Goal: Task Accomplishment & Management: Complete application form

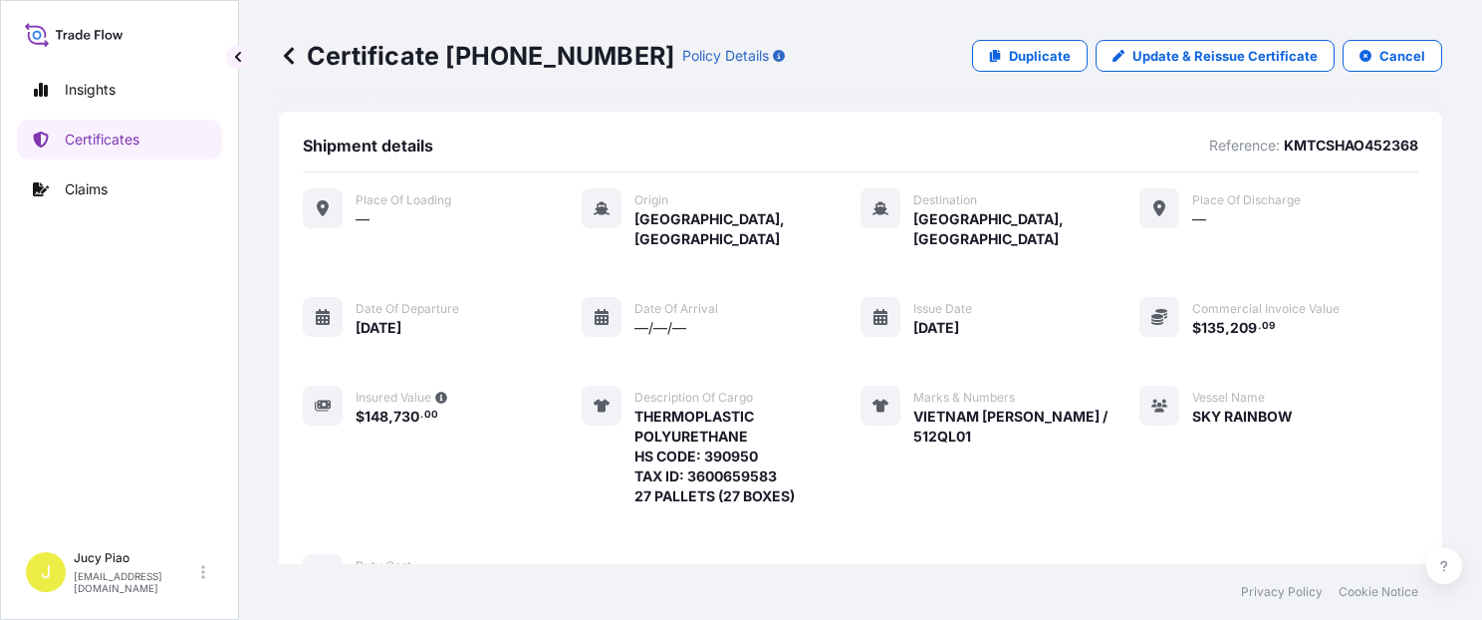
click at [98, 135] on p "Certificates" at bounding box center [102, 140] width 75 height 20
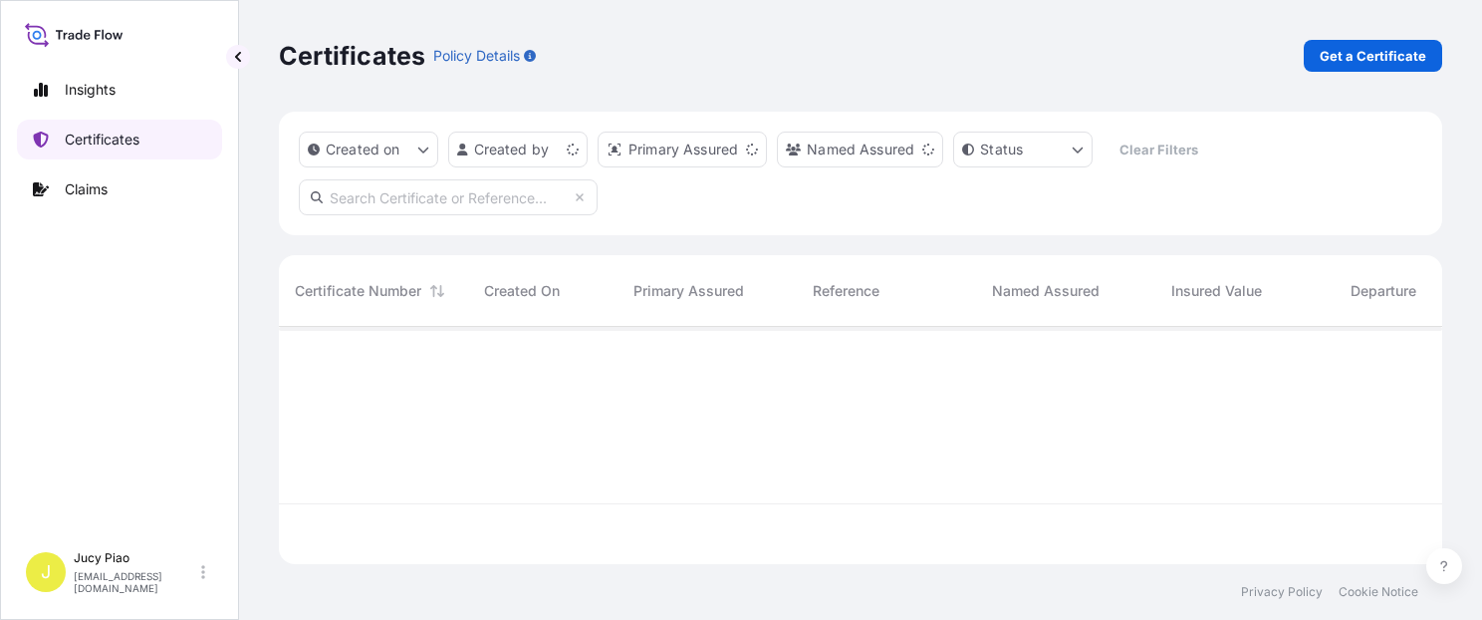
scroll to position [233, 1148]
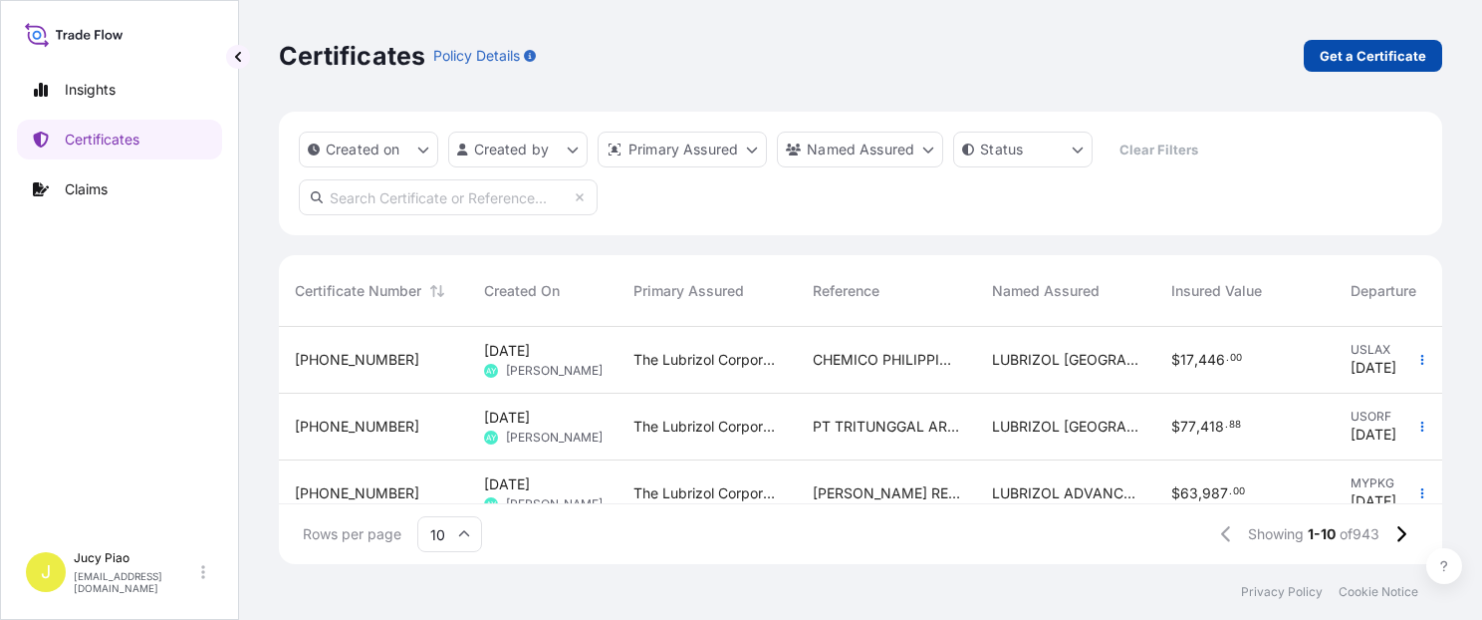
click at [1363, 58] on p "Get a Certificate" at bounding box center [1373, 56] width 107 height 20
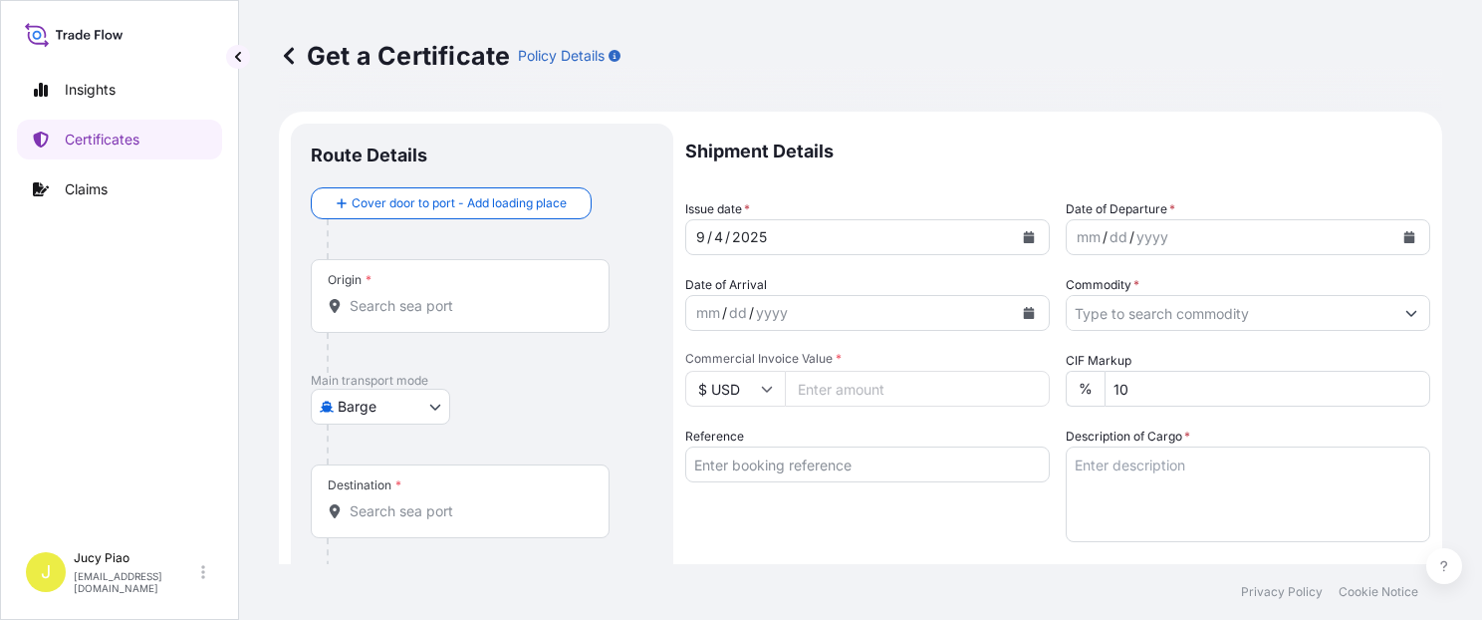
click at [399, 413] on body "Insights Certificates Claims J Jucy Piao [EMAIL_ADDRESS][DOMAIN_NAME] Get a Cer…" at bounding box center [741, 310] width 1482 height 620
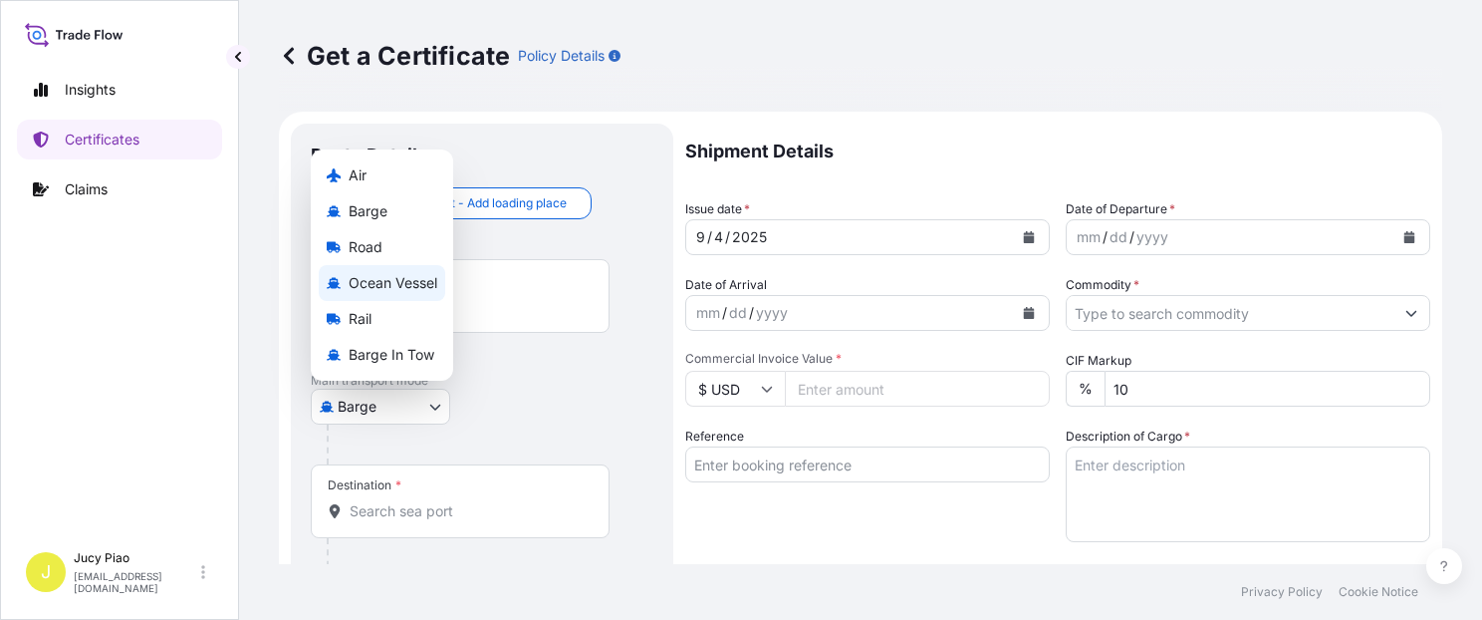
click at [395, 280] on span "Ocean Vessel" at bounding box center [393, 283] width 89 height 20
select select "Ocean Vessel"
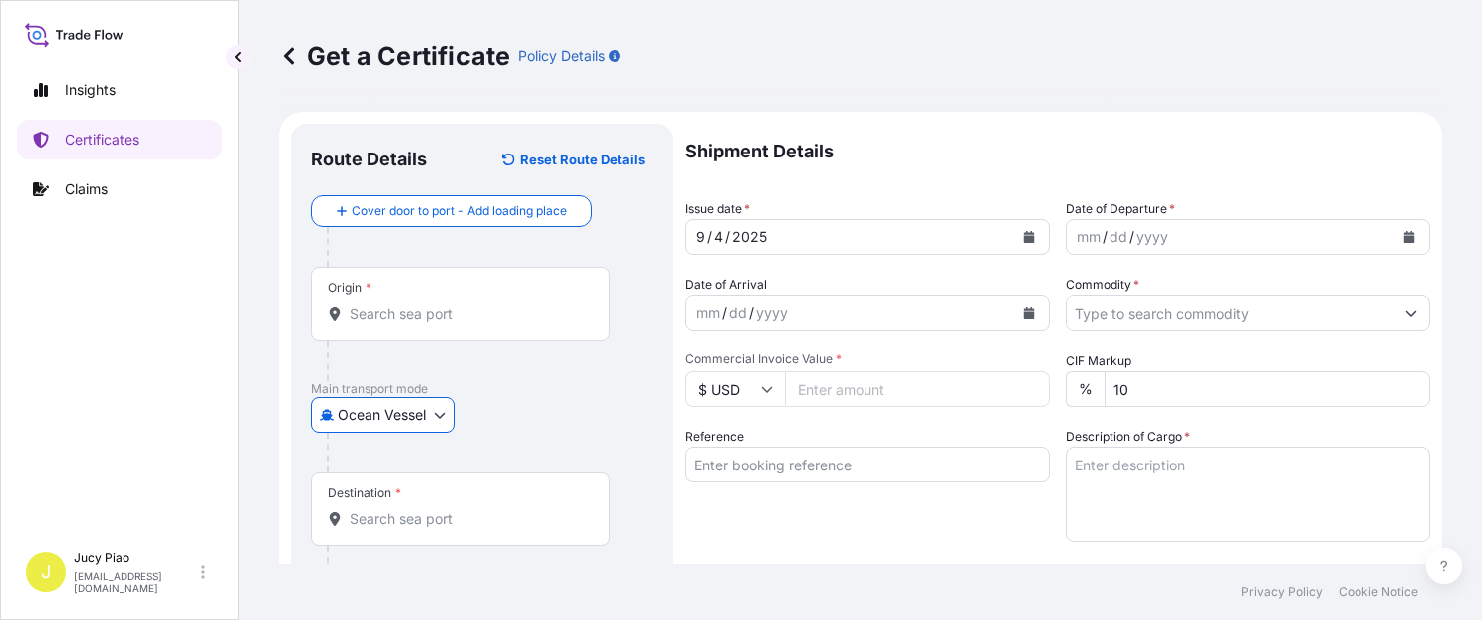
click at [452, 319] on input "Origin *" at bounding box center [467, 314] width 235 height 20
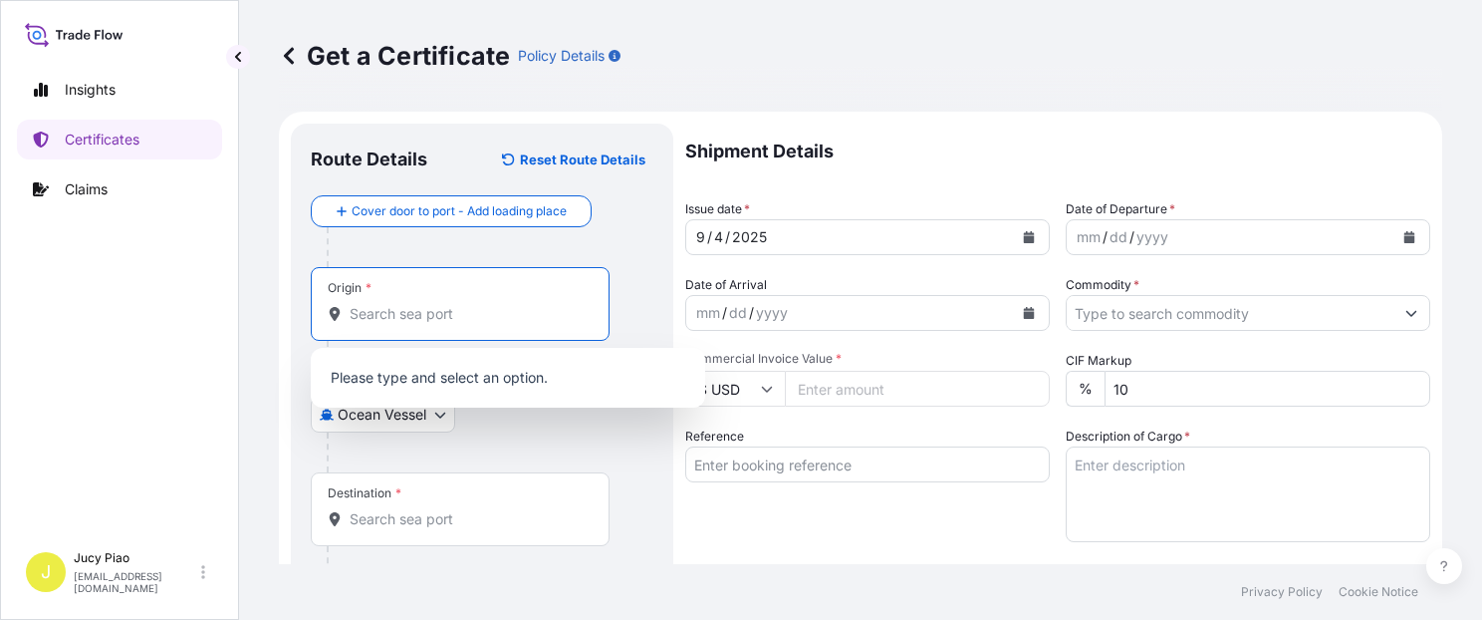
paste input "6395989890"
type input "6395989890"
drag, startPoint x: 462, startPoint y: 315, endPoint x: 215, endPoint y: 297, distance: 247.7
click at [215, 297] on div "Insights Certificates Claims J Jucy Piao [EMAIL_ADDRESS][DOMAIN_NAME] Get a Cer…" at bounding box center [741, 310] width 1482 height 620
click at [779, 476] on input "Reference" at bounding box center [867, 464] width 365 height 36
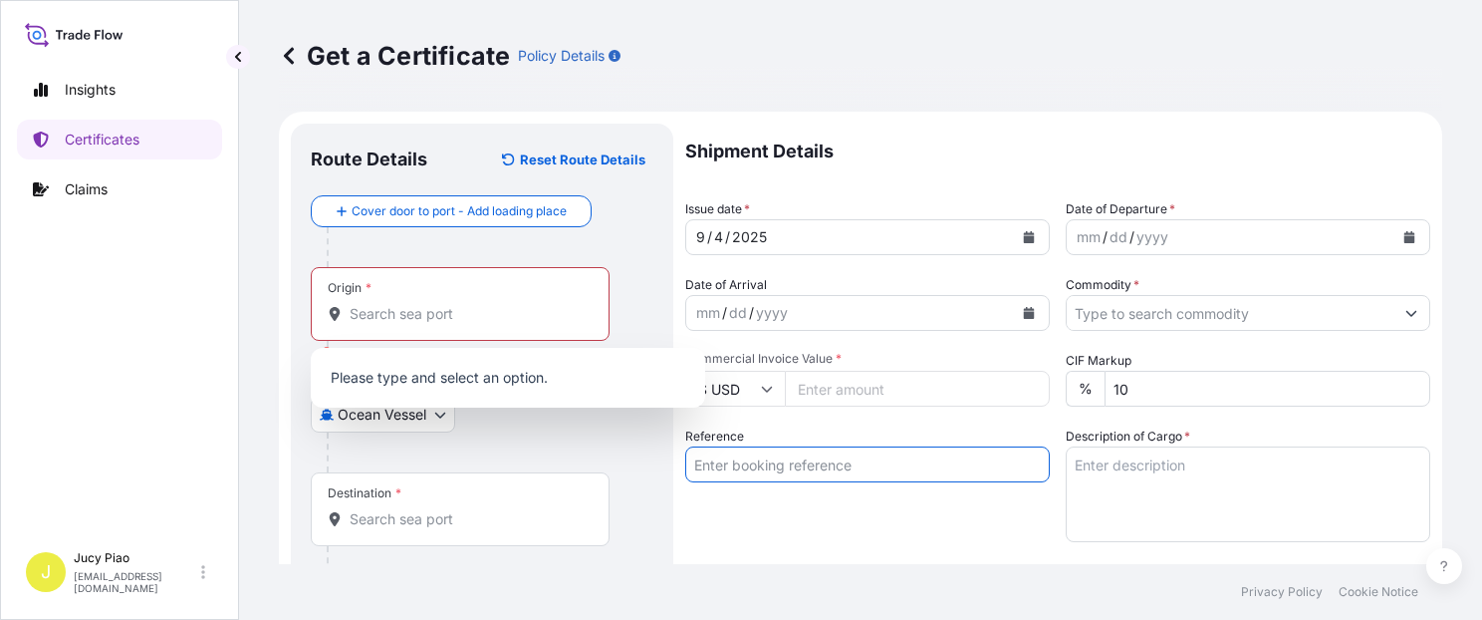
paste input "6395989890"
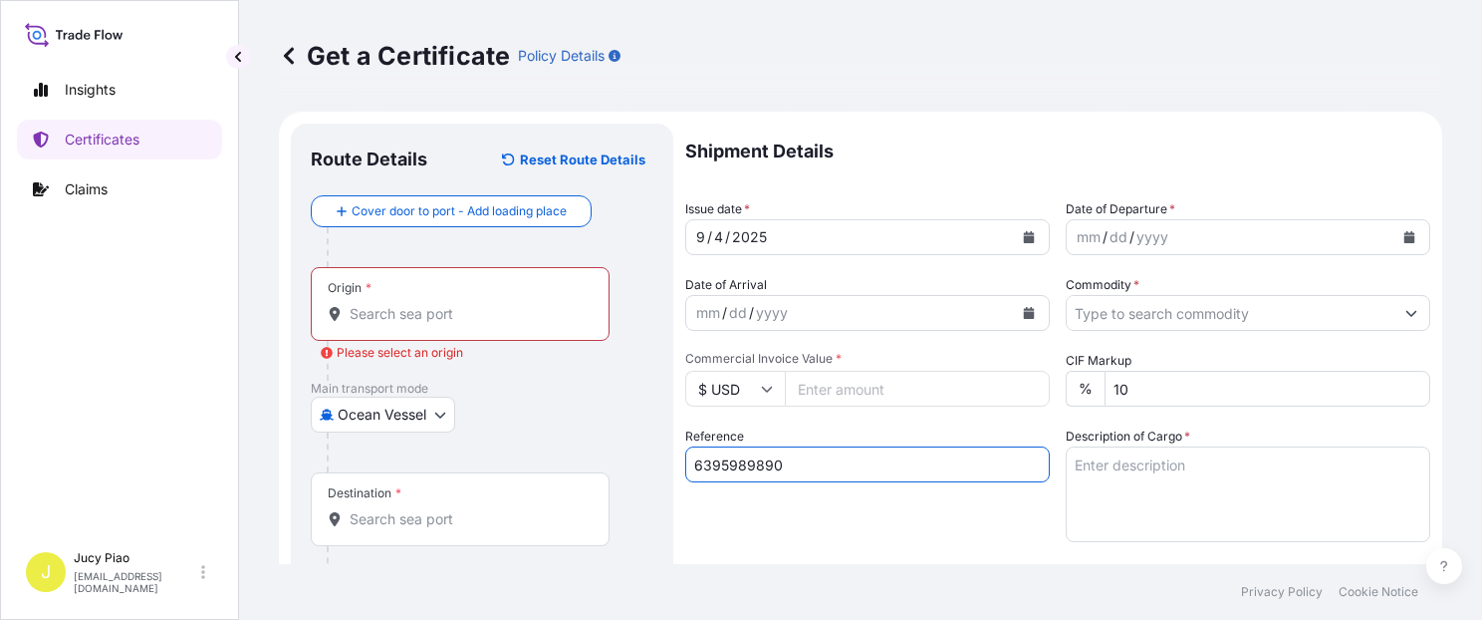
type input "6395989890"
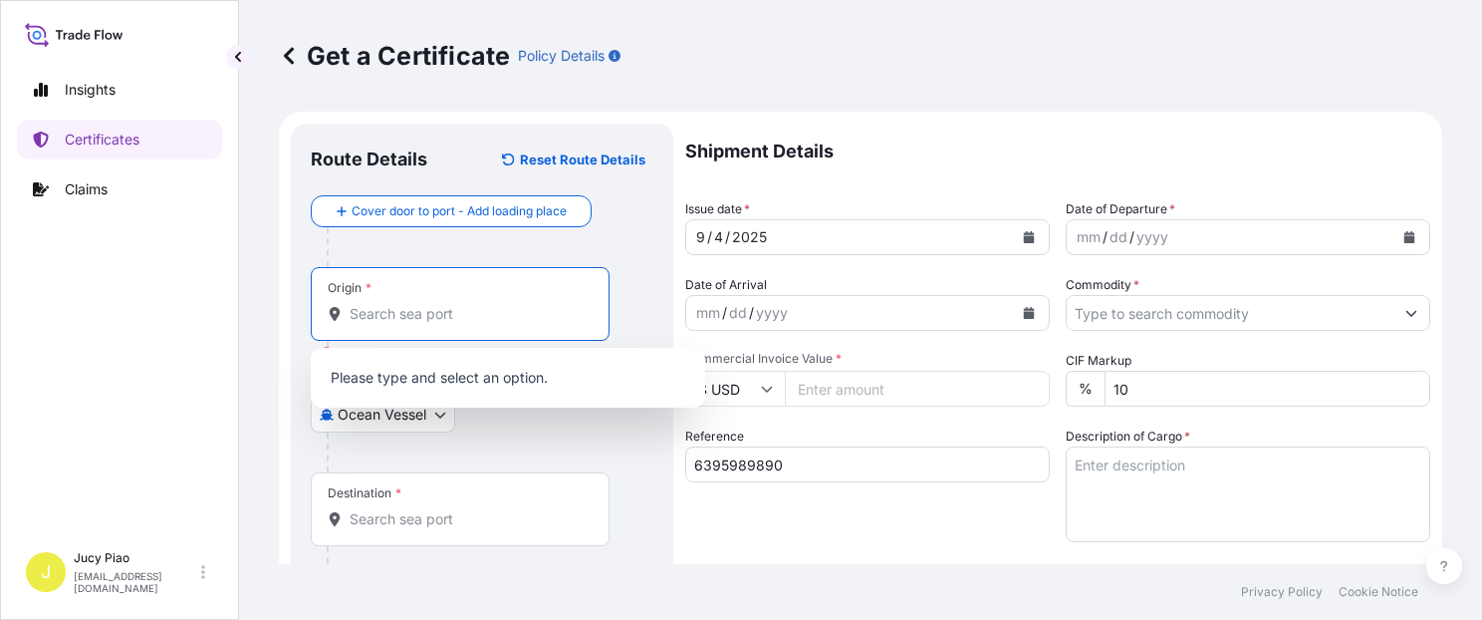
click at [478, 316] on input "Origin * Please select an origin" at bounding box center [467, 314] width 235 height 20
paste input "[GEOGRAPHIC_DATA]"
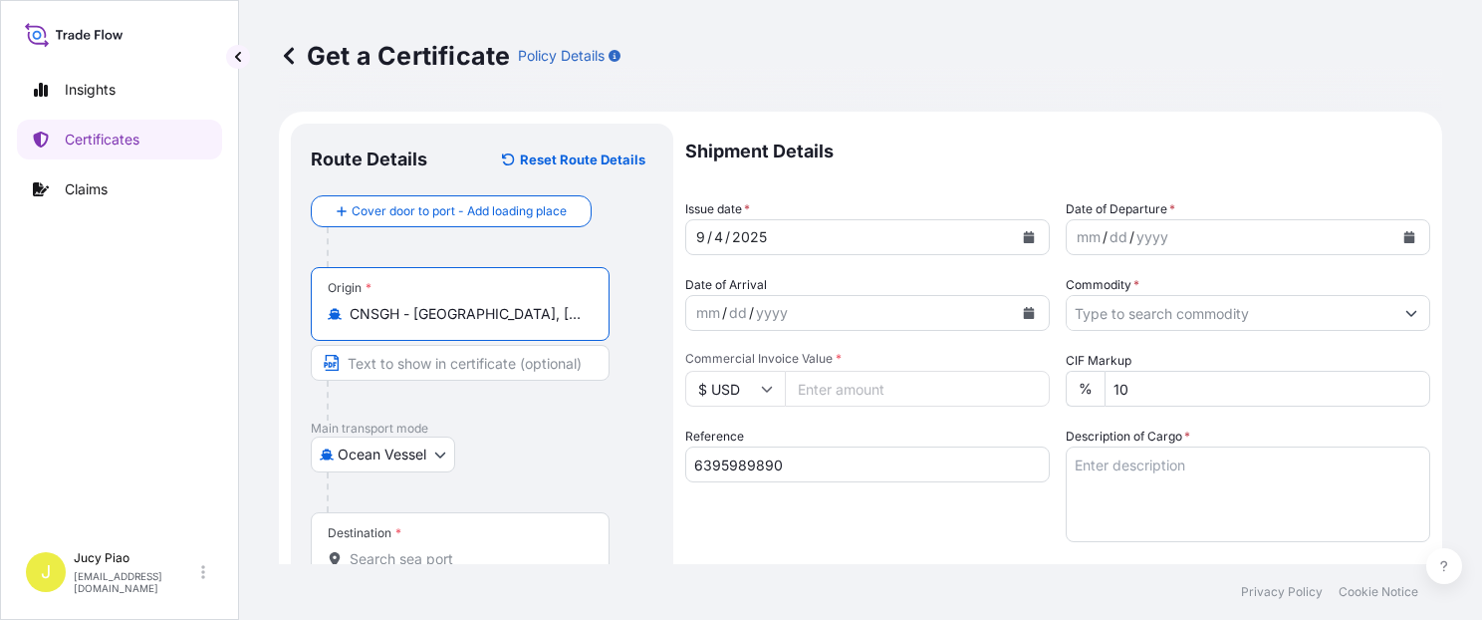
drag, startPoint x: 414, startPoint y: 317, endPoint x: 580, endPoint y: 325, distance: 165.6
click at [580, 323] on div "CNSGH - [GEOGRAPHIC_DATA], [GEOGRAPHIC_DATA]" at bounding box center [460, 314] width 265 height 20
type input "CNSGH - [GEOGRAPHIC_DATA], [GEOGRAPHIC_DATA]"
click at [494, 364] on input "Text to appear on certificate" at bounding box center [460, 363] width 299 height 36
paste input "[GEOGRAPHIC_DATA], [GEOGRAPHIC_DATA]"
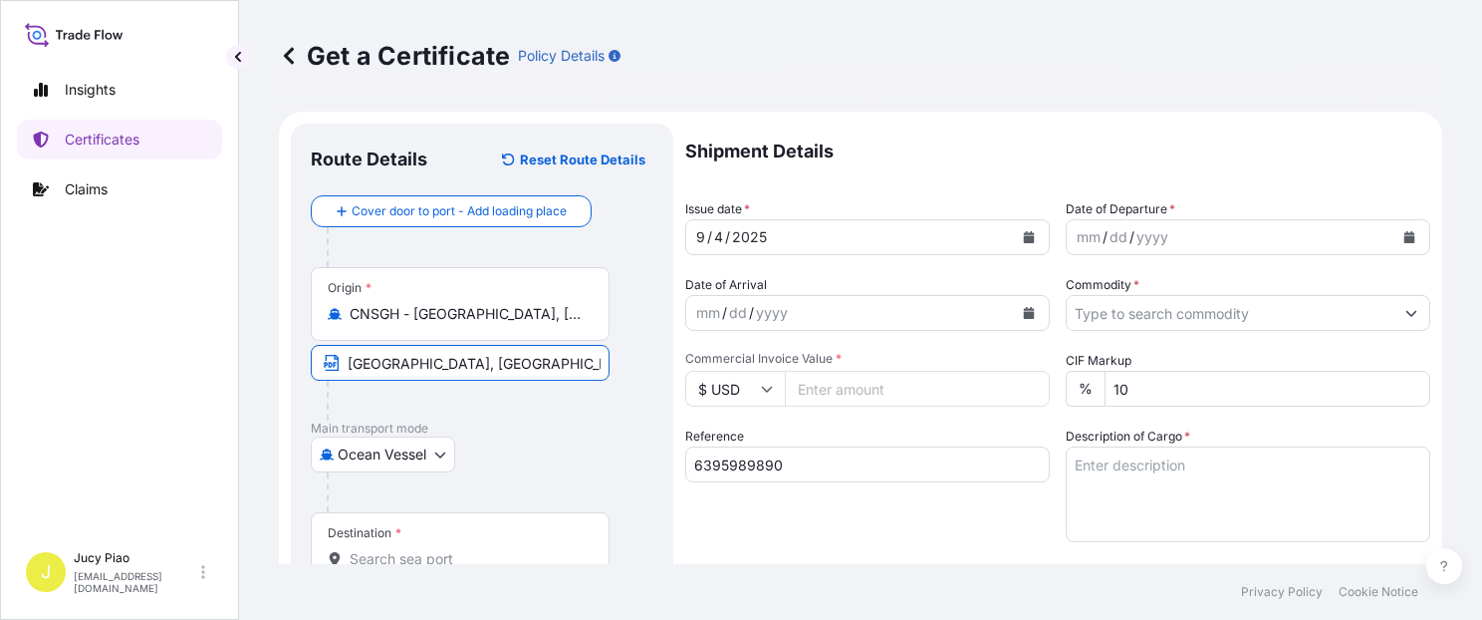
scroll to position [168, 0]
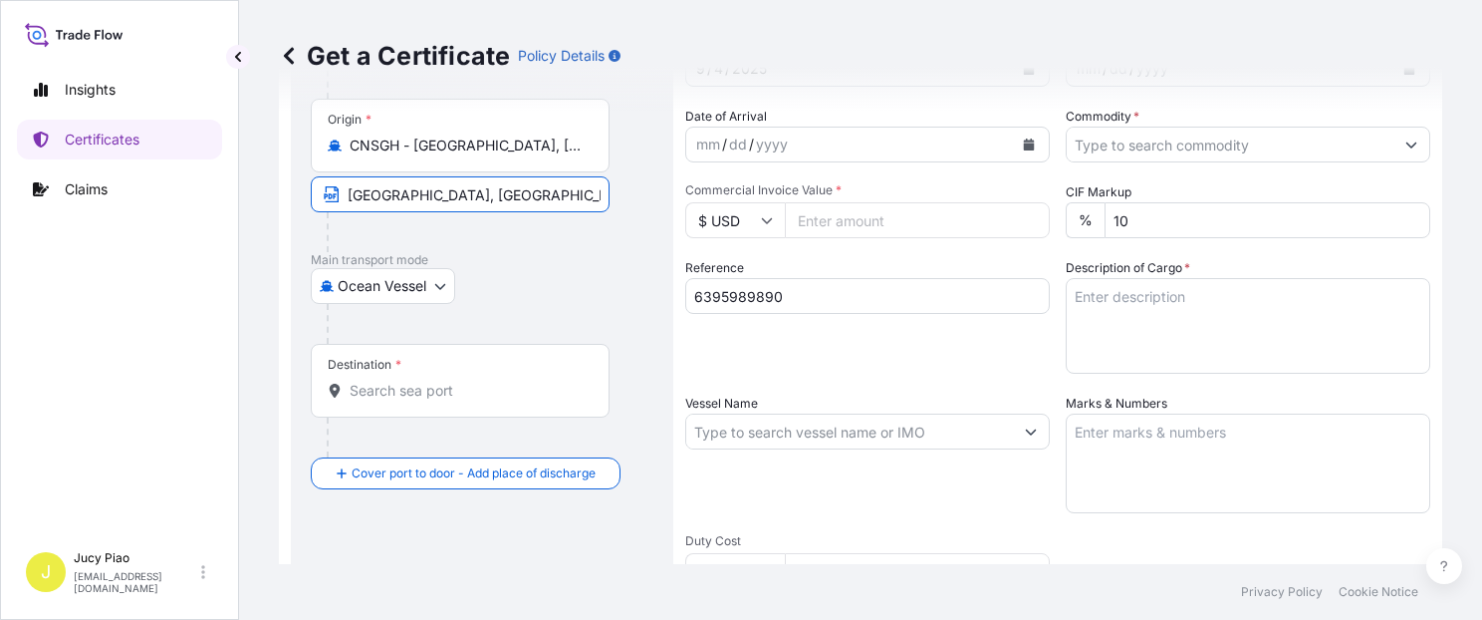
type input "[GEOGRAPHIC_DATA], [GEOGRAPHIC_DATA]"
click at [421, 381] on input "Destination *" at bounding box center [467, 391] width 235 height 20
paste input "INCHEON"
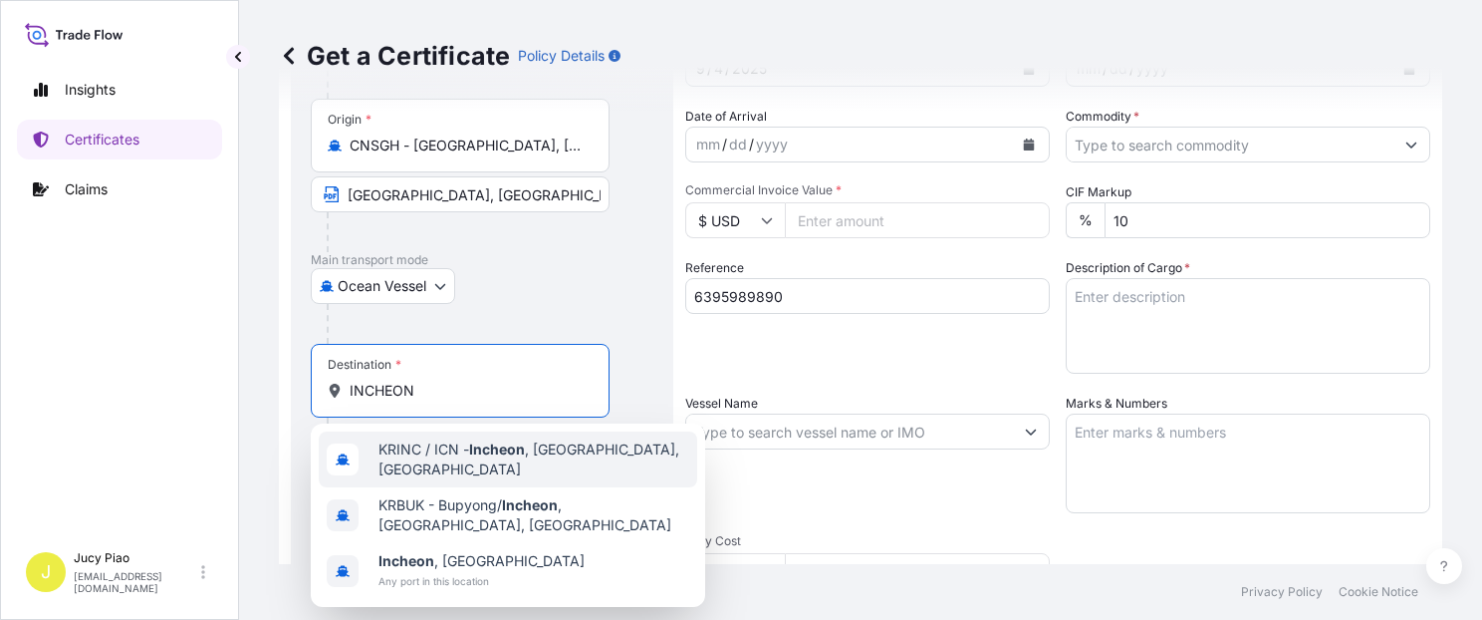
click at [430, 440] on div "KRINC / ICN - [GEOGRAPHIC_DATA] , [GEOGRAPHIC_DATA], [GEOGRAPHIC_DATA]" at bounding box center [508, 459] width 379 height 56
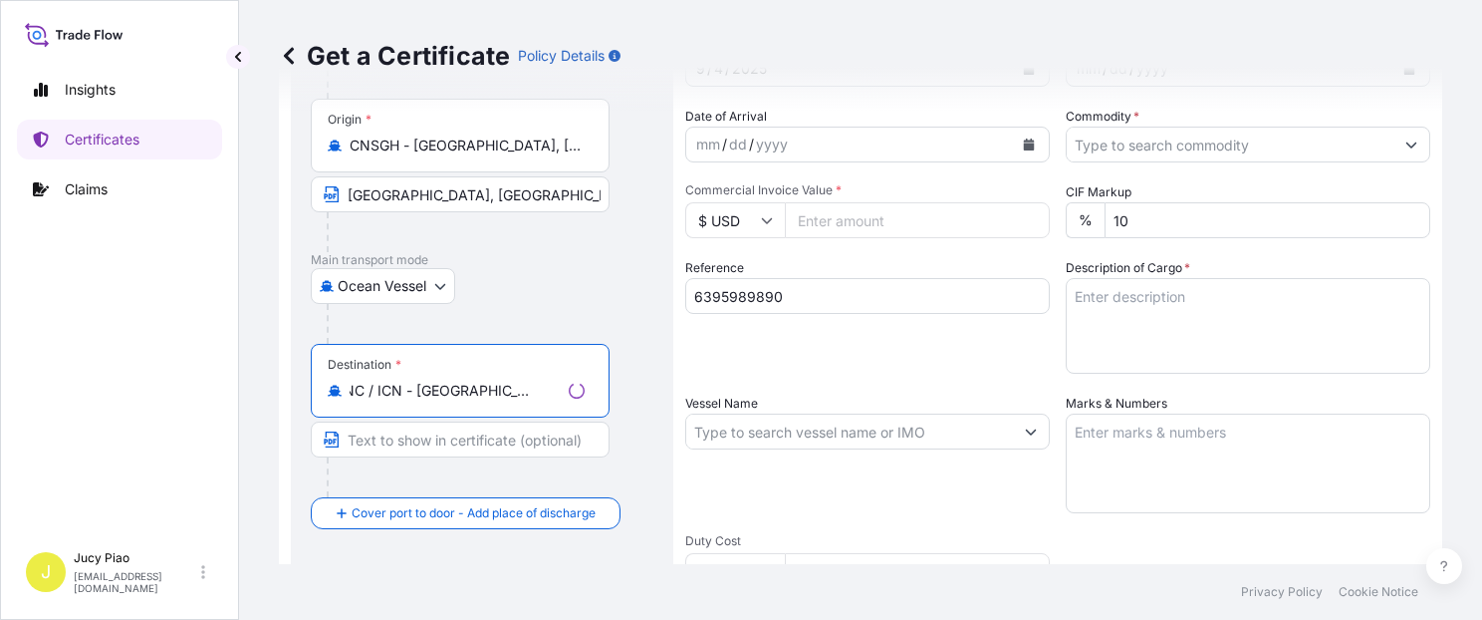
scroll to position [0, 4]
drag, startPoint x: 442, startPoint y: 389, endPoint x: 730, endPoint y: 414, distance: 289.1
click at [729, 413] on form "Route Details Reset Route Details Cover door to port - Add loading place Place …" at bounding box center [861, 457] width 1164 height 1029
type input "KRINC / ICN - [GEOGRAPHIC_DATA], [GEOGRAPHIC_DATA], [GEOGRAPHIC_DATA]"
click at [508, 448] on input "Text to appear on certificate" at bounding box center [460, 439] width 299 height 36
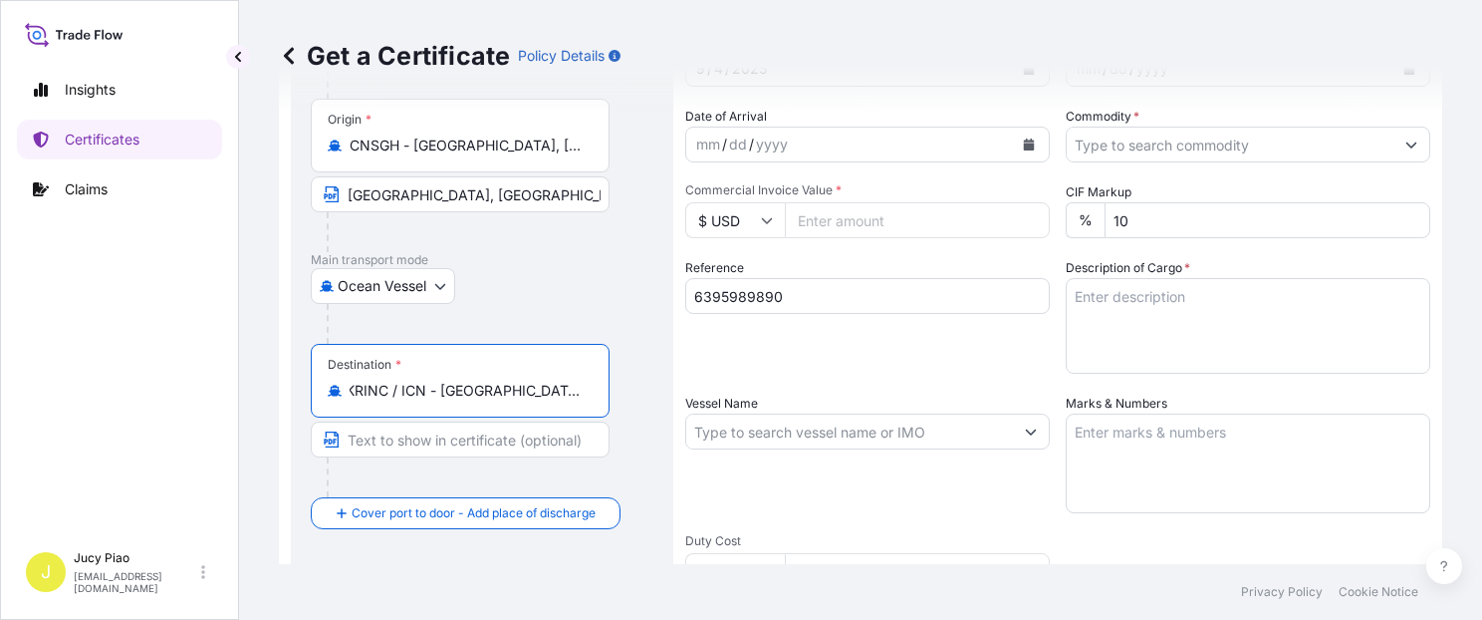
scroll to position [0, 0]
click at [499, 430] on input "Text to appear on certificate" at bounding box center [460, 439] width 299 height 36
paste input "[GEOGRAPHIC_DATA], [GEOGRAPHIC_DATA], [GEOGRAPHIC_DATA]"
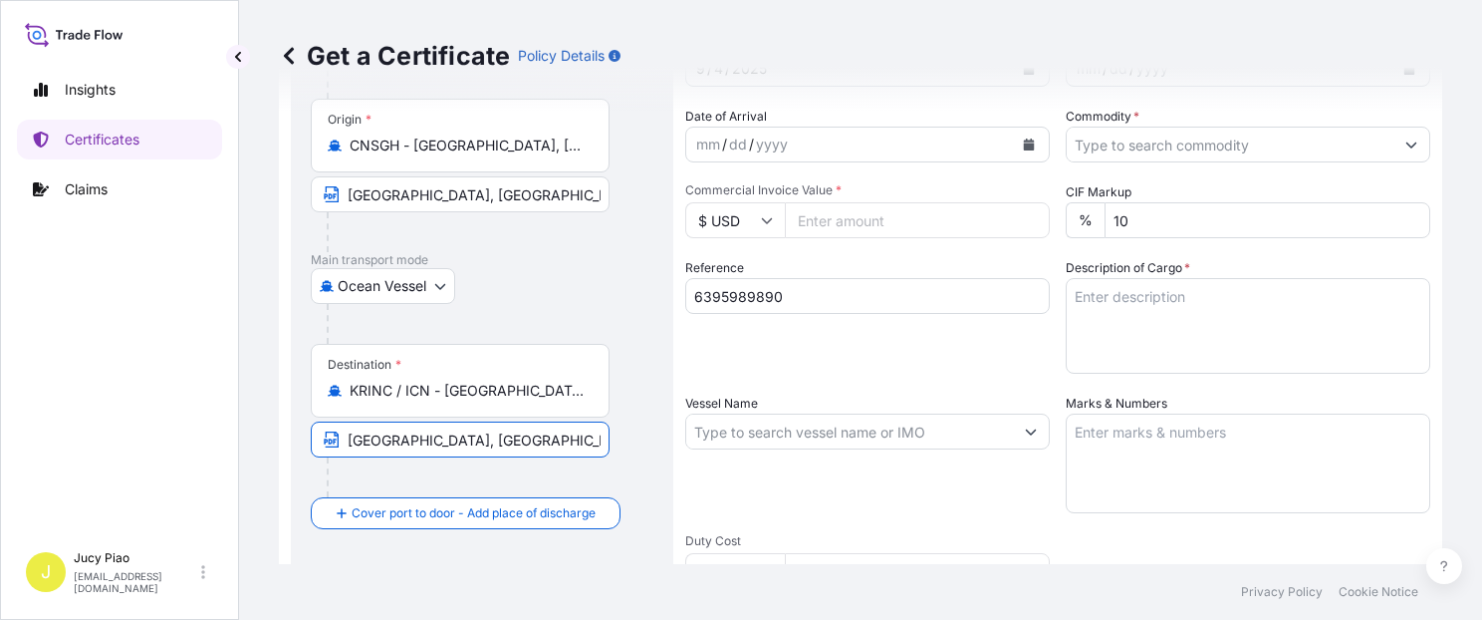
type input "[GEOGRAPHIC_DATA], [GEOGRAPHIC_DATA], [GEOGRAPHIC_DATA]"
click at [889, 379] on div "Shipment Details Issue date * [DATE] Date of Departure * mm / dd / yyyy Date of…" at bounding box center [1057, 429] width 745 height 949
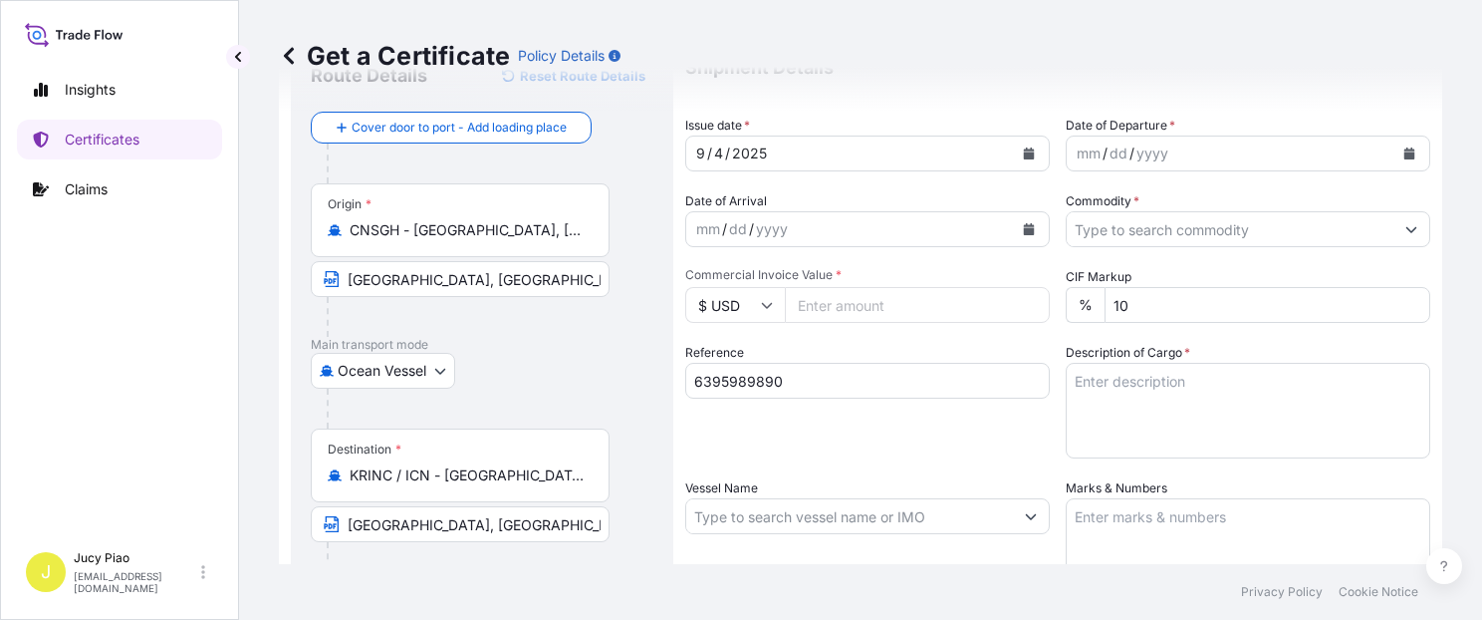
click at [713, 147] on div "4" at bounding box center [718, 153] width 13 height 24
click at [718, 147] on div "4" at bounding box center [718, 153] width 13 height 24
click at [1076, 148] on div "mm" at bounding box center [1089, 153] width 28 height 24
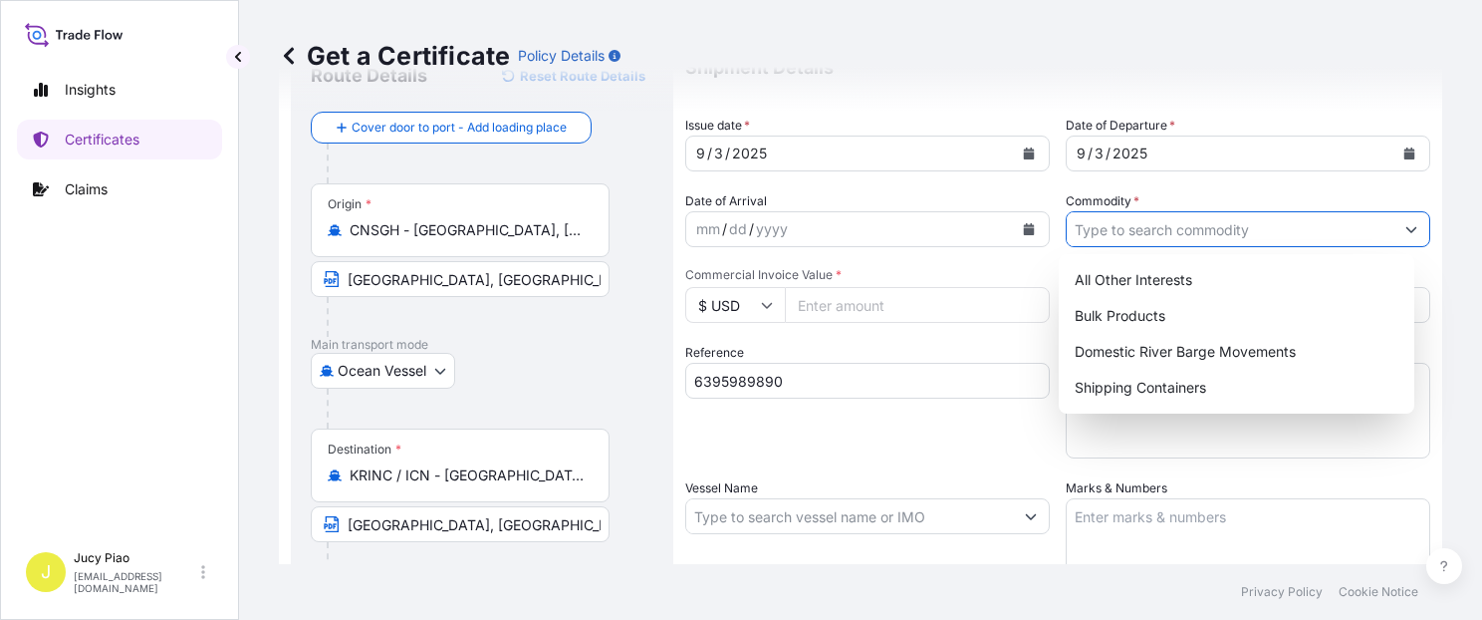
click at [1212, 220] on input "Commodity *" at bounding box center [1230, 229] width 327 height 36
click at [1146, 390] on div "Shipping Containers" at bounding box center [1237, 388] width 340 height 36
type input "Shipping Containers"
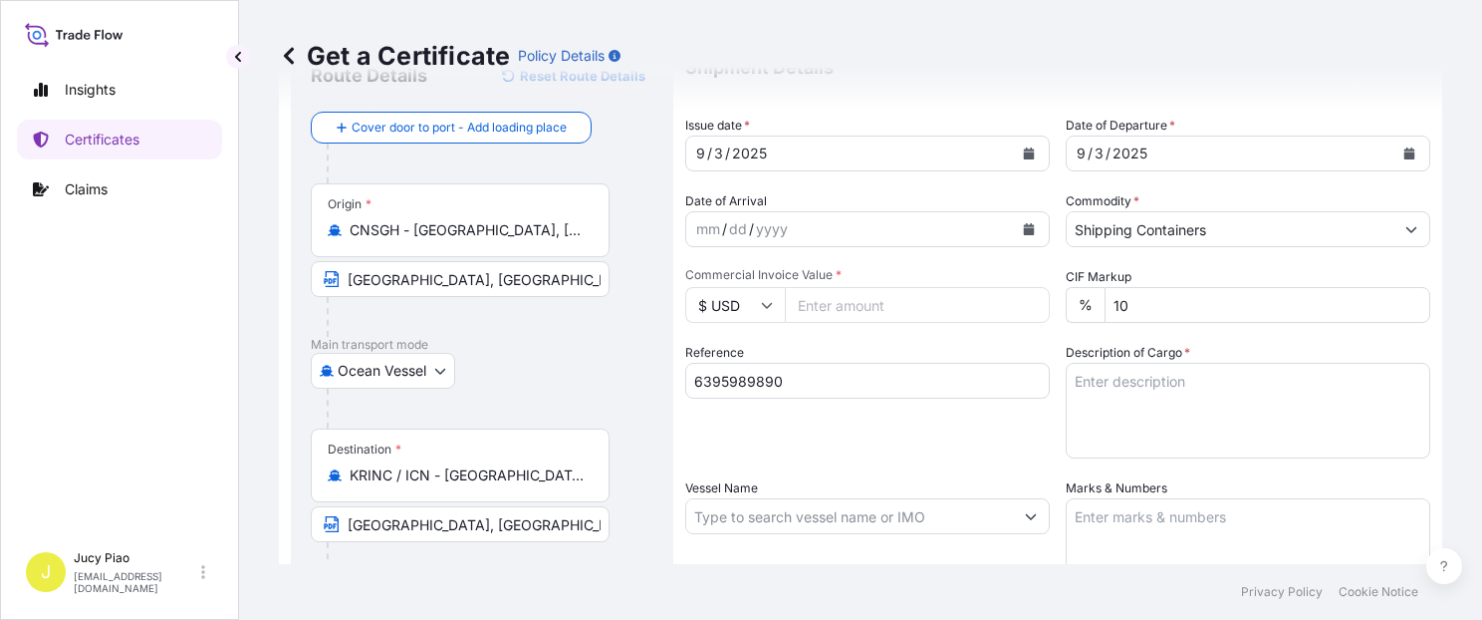
click at [832, 305] on input "Commercial Invoice Value *" at bounding box center [917, 305] width 265 height 36
type input "35947.04"
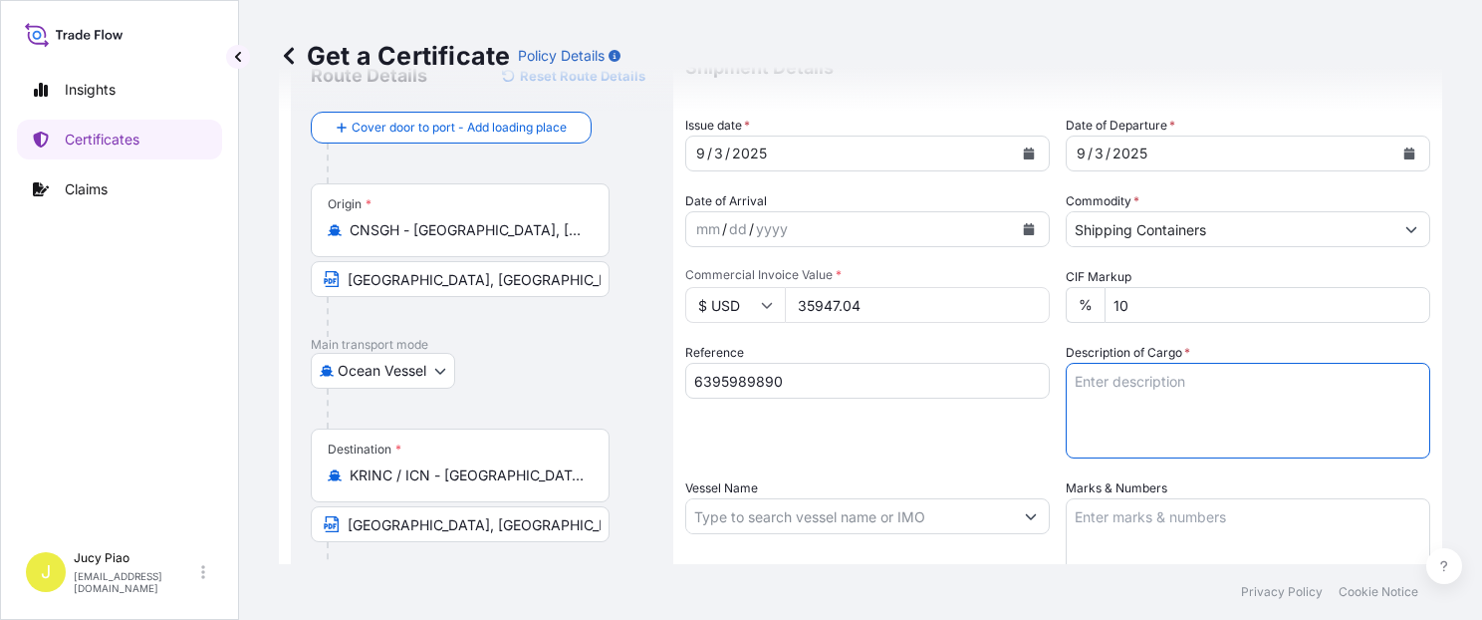
click at [1205, 436] on textarea "Description of Cargo *" at bounding box center [1248, 411] width 365 height 96
paste textarea "CARBOPOL(R) AQUA SF-1 POLYMER,"
paste textarea "55G PL OH D"
click at [1121, 400] on textarea "CARBOPOL(R) AQUA SF-1 POLYMER, 55G PL OH D" at bounding box center [1248, 411] width 365 height 96
paste textarea "40 PALLETS (160 DRUMS)"
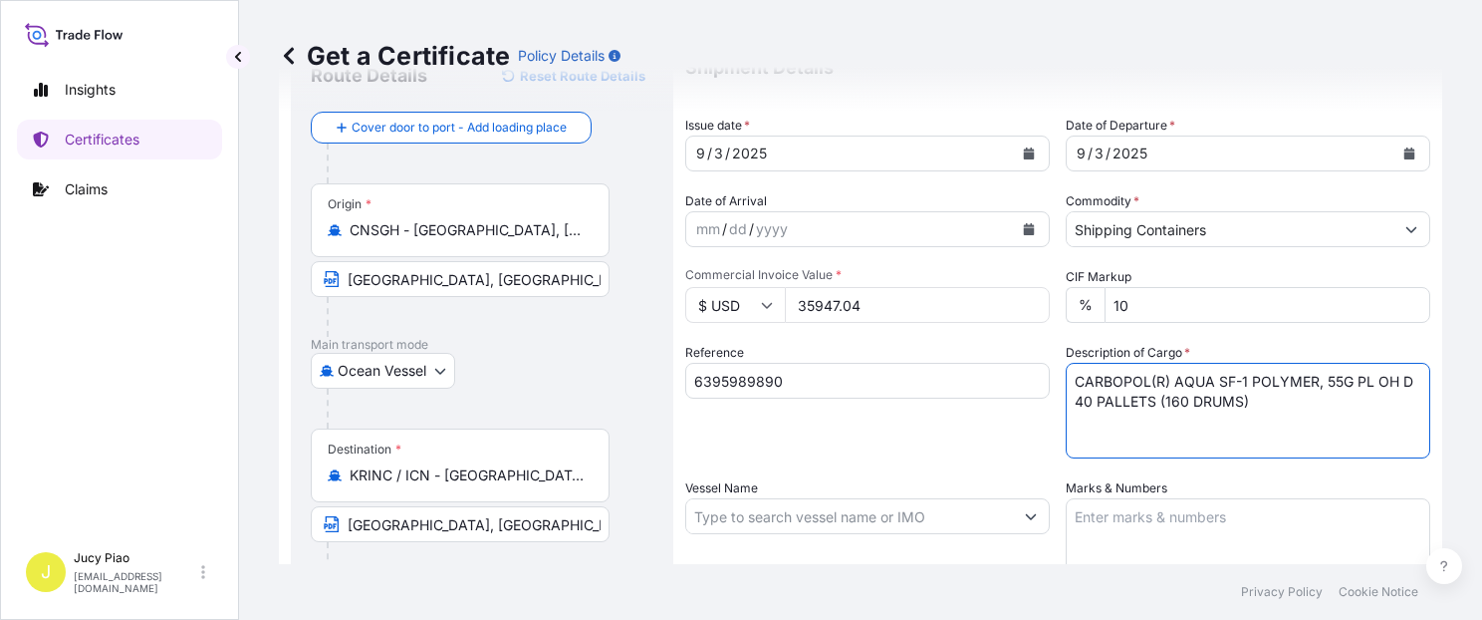
type textarea "CARBOPOL(R) AQUA SF-1 POLYMER, 55G PL OH D 40 PALLETS (160 DRUMS)"
click at [1162, 537] on textarea "Marks & Numbers" at bounding box center [1248, 548] width 365 height 100
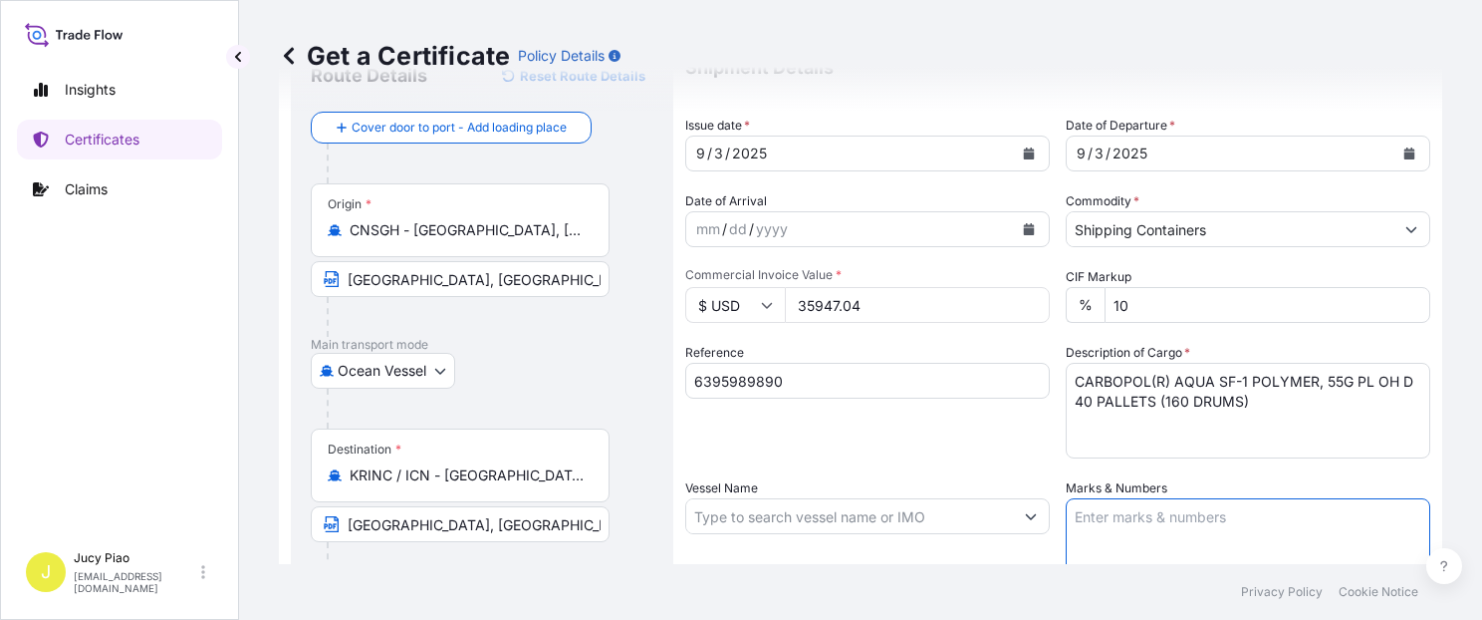
paste textarea "PO# 4503919040"
paste textarea "& 4503919041"
type textarea "PO# 4503919040 & 4503919041"
click at [764, 515] on input "Vessel Name" at bounding box center [849, 516] width 327 height 36
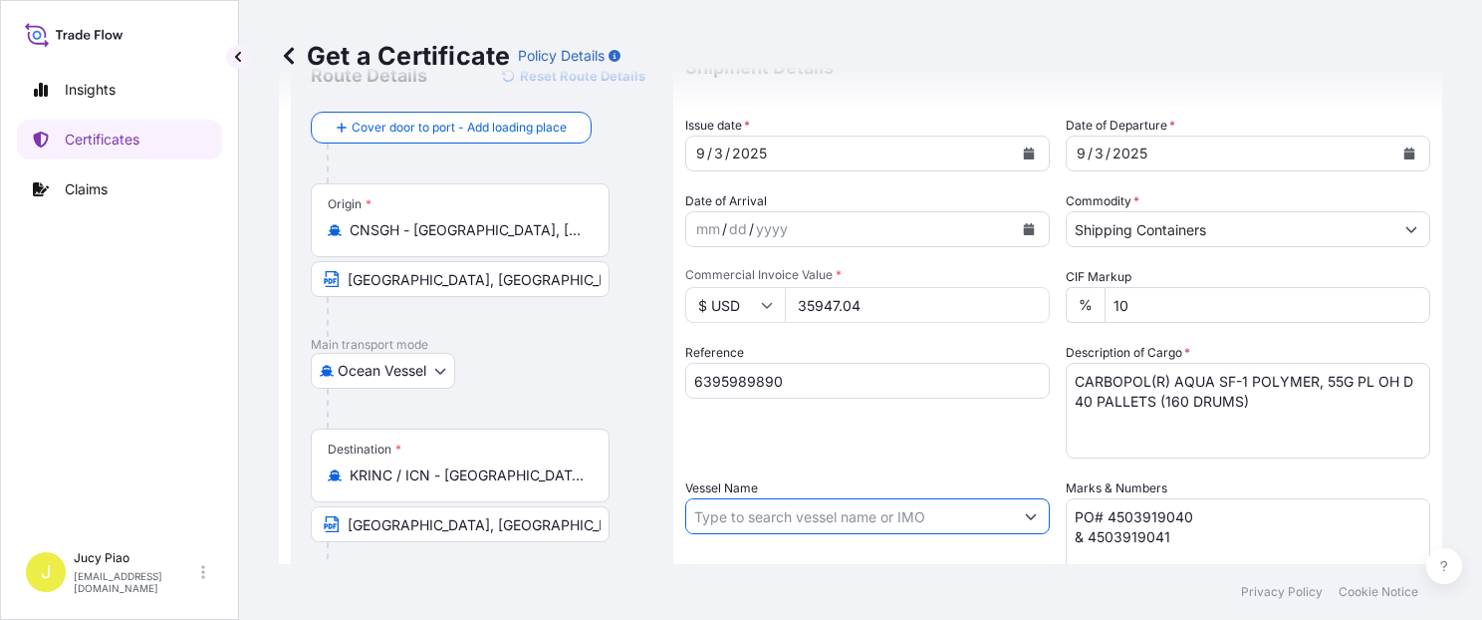
paste input "[PERSON_NAME]"
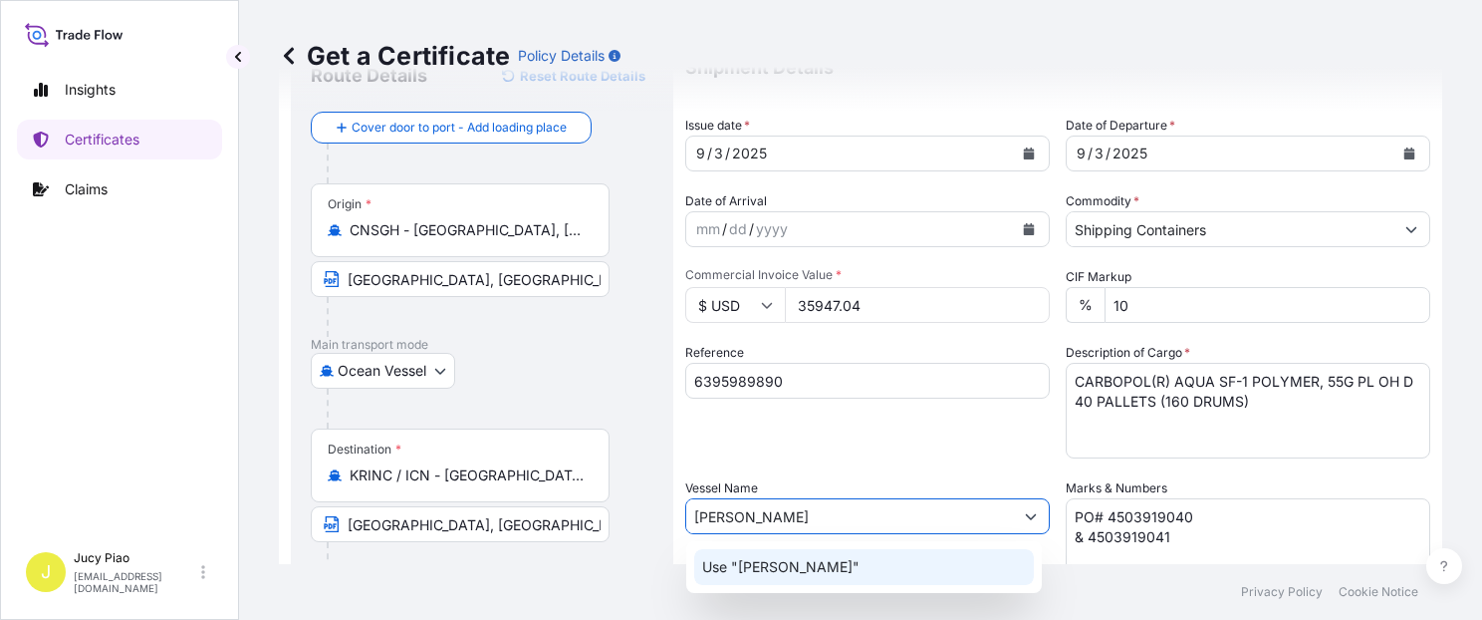
click at [776, 569] on p "Use "[PERSON_NAME]"" at bounding box center [780, 567] width 157 height 20
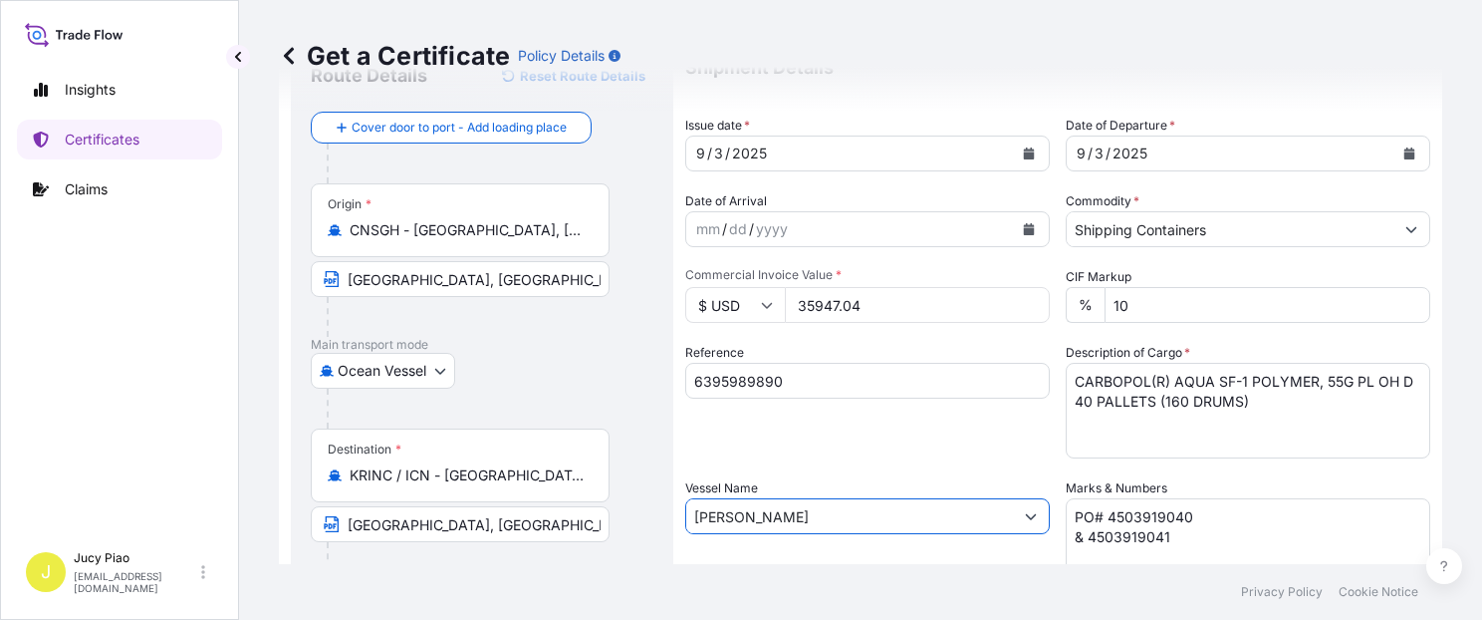
type input "[PERSON_NAME]"
click at [809, 431] on div "Reference 6395989890" at bounding box center [867, 401] width 365 height 116
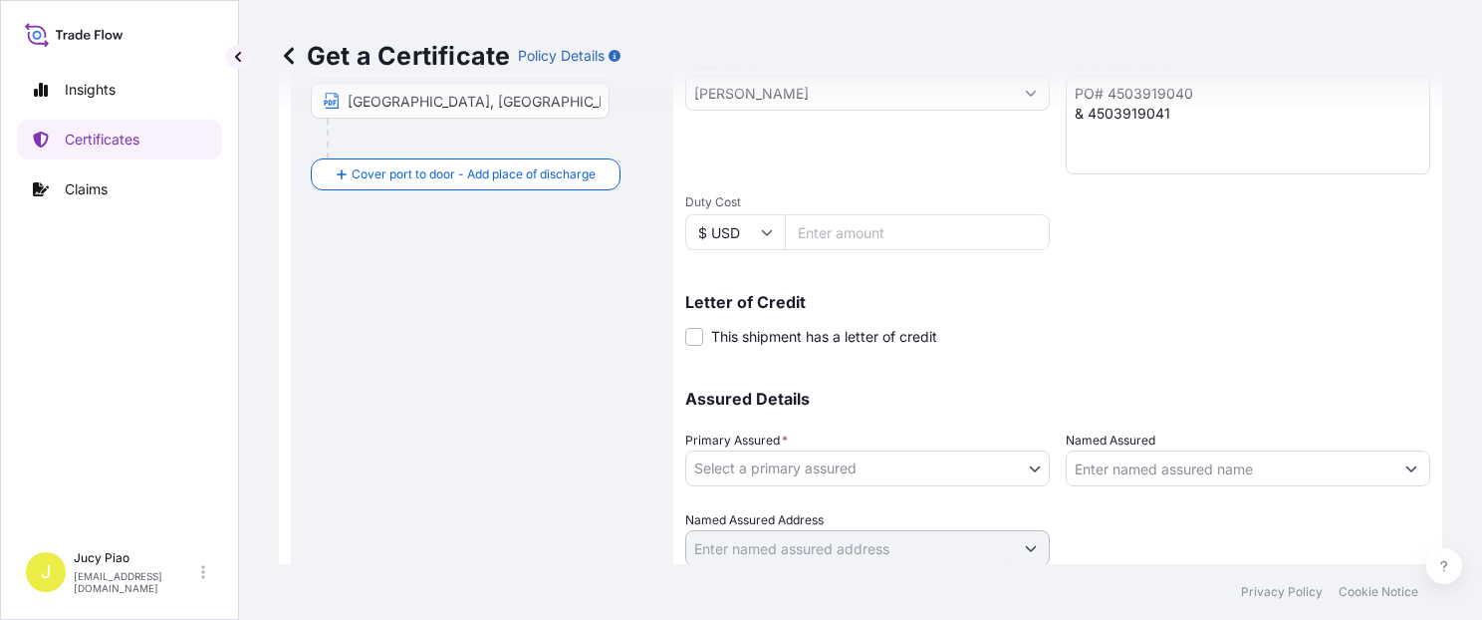
scroll to position [563, 0]
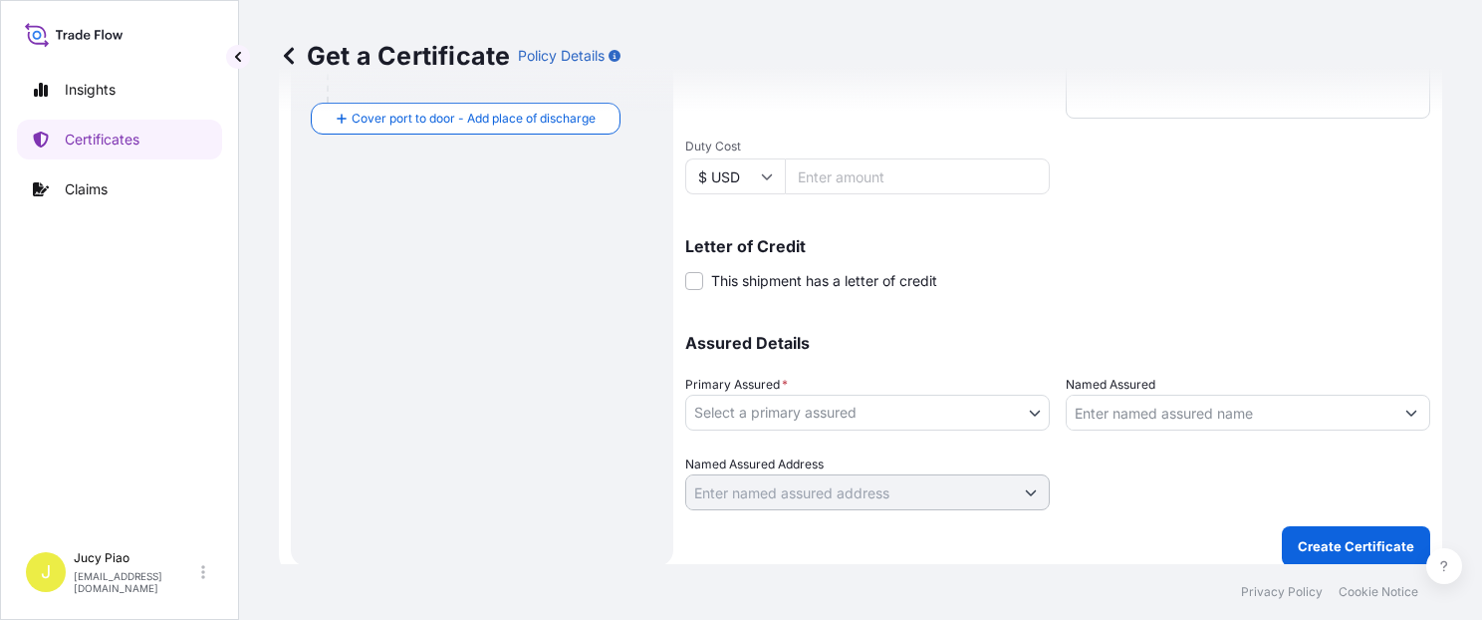
click at [809, 422] on body "0 options available. 1 option available. Insights Certificates Claims J Jucy Pi…" at bounding box center [741, 310] width 1482 height 620
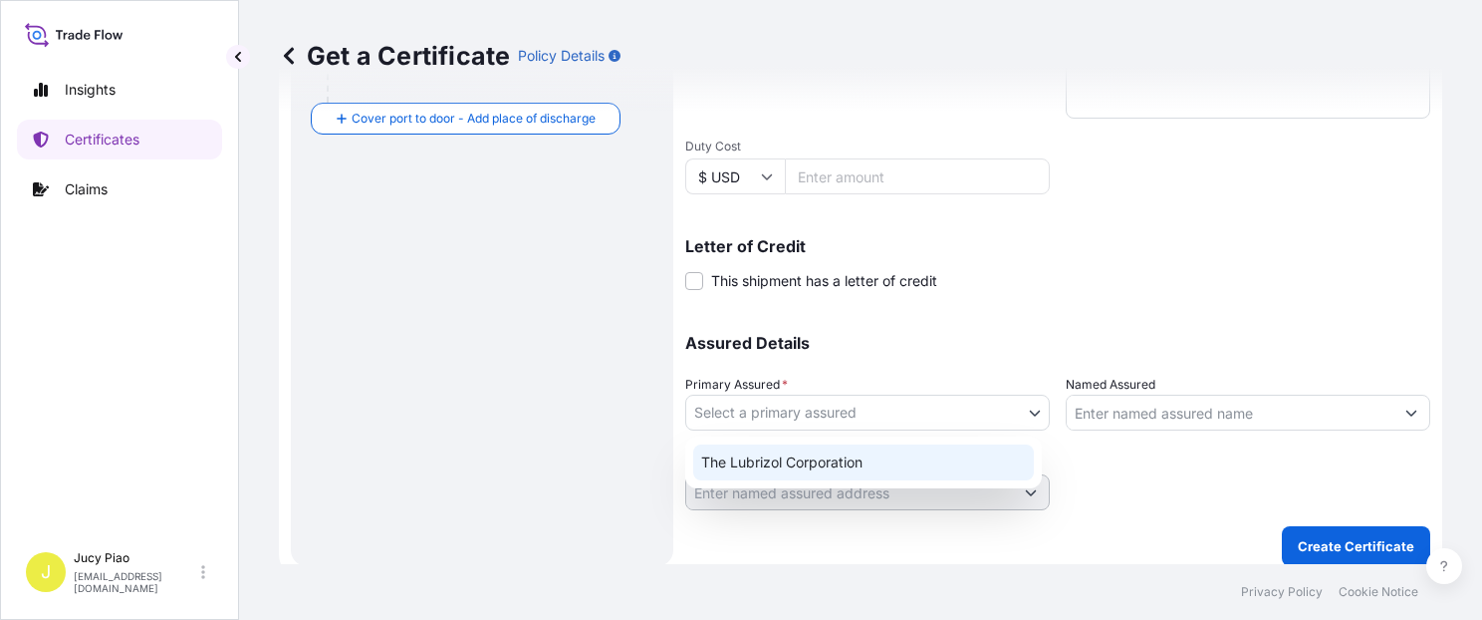
click at [784, 458] on div "The Lubrizol Corporation" at bounding box center [863, 462] width 341 height 36
select select "31566"
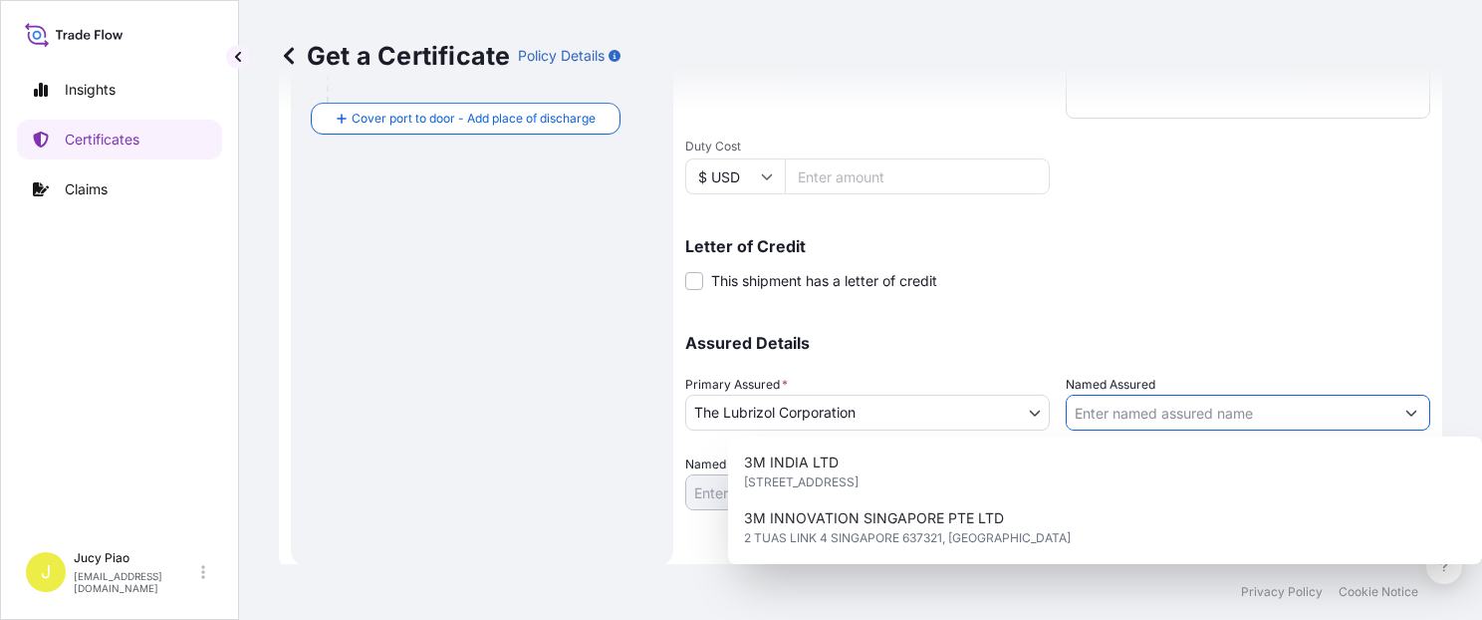
click at [1123, 412] on input "Named Assured" at bounding box center [1230, 413] width 327 height 36
paste input "LUBRIZOL KOREA"
type input "LUBRIZOL KOREA"
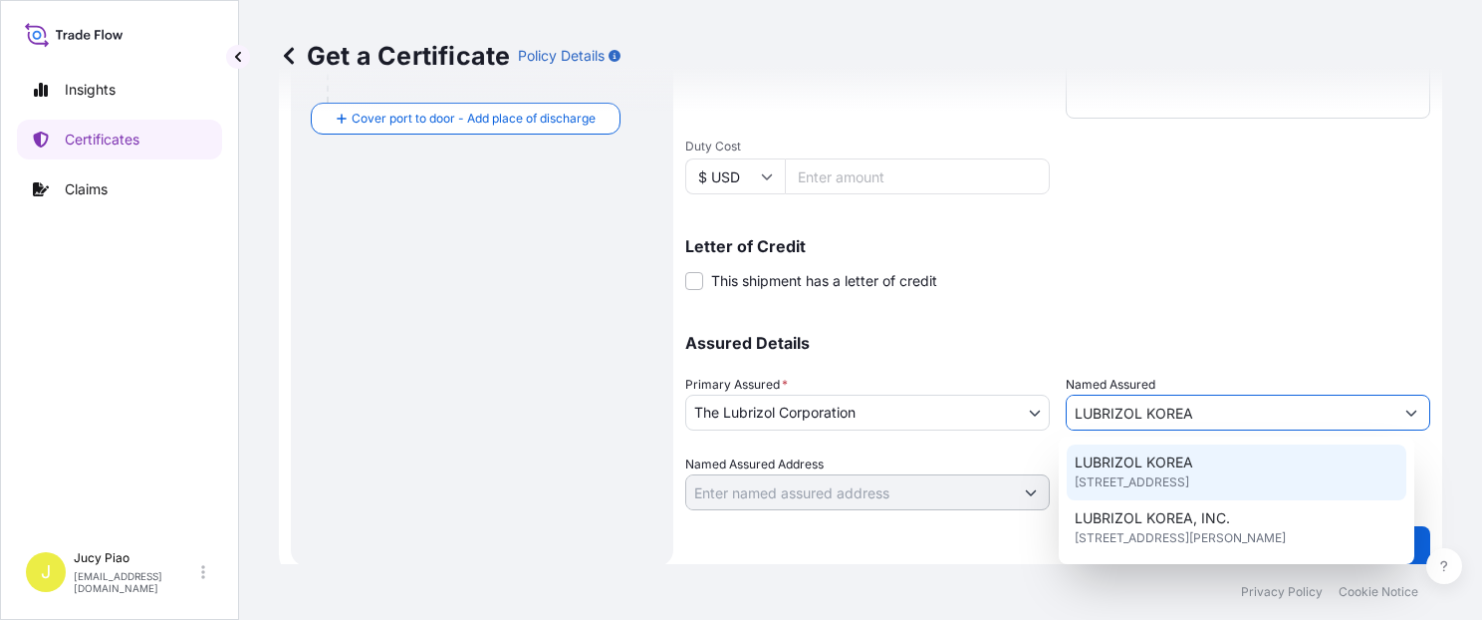
scroll to position [16, 0]
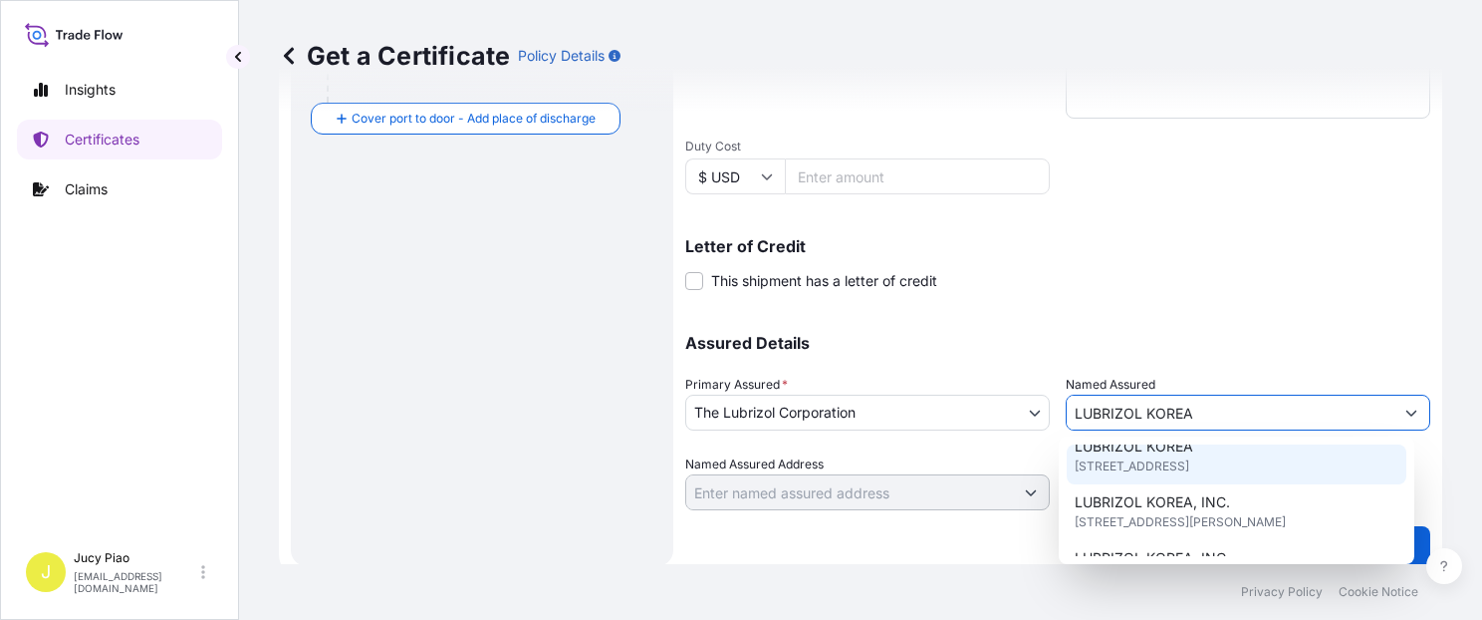
click at [1132, 476] on span "[STREET_ADDRESS]" at bounding box center [1132, 466] width 115 height 20
type input "4F, [STREET_ADDRESS][PERSON_NAME]"
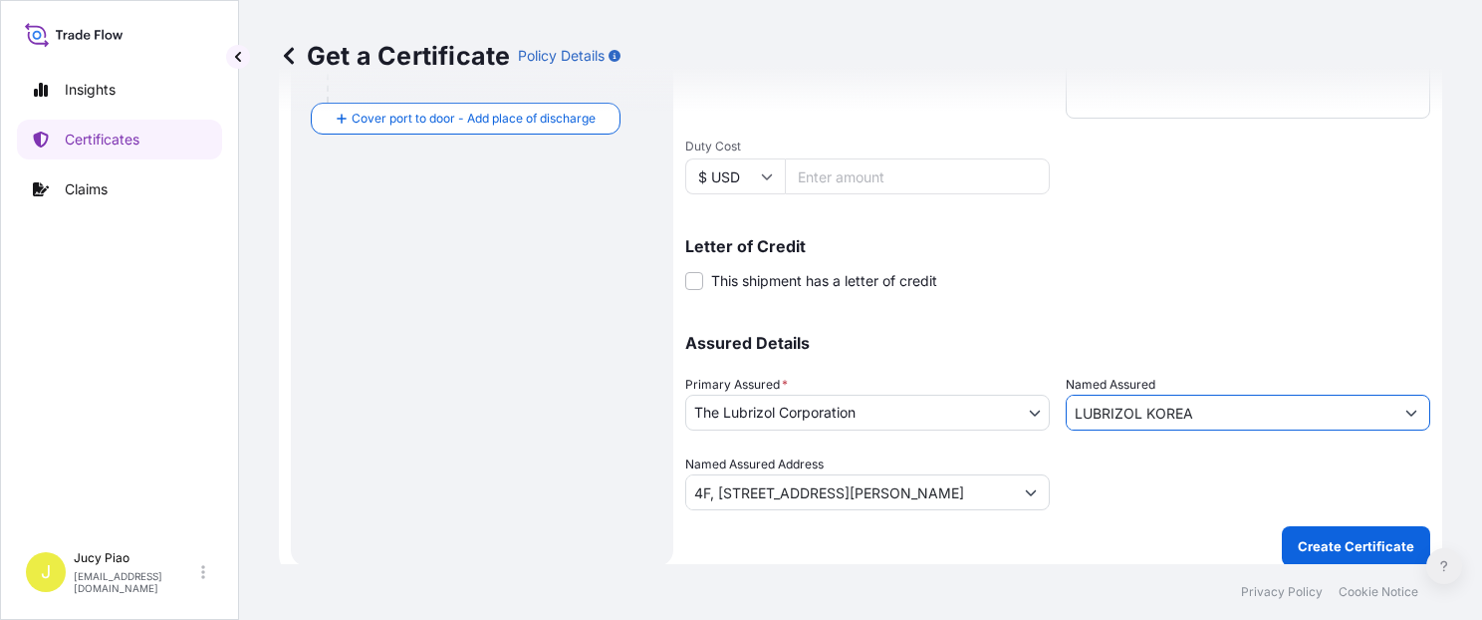
type input "LUBRIZOL KOREA"
click at [1439, 559] on button at bounding box center [1445, 566] width 36 height 36
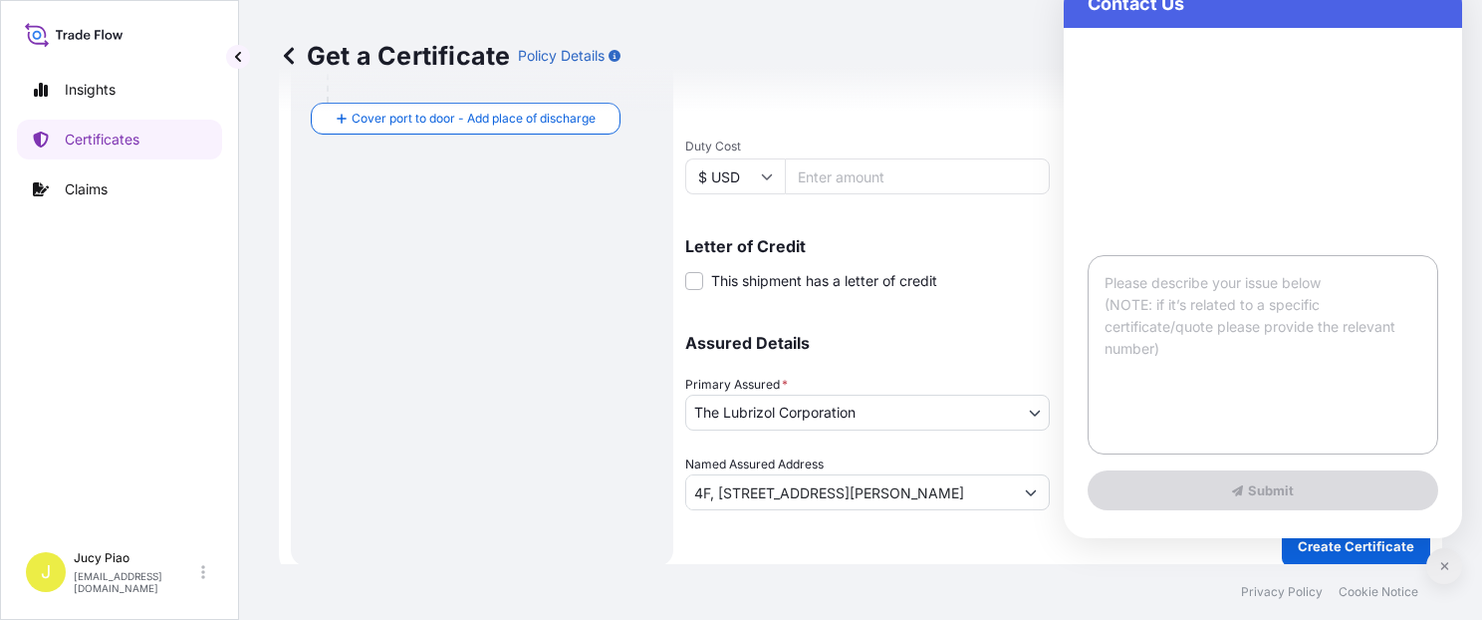
click at [1447, 556] on button at bounding box center [1445, 566] width 36 height 36
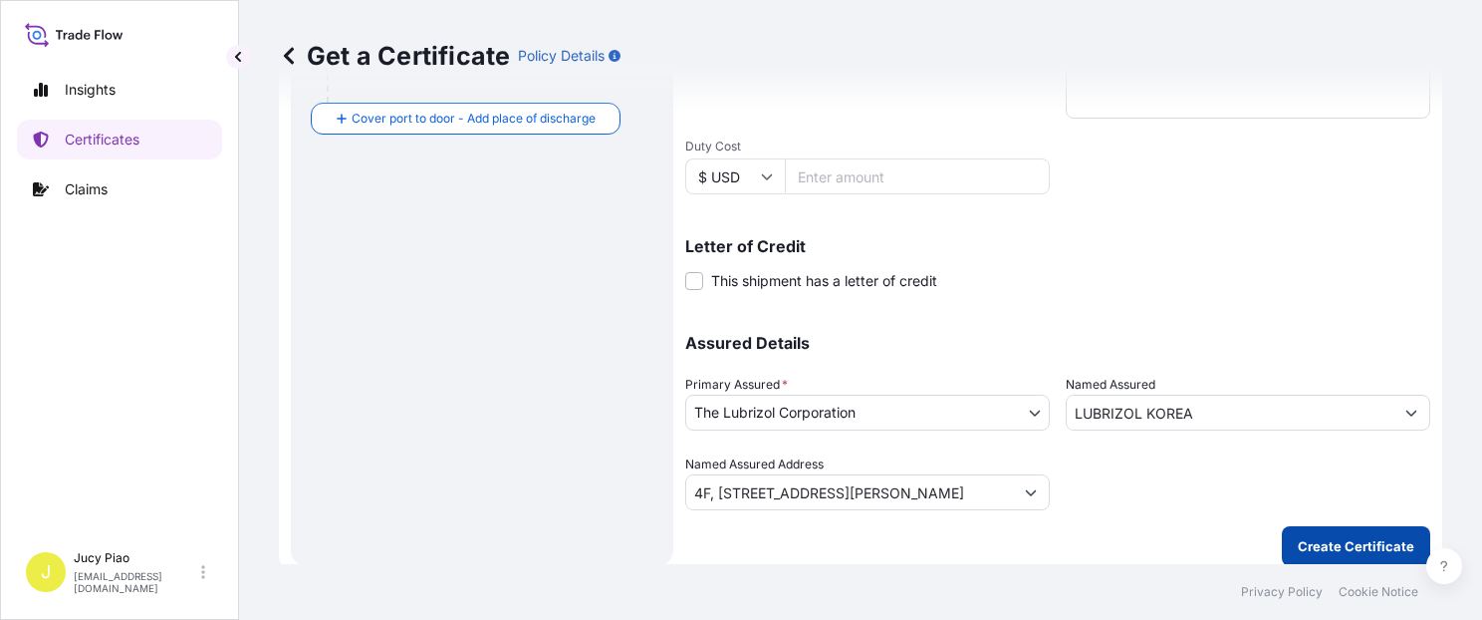
click at [1282, 549] on button "Create Certificate" at bounding box center [1356, 546] width 148 height 40
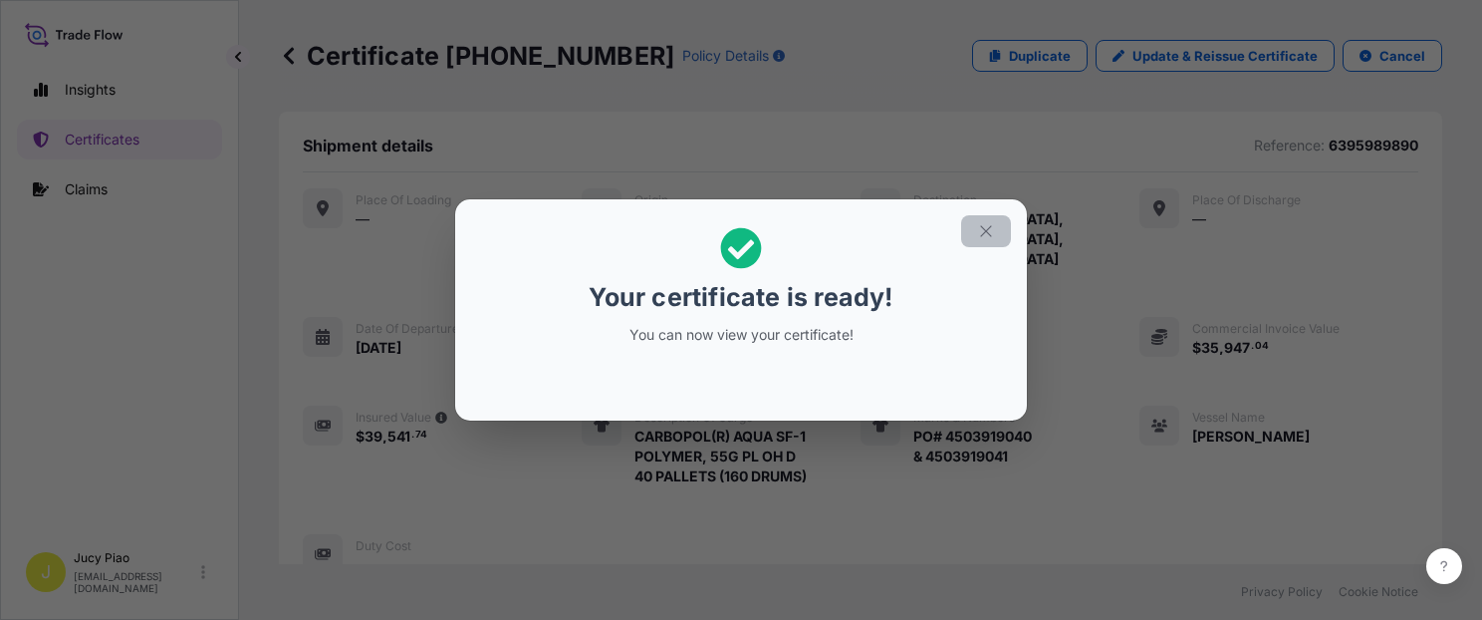
click at [984, 226] on icon "button" at bounding box center [986, 231] width 18 height 18
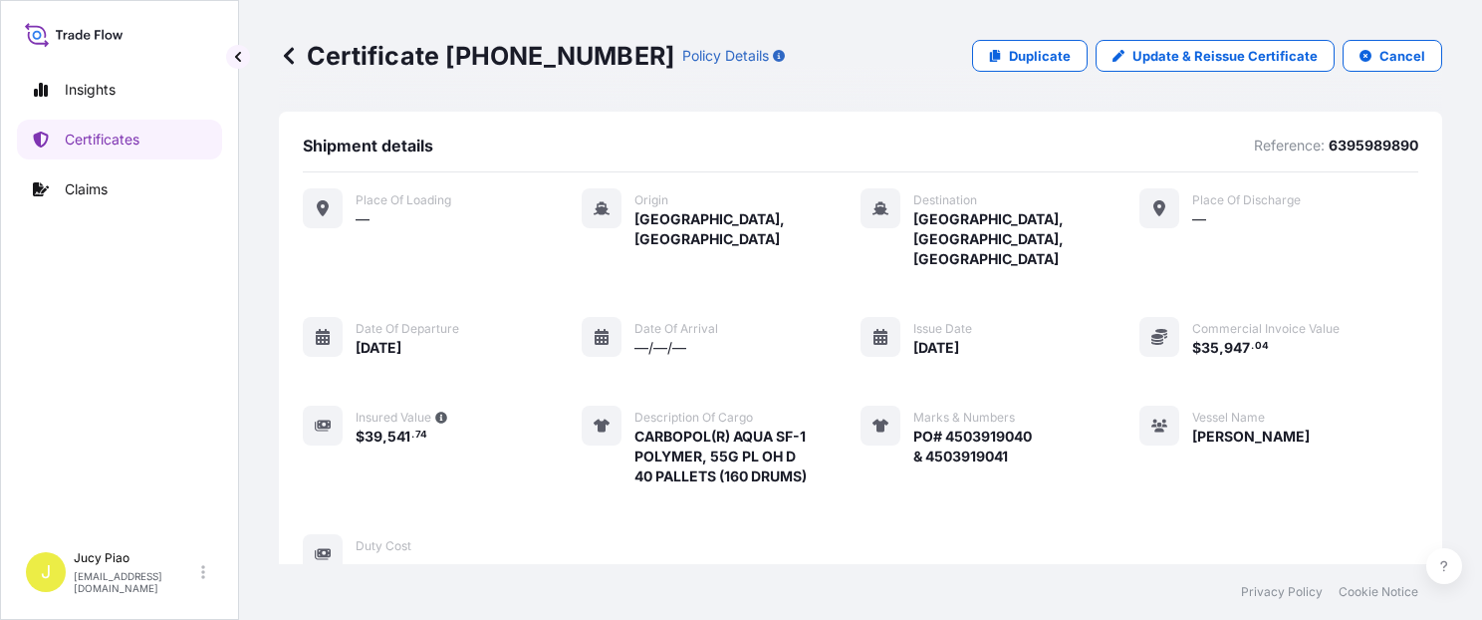
click at [1079, 386] on div "Place of Loading — Origin [GEOGRAPHIC_DATA], [GEOGRAPHIC_DATA] Destination [GEO…" at bounding box center [861, 381] width 1116 height 387
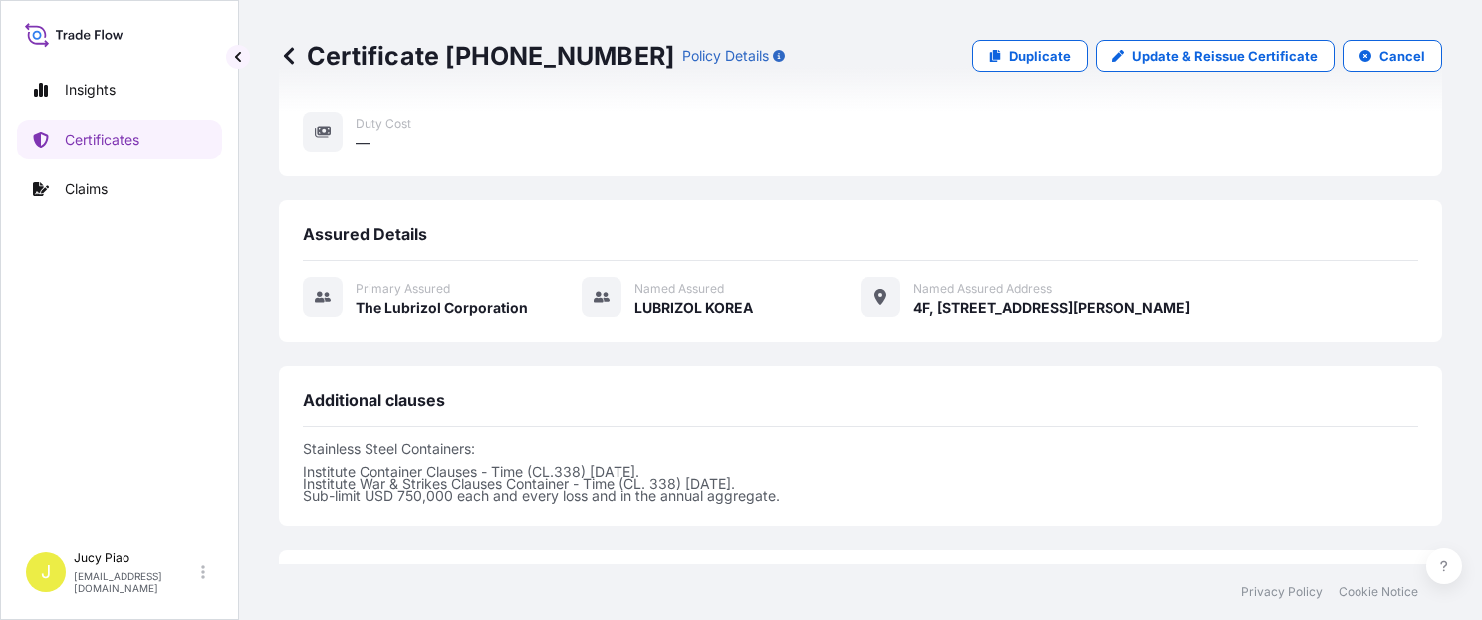
scroll to position [672, 0]
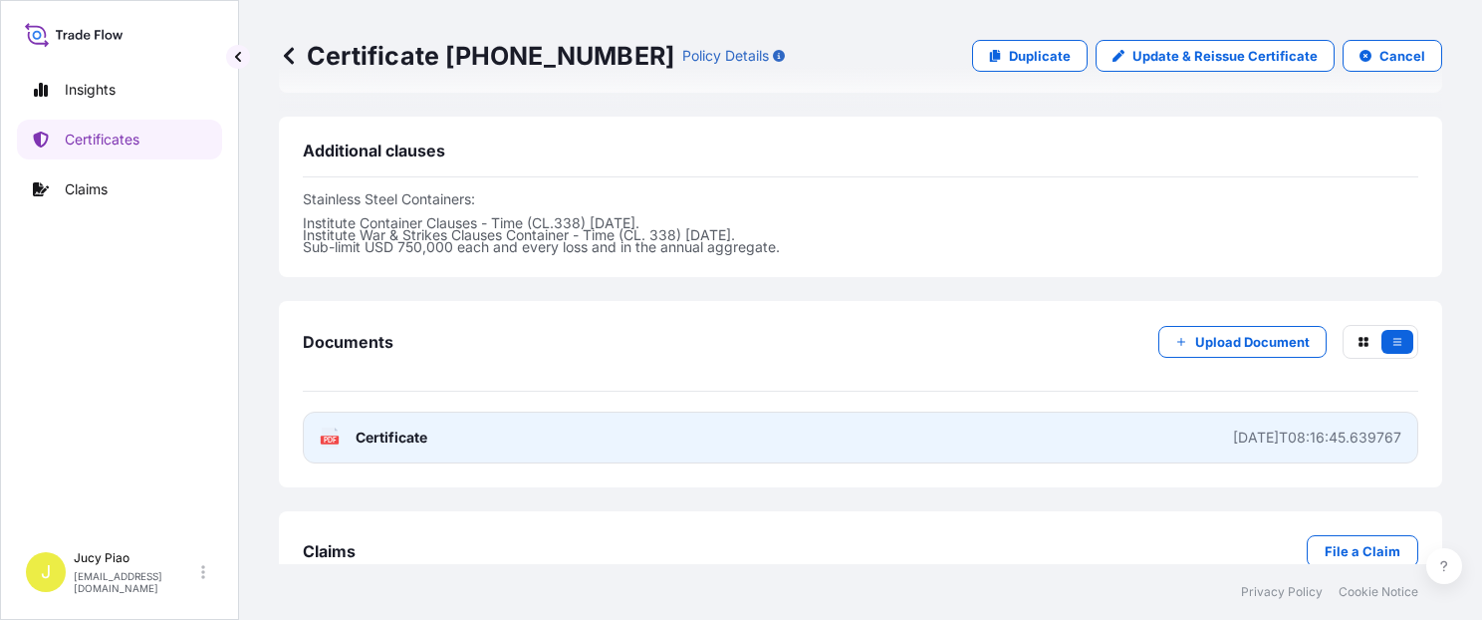
click at [937, 411] on link "PDF Certificate [DATE]T08:16:45.639767" at bounding box center [861, 437] width 1116 height 52
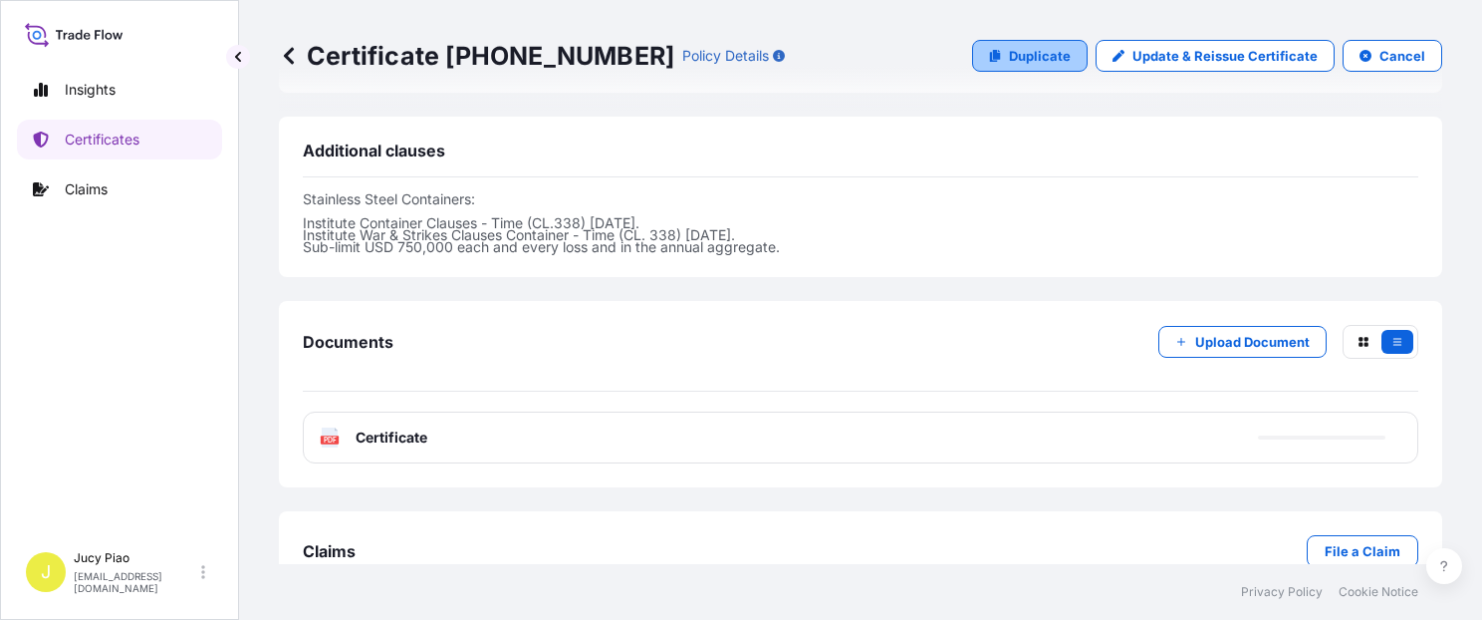
click at [1024, 54] on p "Duplicate" at bounding box center [1040, 56] width 62 height 20
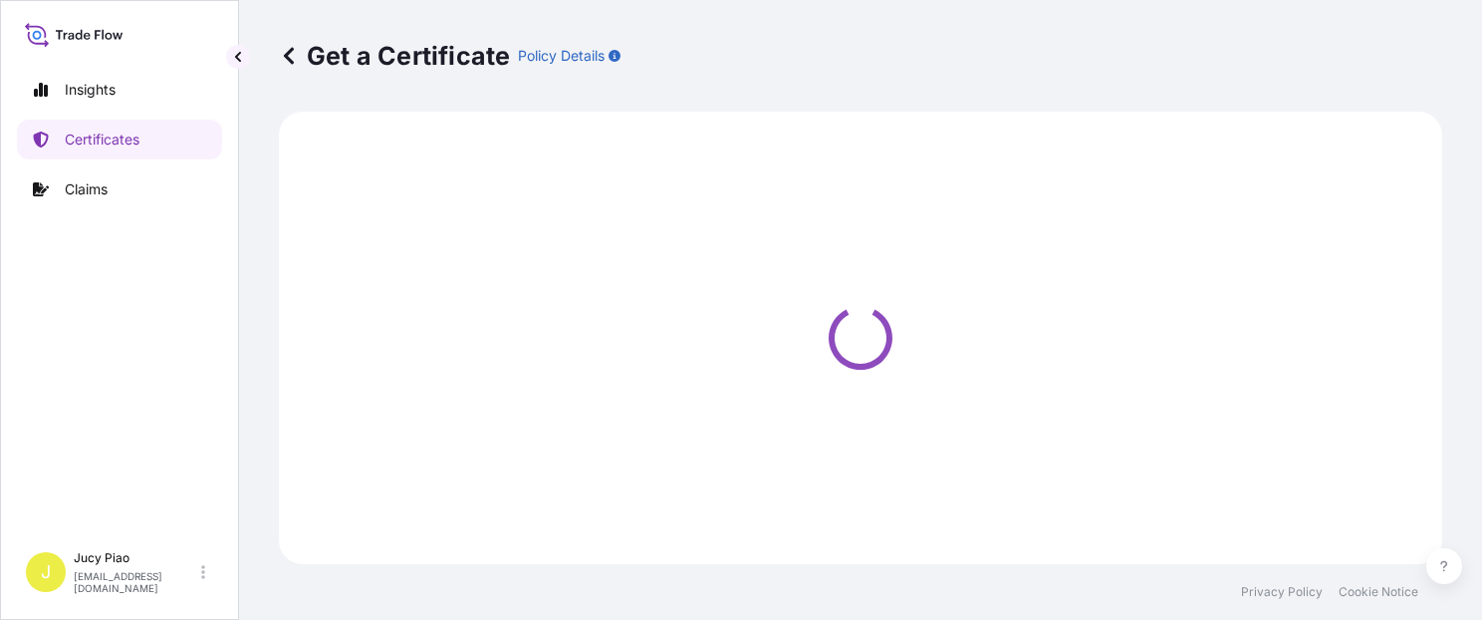
select select "Ocean Vessel"
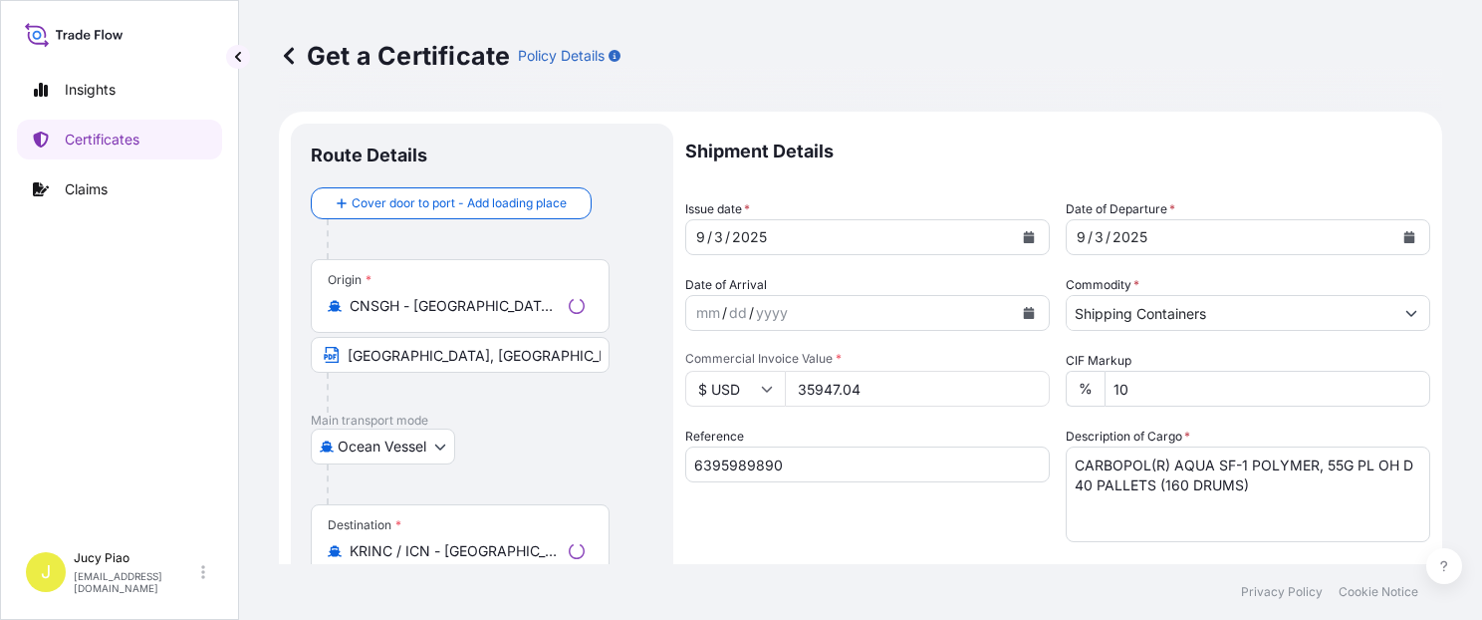
select select "31566"
click at [814, 460] on input "6395989890" at bounding box center [867, 464] width 365 height 36
drag, startPoint x: 828, startPoint y: 459, endPoint x: 618, endPoint y: 463, distance: 210.3
click at [591, 463] on form "Route Details Cover door to port - Add loading place Place of loading Road / [G…" at bounding box center [861, 626] width 1164 height 1029
paste input "414"
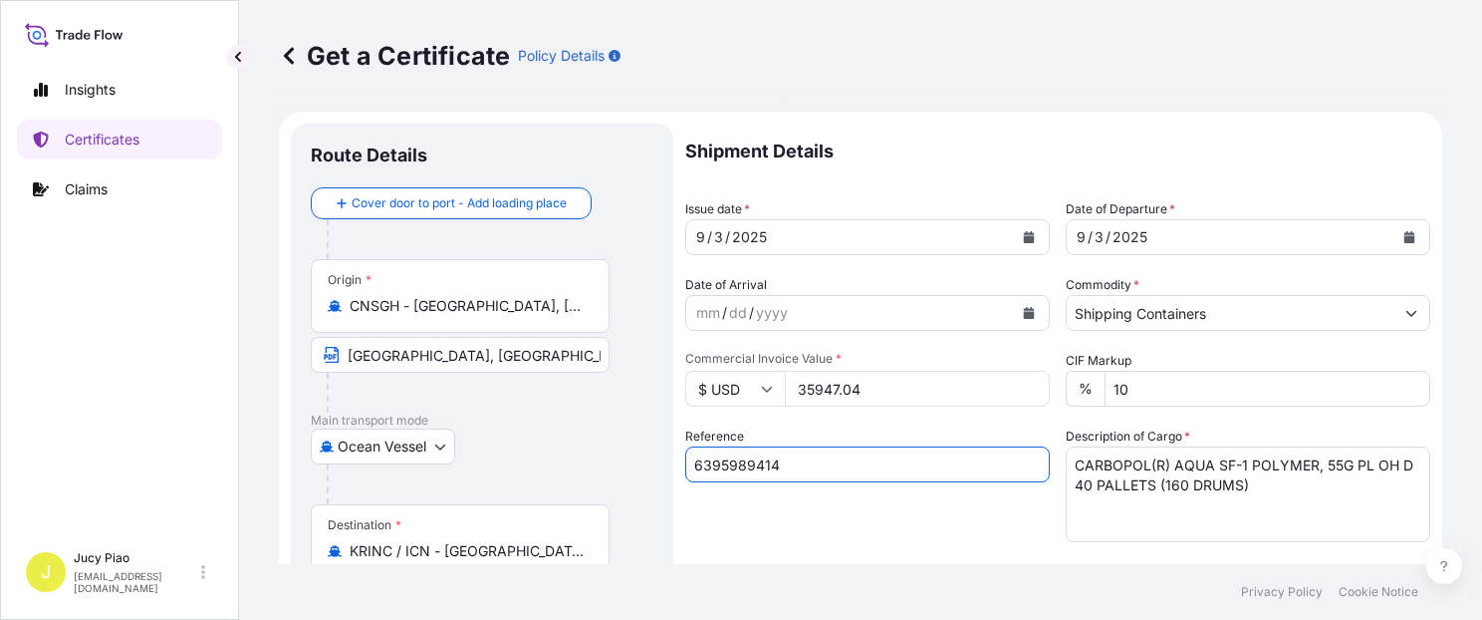
type input "6395989414"
click at [861, 502] on div "Reference 6395989414" at bounding box center [867, 484] width 365 height 116
click at [1259, 490] on textarea "CARBOPOL(R) AQUA SF-1 POLYMER, 55G PL OH D 40 PALLETS (160 DRUMS)" at bounding box center [1248, 494] width 365 height 96
drag, startPoint x: 1259, startPoint y: 490, endPoint x: 817, endPoint y: 392, distance: 453.2
click at [837, 404] on div "Shipment Details Issue date * [DATE] Date of Departure * [DATE] Date of Arrival…" at bounding box center [1057, 598] width 745 height 949
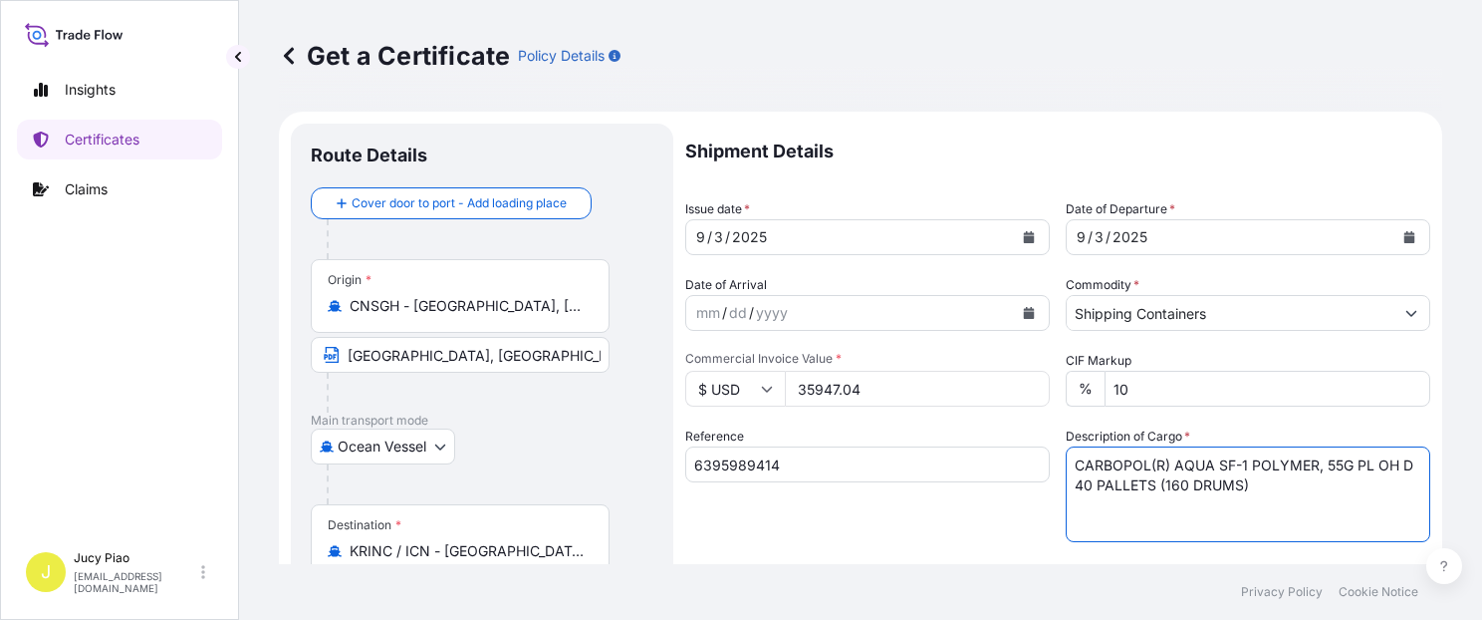
paste textarea "THERMOPLASTIC POLYURETHANE"
paste textarea "18 PALLETS (720 BAGS)"
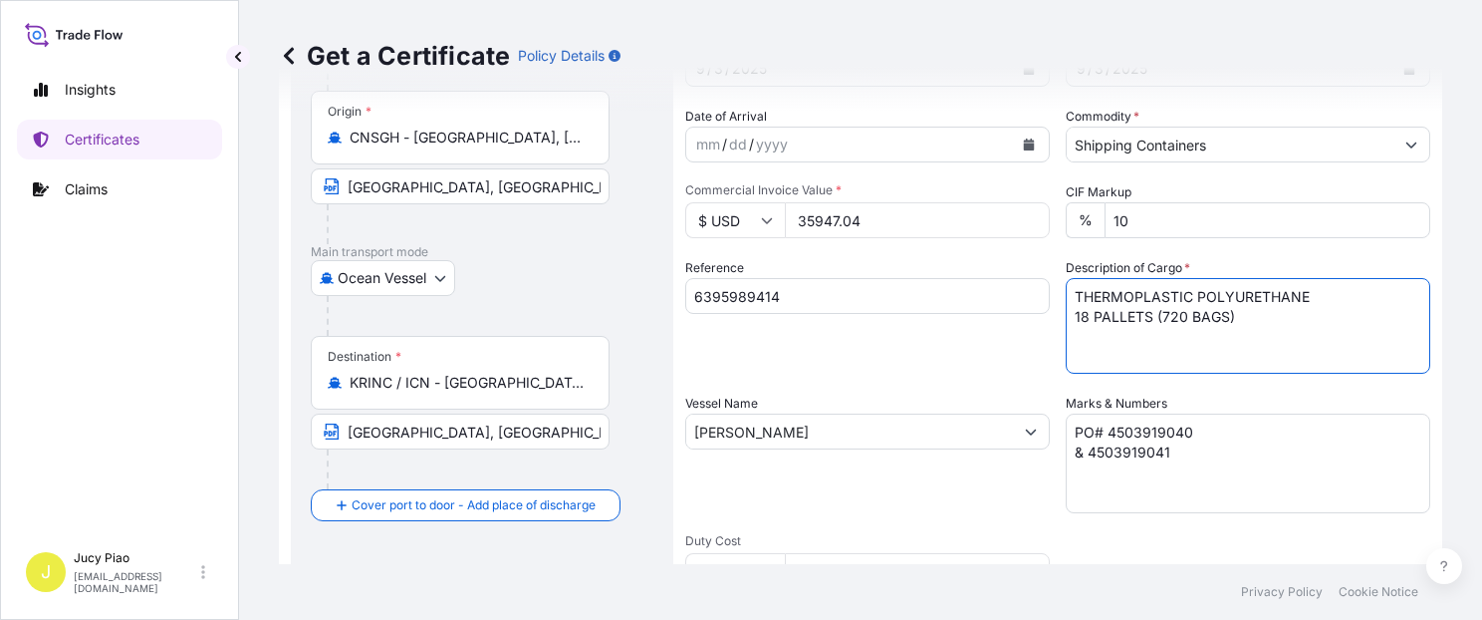
type textarea "THERMOPLASTIC POLYURETHANE 18 PALLETS (720 BAGS)"
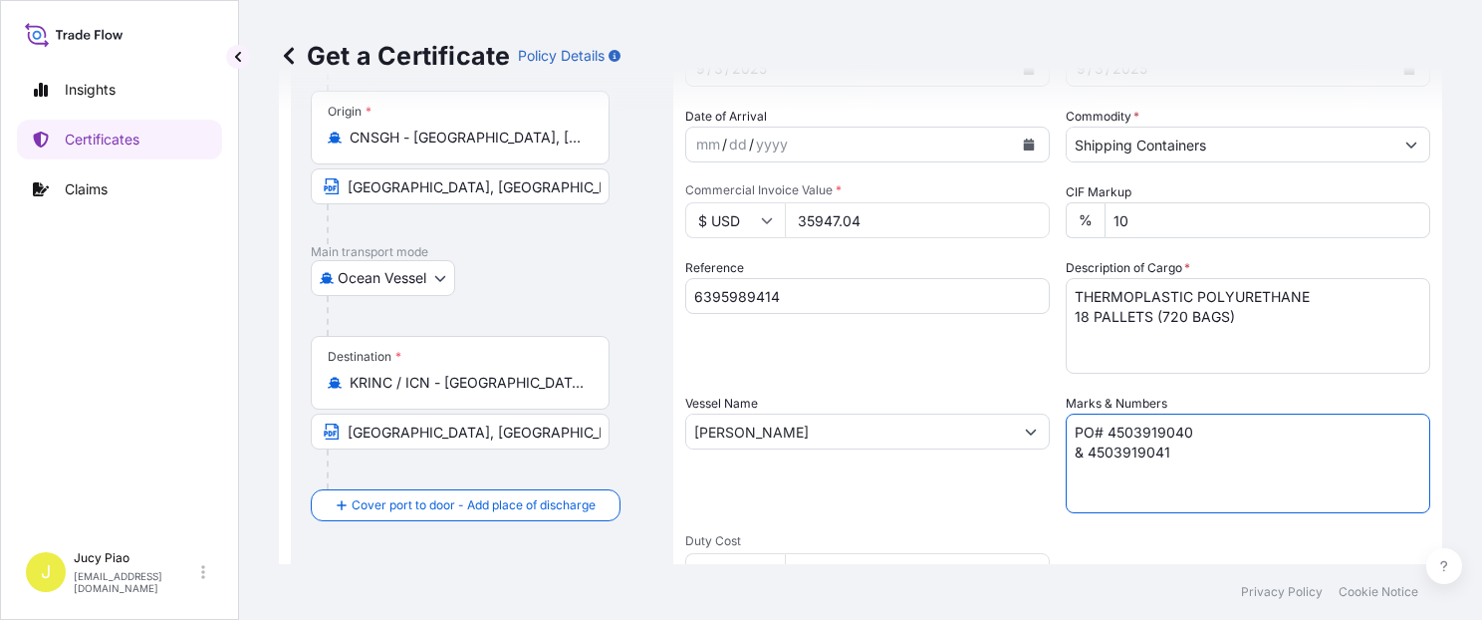
drag, startPoint x: 1211, startPoint y: 452, endPoint x: 994, endPoint y: 404, distance: 221.6
click at [995, 404] on div "Shipment Details Issue date * [DATE] Date of Departure * [DATE] Date of Arrival…" at bounding box center [1057, 429] width 745 height 949
paste textarea "360"
type textarea "PO# 4503919360"
click at [807, 361] on div "Reference 6395989414" at bounding box center [867, 316] width 365 height 116
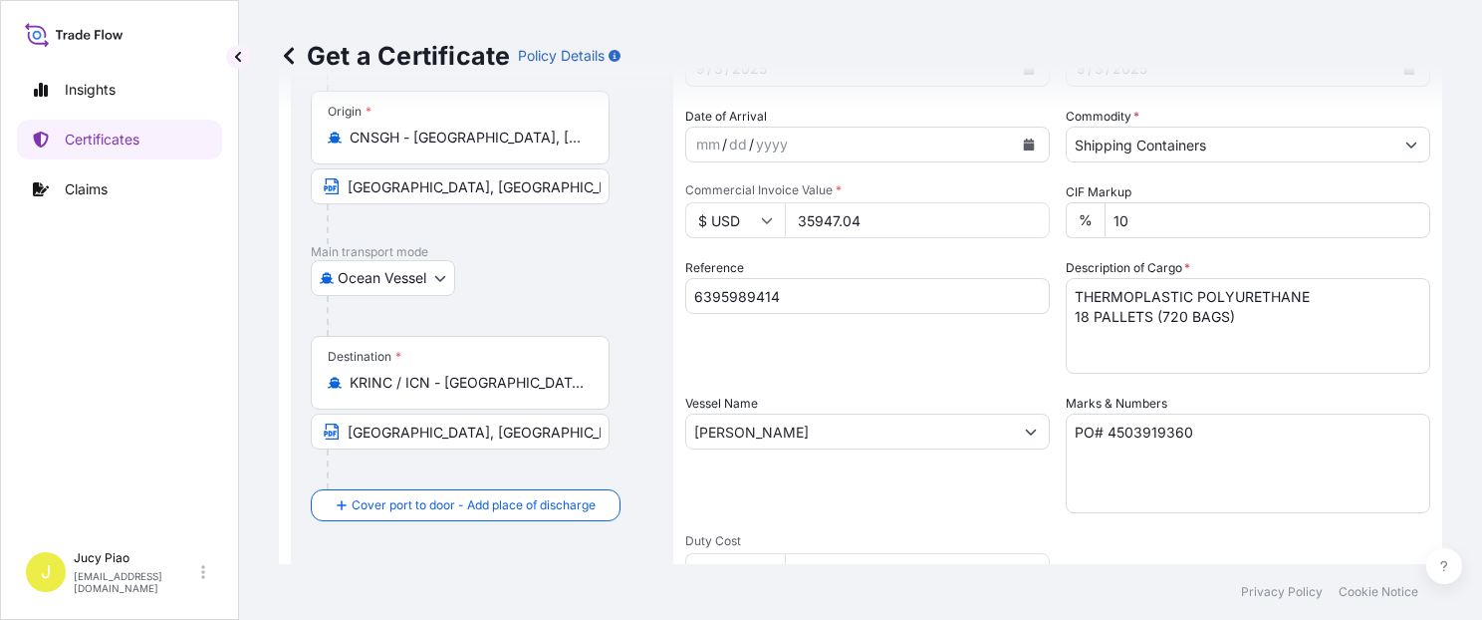
scroll to position [0, 0]
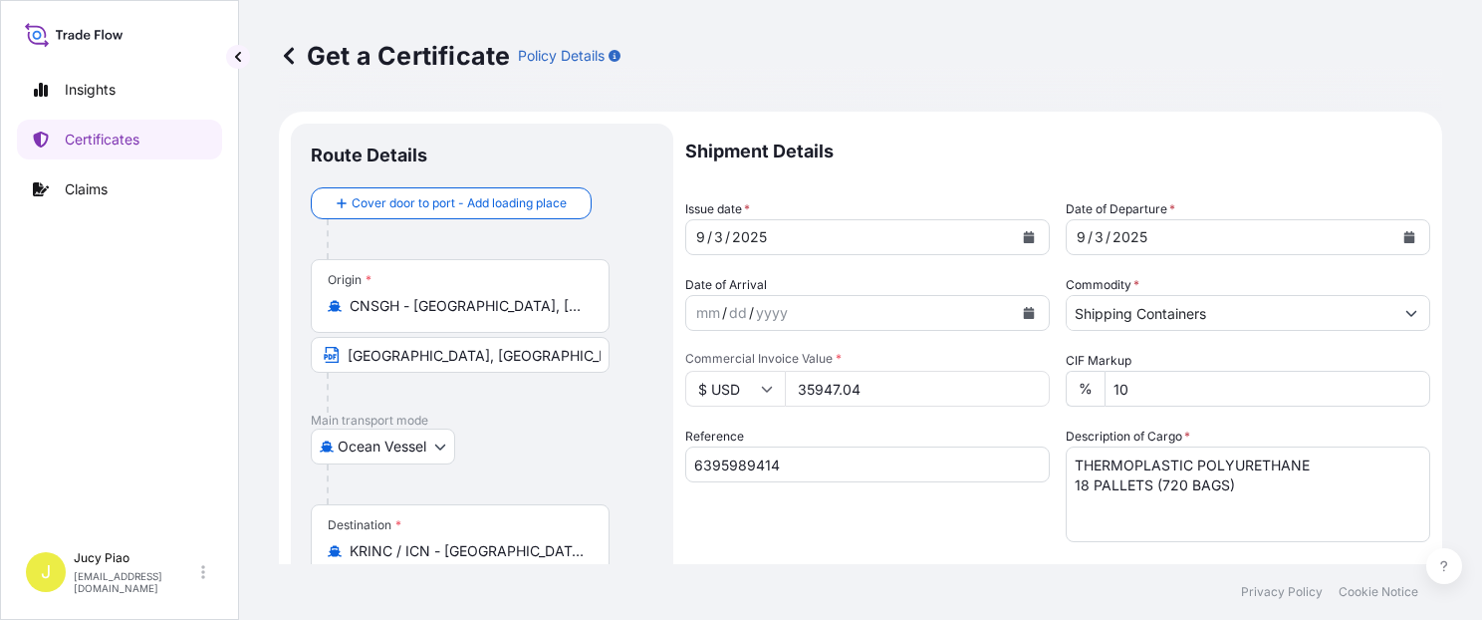
drag, startPoint x: 852, startPoint y: 387, endPoint x: 751, endPoint y: 382, distance: 100.7
click at [749, 383] on div "$ USD 35947.04" at bounding box center [867, 389] width 365 height 36
type input "53410"
click at [845, 426] on div "Reference 6395989414" at bounding box center [867, 484] width 365 height 116
click at [988, 519] on div "Reference 6395989414" at bounding box center [867, 484] width 365 height 116
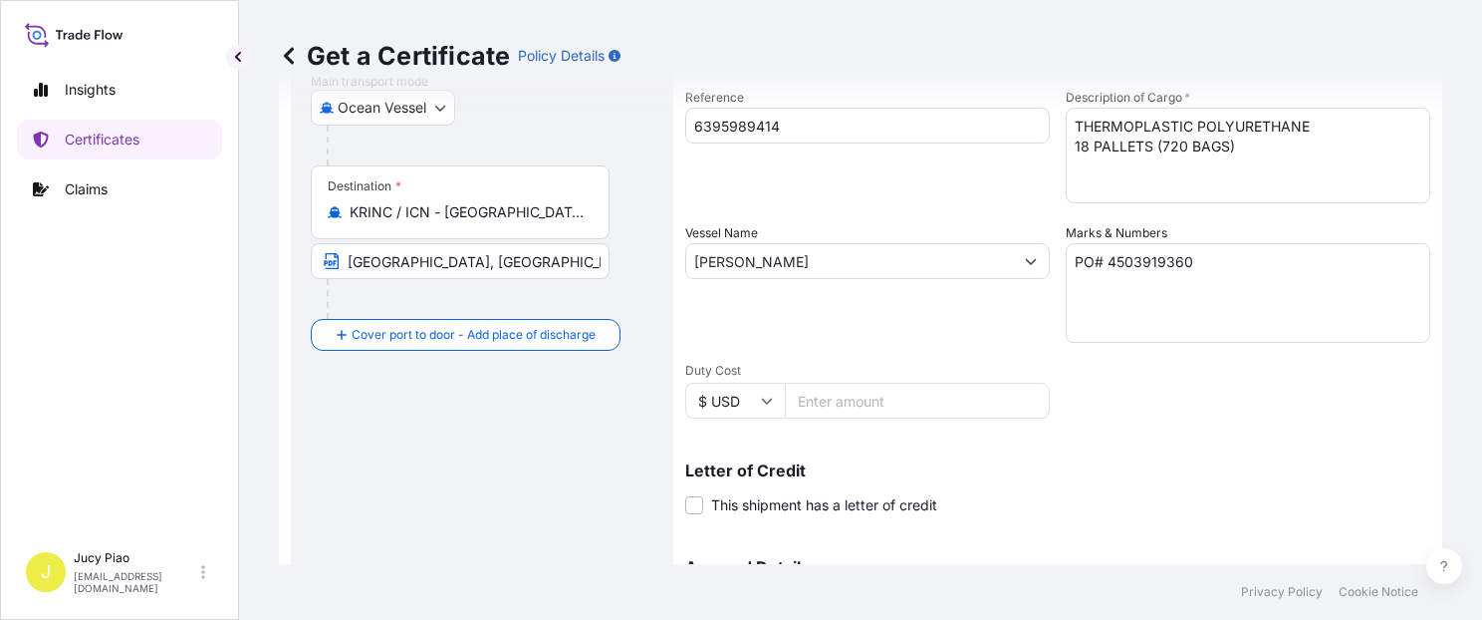
scroll to position [507, 0]
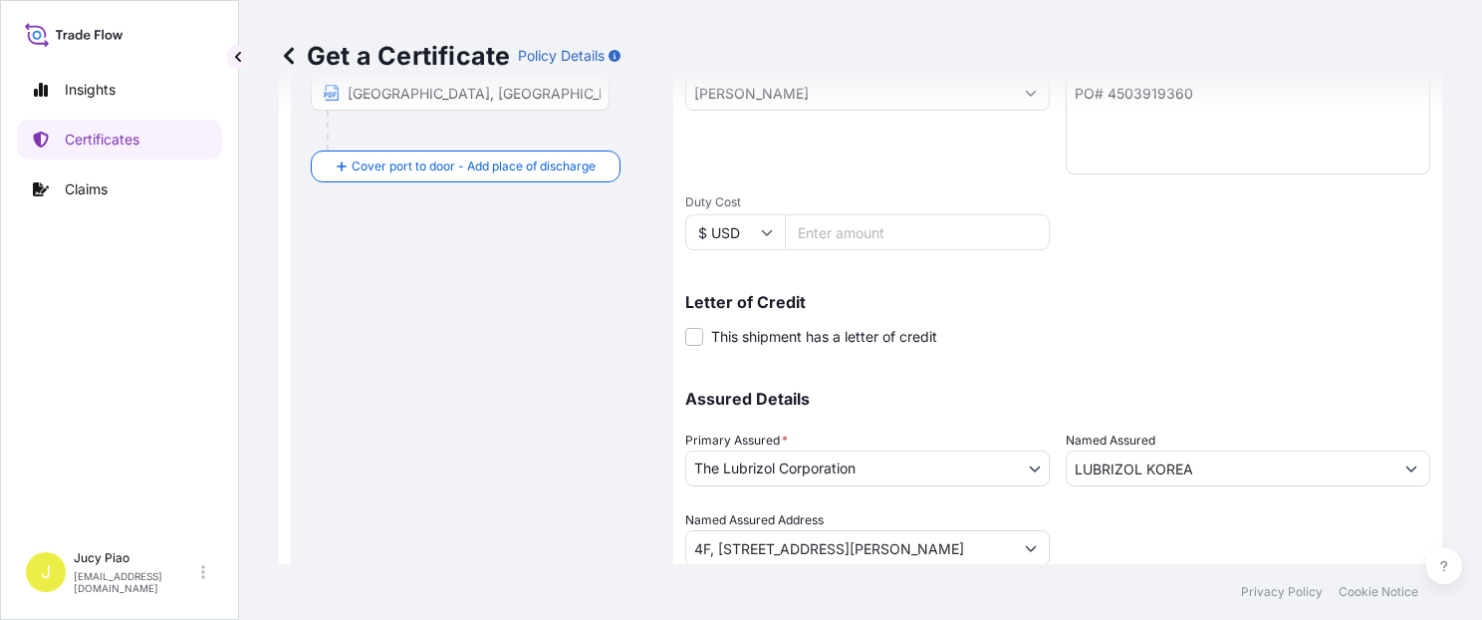
click at [1060, 352] on div "Shipment Details Issue date * [DATE] Date of Departure * [DATE] Date of Arrival…" at bounding box center [1057, 90] width 745 height 949
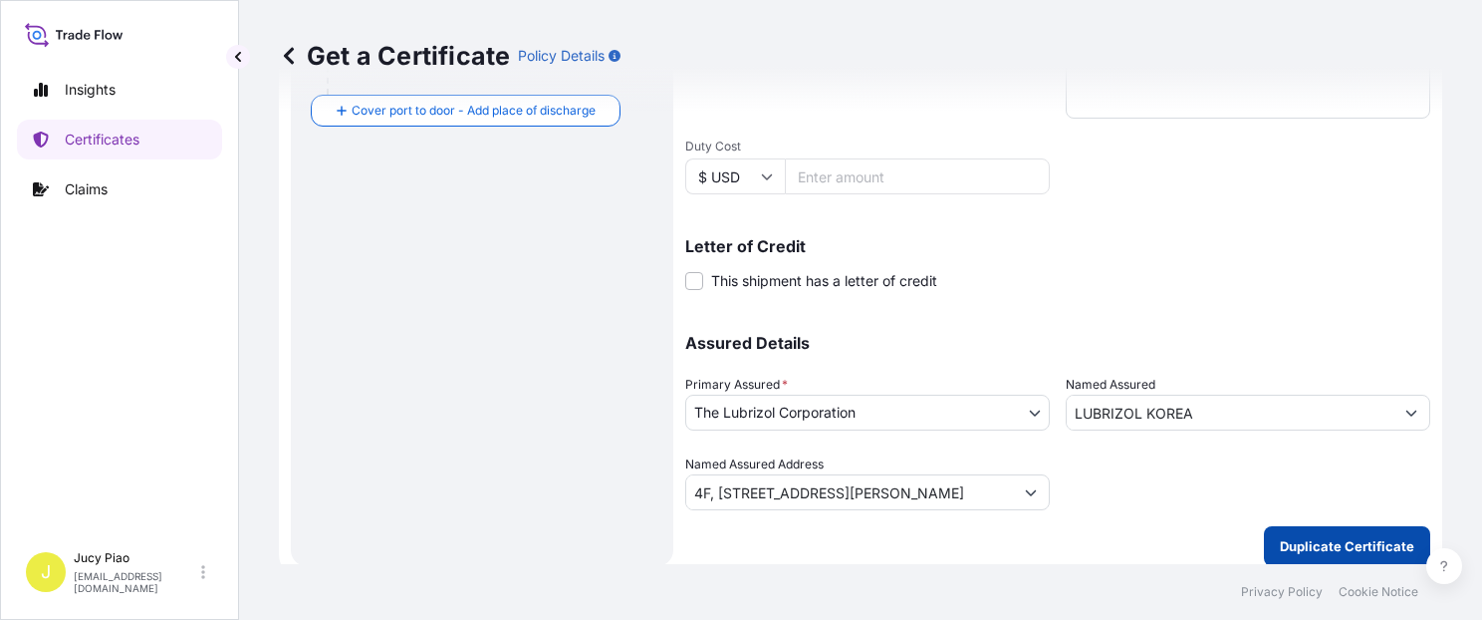
click at [1351, 542] on p "Duplicate Certificate" at bounding box center [1347, 546] width 135 height 20
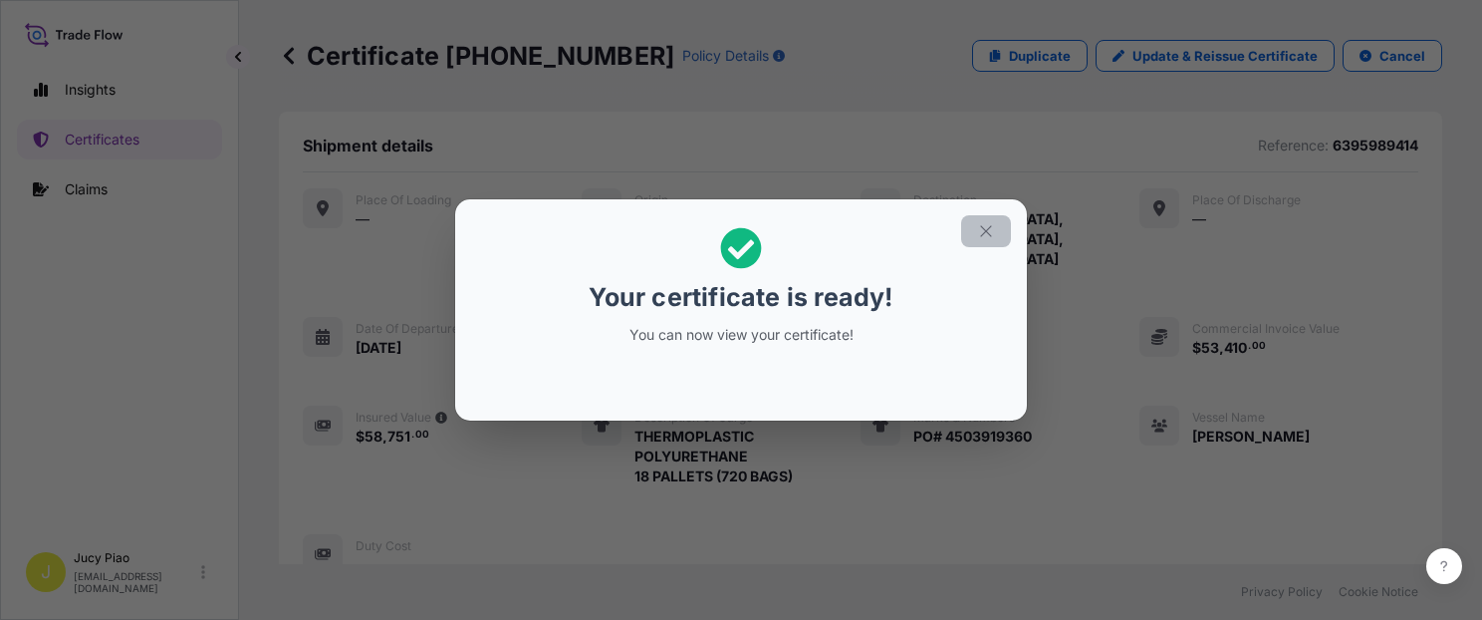
click at [995, 221] on button "button" at bounding box center [986, 231] width 50 height 32
click at [994, 235] on button "button" at bounding box center [986, 231] width 50 height 32
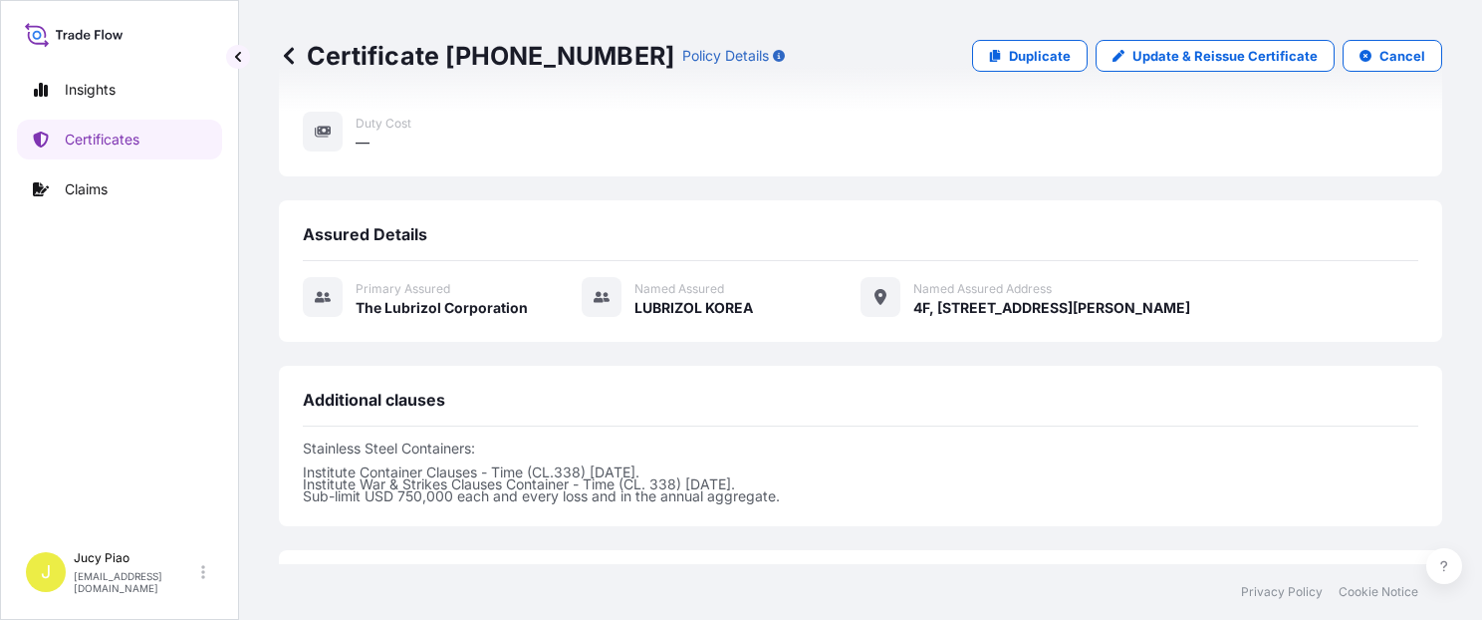
scroll to position [592, 0]
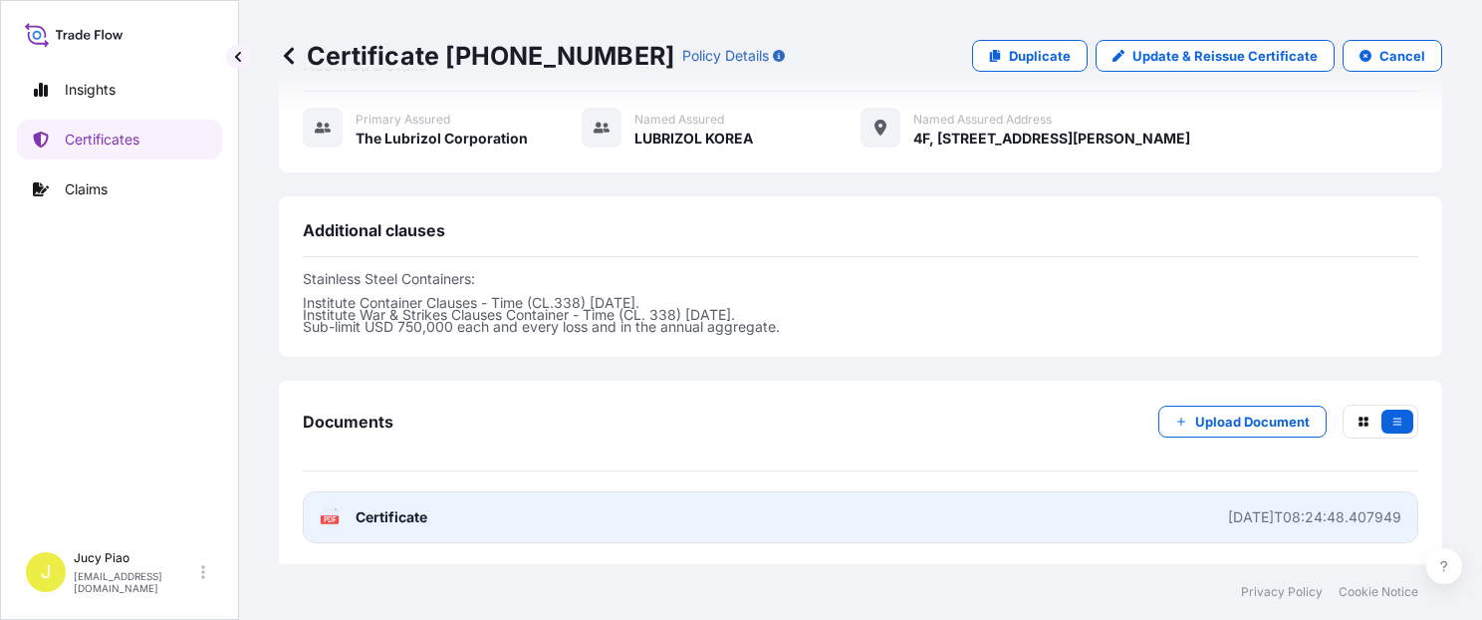
click at [1051, 491] on link "PDF Certificate [DATE]T08:24:48.407949" at bounding box center [861, 517] width 1116 height 52
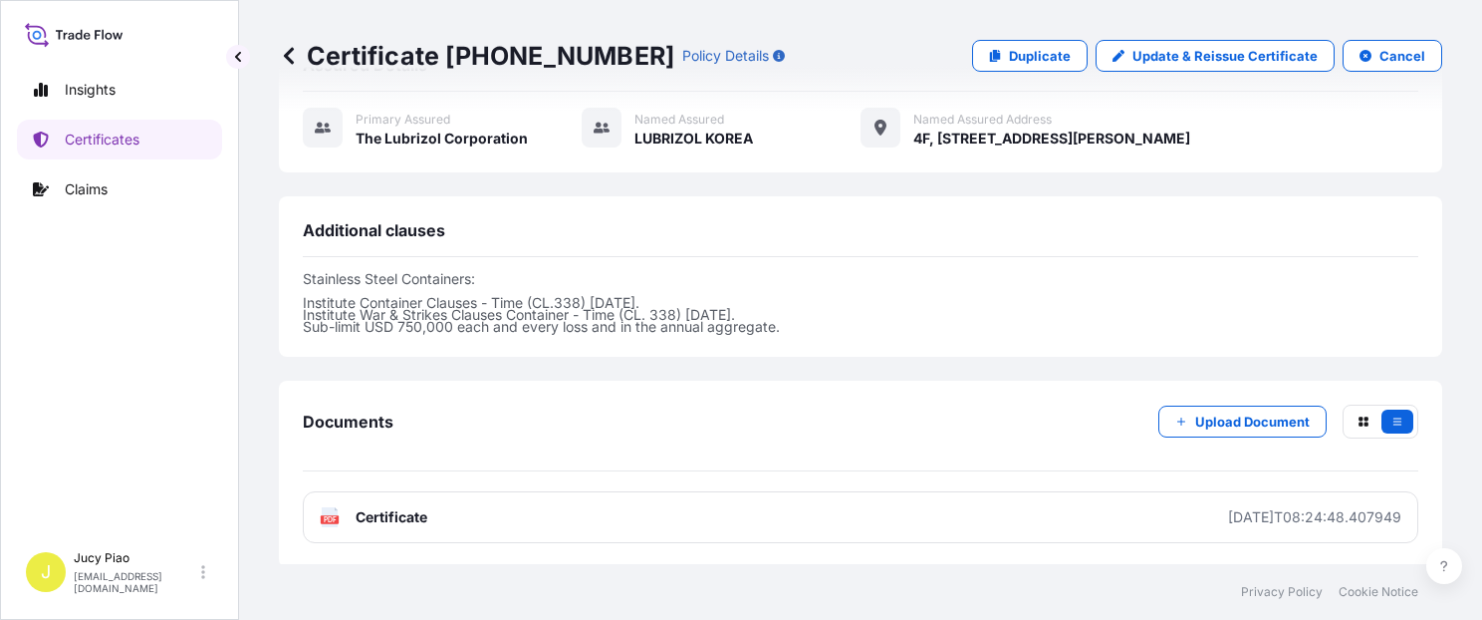
click at [953, 40] on div "Certificate [PHONE_NUMBER] Policy Details Duplicate Update & Reissue Certificat…" at bounding box center [861, 56] width 1164 height 32
click at [1009, 55] on p "Duplicate" at bounding box center [1040, 56] width 62 height 20
select select "Ocean Vessel"
select select "31566"
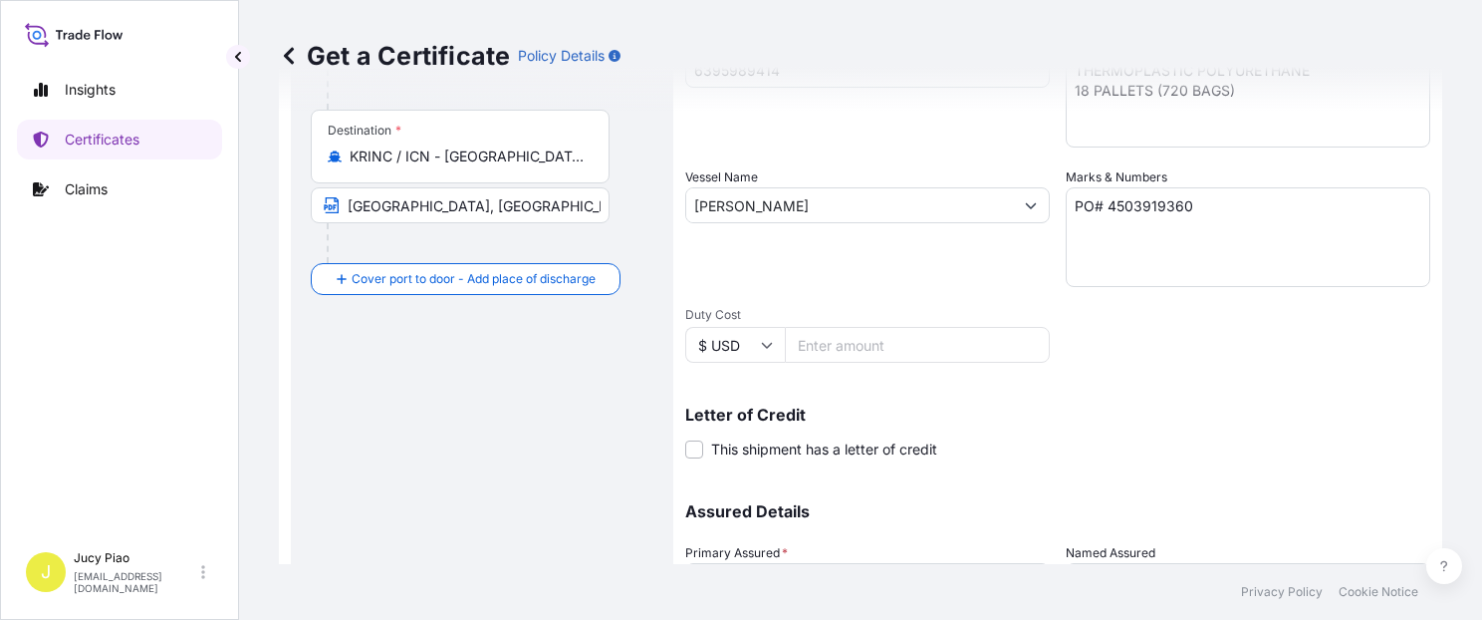
scroll to position [310, 0]
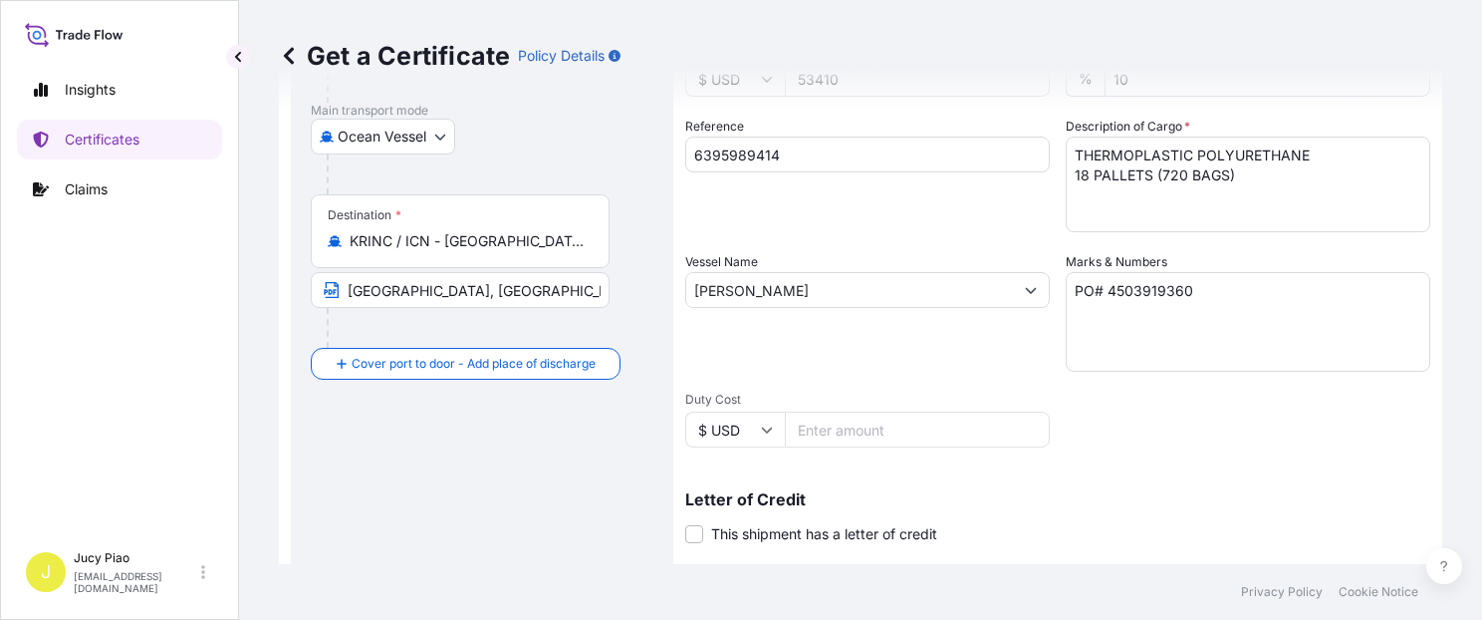
click at [896, 290] on input "[PERSON_NAME]" at bounding box center [849, 290] width 327 height 36
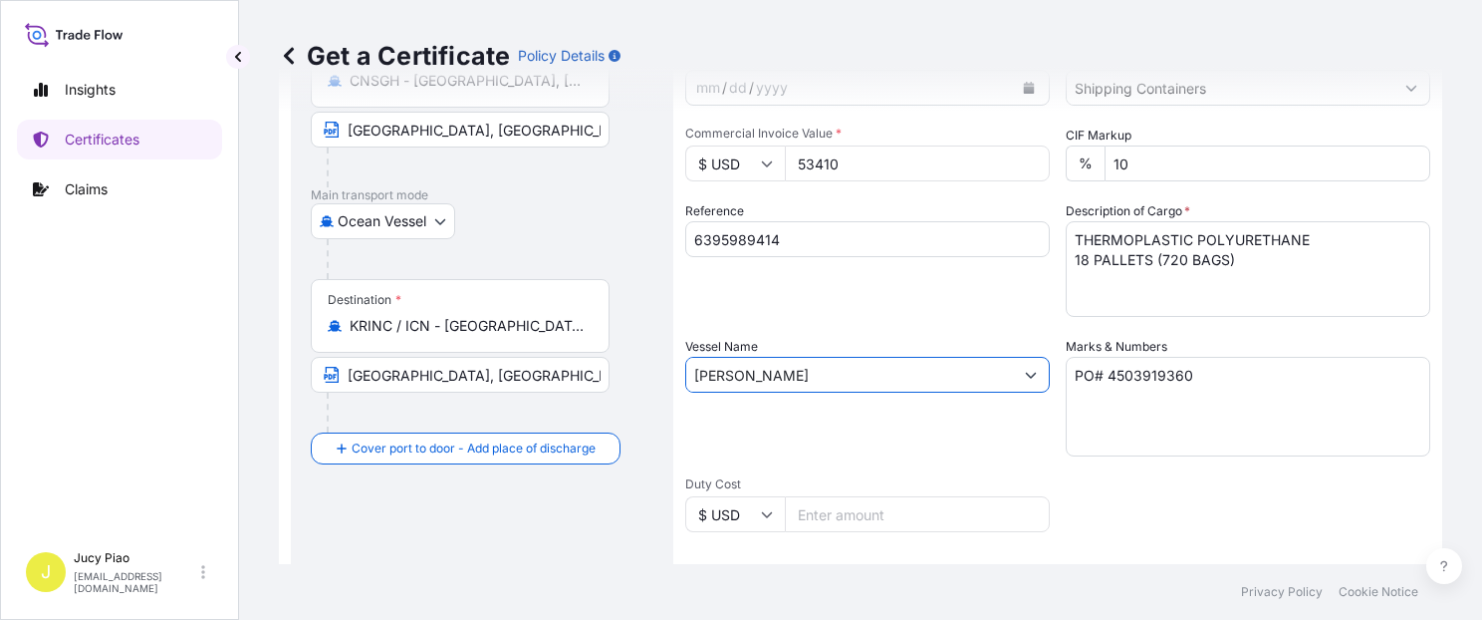
click at [785, 229] on input "6395989414" at bounding box center [867, 239] width 365 height 36
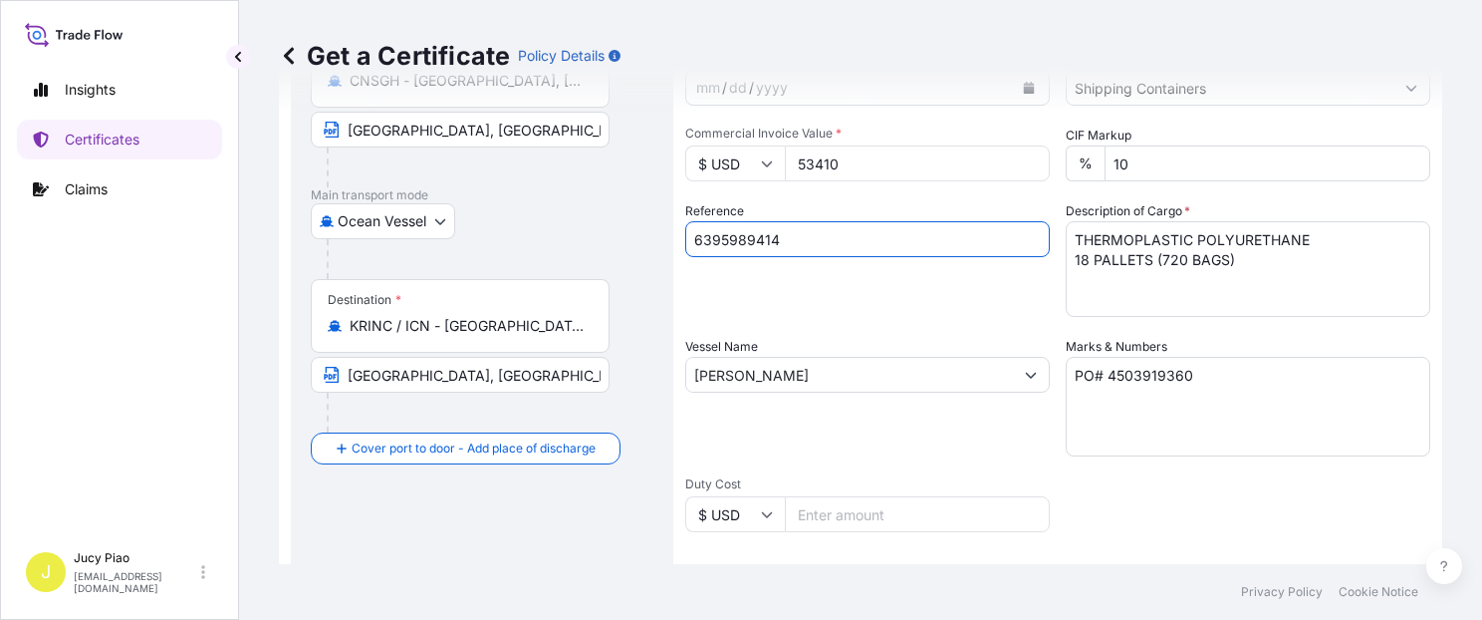
drag, startPoint x: 710, startPoint y: 237, endPoint x: 668, endPoint y: 244, distance: 43.4
click at [597, 220] on form "Route Details Cover door to port - Add loading place Place of loading Road / [G…" at bounding box center [861, 400] width 1164 height 1029
paste input "90936"
type input "6395990936"
click at [902, 299] on div "Reference 6395990936" at bounding box center [867, 259] width 365 height 116
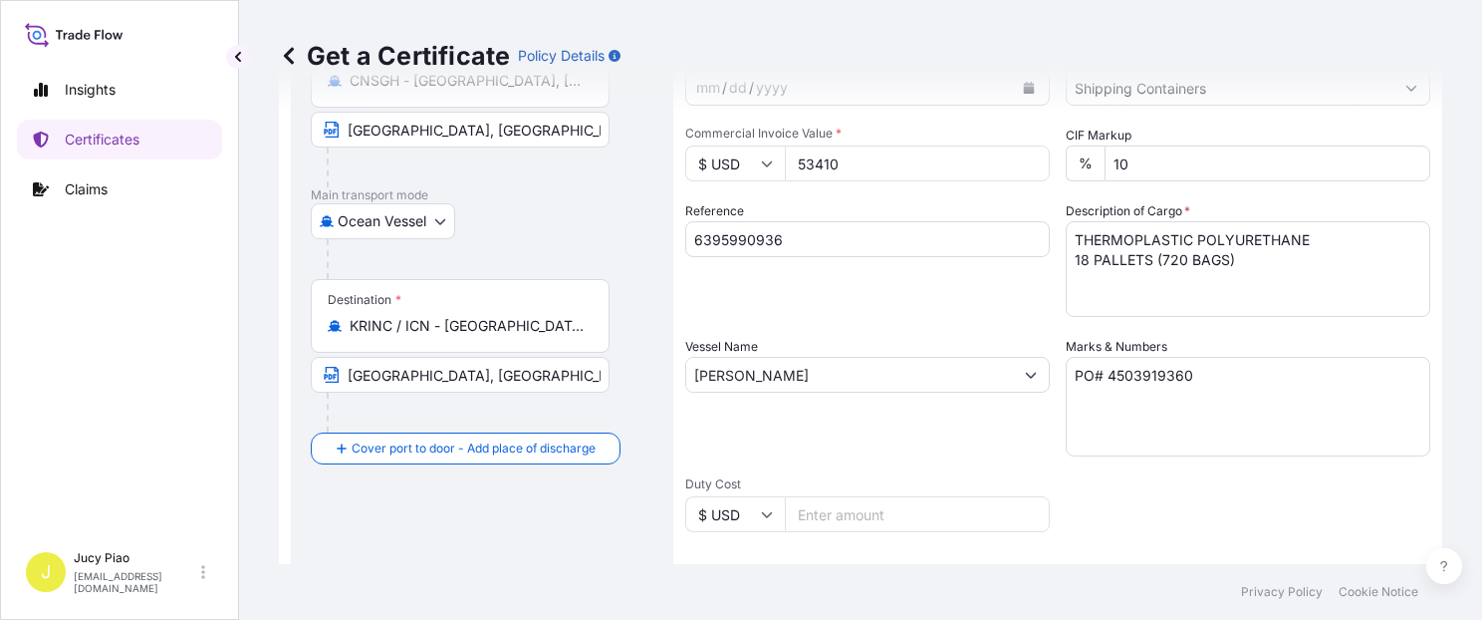
scroll to position [139, 0]
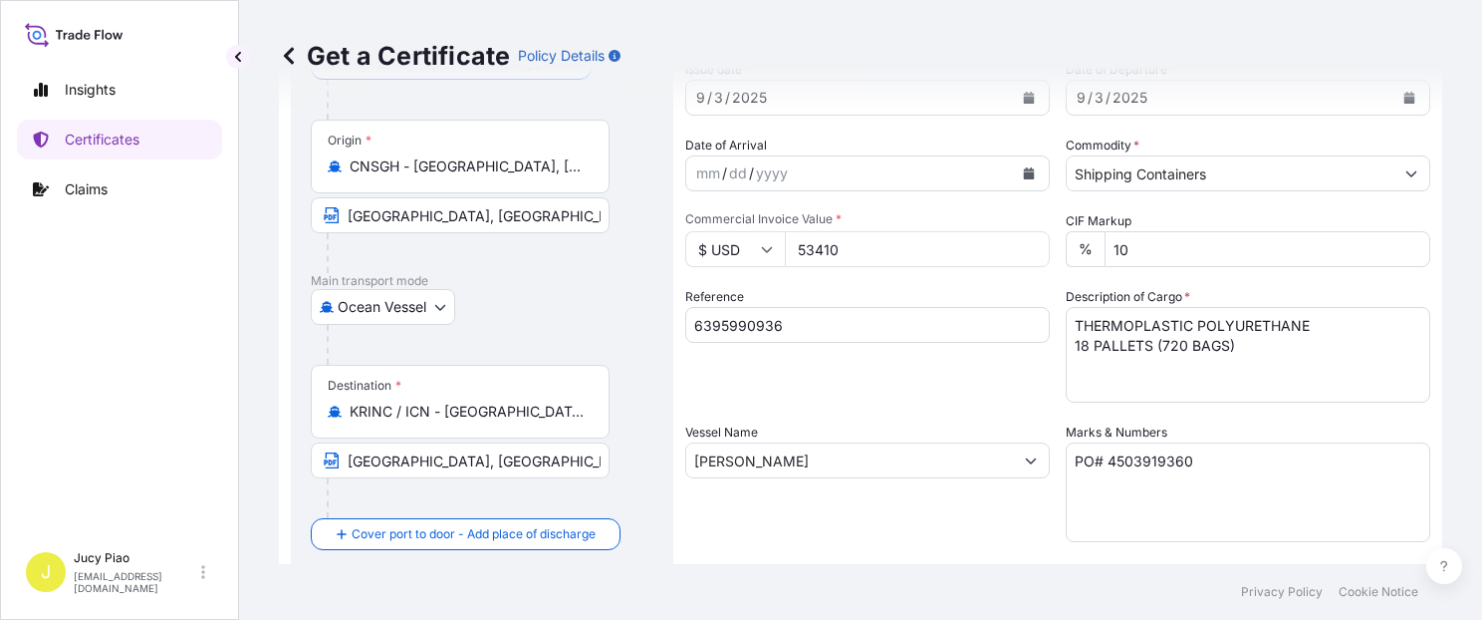
click at [1239, 346] on textarea "THERMOPLASTIC POLYURETHANE 18 PALLETS (720 BAGS)" at bounding box center [1248, 355] width 365 height 96
drag, startPoint x: 1237, startPoint y: 349, endPoint x: 594, endPoint y: 145, distance: 674.9
click at [666, 217] on form "Route Details Cover door to port - Add loading place Place of loading Road / [G…" at bounding box center [861, 486] width 1164 height 1029
paste textarea "MERQUAT(TM) 550PR K POLYMER,"
paste textarea "1H1 PLASTIC DR"
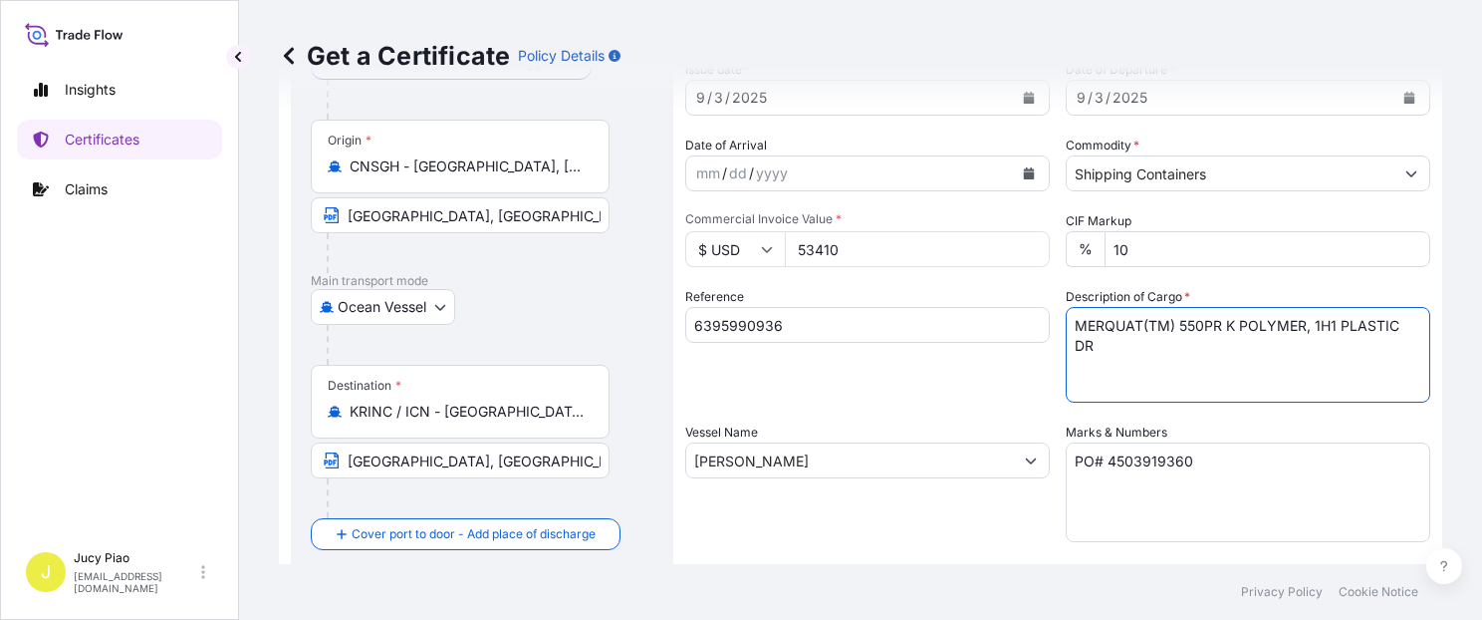
paste textarea "20 PALLETS (80 DRUMS)"
type textarea "MERQUAT(TM) 550PR K POLYMER, 1H1 PLASTIC DR 20 PALLETS (80 DRUMS)"
click at [1199, 463] on textarea "PO# 4503919360" at bounding box center [1248, 492] width 365 height 100
drag, startPoint x: 1226, startPoint y: 452, endPoint x: 873, endPoint y: 428, distance: 354.5
click at [876, 428] on div "Shipment Details Issue date * [DATE] Date of Departure * [DATE] Date of Arrival…" at bounding box center [1057, 458] width 745 height 949
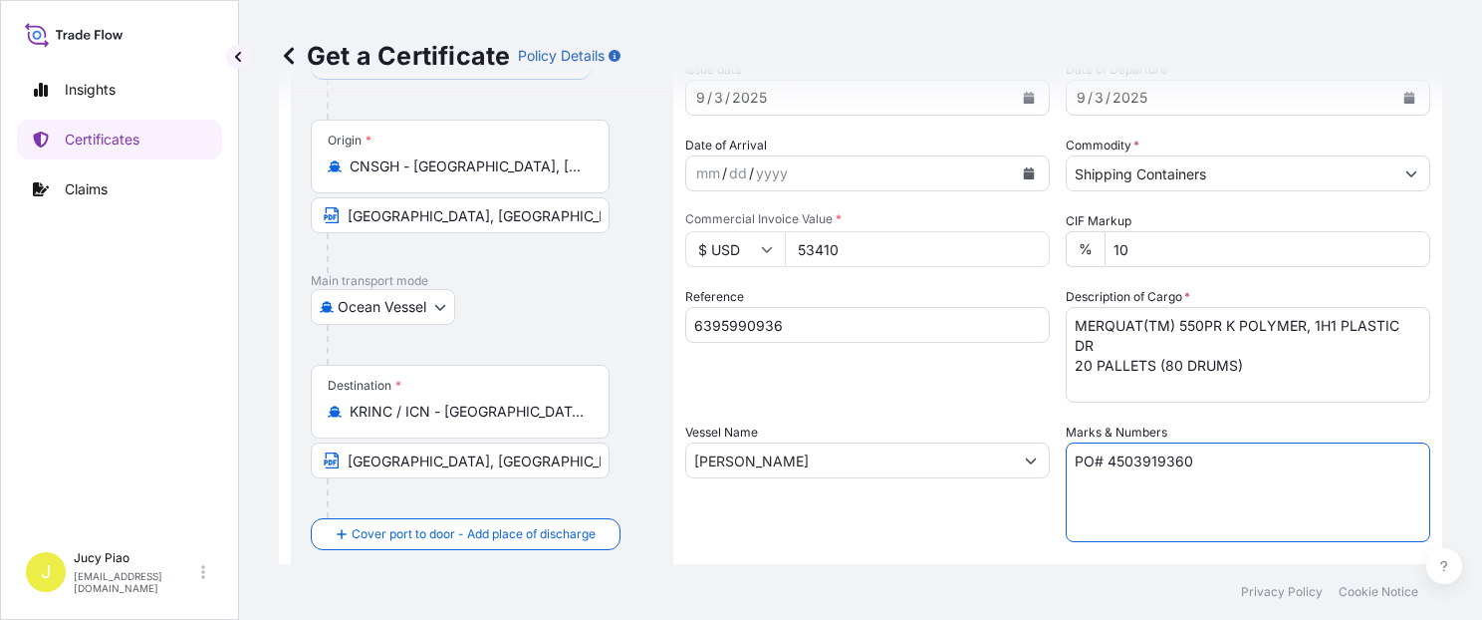
paste textarea "21692"
type textarea "PO# 4503921692"
click at [853, 382] on div "Reference 6395990936" at bounding box center [867, 345] width 365 height 116
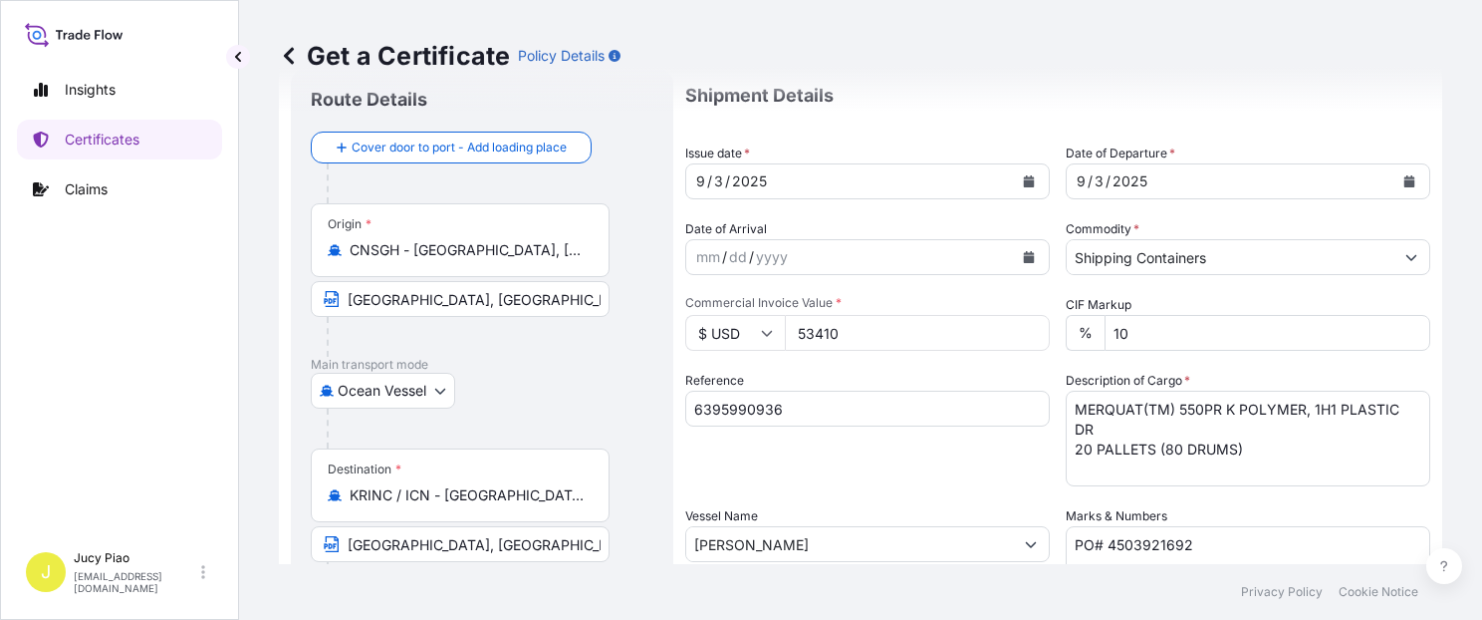
click at [881, 337] on input "53410" at bounding box center [917, 333] width 265 height 36
drag, startPoint x: 900, startPoint y: 334, endPoint x: 626, endPoint y: 312, distance: 274.9
click at [626, 312] on form "Route Details Cover door to port - Add loading place Place of loading Road / [G…" at bounding box center [861, 570] width 1164 height 1029
type input "13241.6"
click at [904, 395] on input "6395990936" at bounding box center [867, 409] width 365 height 36
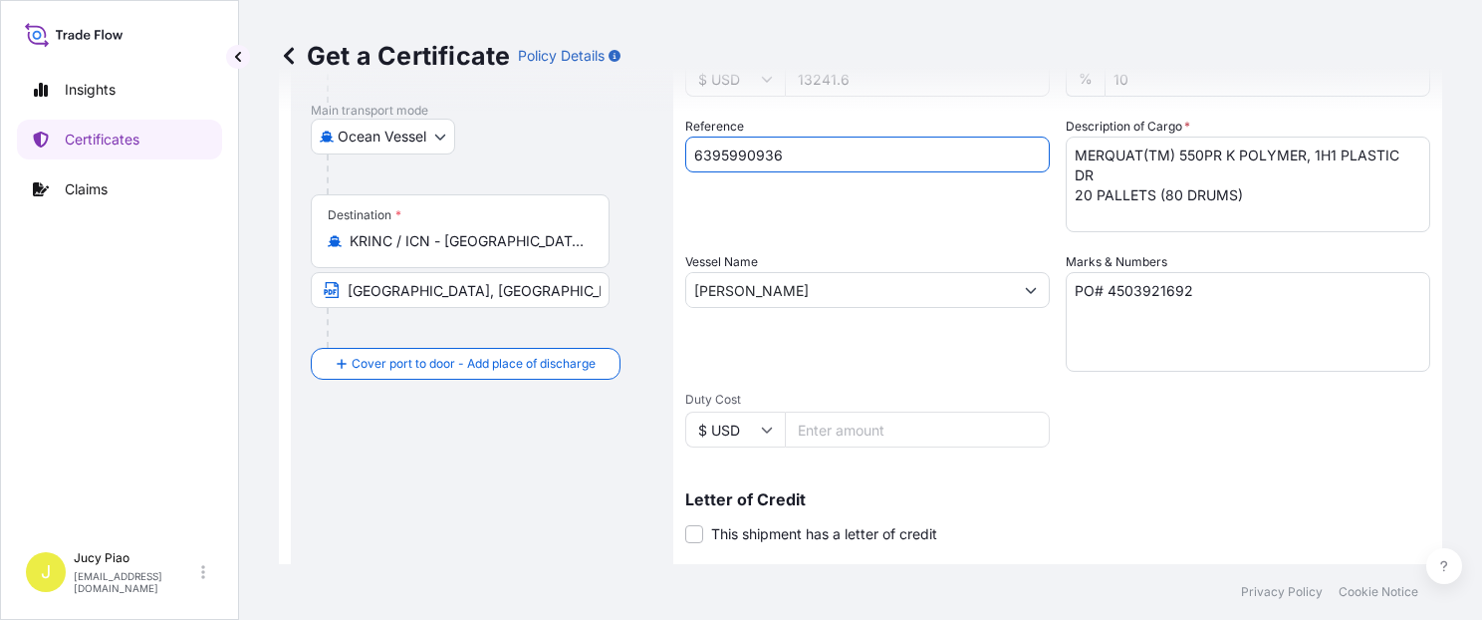
scroll to position [563, 0]
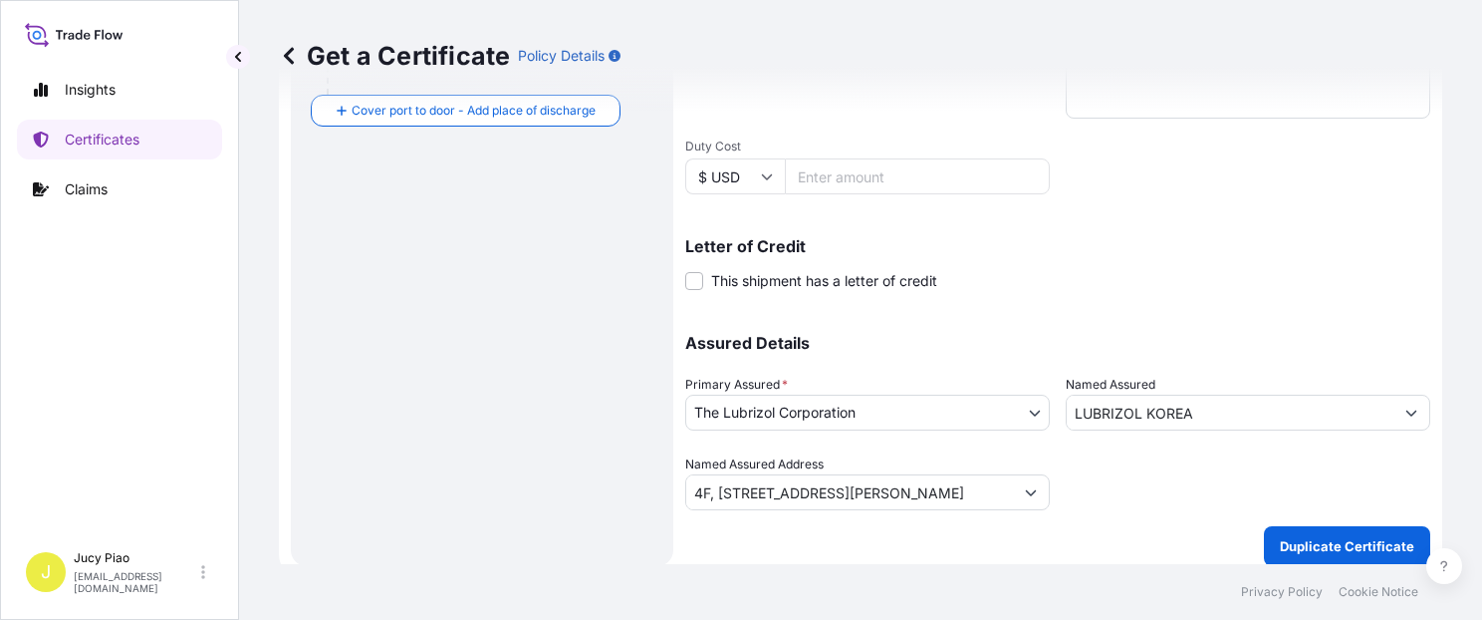
click at [1301, 543] on p "Duplicate Certificate" at bounding box center [1347, 546] width 135 height 20
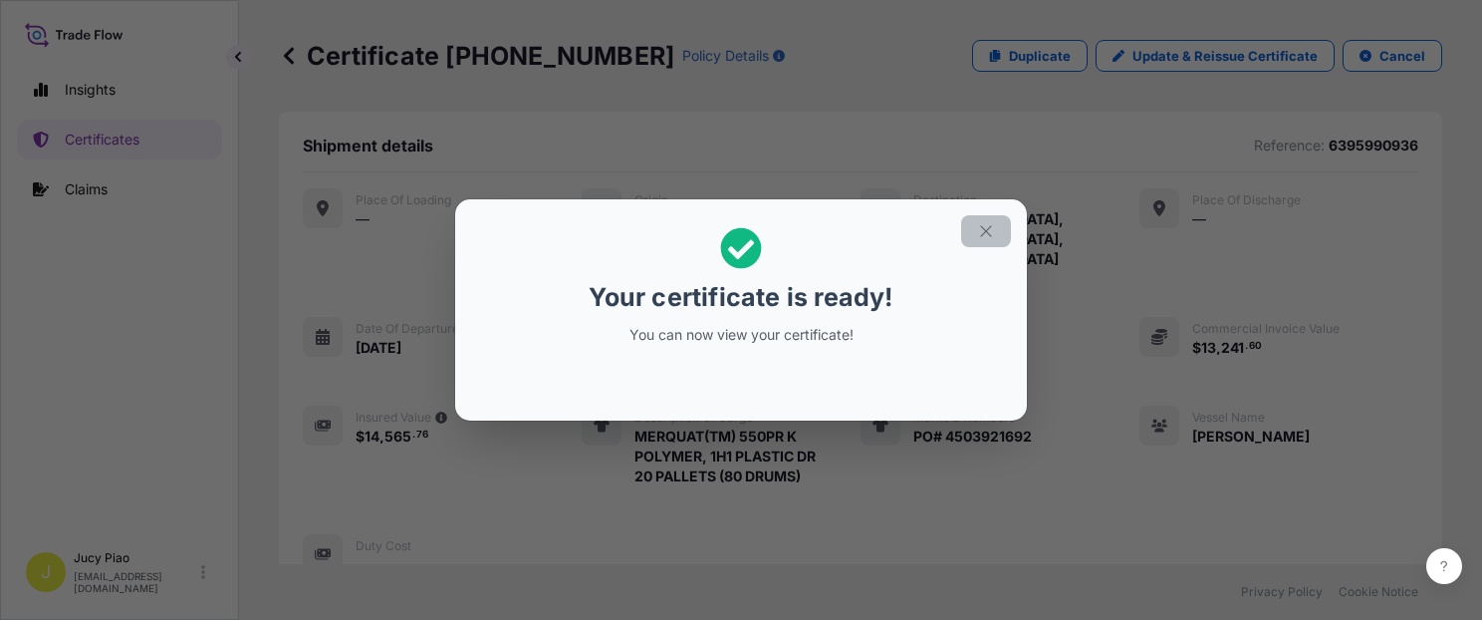
click at [995, 225] on button "button" at bounding box center [986, 231] width 50 height 32
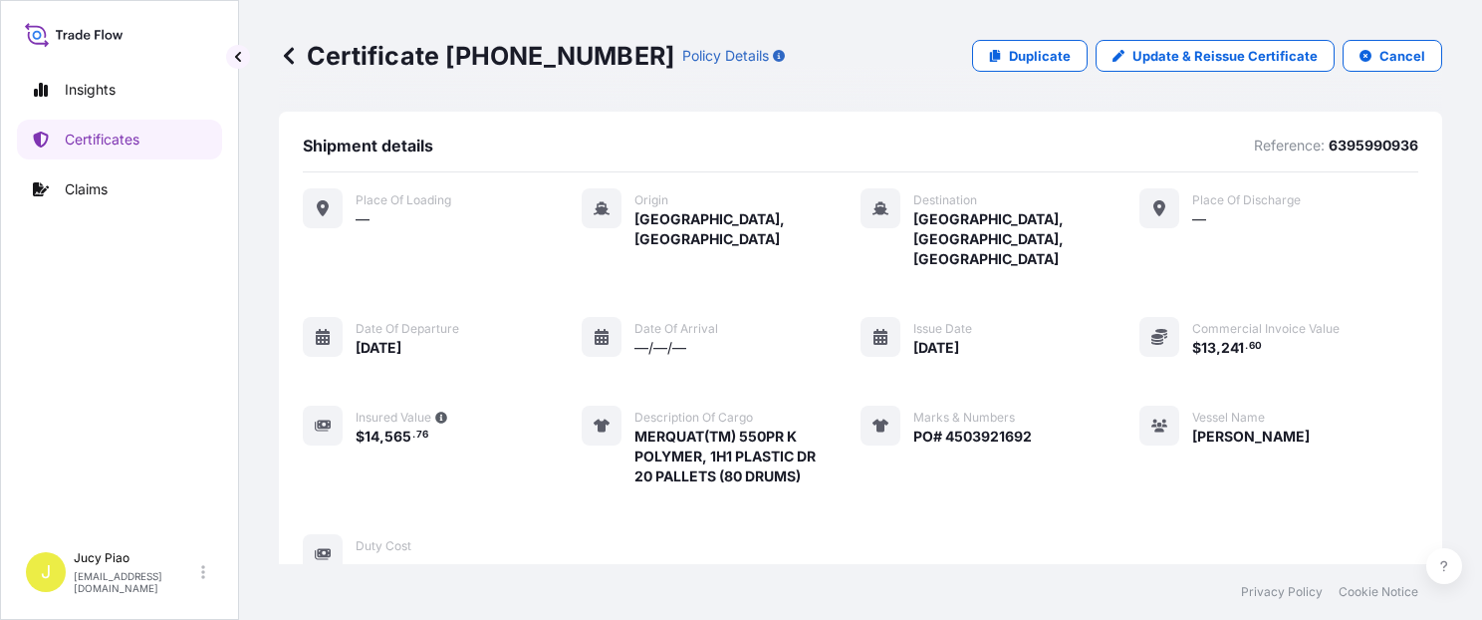
click at [989, 229] on div "Place of Loading — Origin [GEOGRAPHIC_DATA], [GEOGRAPHIC_DATA] Destination [GEO…" at bounding box center [861, 381] width 1116 height 387
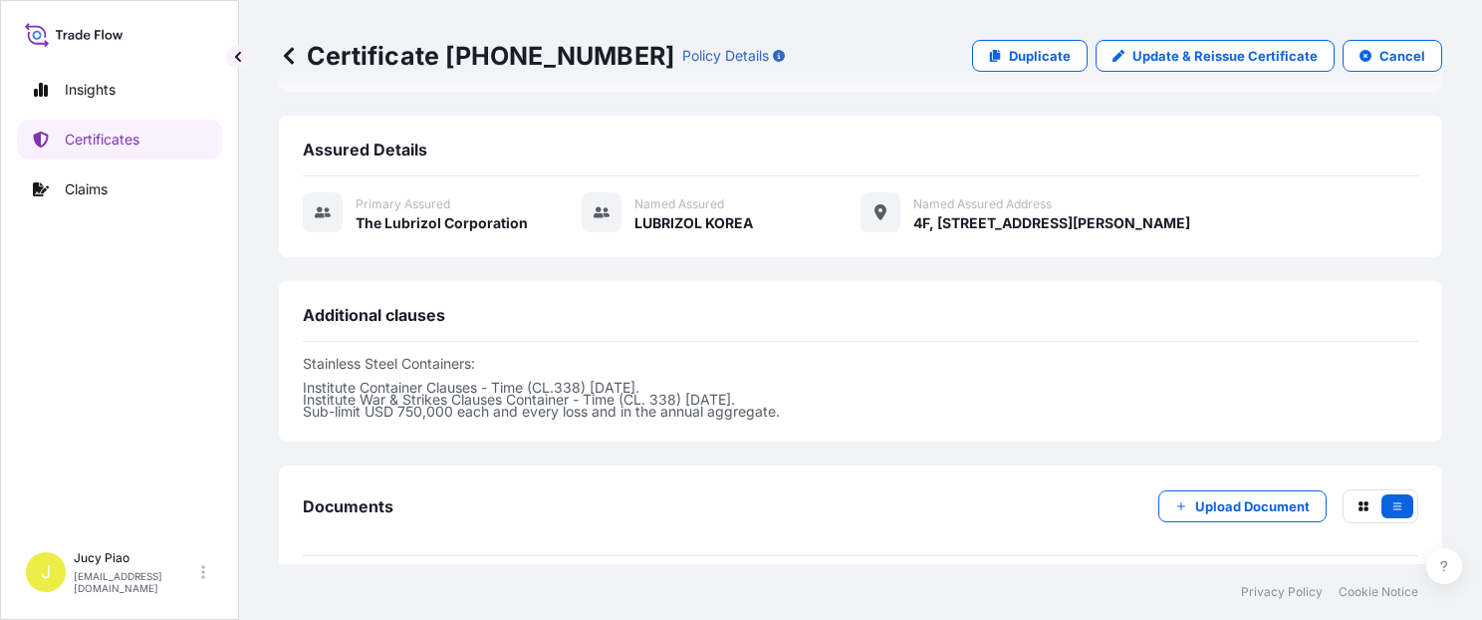
scroll to position [592, 0]
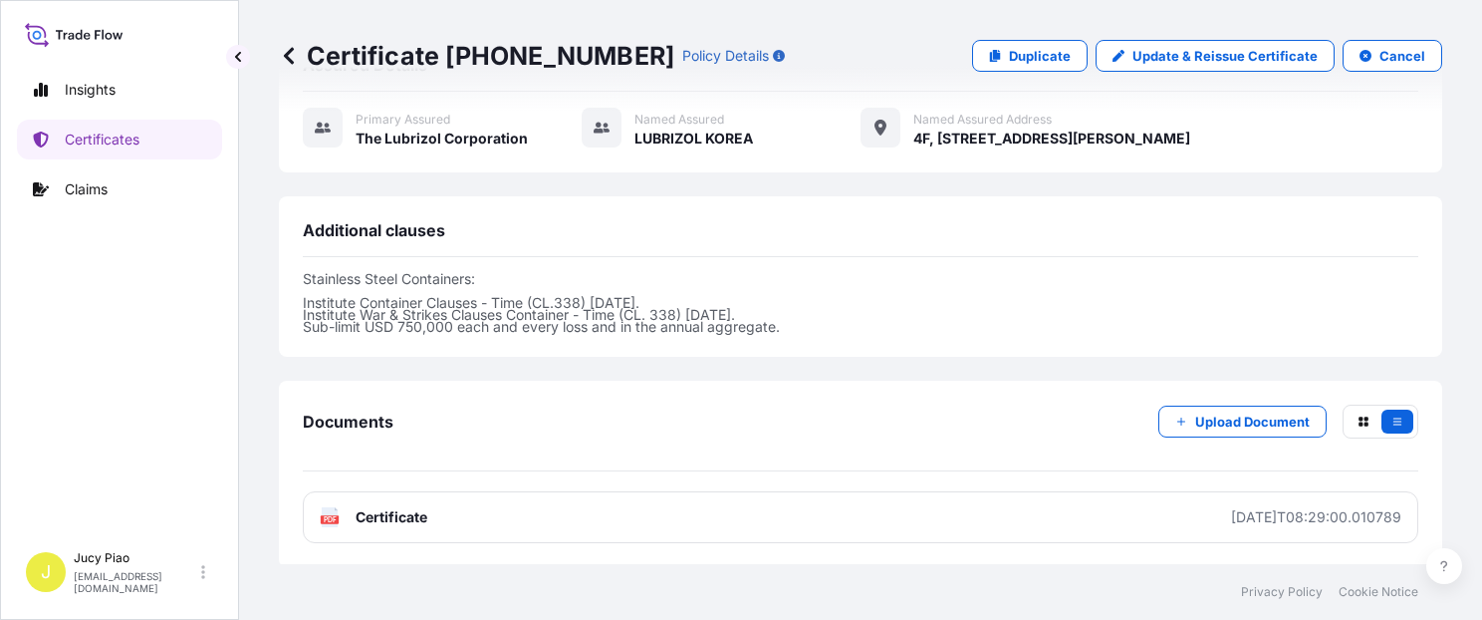
click at [1129, 491] on link "PDF Certificate [DATE]T08:29:00.010789" at bounding box center [861, 517] width 1116 height 52
click at [989, 54] on icon at bounding box center [995, 56] width 12 height 12
select select "Ocean Vessel"
select select "31566"
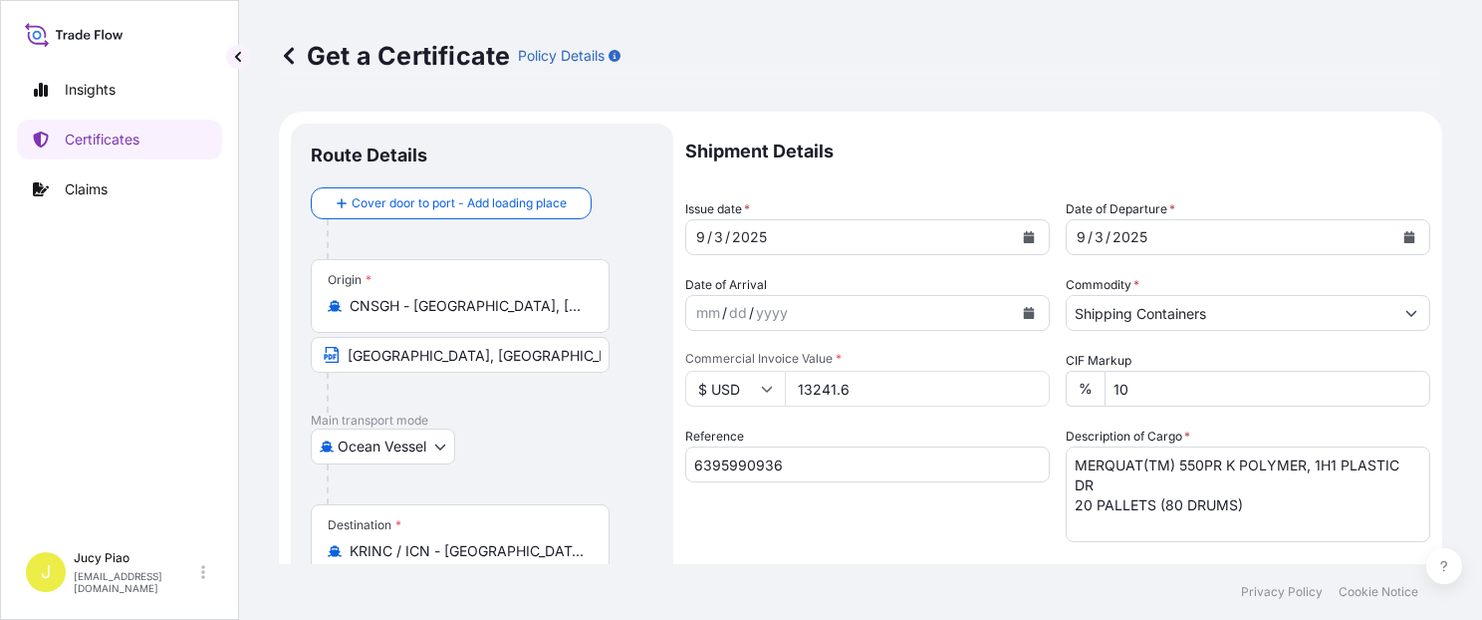
click at [791, 470] on input "6395990936" at bounding box center [867, 464] width 365 height 36
drag, startPoint x: 804, startPoint y: 469, endPoint x: 543, endPoint y: 440, distance: 262.6
click at [543, 440] on form "Route Details Cover door to port - Add loading place Place of loading Road / [G…" at bounding box center [861, 626] width 1164 height 1029
paste input "85527"
type input "6395985527"
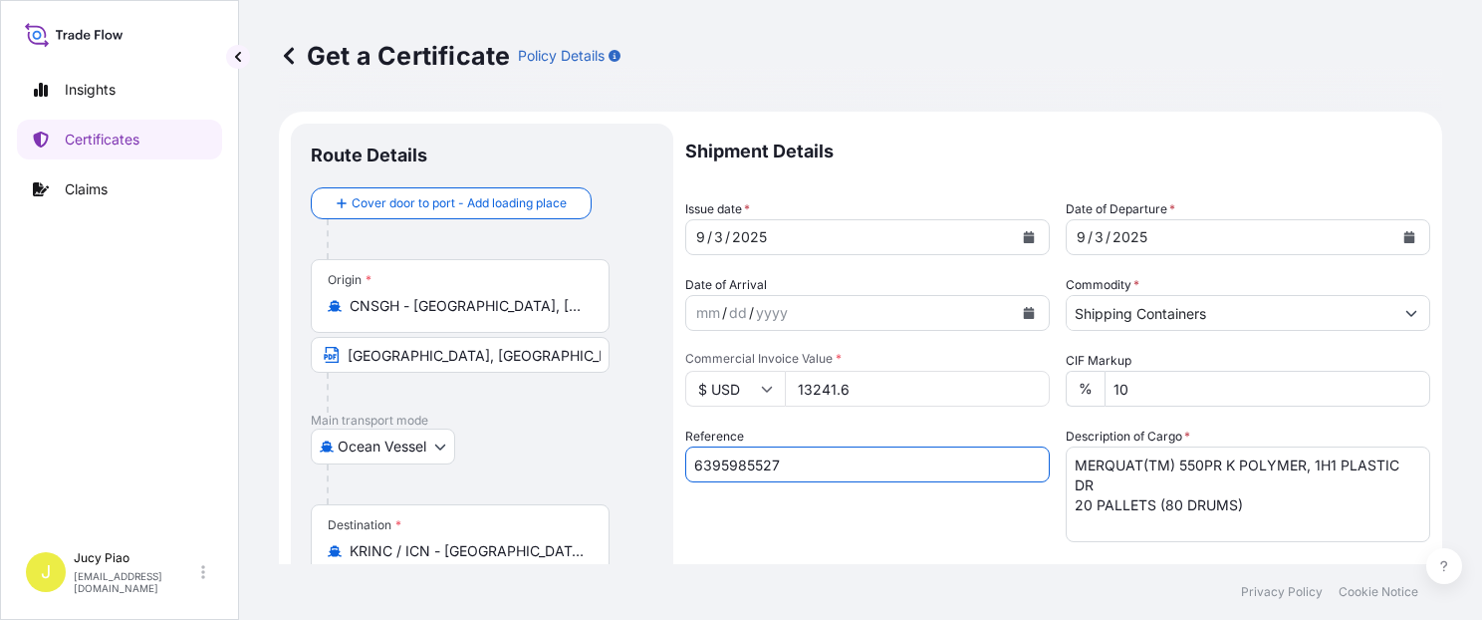
click at [1287, 503] on textarea "MERQUAT(TM) 550PR K POLYMER, 1H1 PLASTIC DR 20 PALLETS (80 DRUMS)" at bounding box center [1248, 494] width 365 height 96
drag, startPoint x: 1247, startPoint y: 517, endPoint x: 801, endPoint y: 353, distance: 475.7
click at [801, 355] on div "Shipment Details Issue date * [DATE] Date of Departure * [DATE] Date of Arrival…" at bounding box center [1057, 598] width 745 height 949
paste textarea "100 POLYMER,"
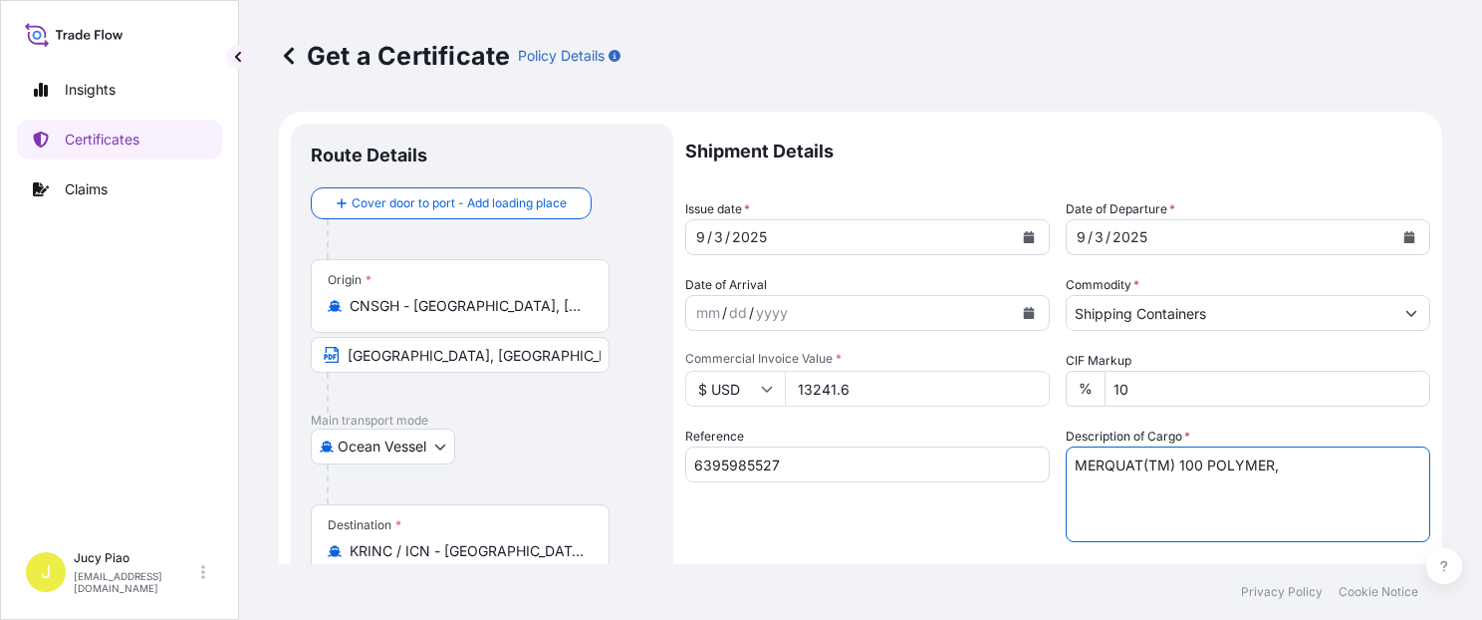
paste textarea "1H1 PLASTIC DRUM"
paste textarea "MERQUAT(TM) 2001 POLYMER,"
paste textarea "1H1 PLASTIC DRUM"
paste textarea "MERQUAT(TM) 281 POLYMER,"
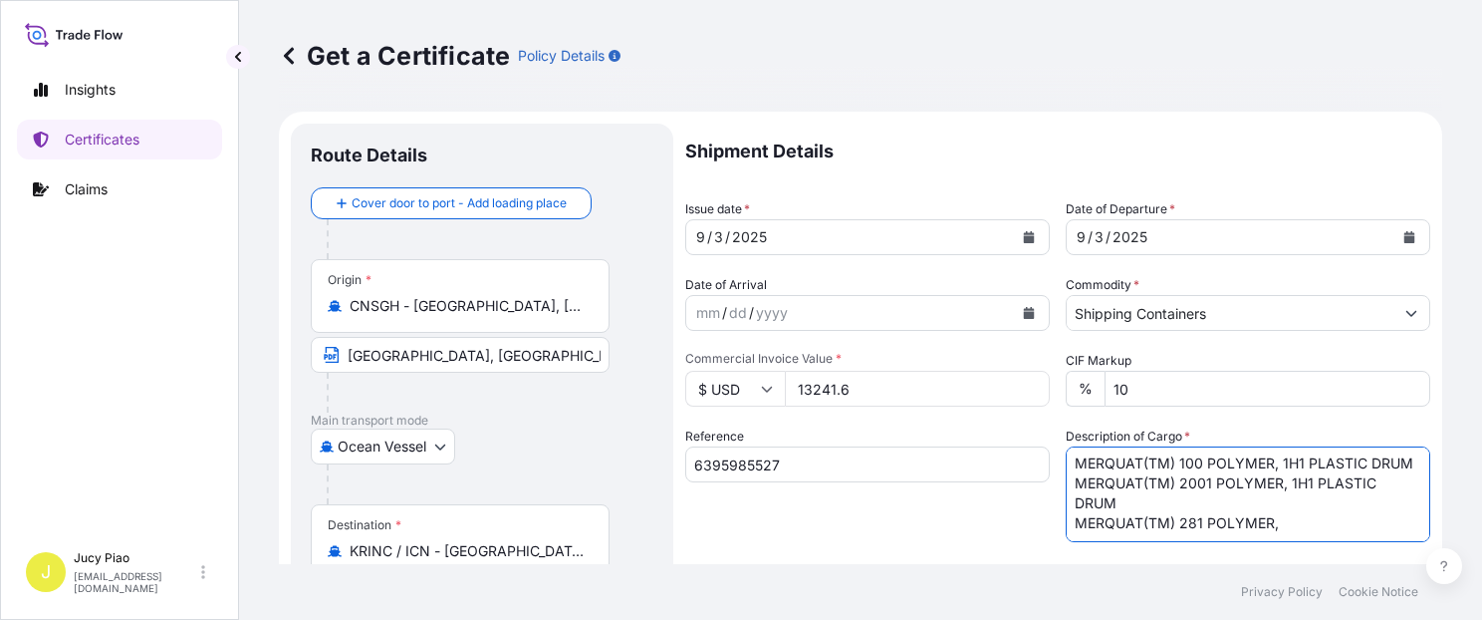
paste textarea "1H1 PLASTIC DRUM"
paste textarea "MERQUAT(TM) 3330PR POLYMER, 1H1 PLASTIC DRU MERQUAT(TM) 550 POLYMER, 1H1 PLASTI…"
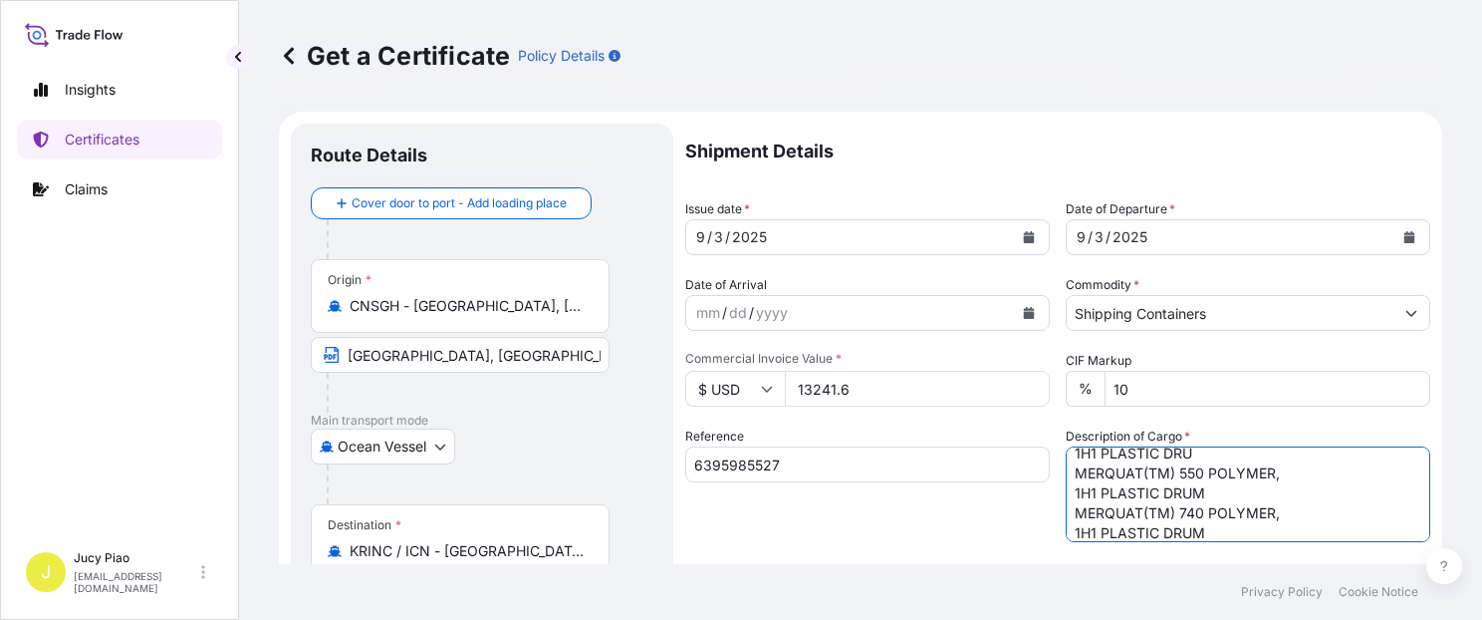
scroll to position [98, 0]
click at [1067, 508] on textarea "MERQUAT(TM) 550PR K POLYMER, 1H1 PLASTIC DR 20 PALLETS (80 DRUMS)" at bounding box center [1248, 494] width 365 height 96
click at [1066, 527] on textarea "MERQUAT(TM) 550PR K POLYMER, 1H1 PLASTIC DR 20 PALLETS (80 DRUMS)" at bounding box center [1248, 494] width 365 height 96
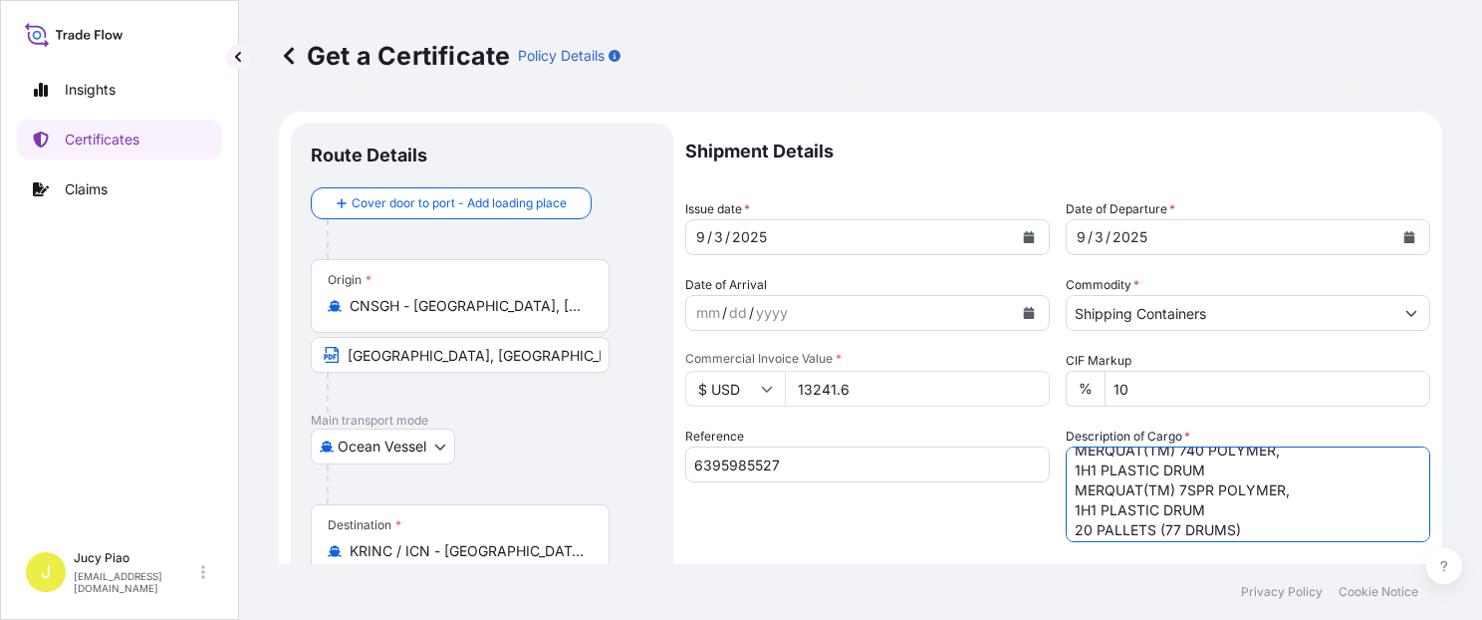
click at [1066, 531] on textarea "MERQUAT(TM) 550PR K POLYMER, 1H1 PLASTIC DR 20 PALLETS (80 DRUMS)" at bounding box center [1248, 494] width 365 height 96
click at [1068, 525] on textarea "MERQUAT(TM) 550PR K POLYMER, 1H1 PLASTIC DR 20 PALLETS (80 DRUMS)" at bounding box center [1248, 494] width 365 height 96
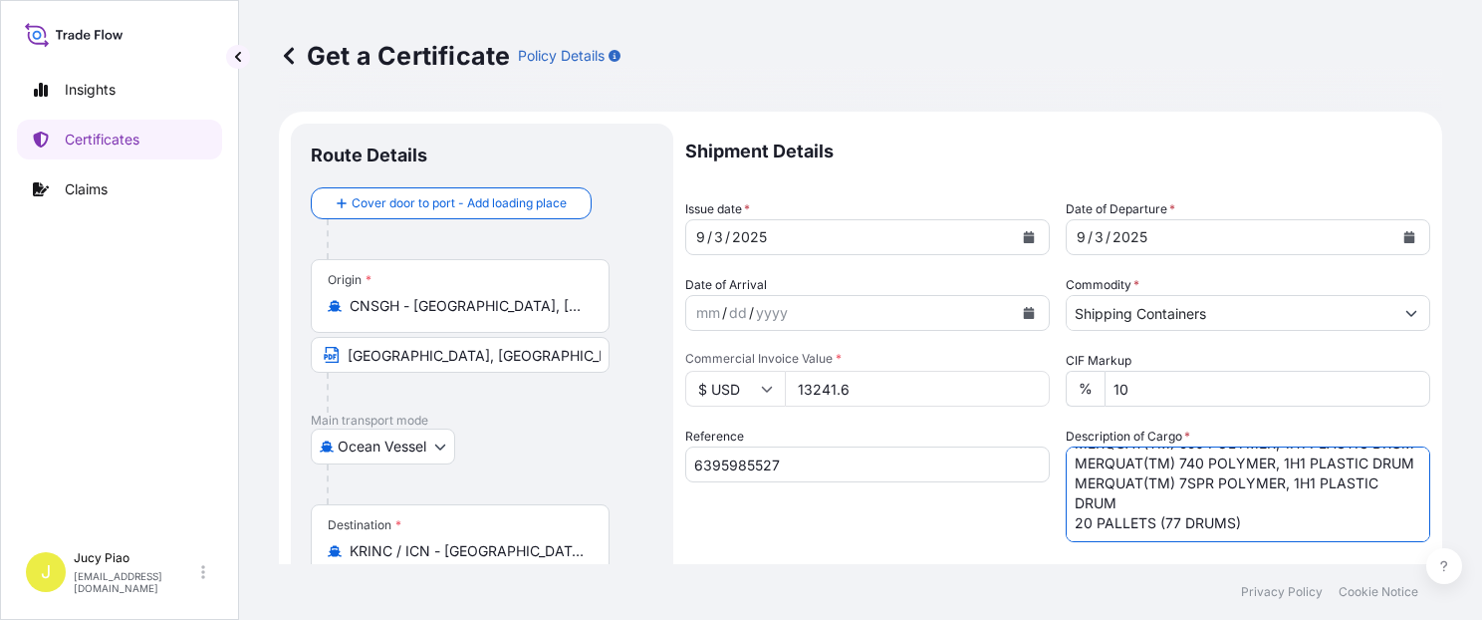
scroll to position [168, 0]
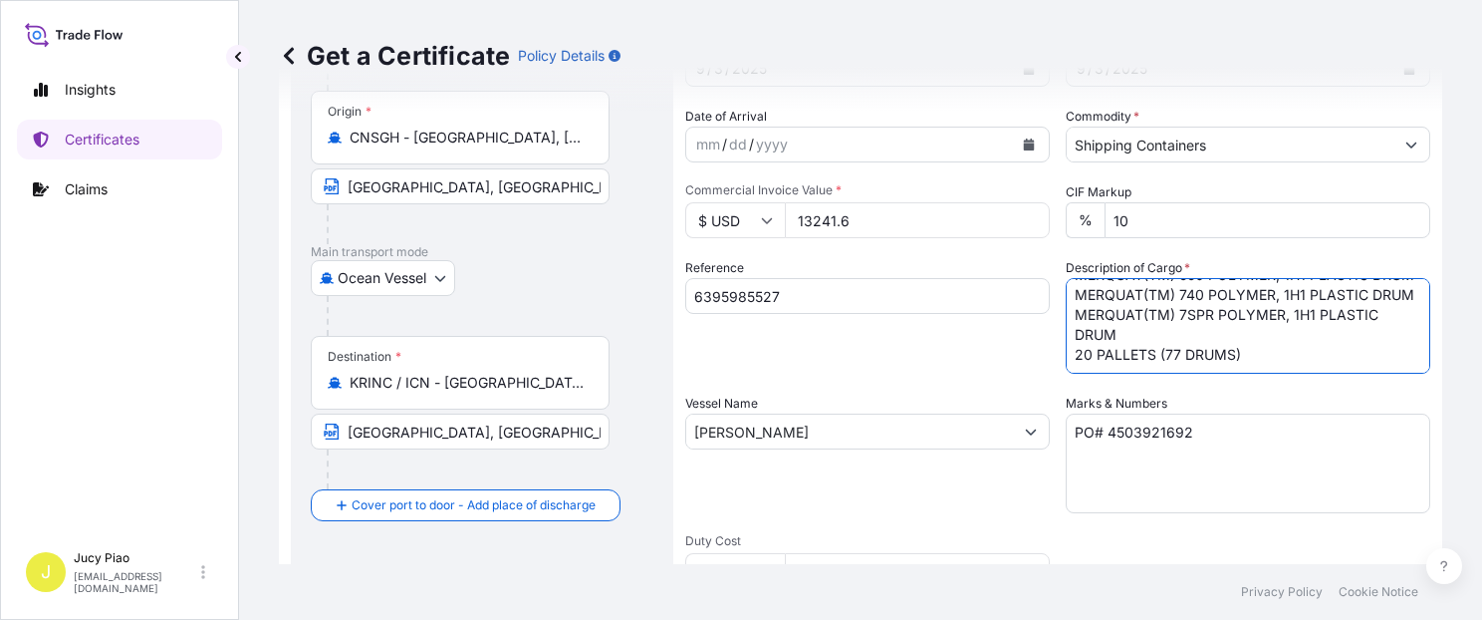
type textarea "MERQUAT(TM) 100 POLYMER, 1H1 PLASTIC DRUM MERQUAT(TM) 2001 POLYMER, 1H1 PLASTIC…"
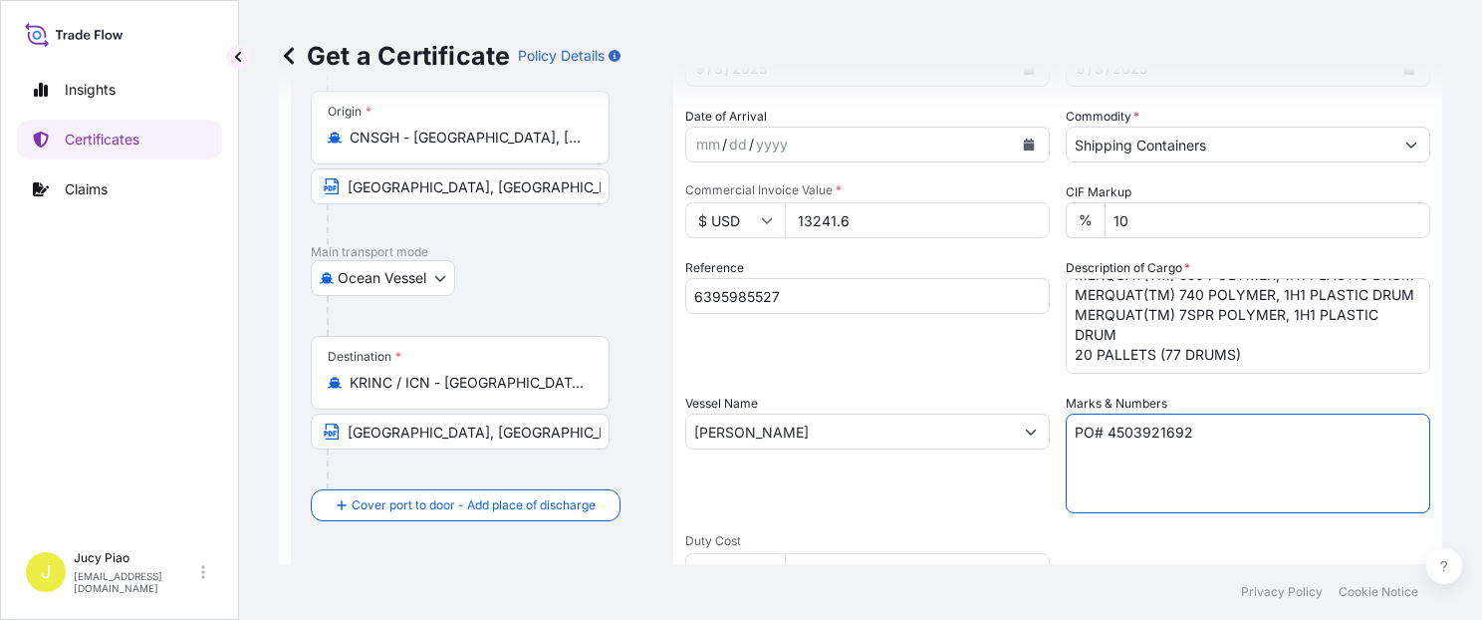
click at [1217, 475] on textarea "PO# 4503921692" at bounding box center [1248, 463] width 365 height 100
click at [861, 419] on div "Shipment Details Issue date * [DATE] Date of Departure * [DATE] Date of Arrival…" at bounding box center [1057, 429] width 745 height 949
paste textarea "12804"
paste textarea "& 4503912806"
paste textarea "& 4503912807"
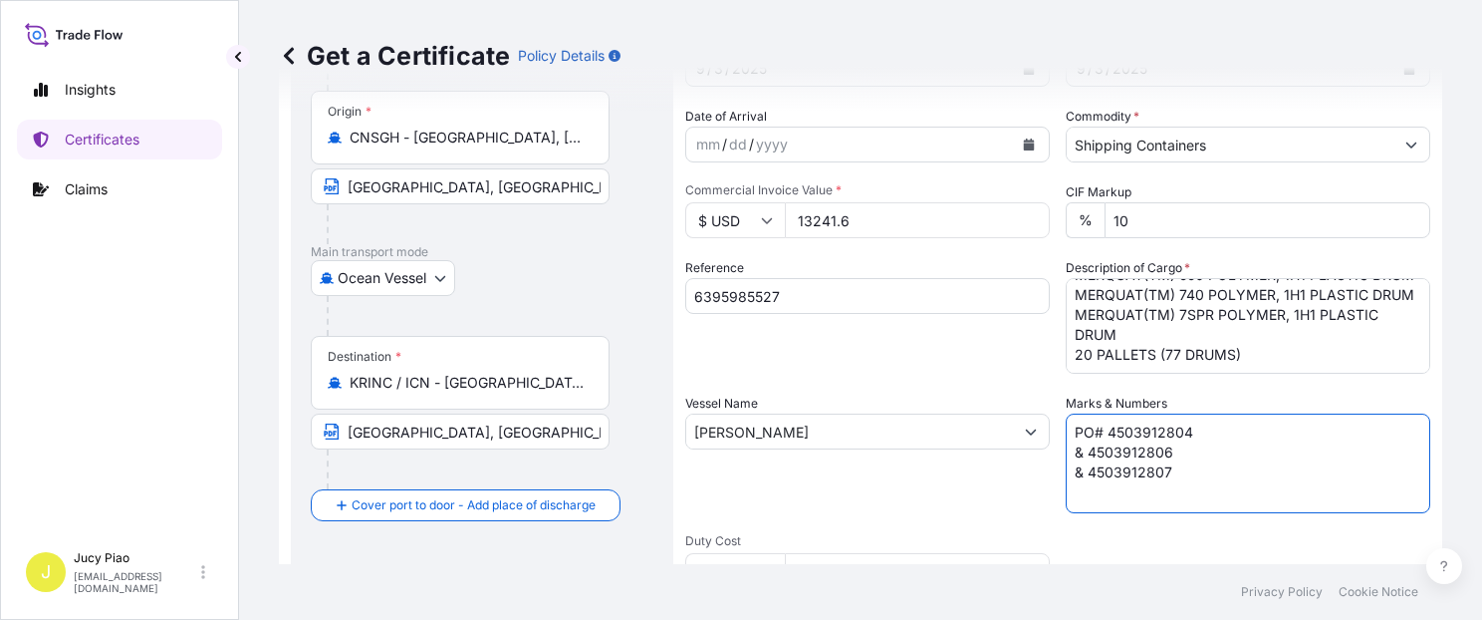
paste textarea "& 4503912828"
paste textarea "& 4503912829"
paste textarea "& 4503912830"
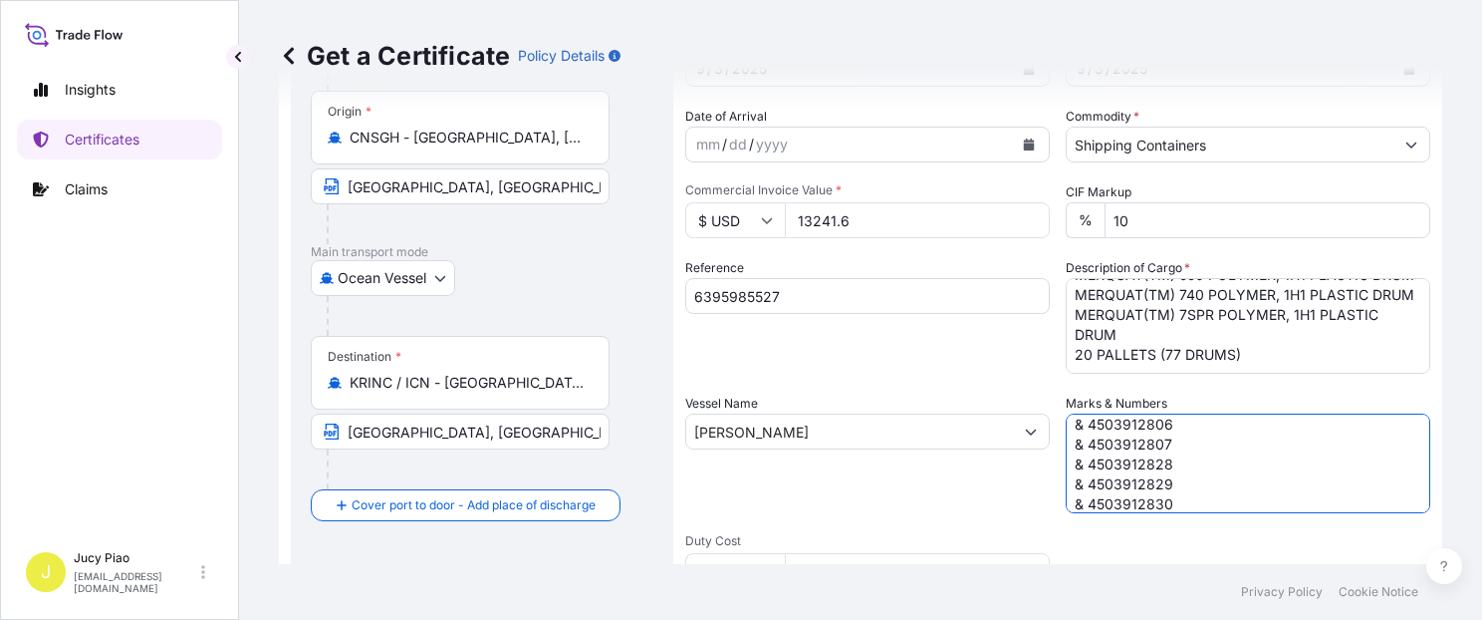
scroll to position [48, 0]
paste textarea "& 4503912831"
type textarea "PO# 4503912804 & 4503912806 & 4503912807 & 4503912828 & 4503912829 & 4503912830…"
click at [882, 381] on div "Shipment Details Issue date * [DATE] Date of Departure * [DATE] Date of Arrival…" at bounding box center [1057, 429] width 745 height 949
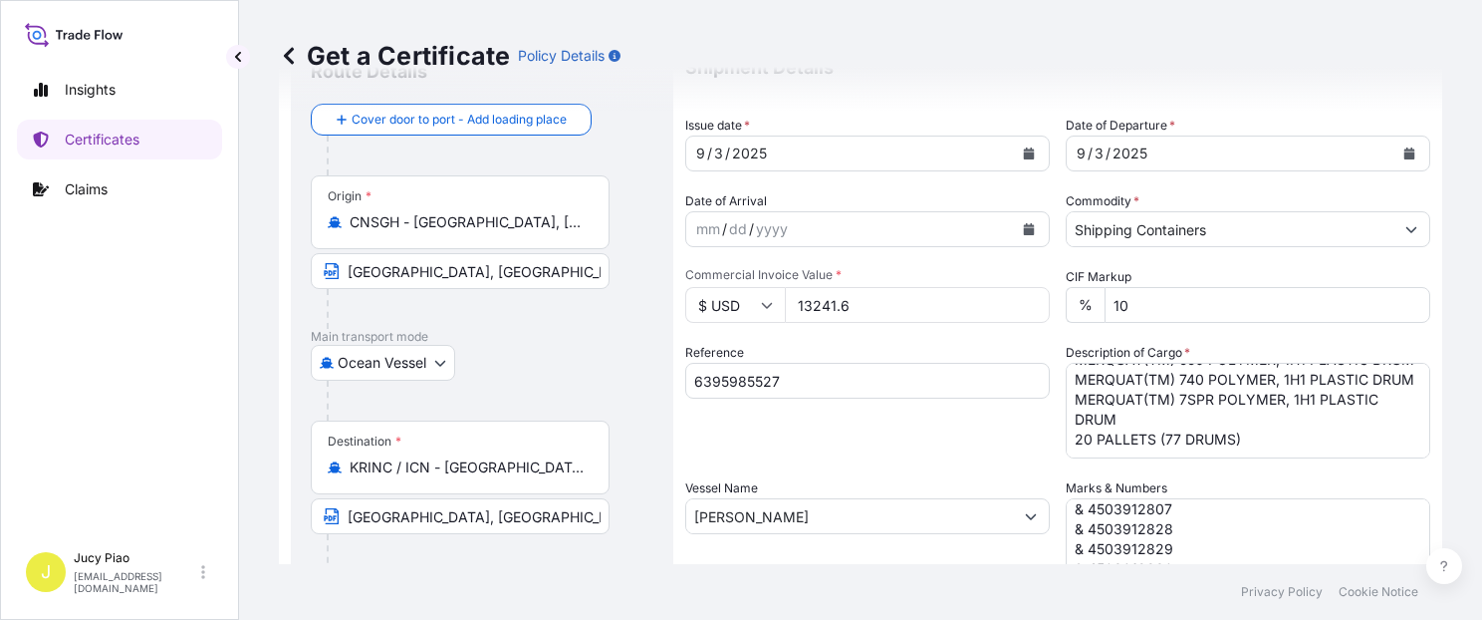
scroll to position [168, 0]
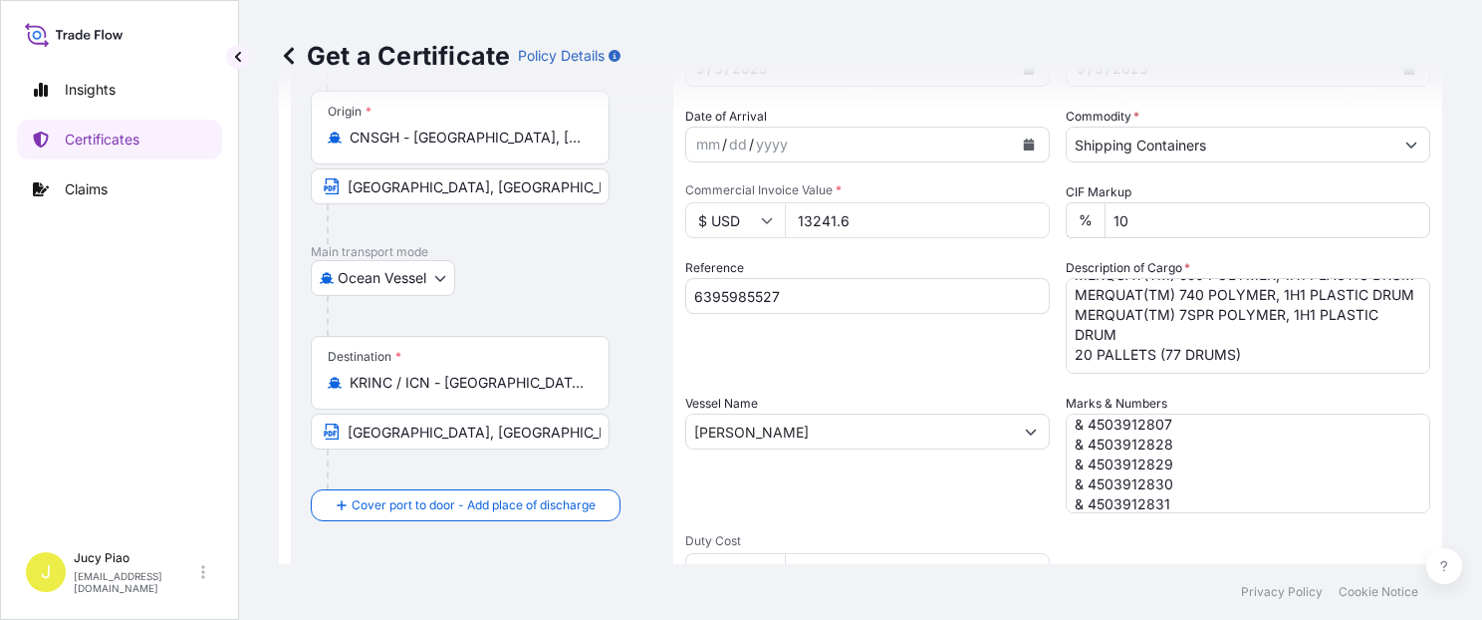
click at [858, 224] on input "13241.6" at bounding box center [917, 220] width 265 height 36
drag, startPoint x: 865, startPoint y: 221, endPoint x: 717, endPoint y: 221, distance: 147.5
click at [717, 221] on div "$ USD 13241.6" at bounding box center [867, 220] width 365 height 36
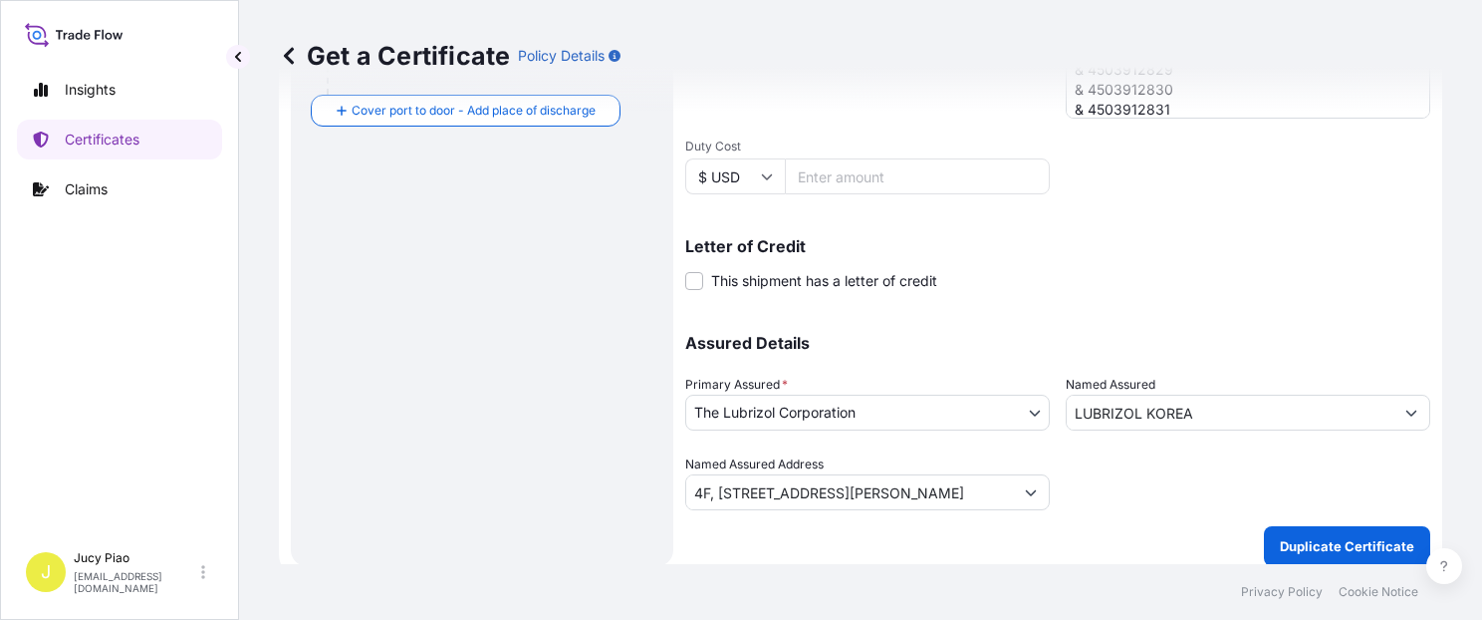
type input "23342.72"
click at [1305, 521] on div "Get a Certificate Policy Details Route Details Cover door to port - Add loading…" at bounding box center [860, 282] width 1243 height 564
click at [1321, 540] on p "Duplicate Certificate" at bounding box center [1347, 546] width 135 height 20
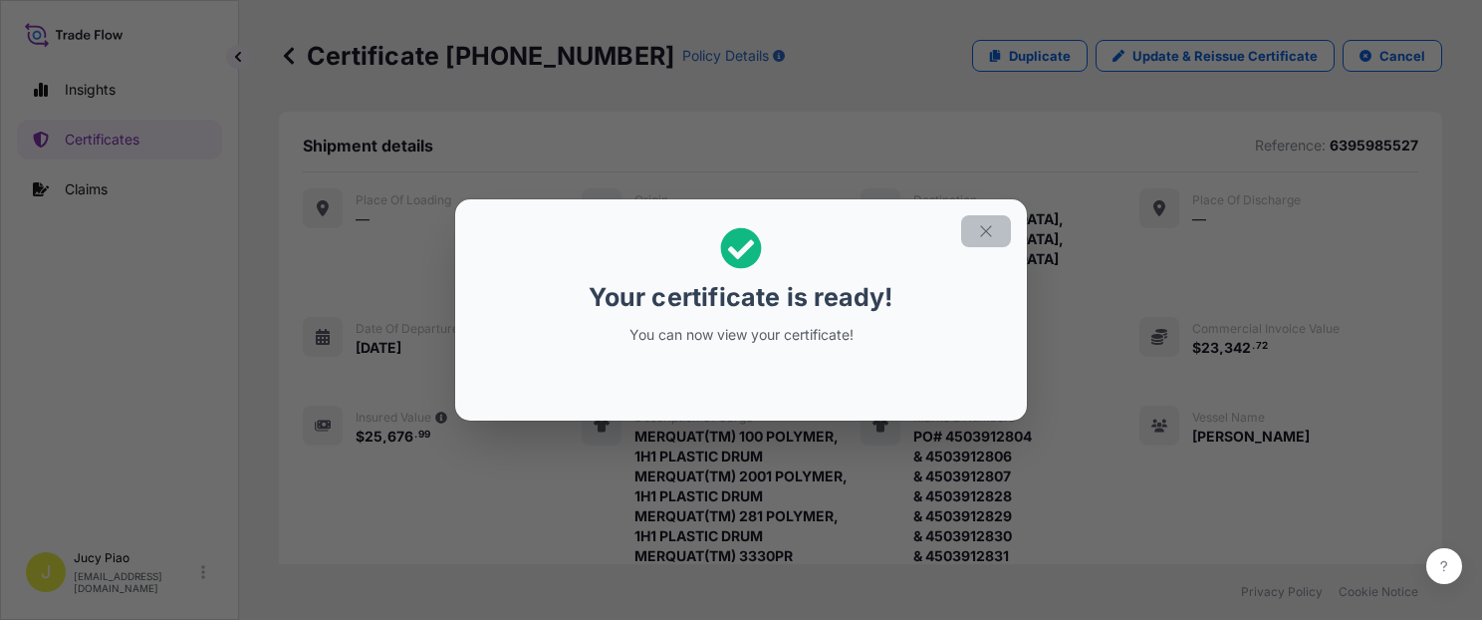
click at [986, 233] on icon "button" at bounding box center [986, 231] width 18 height 18
click at [1061, 362] on div "Place of Loading — Origin [GEOGRAPHIC_DATA], [GEOGRAPHIC_DATA] Destination [GEO…" at bounding box center [861, 501] width 1116 height 626
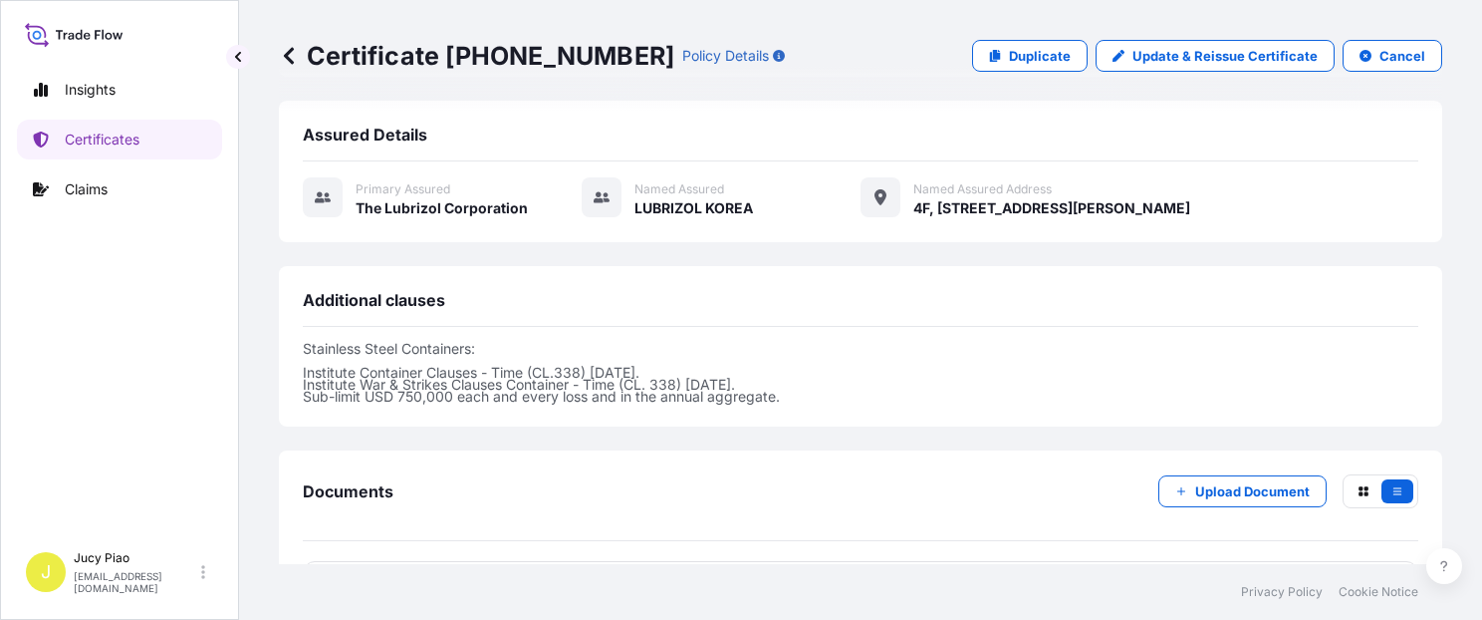
scroll to position [911, 0]
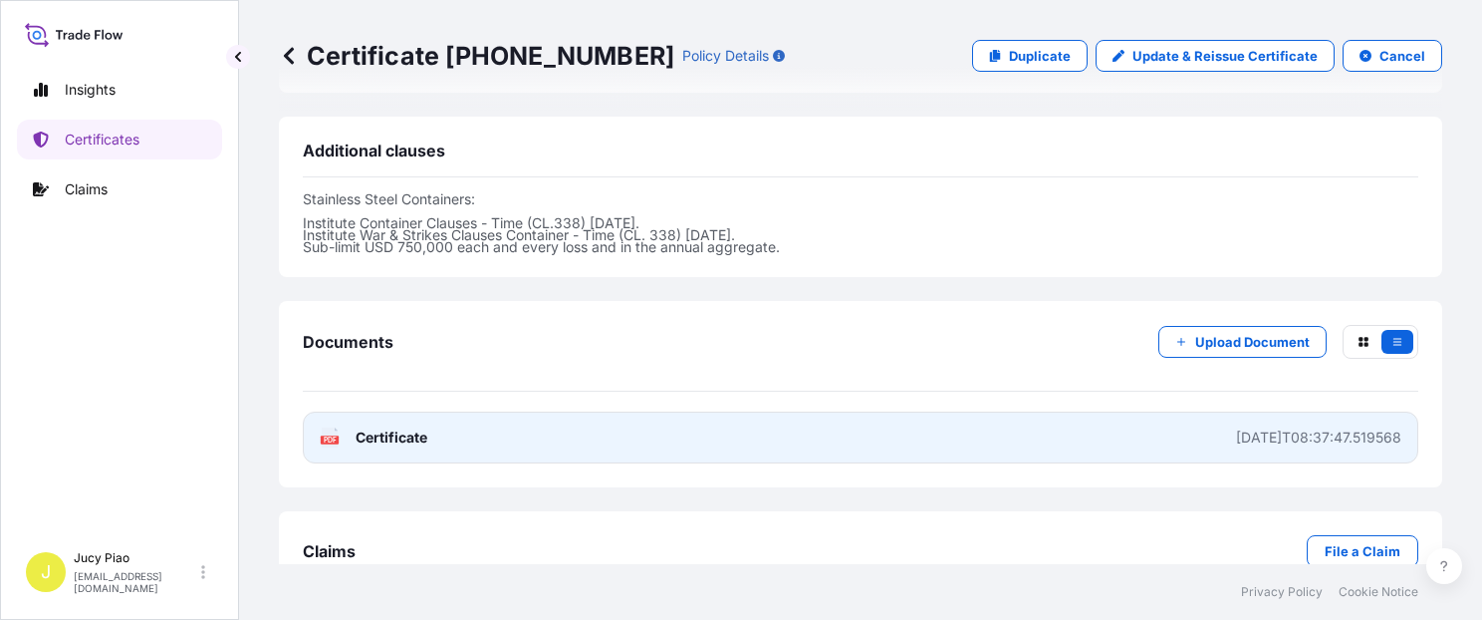
click at [1004, 411] on link "PDF Certificate [DATE]T08:37:47.519568" at bounding box center [861, 437] width 1116 height 52
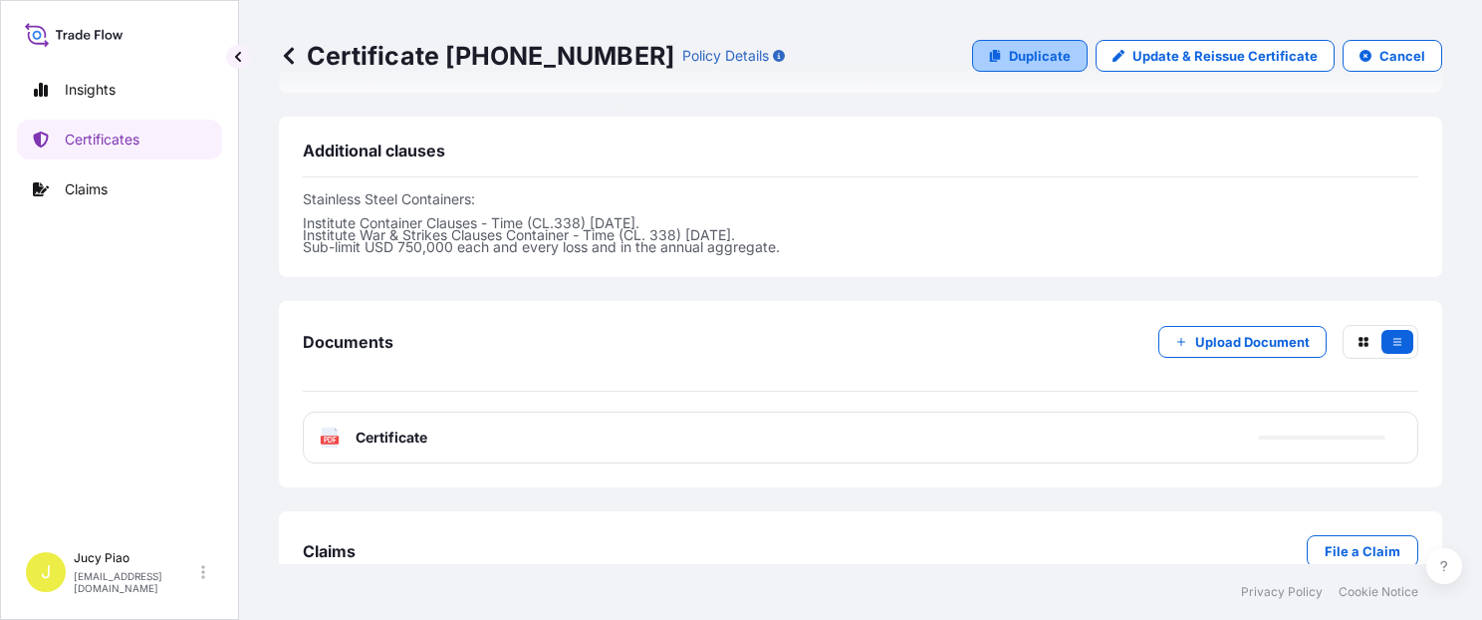
click at [1024, 59] on p "Duplicate" at bounding box center [1040, 56] width 62 height 20
select select "Ocean Vessel"
select select "31566"
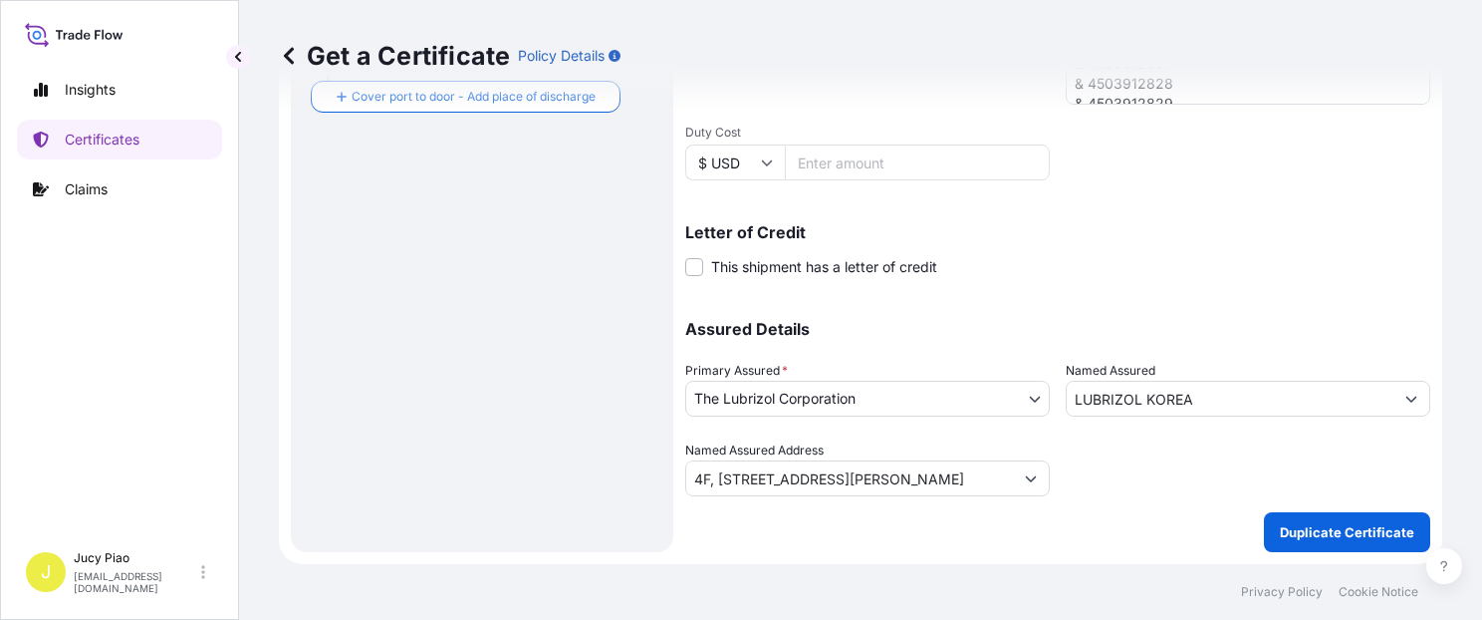
scroll to position [563, 0]
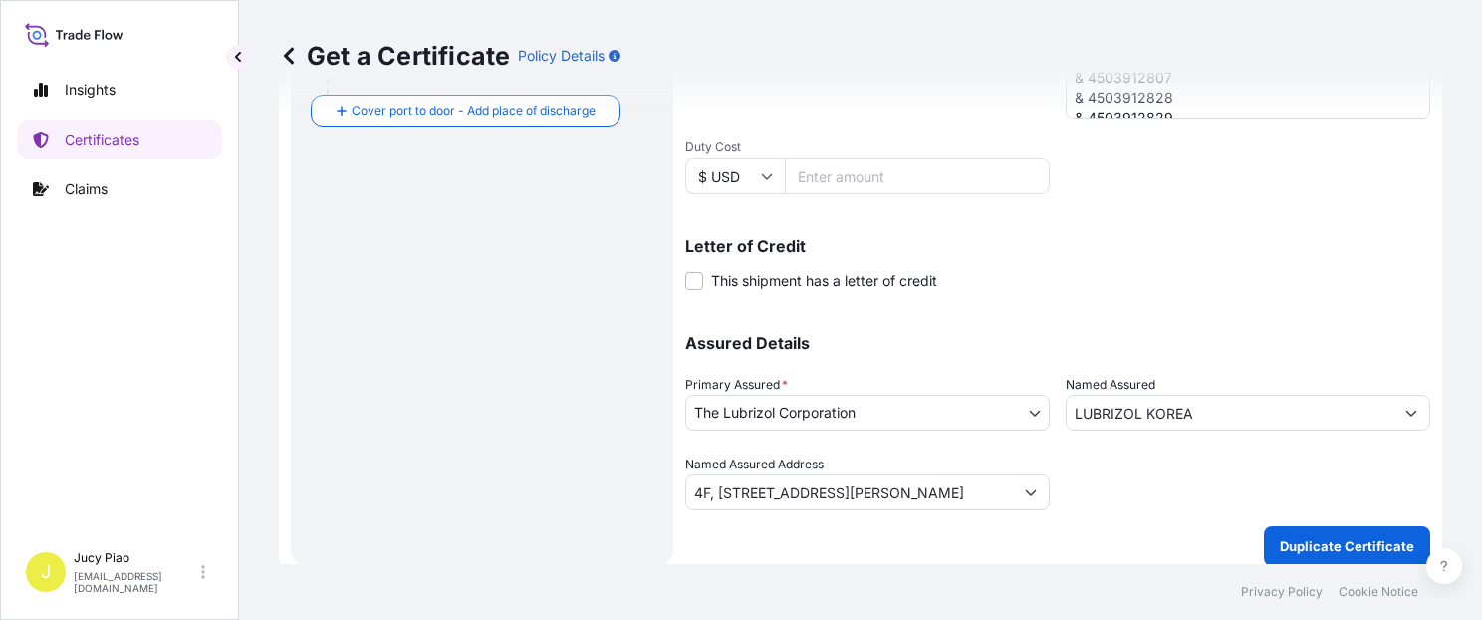
click at [1180, 249] on p "Letter of Credit" at bounding box center [1057, 246] width 745 height 16
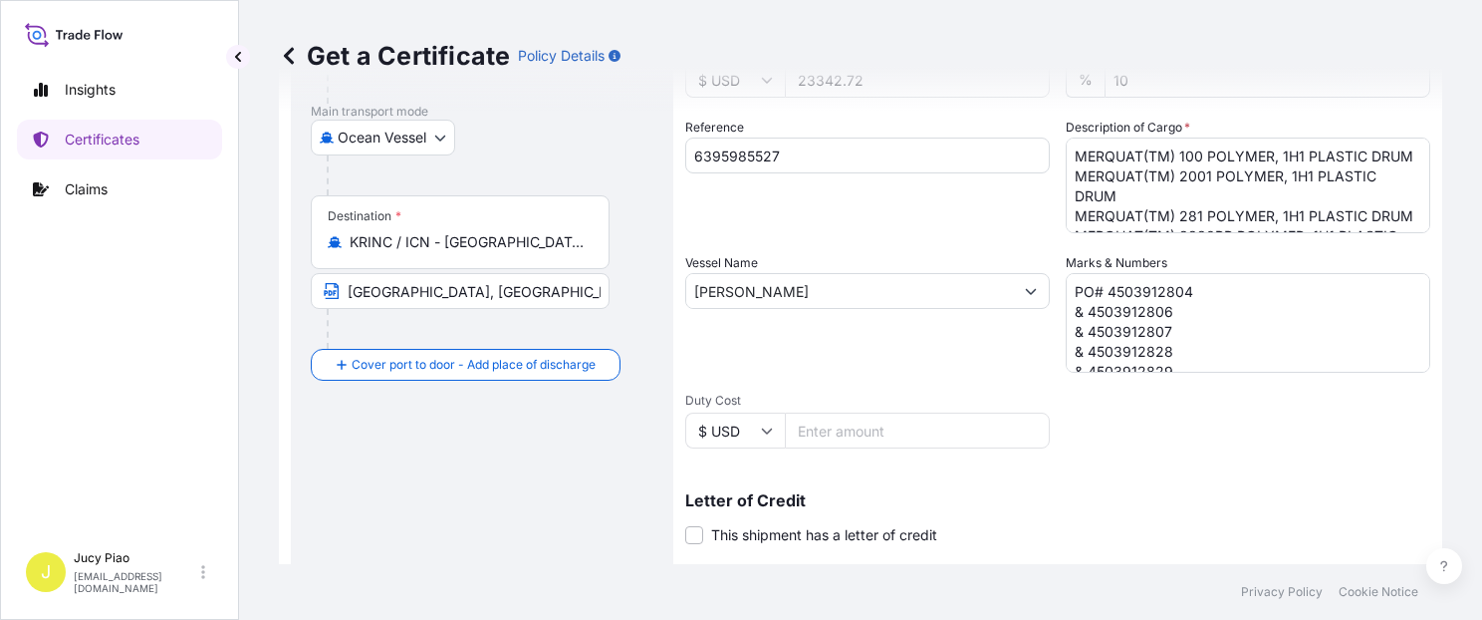
click at [814, 149] on input "6395985527" at bounding box center [867, 155] width 365 height 36
click at [599, 142] on form "Route Details Cover door to port - Add loading place Place of loading Road / [G…" at bounding box center [861, 317] width 1164 height 1029
paste input "8161"
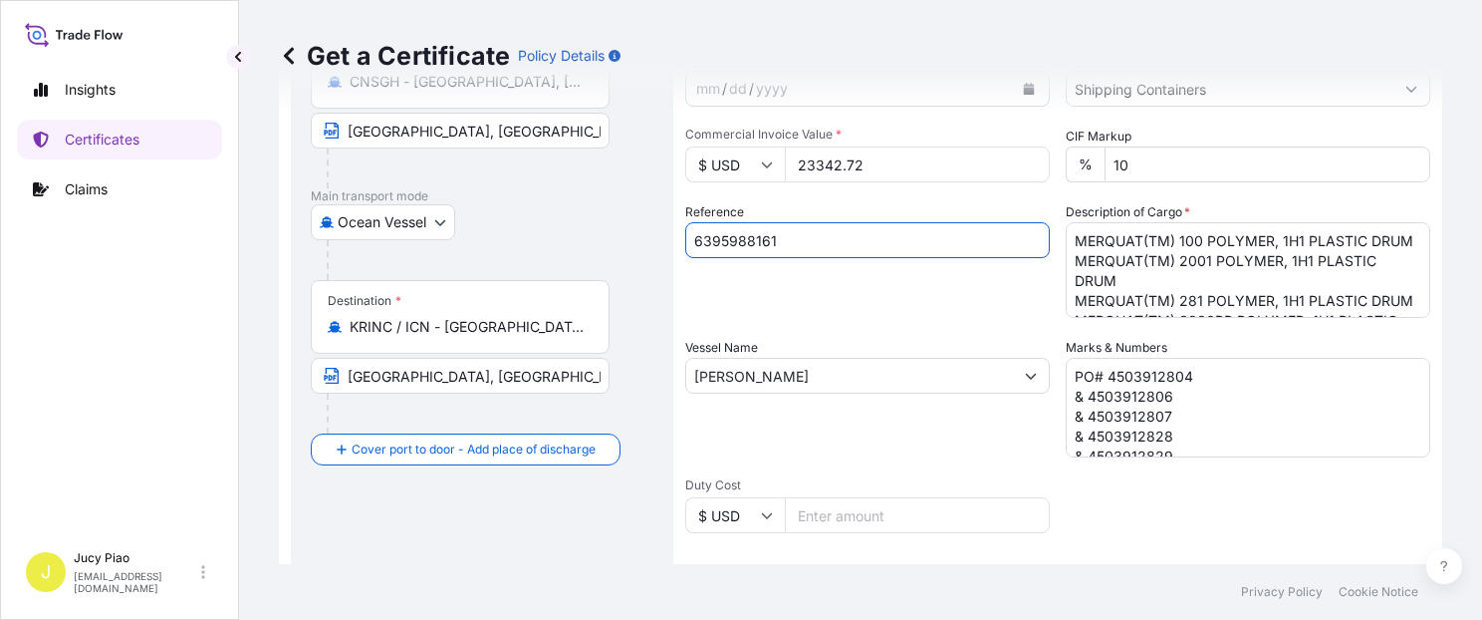
type input "6395988161"
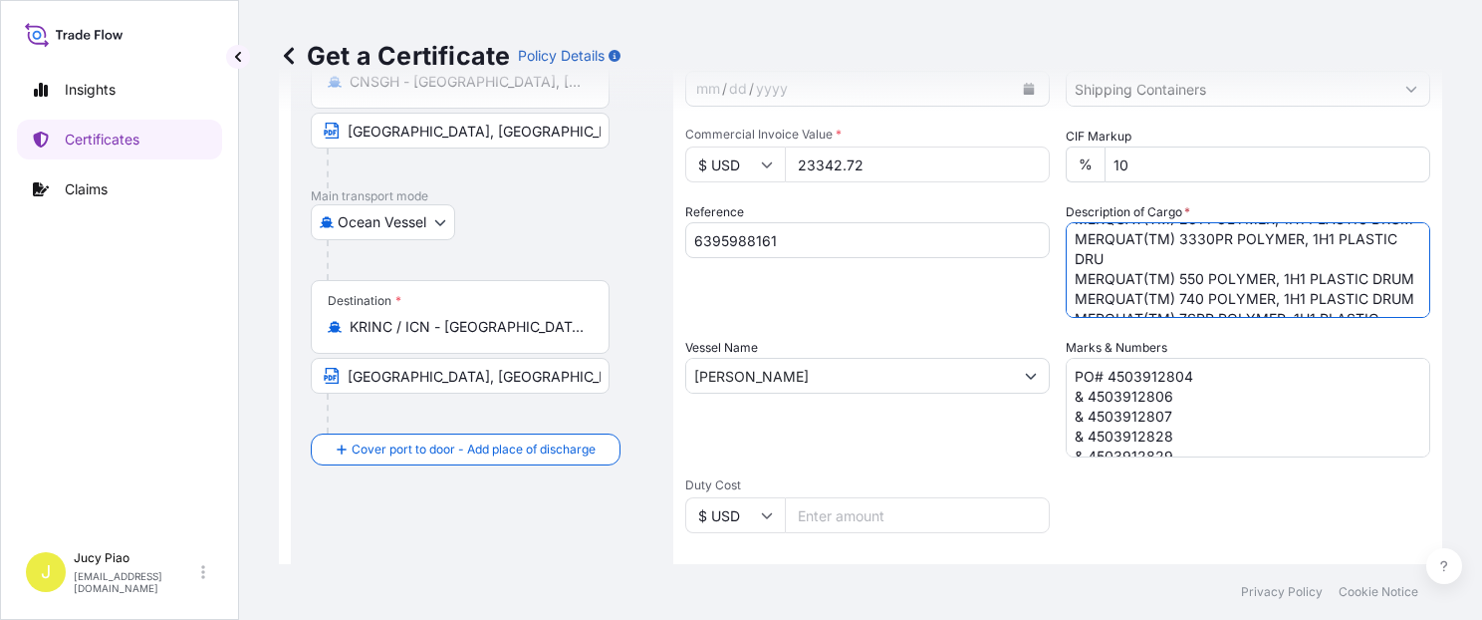
scroll to position [220, 0]
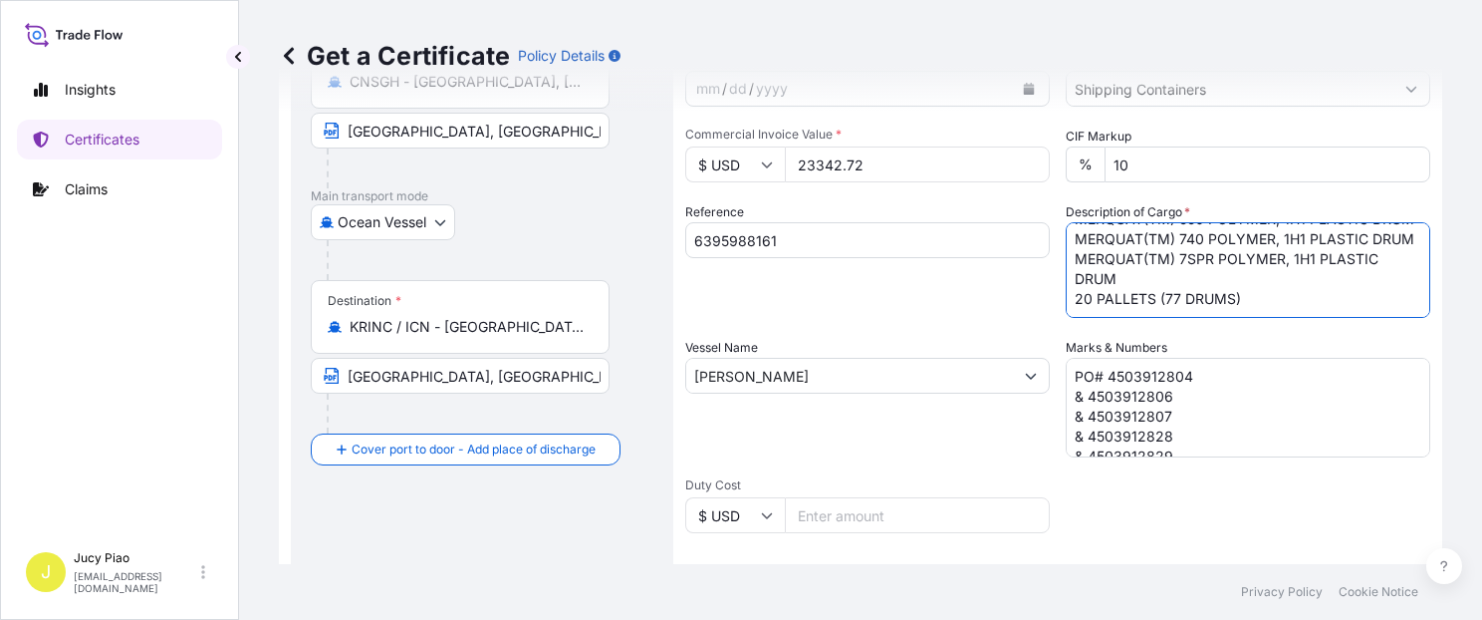
drag, startPoint x: 1071, startPoint y: 247, endPoint x: 1136, endPoint y: 335, distance: 109.0
click at [1136, 335] on div "Shipment Details Issue date * [DATE] Date of Departure * [DATE] Date of Arrival…" at bounding box center [1057, 373] width 745 height 949
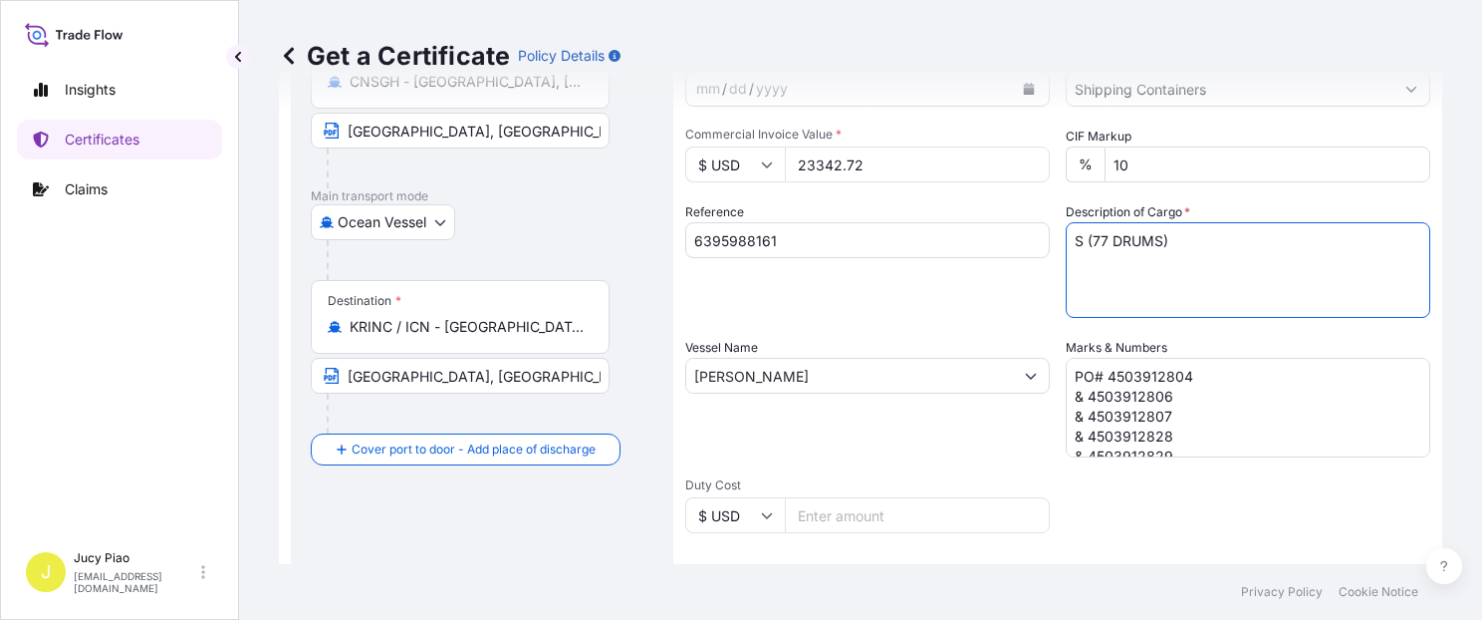
scroll to position [0, 0]
drag, startPoint x: 1160, startPoint y: 240, endPoint x: 905, endPoint y: 211, distance: 256.7
click at [904, 211] on div "Shipment Details Issue date * [DATE] Date of Departure * [DATE] Date of Arrival…" at bounding box center [1057, 373] width 745 height 949
paste textarea "MERQUAT(TM) 295 POLYMER,"
paste textarea "1H1 PLASTIC DRUM"
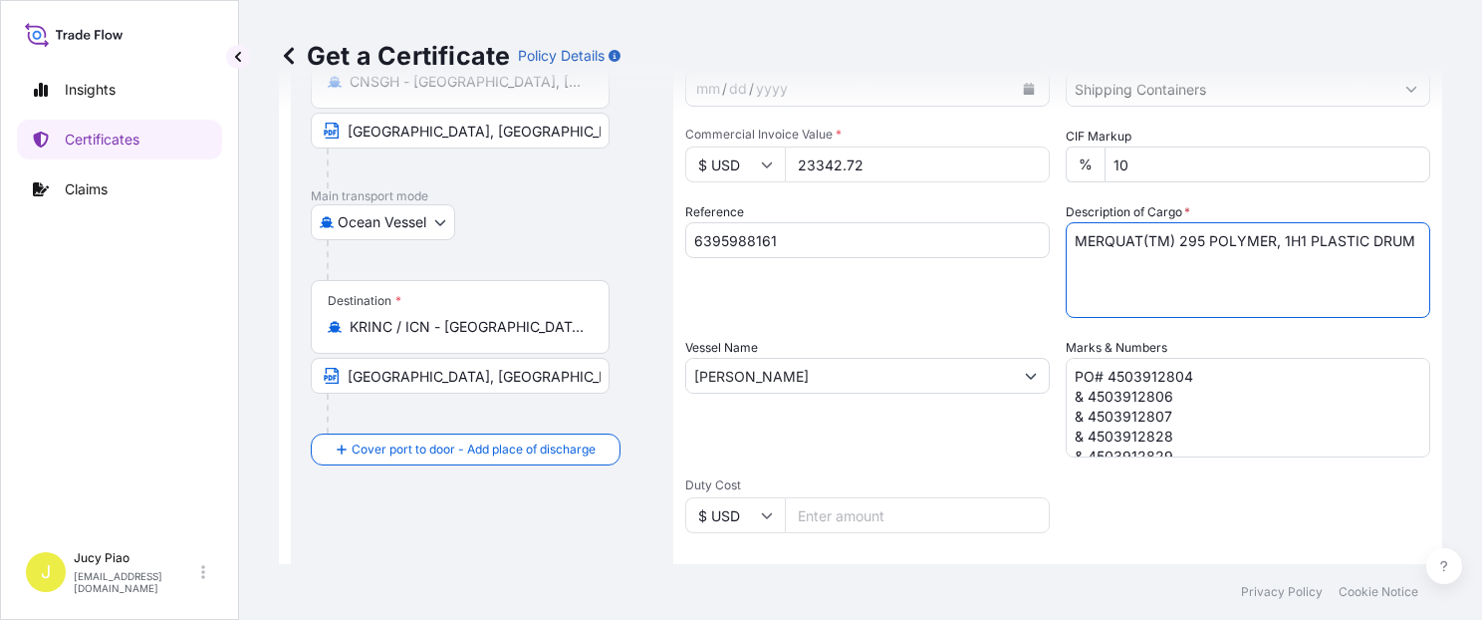
paste textarea "NOVETHIX(TM) L-10 POLYMER, 55G PL OH DR 18 PALLETS (72 DRUMS)"
click at [1066, 292] on textarea "MERQUAT(TM) 100 POLYMER, 1H1 PLASTIC DRUM MERQUAT(TM) 2001 POLYMER, 1H1 PLASTIC…" at bounding box center [1248, 270] width 365 height 96
type textarea "MERQUAT(TM) 295 POLYMER, 1H1 PLASTIC DRUM NOVETHIX(TM) L-10 POLYMER, 55G PL OH …"
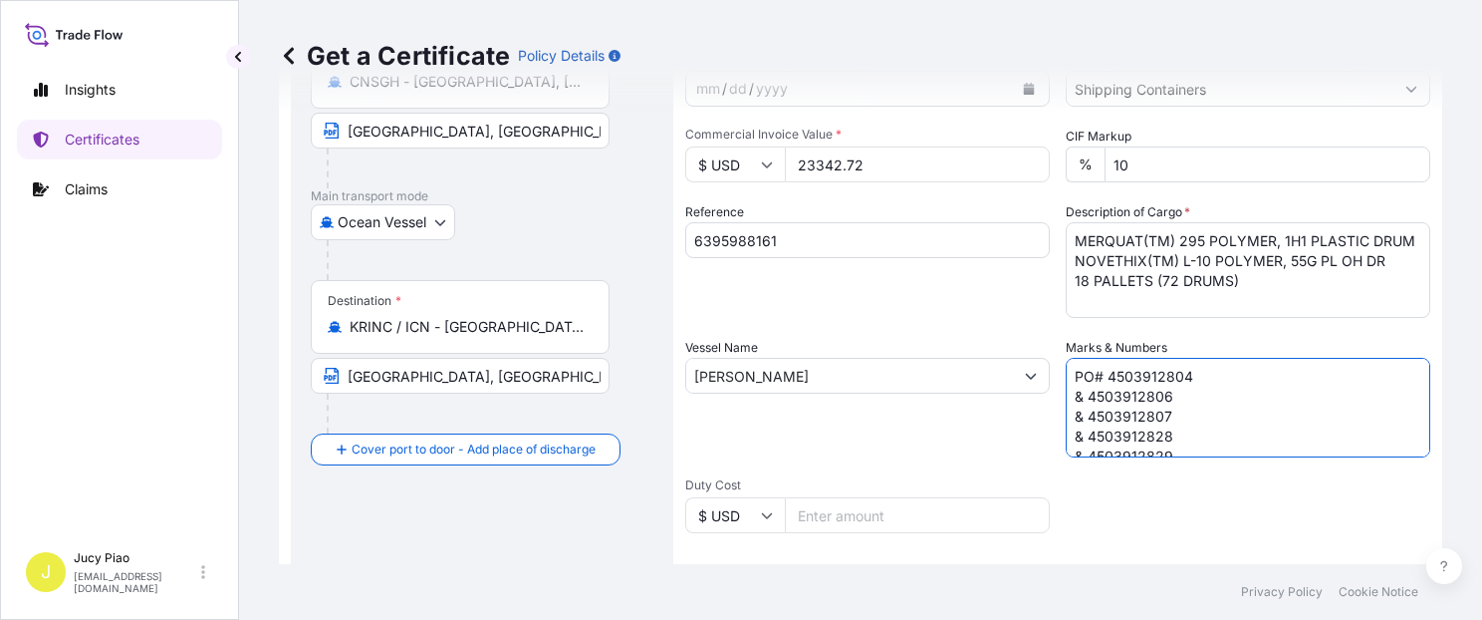
scroll to position [57, 0]
drag, startPoint x: 1062, startPoint y: 368, endPoint x: 1178, endPoint y: 456, distance: 145.7
click at [1178, 456] on div "Shipment Details Issue date * [DATE] Date of Departure * [DATE] Date of Arrival…" at bounding box center [1057, 373] width 745 height 949
paste textarea "PO# 4503916310"
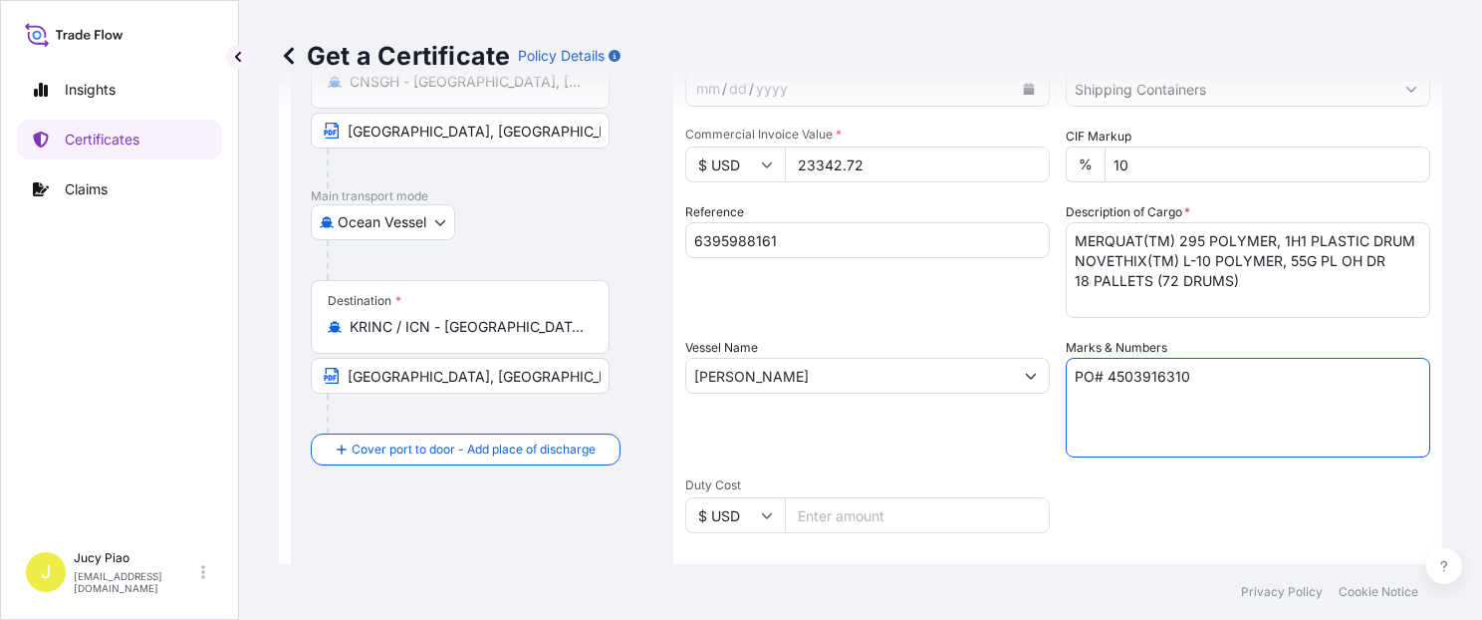
paste textarea "& 4503916312"
type textarea "PO# 4503916310 & 4503916312"
click at [878, 305] on div "Reference 6395988161" at bounding box center [867, 260] width 365 height 116
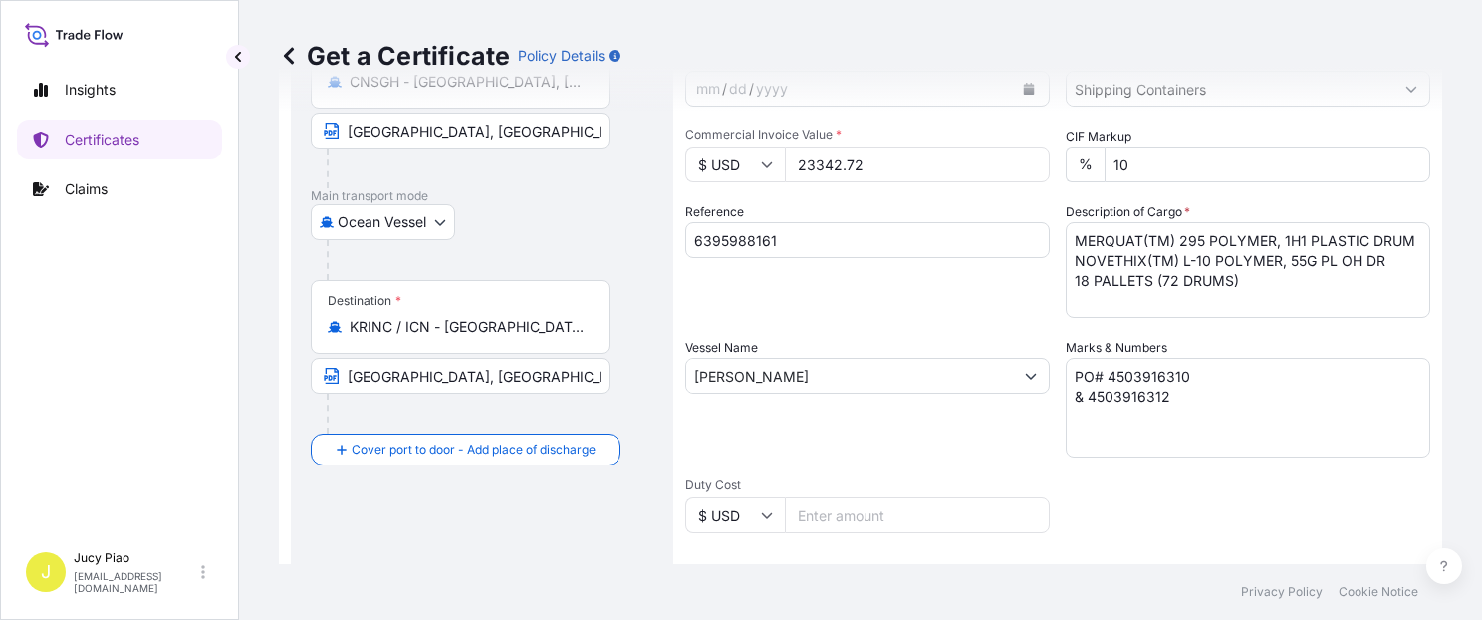
scroll to position [139, 0]
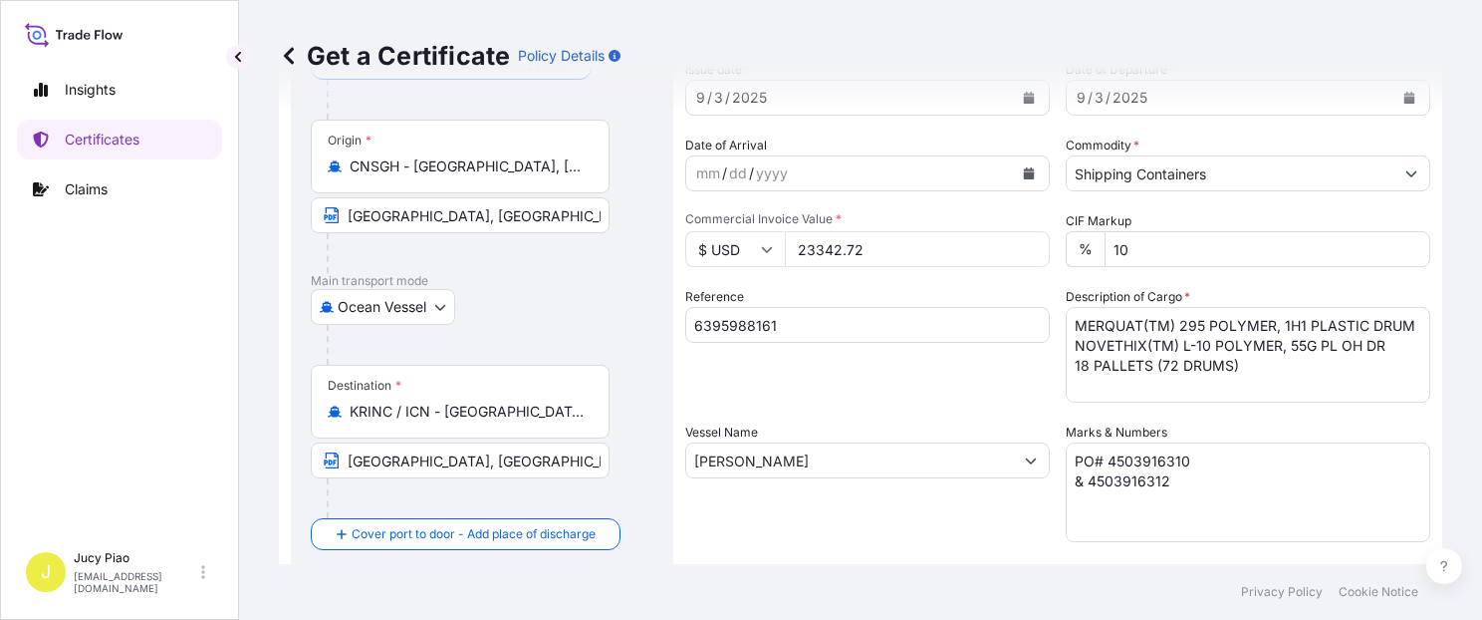
click at [875, 256] on input "23342.72" at bounding box center [917, 249] width 265 height 36
drag, startPoint x: 869, startPoint y: 253, endPoint x: 732, endPoint y: 246, distance: 136.7
click at [732, 246] on div "$ USD 23342.72" at bounding box center [867, 249] width 365 height 36
type input "29405.4"
click at [879, 372] on div "Reference 6395988161" at bounding box center [867, 345] width 365 height 116
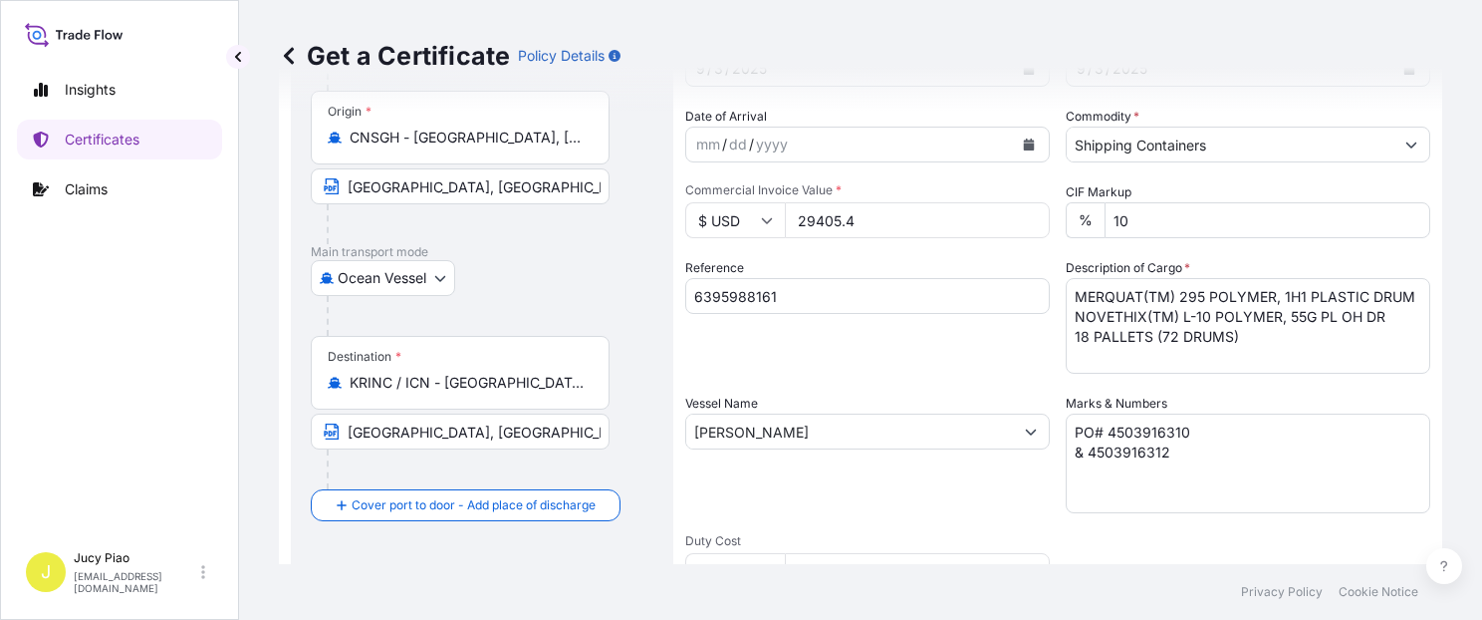
scroll to position [507, 0]
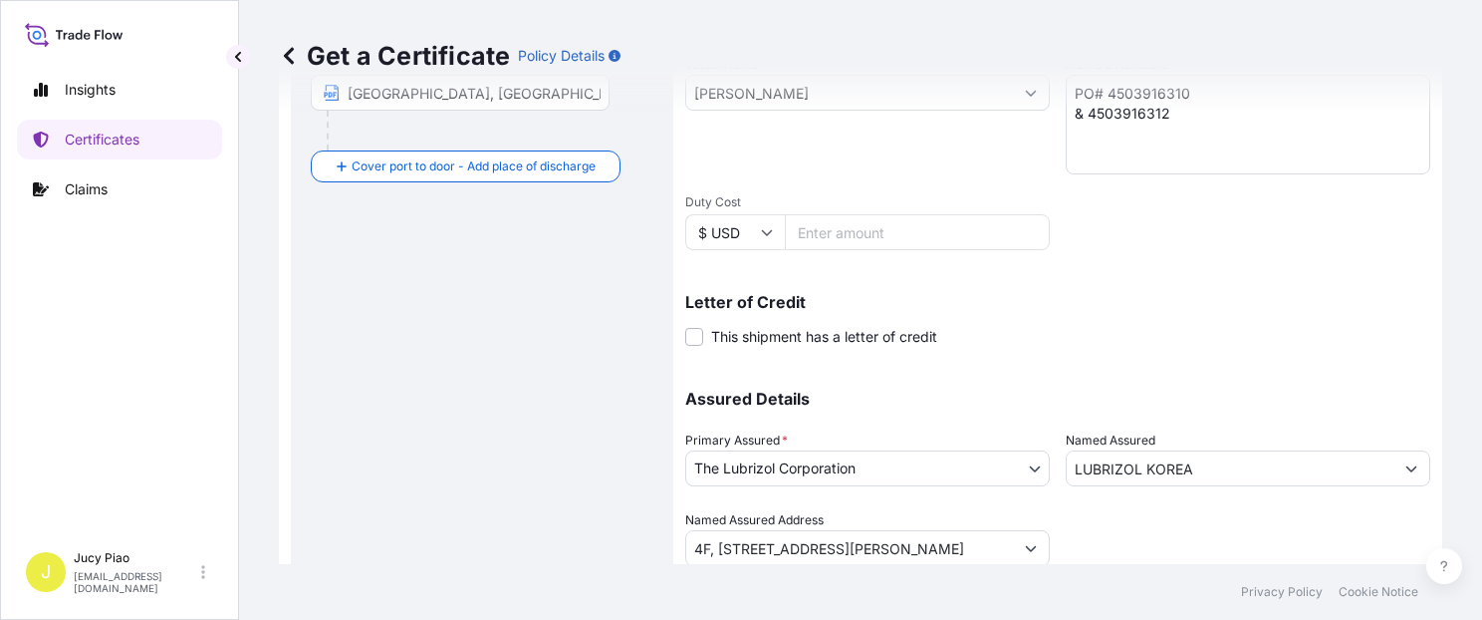
click at [1203, 331] on div "Letter of Credit This shipment has a letter of credit Letter of credit * Letter…" at bounding box center [1057, 320] width 745 height 53
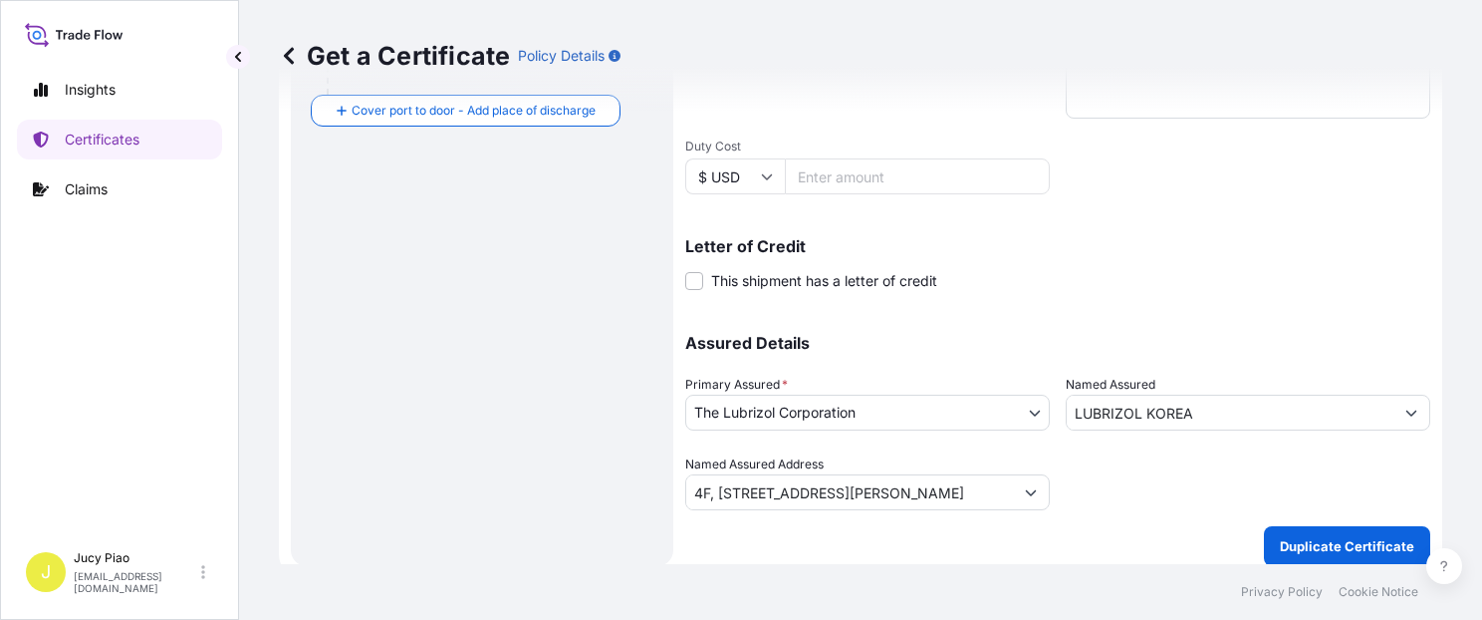
click at [1299, 526] on button "Duplicate Certificate" at bounding box center [1347, 546] width 166 height 40
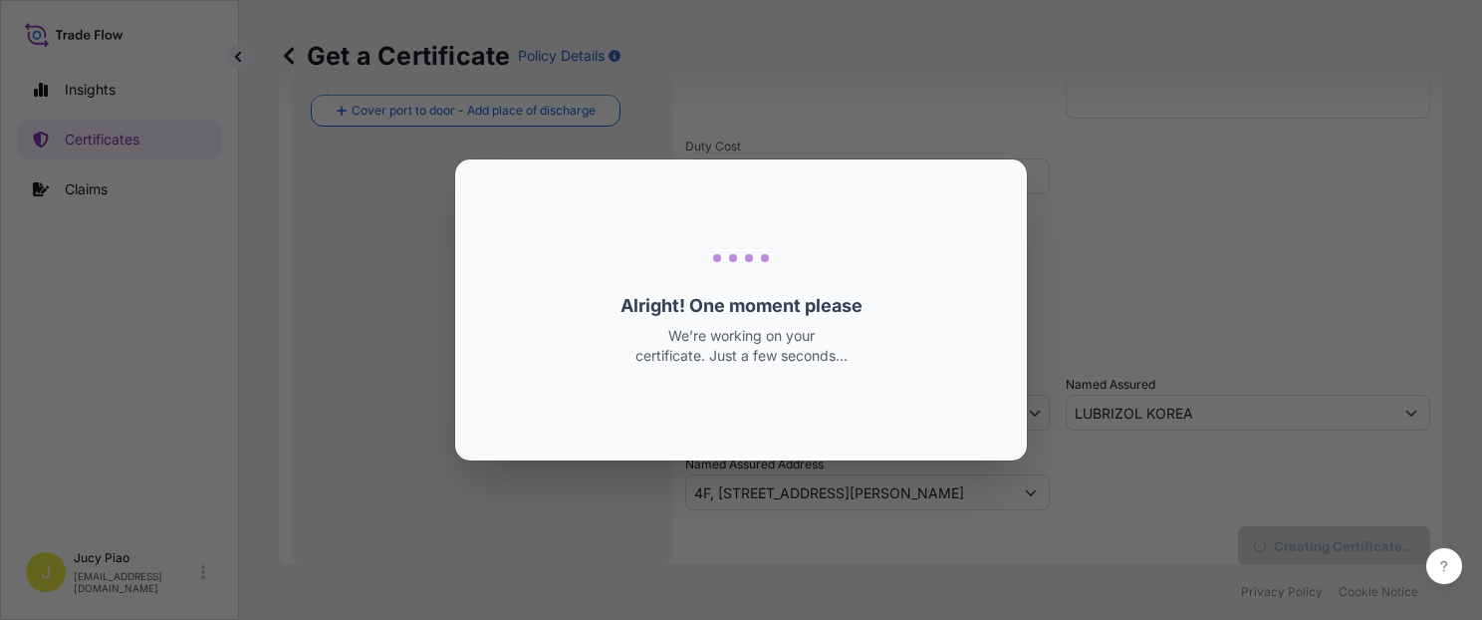
click at [1302, 531] on div "Loading Loading... Alright! One moment please We’re working on your certificate…" at bounding box center [741, 310] width 1482 height 620
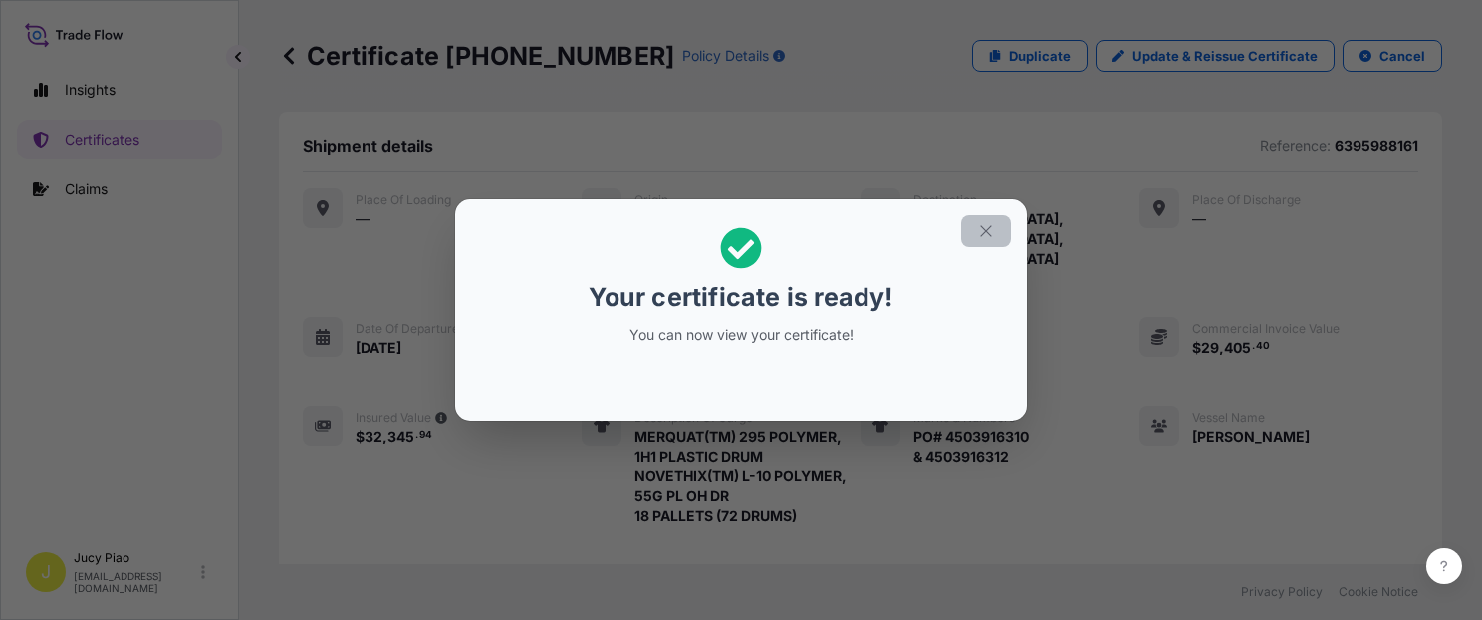
click at [978, 232] on icon "button" at bounding box center [986, 231] width 18 height 18
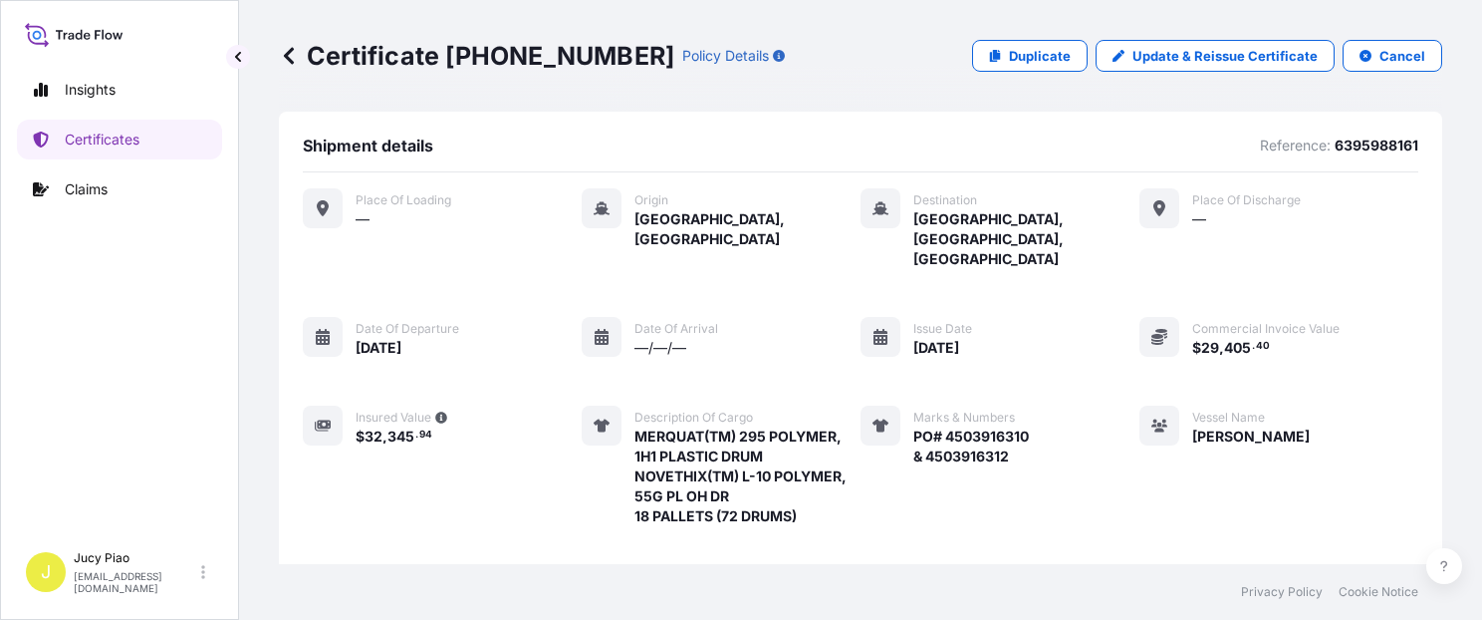
click at [1034, 383] on div "Place of Loading — Origin [GEOGRAPHIC_DATA], [GEOGRAPHIC_DATA] Destination [GEO…" at bounding box center [861, 401] width 1116 height 426
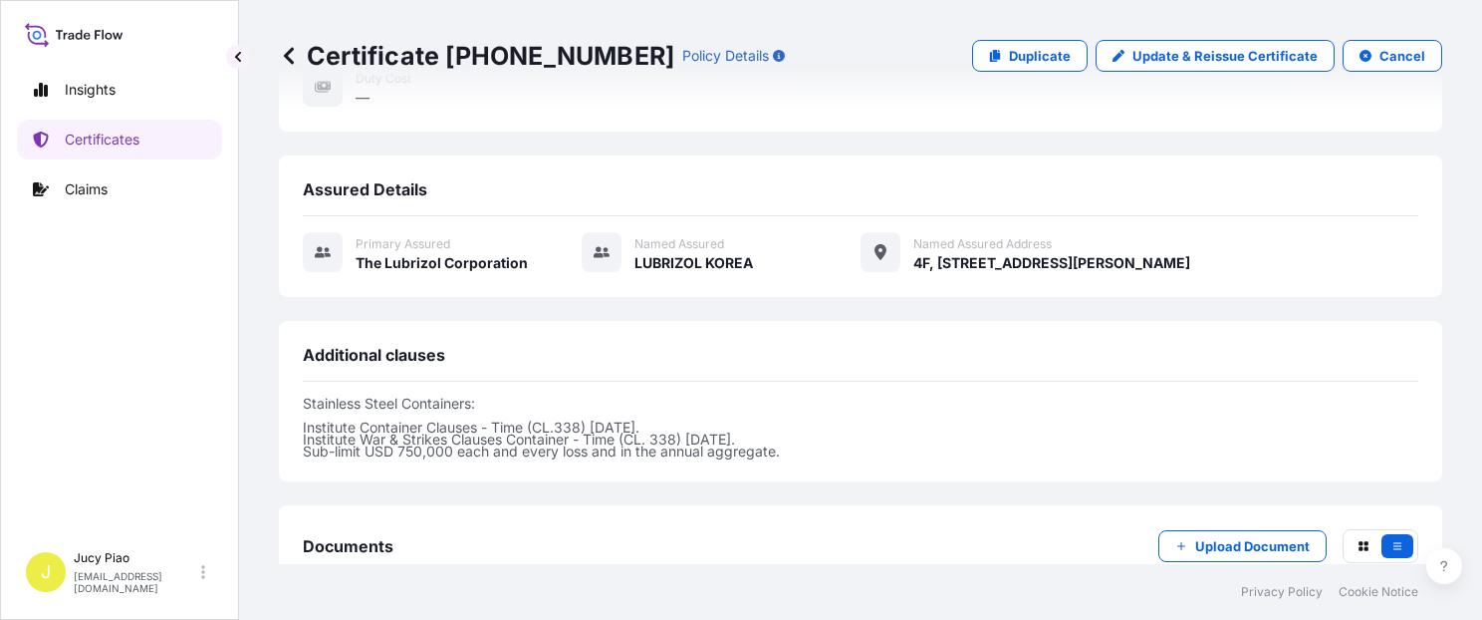
scroll to position [677, 0]
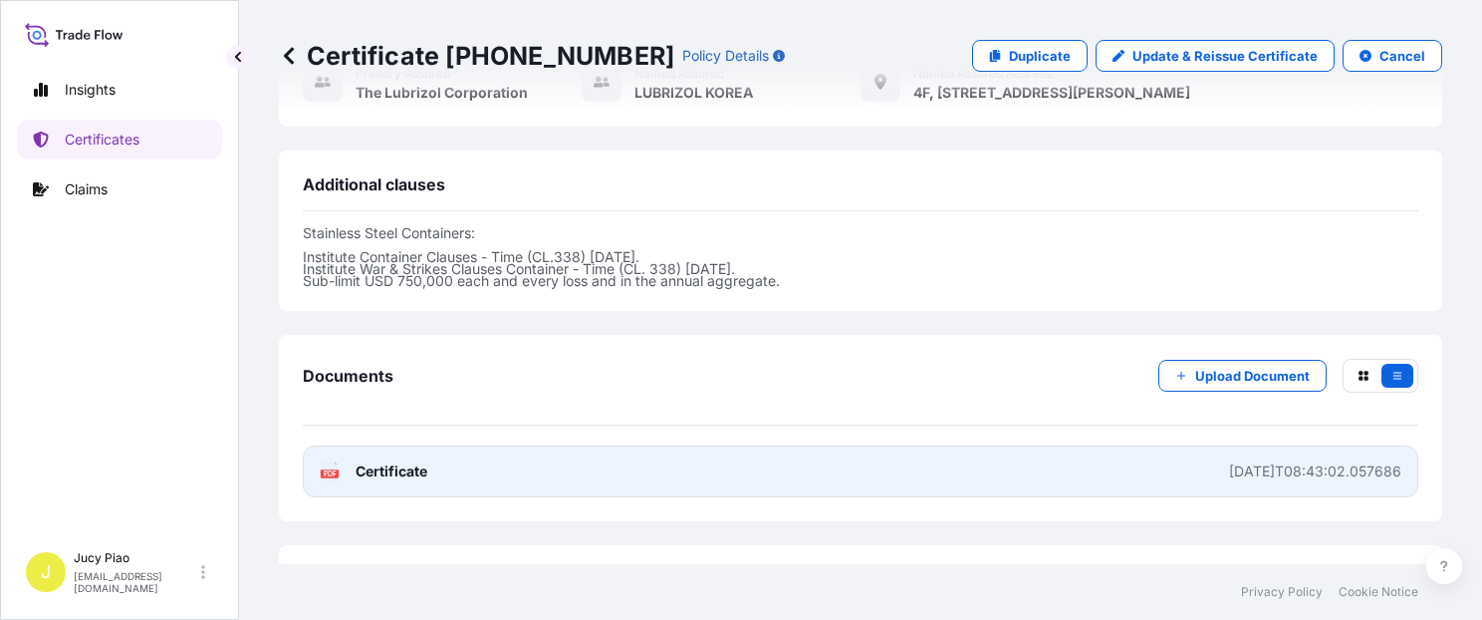
click at [1052, 445] on link "PDF Certificate [DATE]T08:43:02.057686" at bounding box center [861, 471] width 1116 height 52
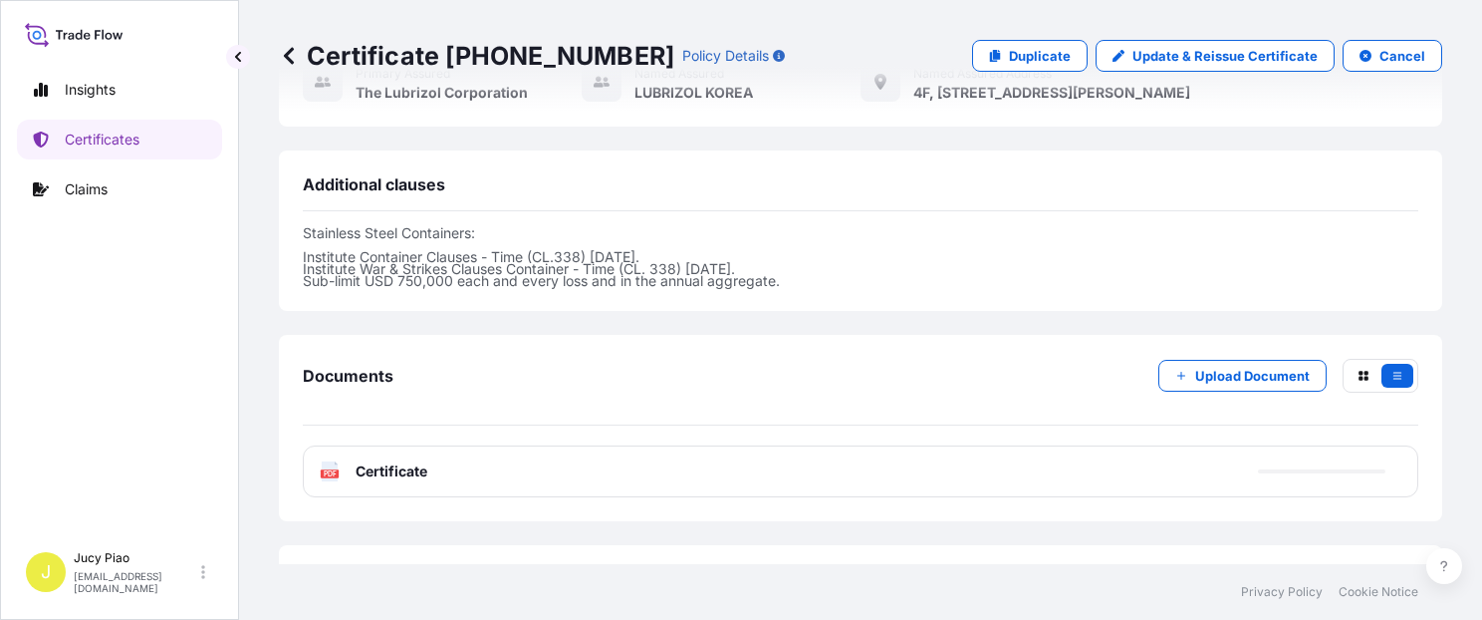
click at [102, 139] on p "Certificates" at bounding box center [102, 140] width 75 height 20
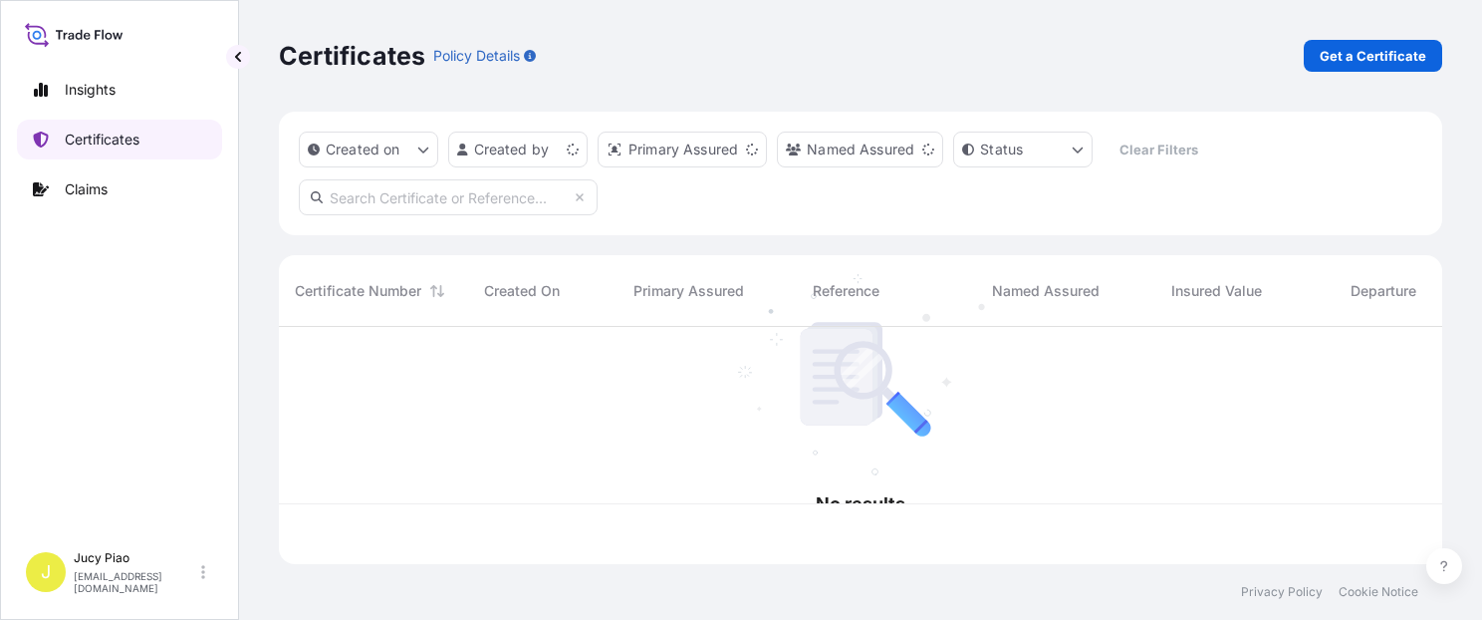
scroll to position [233, 1148]
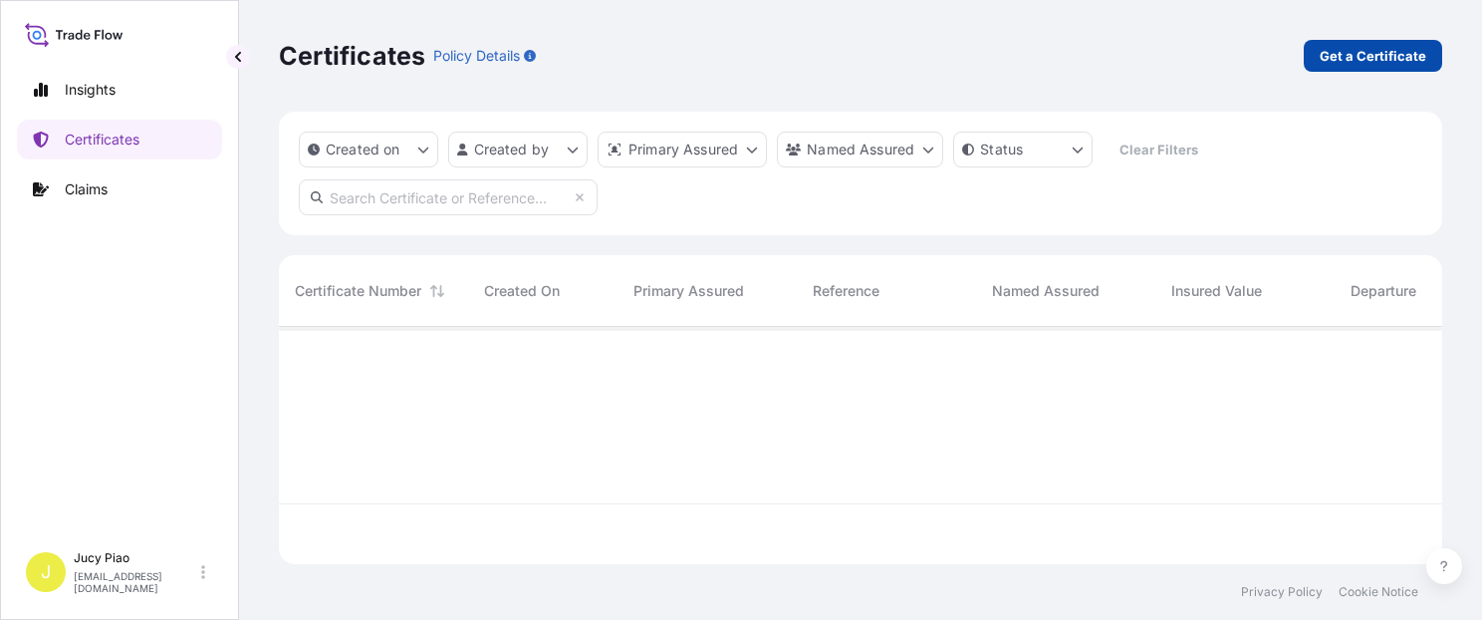
click at [1355, 59] on p "Get a Certificate" at bounding box center [1373, 56] width 107 height 20
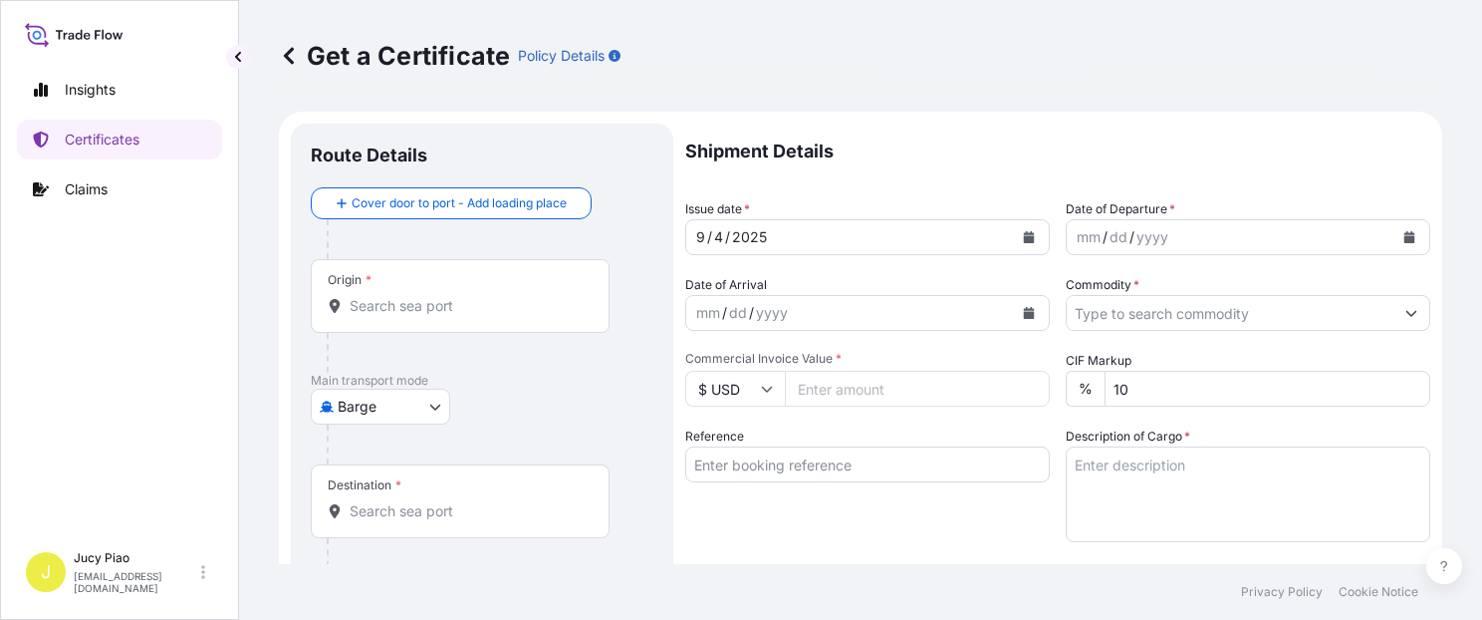
click at [418, 412] on body "Insights Certificates Claims J Jucy Piao [EMAIL_ADDRESS][DOMAIN_NAME] Get a Cer…" at bounding box center [741, 310] width 1482 height 620
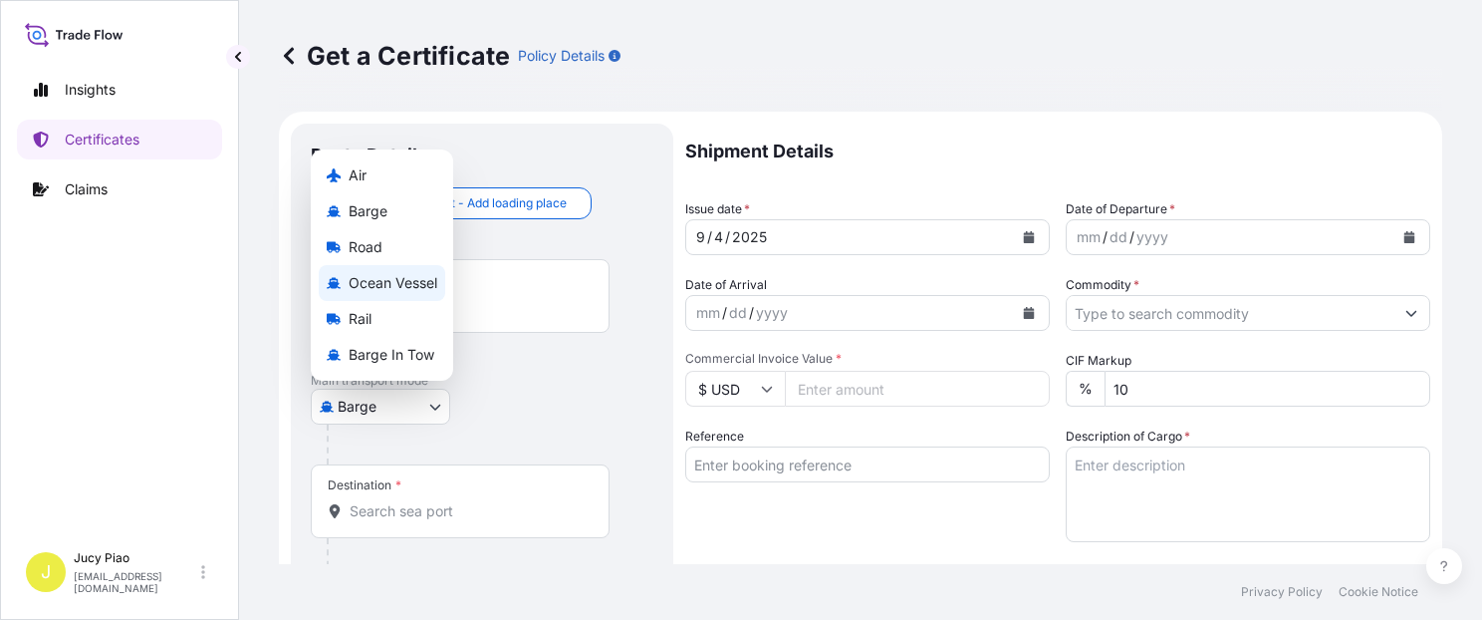
click at [411, 283] on span "Ocean Vessel" at bounding box center [393, 283] width 89 height 20
select select "Ocean Vessel"
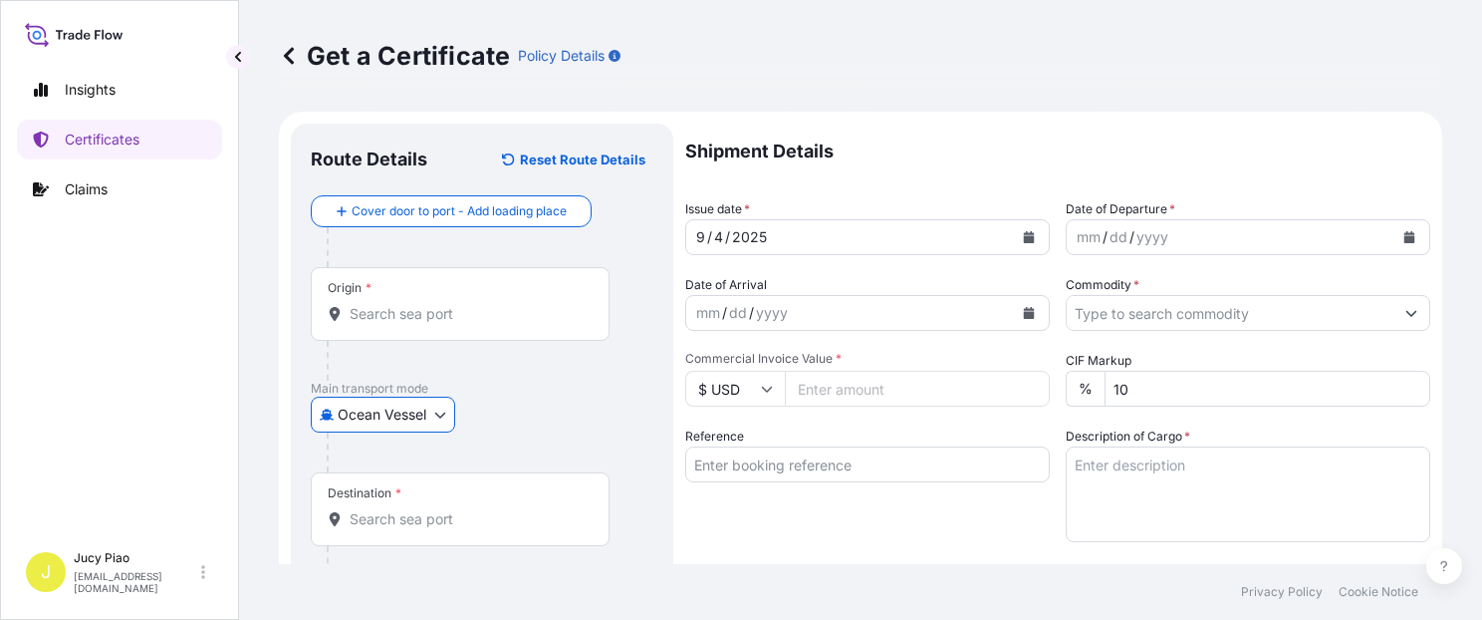
click at [753, 468] on input "Reference" at bounding box center [867, 464] width 365 height 36
paste input "SNLFSHTL0200948"
type input "SNLFSHTL0200948"
click at [752, 504] on div "Reference SNLFSHTL0200948" at bounding box center [867, 484] width 365 height 116
click at [395, 316] on input "Origin *" at bounding box center [467, 314] width 235 height 20
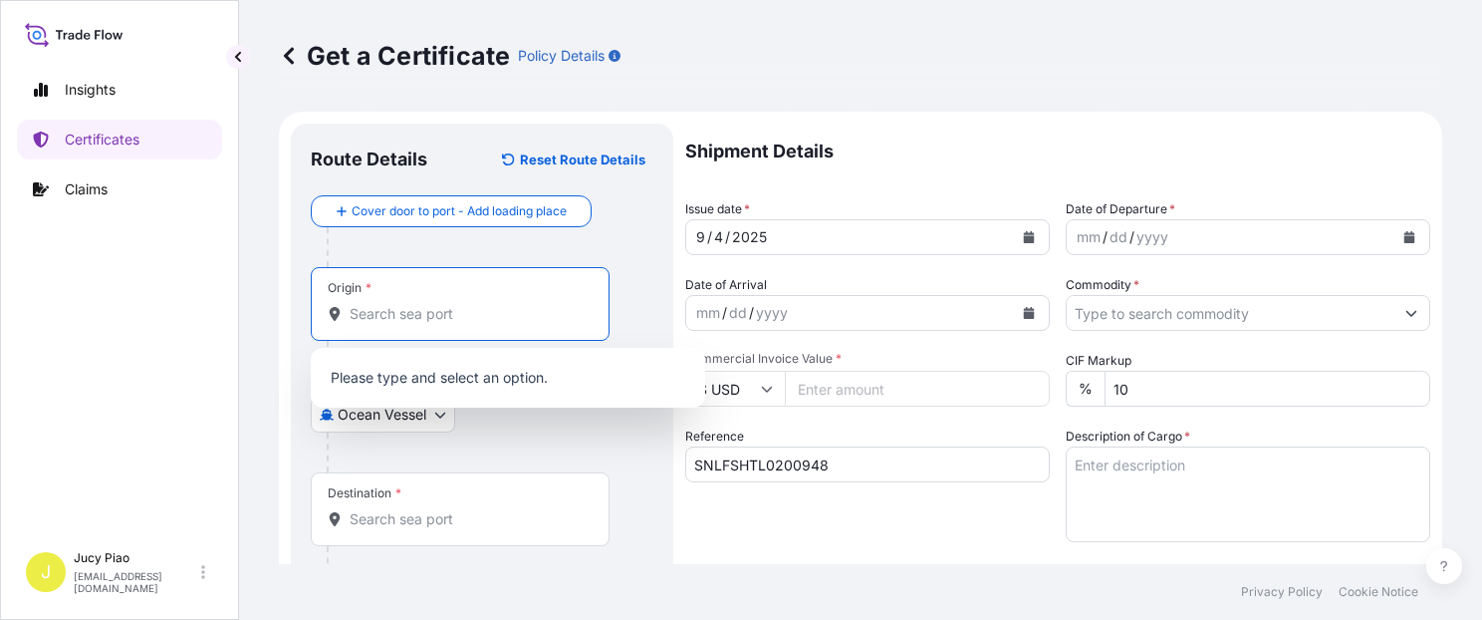
paste input "[GEOGRAPHIC_DATA],"
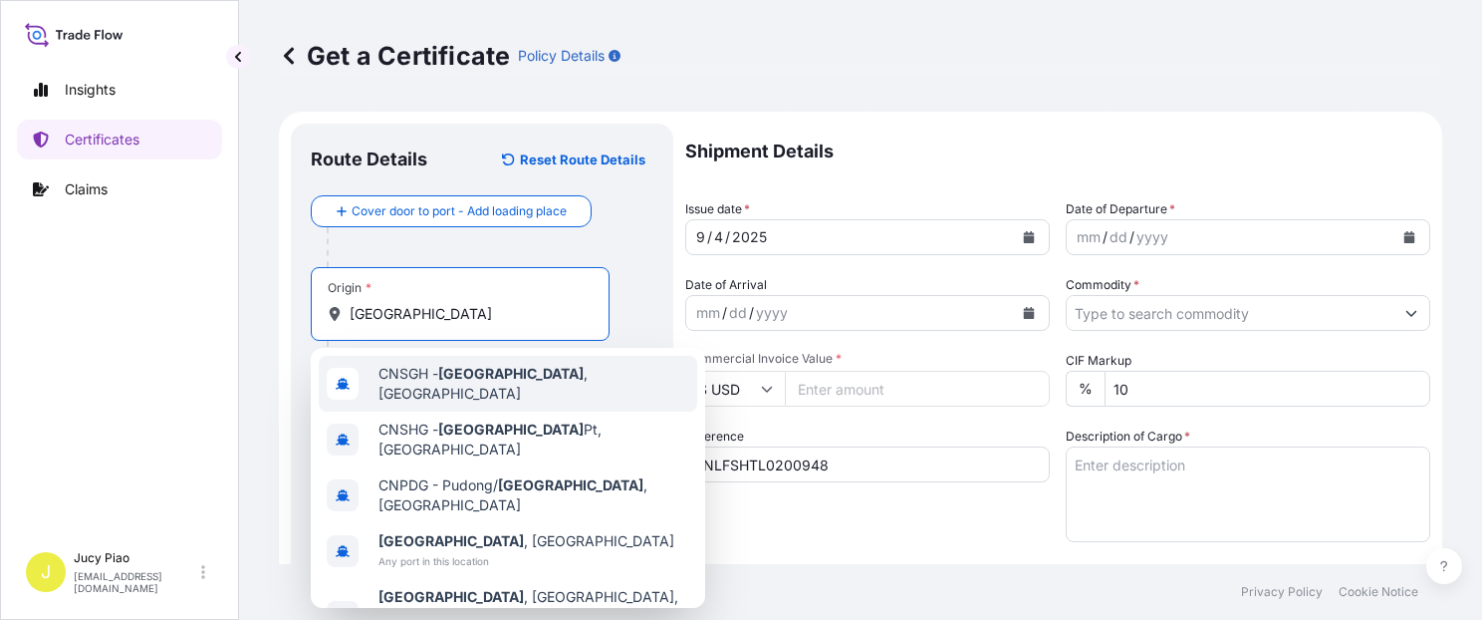
click at [410, 379] on span "CNSGH - [GEOGRAPHIC_DATA] , [GEOGRAPHIC_DATA]" at bounding box center [534, 384] width 311 height 40
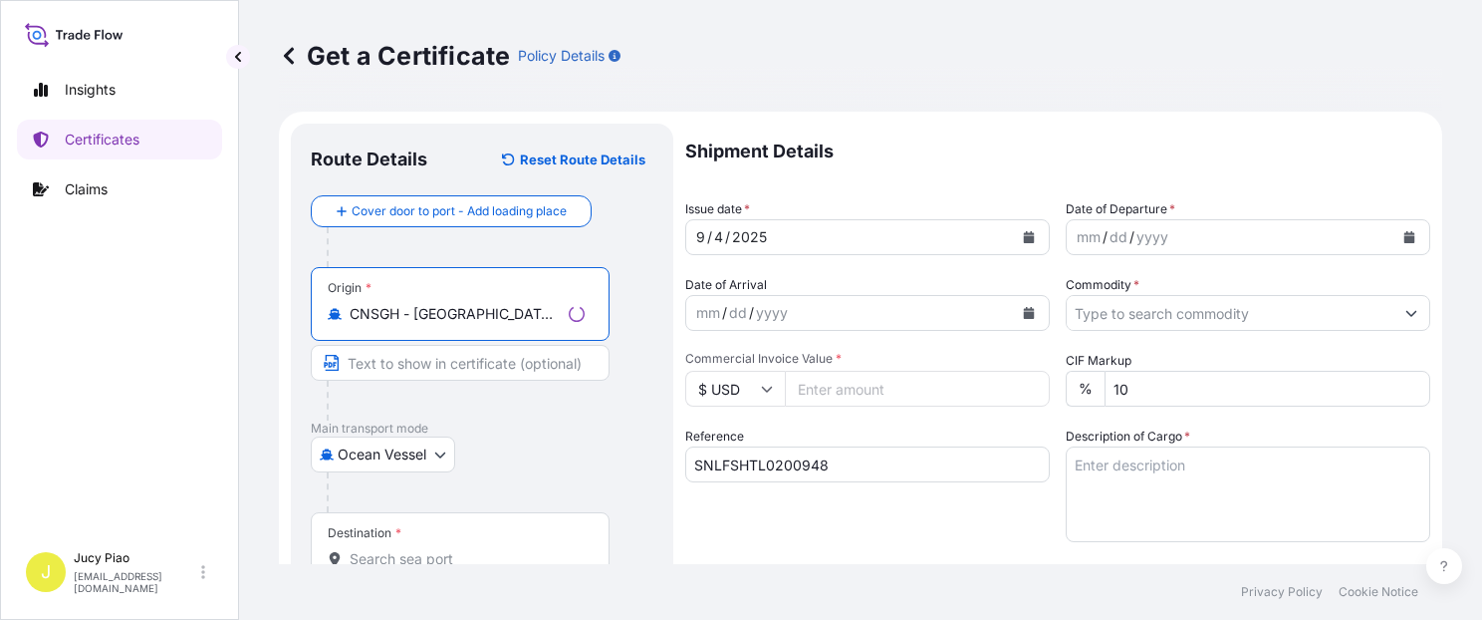
drag, startPoint x: 412, startPoint y: 314, endPoint x: 617, endPoint y: 322, distance: 204.4
click at [618, 318] on div "Origin * CNSGH - [GEOGRAPHIC_DATA], [GEOGRAPHIC_DATA]" at bounding box center [482, 343] width 343 height 153
type input "CNSGH - [GEOGRAPHIC_DATA], [GEOGRAPHIC_DATA]"
click at [493, 357] on input "Text to appear on certificate" at bounding box center [460, 363] width 299 height 36
paste input "[GEOGRAPHIC_DATA], [GEOGRAPHIC_DATA]"
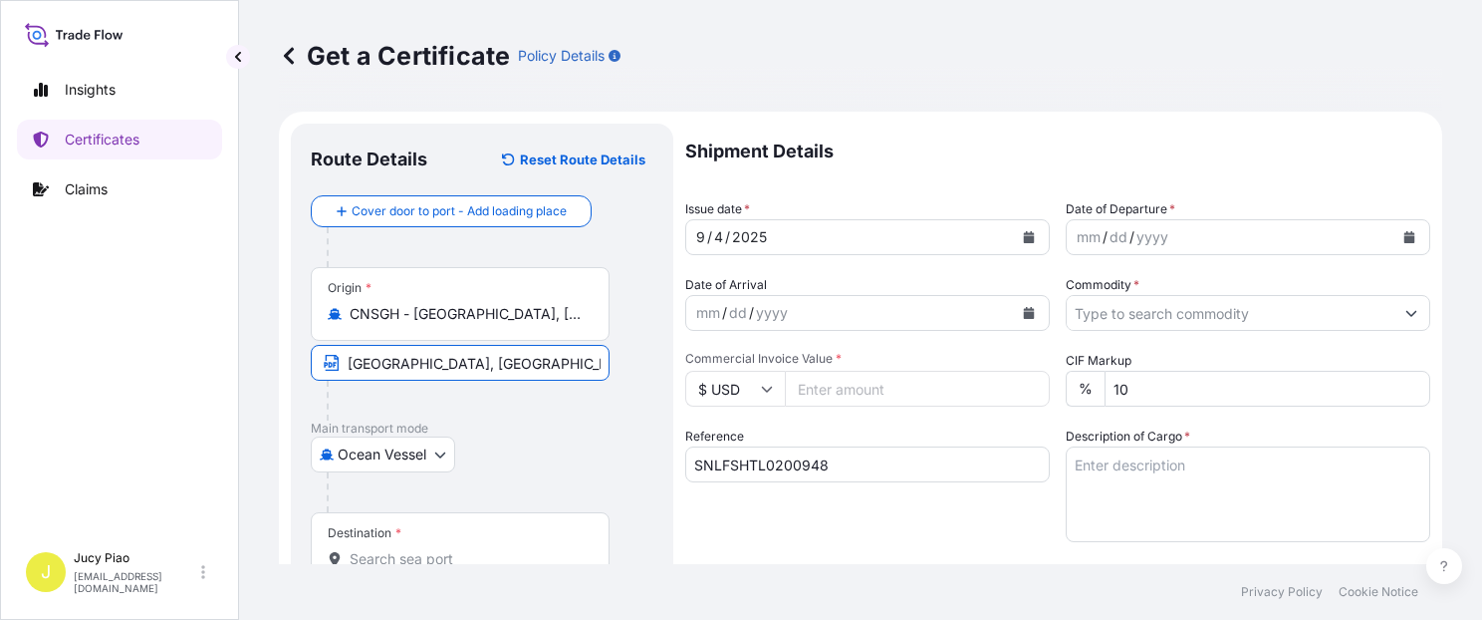
scroll to position [84, 0]
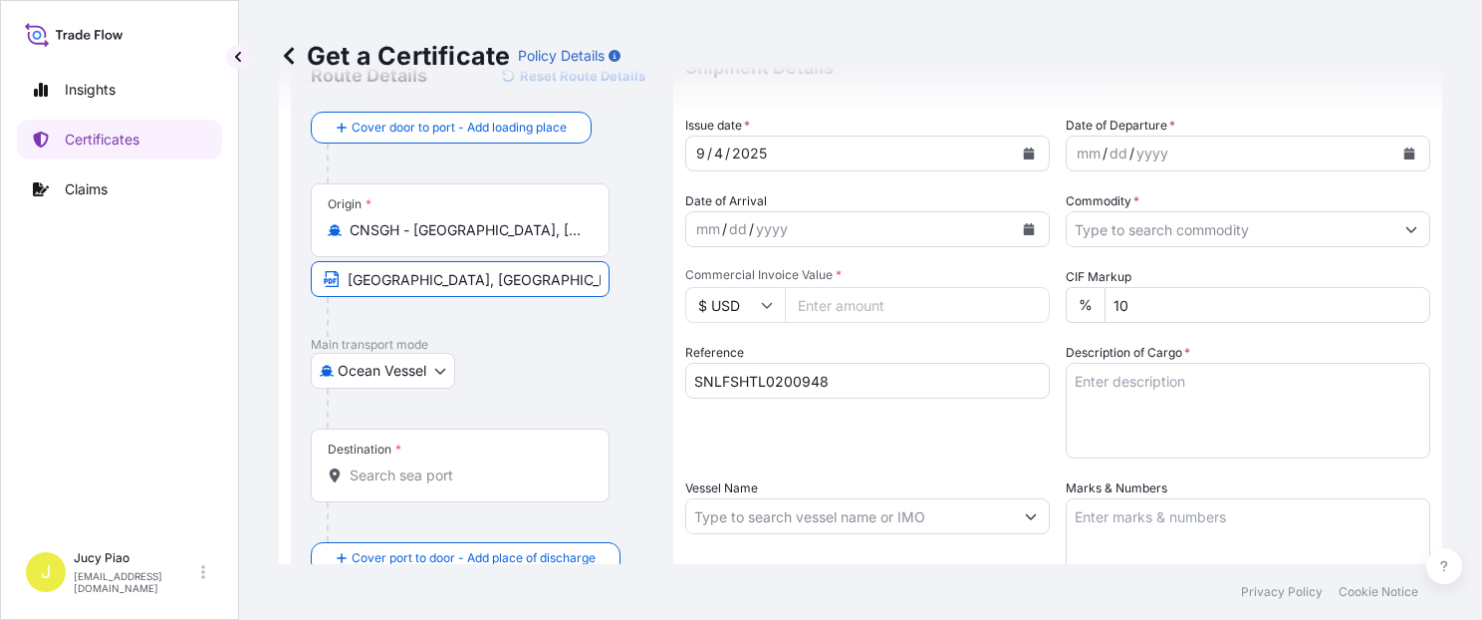
type input "[GEOGRAPHIC_DATA], [GEOGRAPHIC_DATA]"
click at [430, 472] on input "Destination *" at bounding box center [467, 475] width 235 height 20
paste input "KEELUNG"
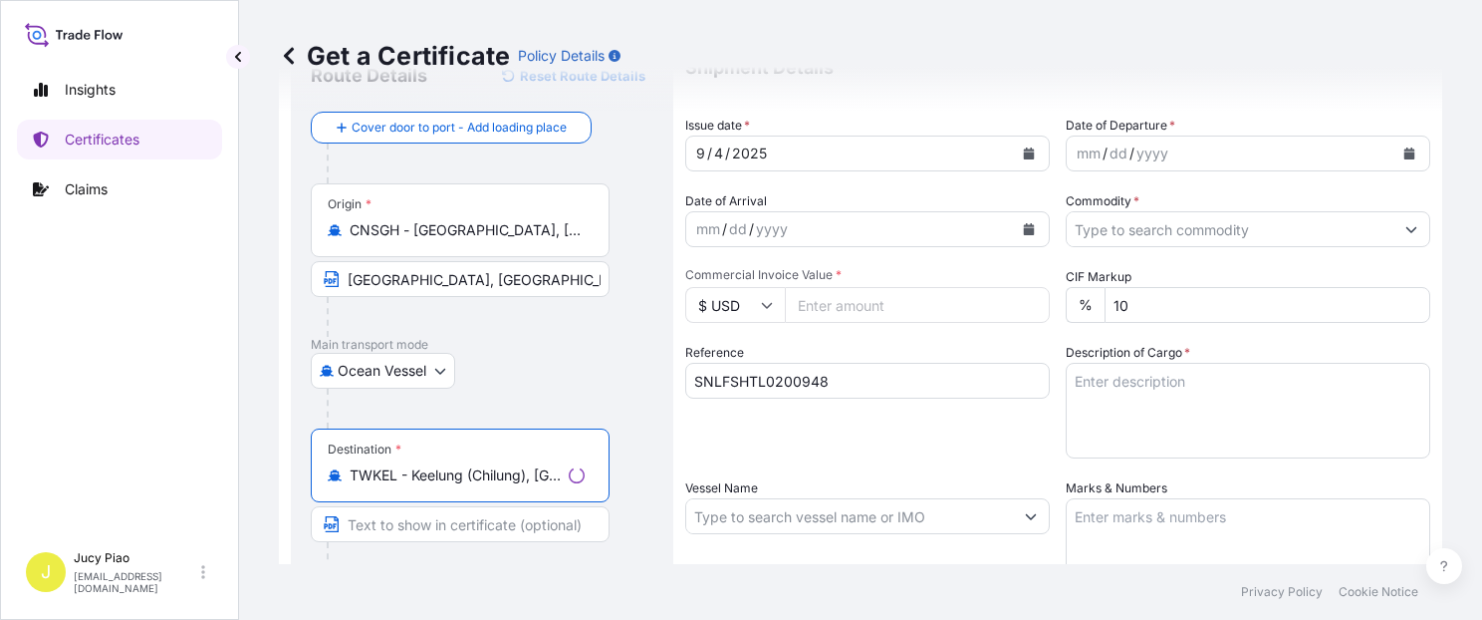
scroll to position [0, 23]
drag, startPoint x: 434, startPoint y: 471, endPoint x: 743, endPoint y: 503, distance: 310.5
click at [743, 502] on form "Route Details Reset Route Details Cover door to port - Add loading place Place …" at bounding box center [861, 542] width 1164 height 1029
type input "TWKEL - Keelung (Chilung), [GEOGRAPHIC_DATA]"
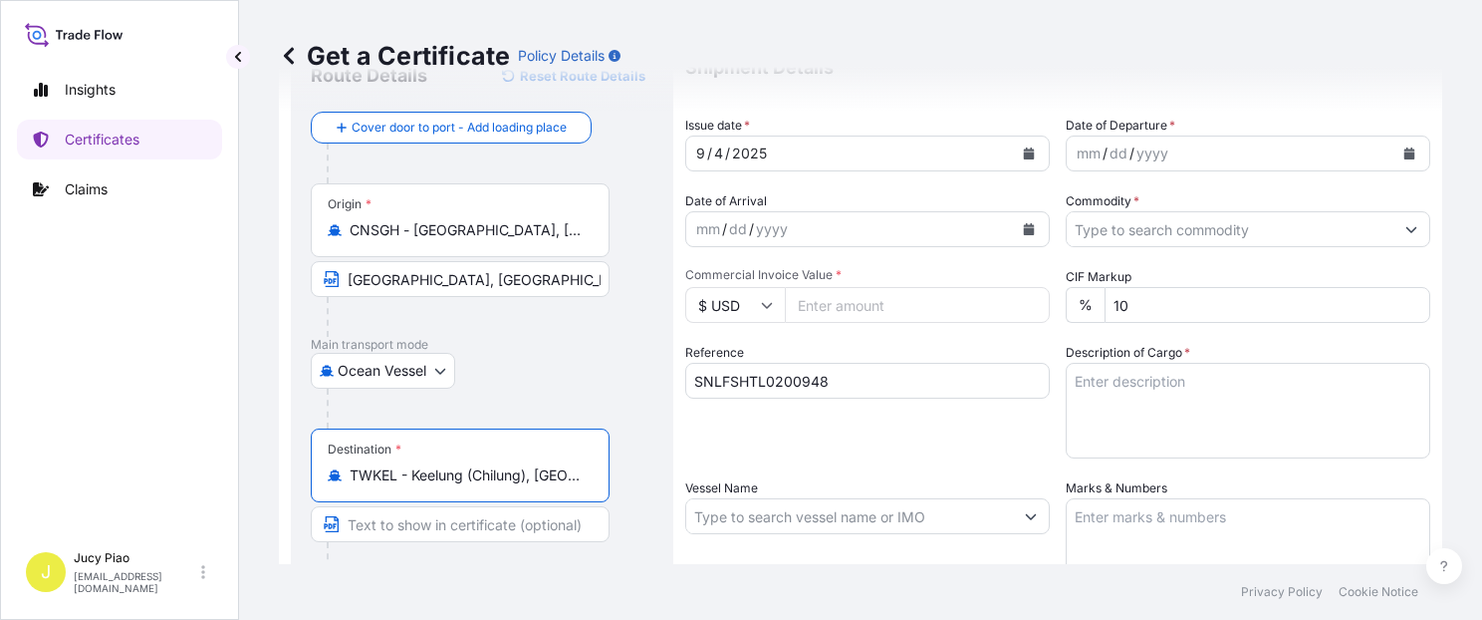
click at [386, 513] on input "Text to appear on certificate" at bounding box center [460, 524] width 299 height 36
paste input "Keelung (Chilung), [GEOGRAPHIC_DATA]"
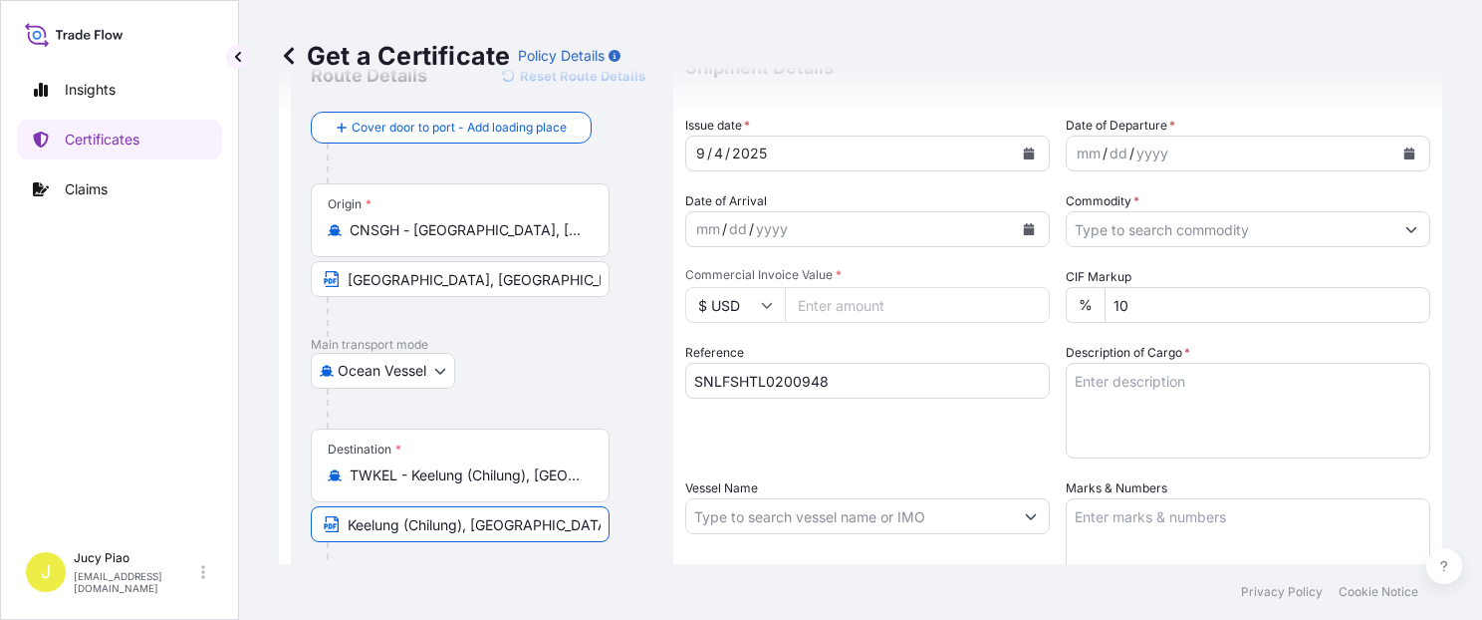
drag, startPoint x: 412, startPoint y: 530, endPoint x: 463, endPoint y: 523, distance: 51.3
click at [463, 523] on input "Keelung (Chilung), [GEOGRAPHIC_DATA]" at bounding box center [460, 524] width 299 height 36
type input "Keelung, [GEOGRAPHIC_DATA]"
click at [766, 454] on div "Reference SNLFSHTL0200948" at bounding box center [867, 401] width 365 height 116
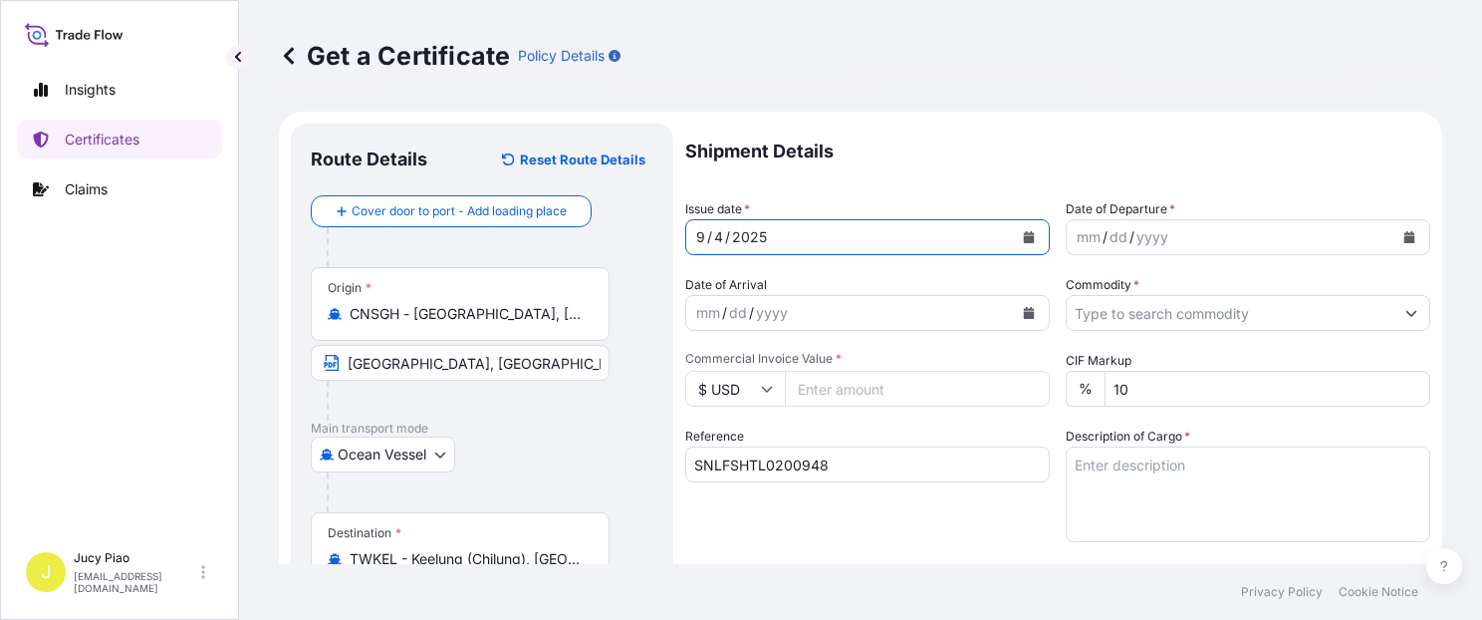
click at [707, 230] on div "/" at bounding box center [709, 237] width 5 height 24
click at [719, 234] on div "4" at bounding box center [718, 237] width 13 height 24
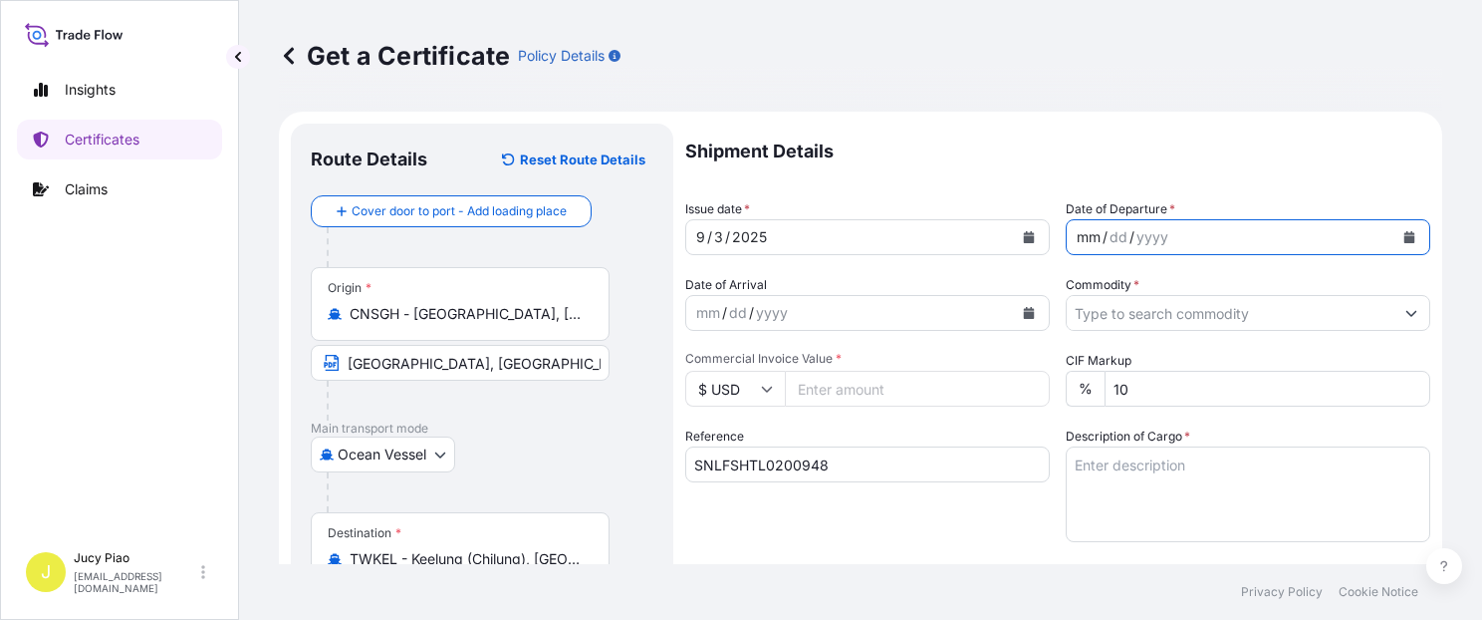
click at [1083, 238] on div "mm" at bounding box center [1089, 237] width 28 height 24
click at [1132, 297] on input "Commodity *" at bounding box center [1230, 313] width 327 height 36
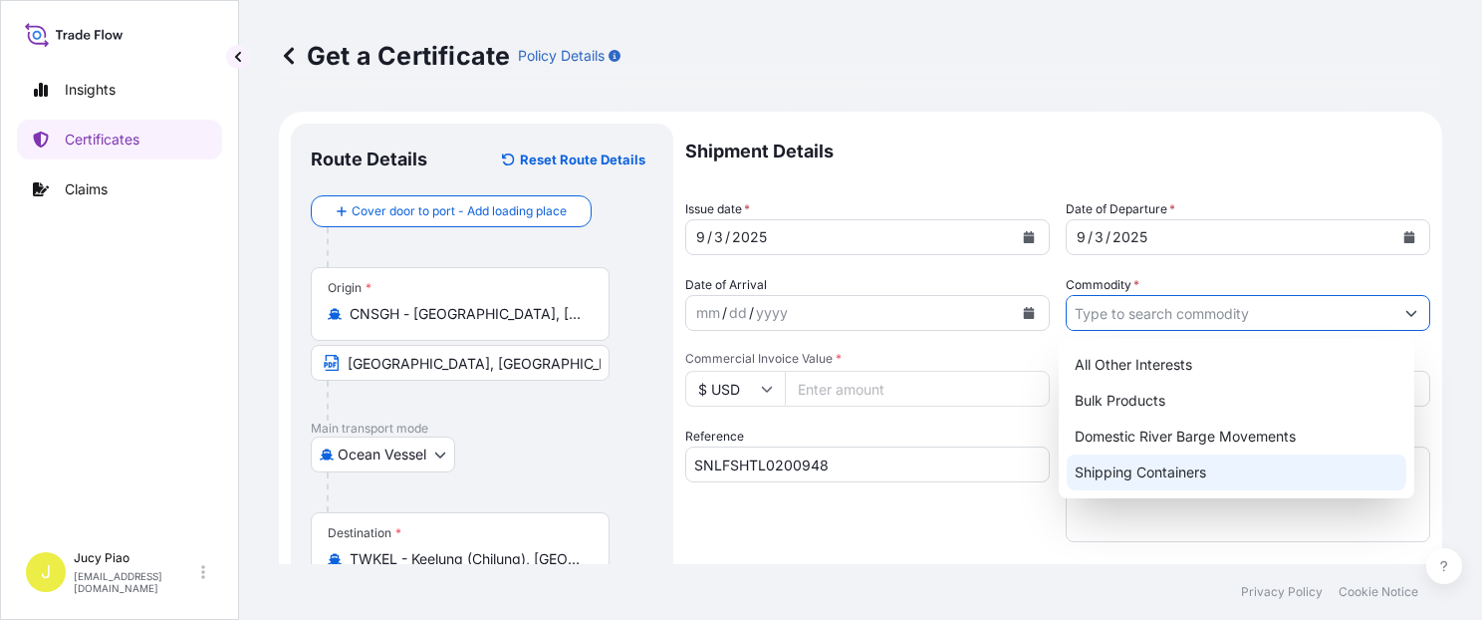
click at [1100, 469] on div "Shipping Containers" at bounding box center [1237, 472] width 340 height 36
type input "Shipping Containers"
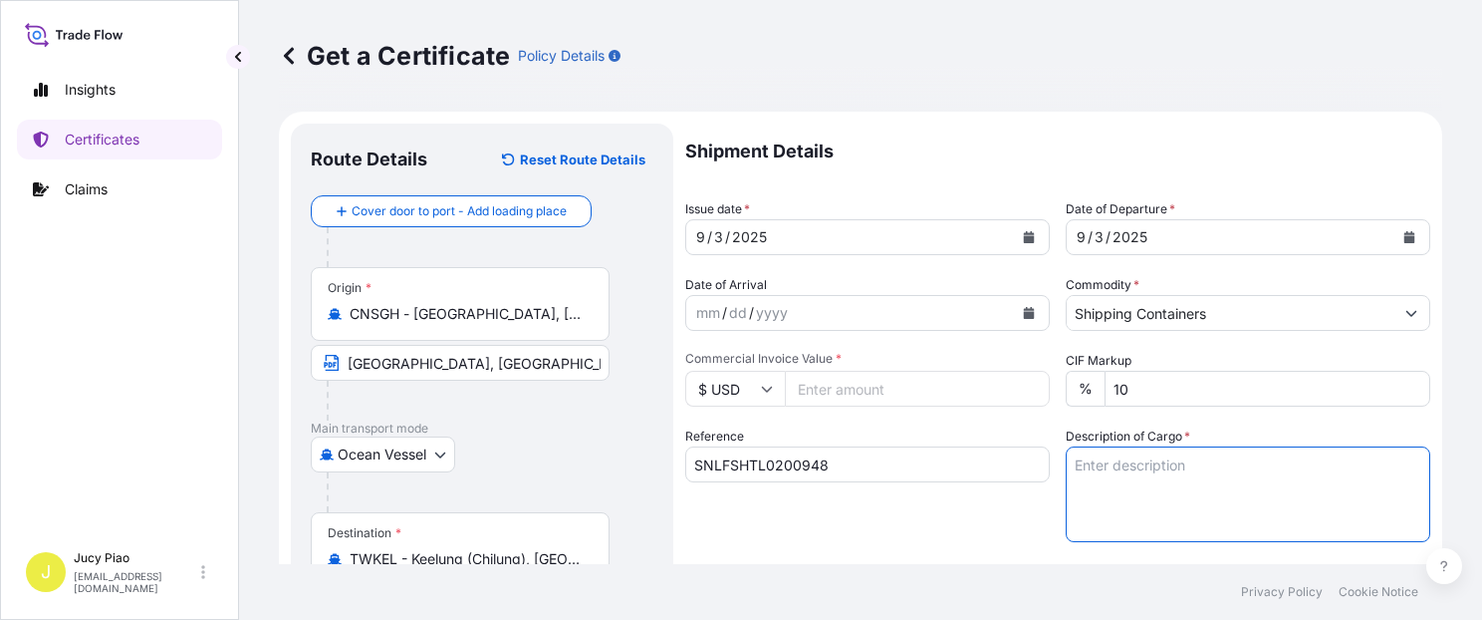
click at [1164, 482] on textarea "Description of Cargo *" at bounding box center [1248, 494] width 365 height 96
paste textarea "THERMOPLASTIC POLYURETHANE 22 PALLETS (800 BAGS)"
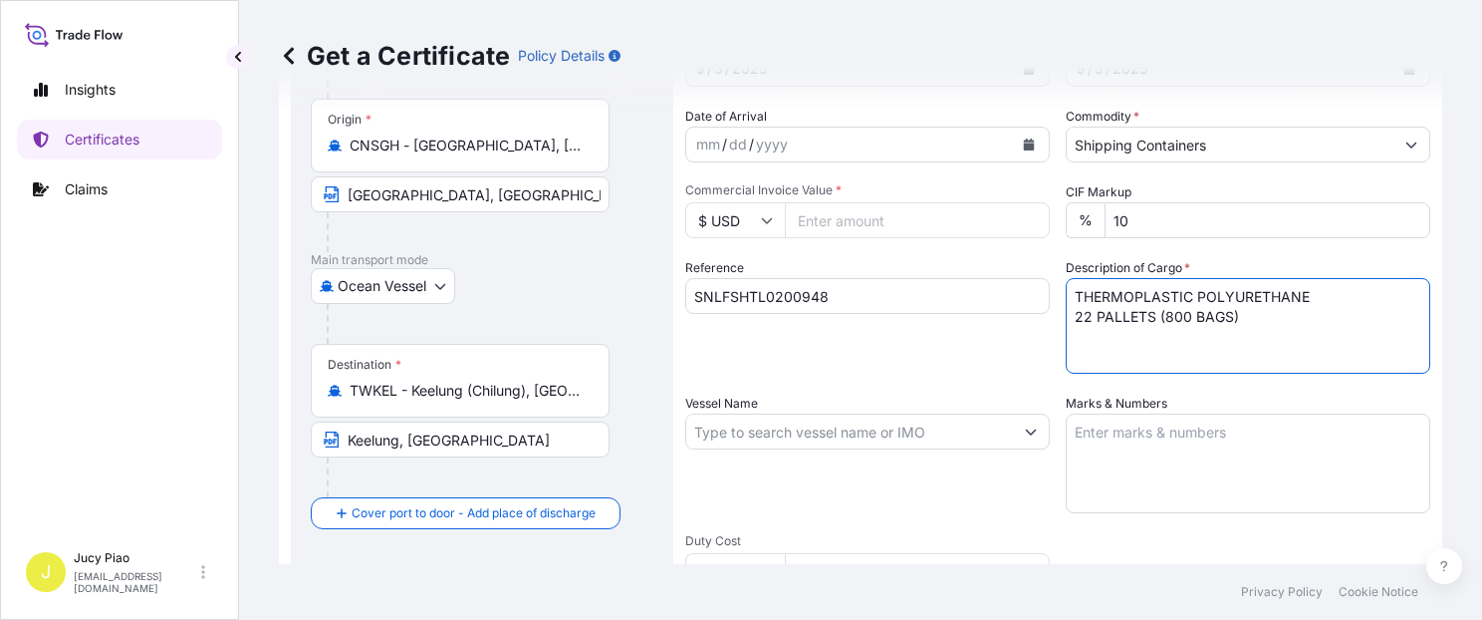
type textarea "THERMOPLASTIC POLYURETHANE 22 PALLETS (800 BAGS)"
click at [1156, 458] on textarea "Marks & Numbers" at bounding box center [1248, 463] width 365 height 100
paste textarea "HENGHSIN 25/ET20 HENGHSIN 25/ET21 HENGHSIN 25/ET22"
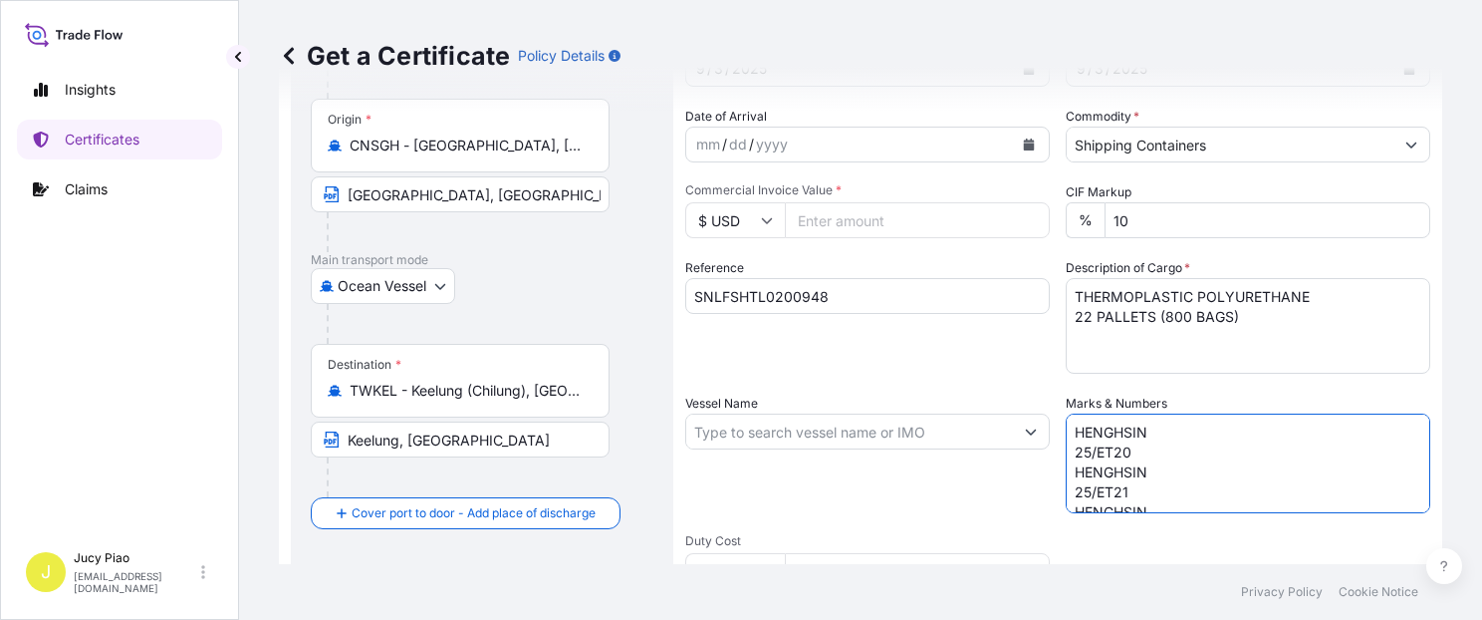
scroll to position [28, 0]
type textarea "HENGHSIN 25/ET20 HENGHSIN 25/ET21 HENGHSIN 25/ET22"
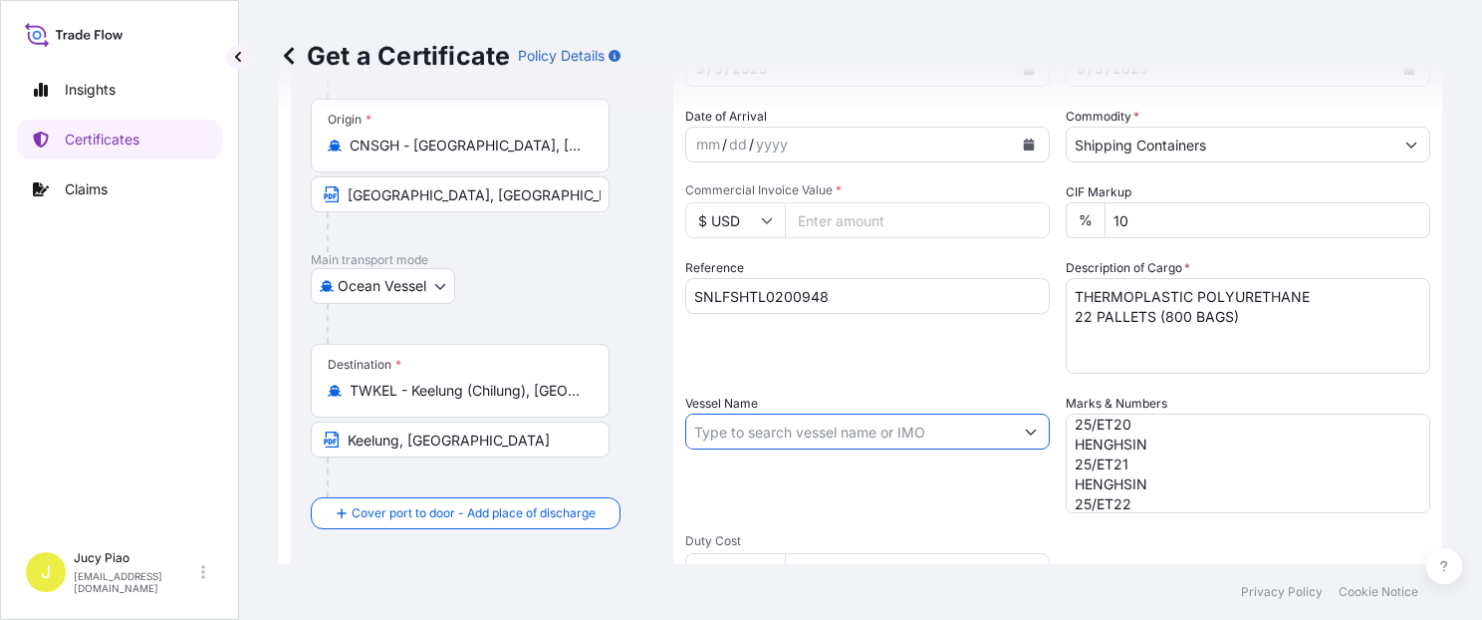
click at [793, 419] on input "Vessel Name" at bounding box center [849, 431] width 327 height 36
paste input "HAI [PERSON_NAME]"
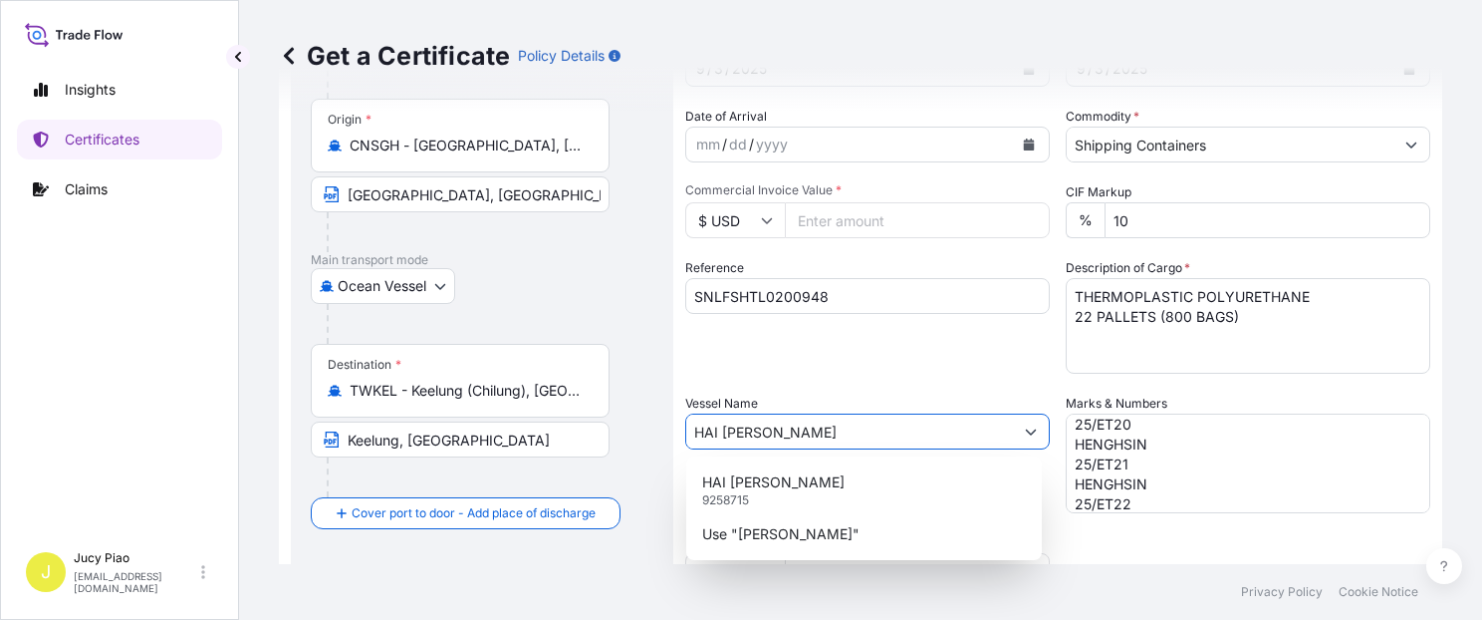
click at [789, 492] on div "[PERSON_NAME] 9258715" at bounding box center [864, 490] width 340 height 52
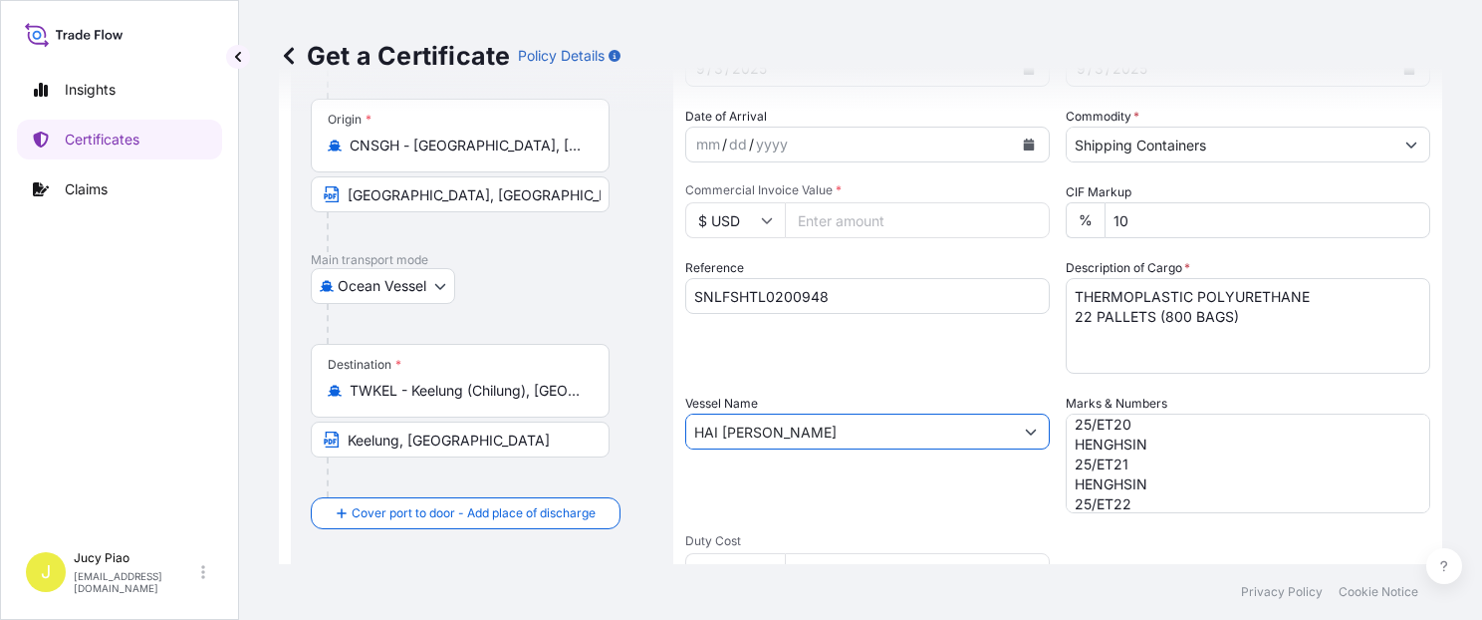
type input "HAI [PERSON_NAME]"
click at [877, 366] on div "Reference SNLFSHTL0200948" at bounding box center [867, 316] width 365 height 116
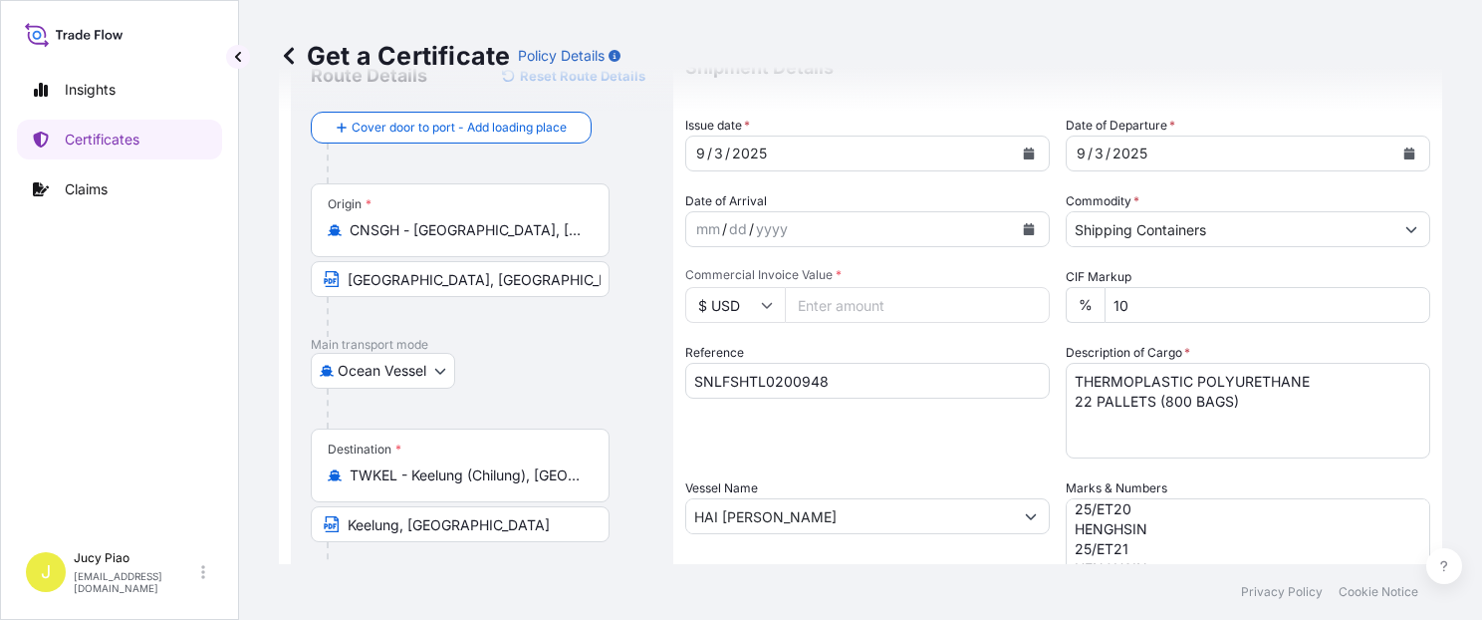
click at [864, 305] on input "Commercial Invoice Value *" at bounding box center [917, 305] width 265 height 36
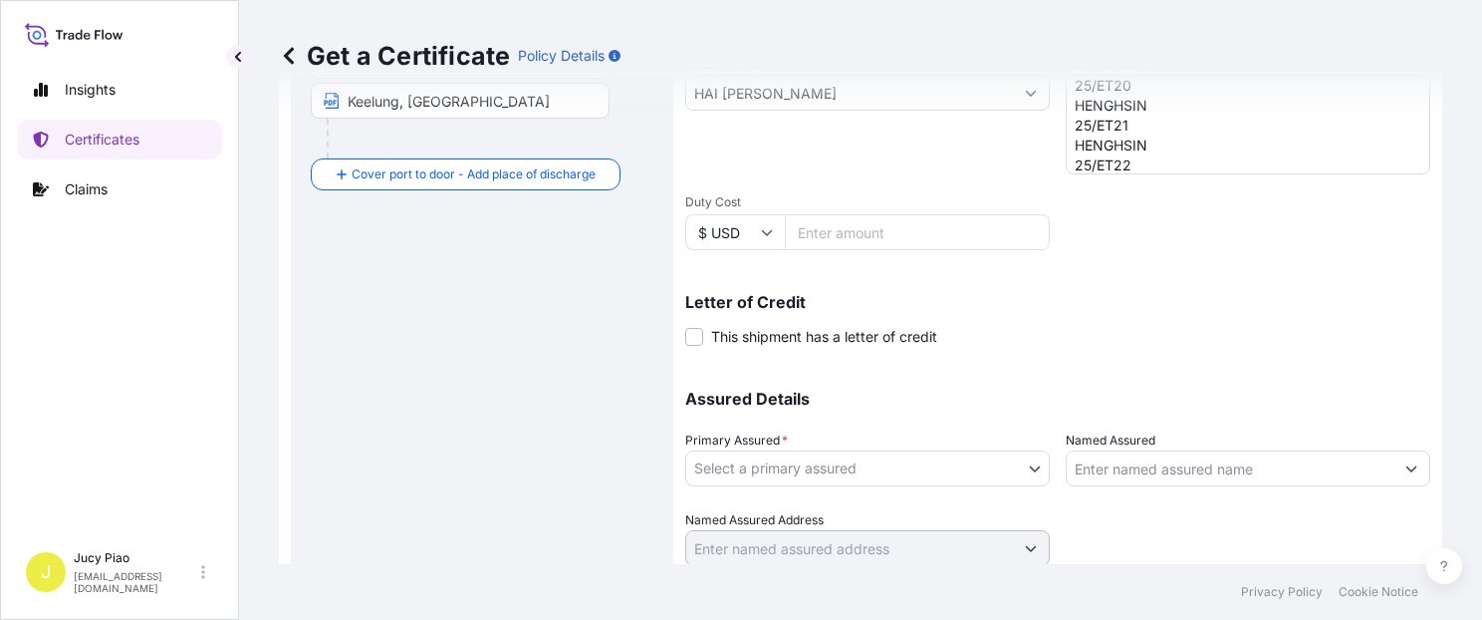
scroll to position [563, 0]
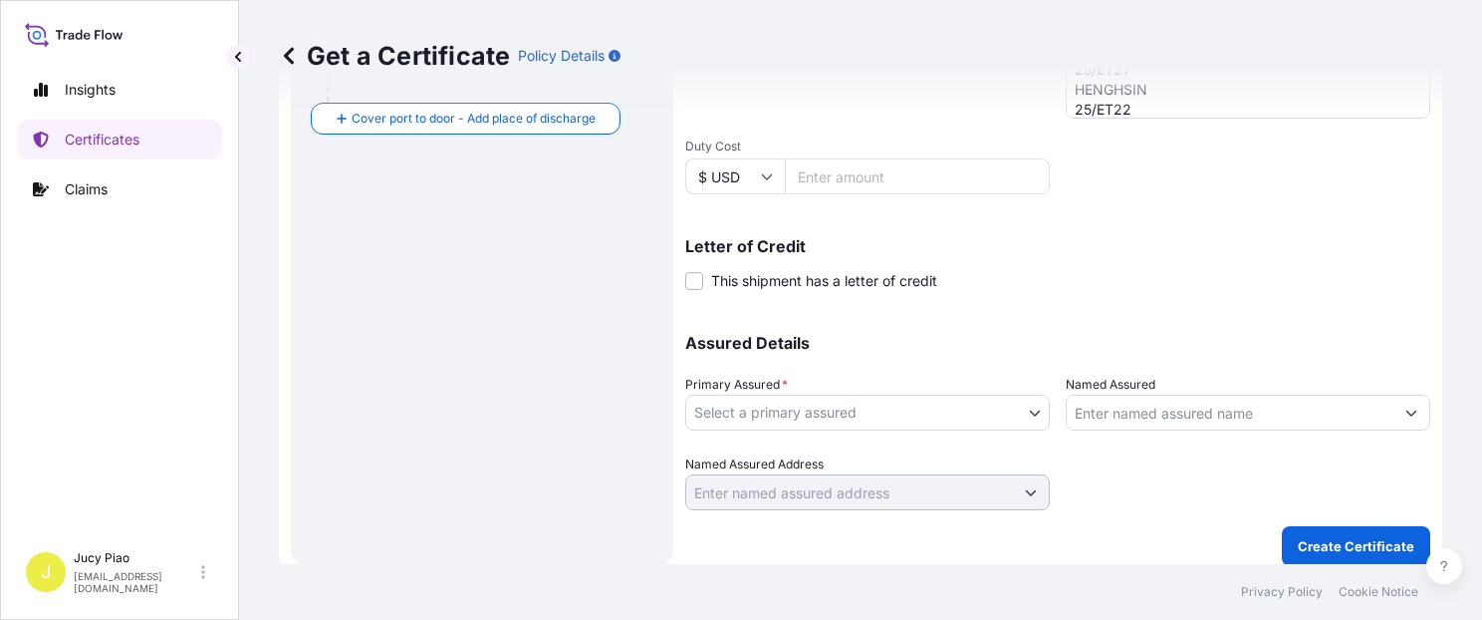
type input "77000"
click at [1147, 408] on input "Named Assured" at bounding box center [1230, 413] width 327 height 36
paste input "[PERSON_NAME] CO., LTD"
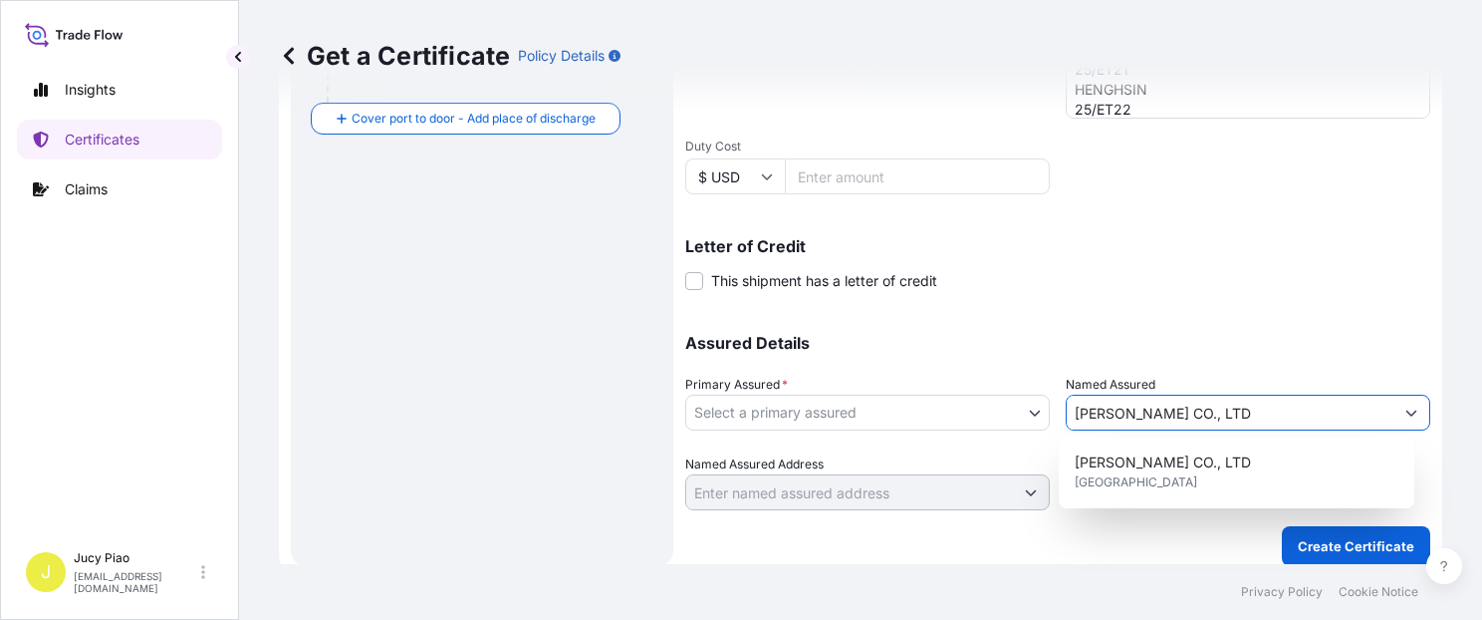
drag, startPoint x: 1231, startPoint y: 412, endPoint x: 1027, endPoint y: 401, distance: 204.6
click at [1028, 413] on div "Assured Details Primary Assured * Select a primary assured The Lubrizol Corpora…" at bounding box center [1057, 410] width 745 height 199
paste input "."
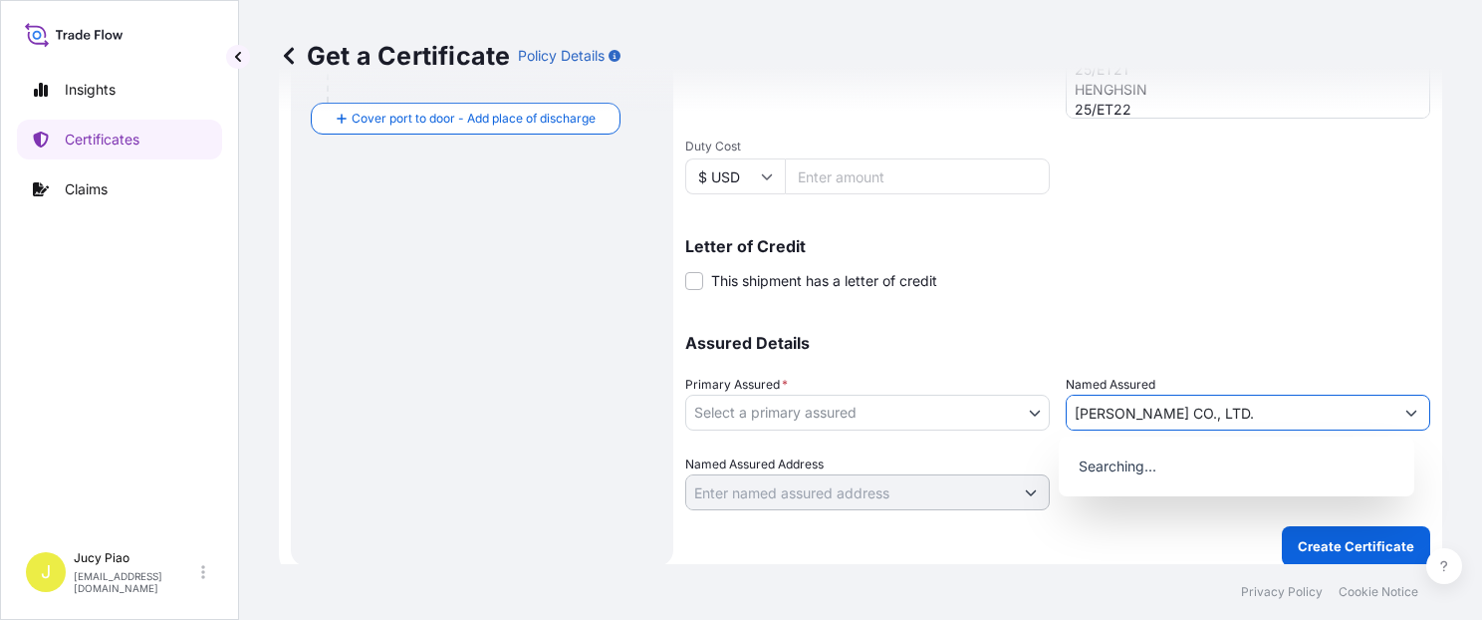
type input "[PERSON_NAME] CO., LTD."
click at [1272, 317] on div "Assured Details Primary Assured * Select a primary assured The Lubrizol Corpora…" at bounding box center [1057, 410] width 745 height 199
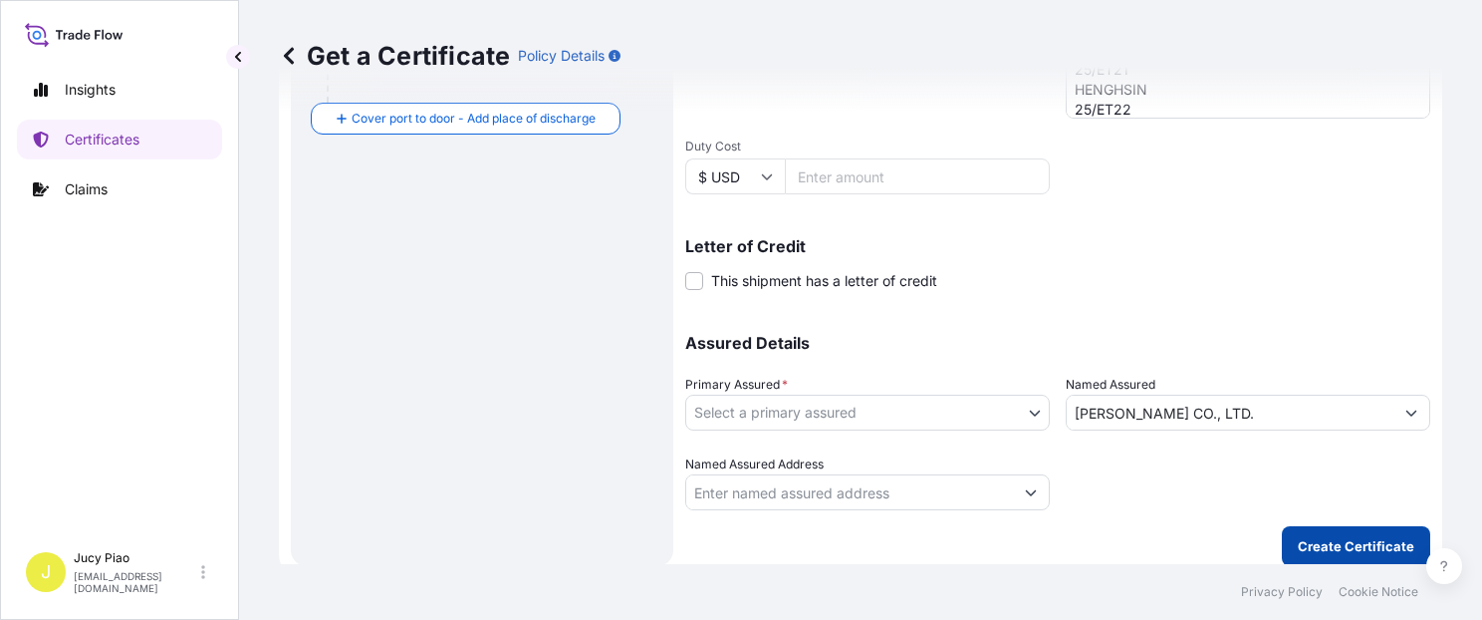
click at [1331, 532] on button "Create Certificate" at bounding box center [1356, 546] width 148 height 40
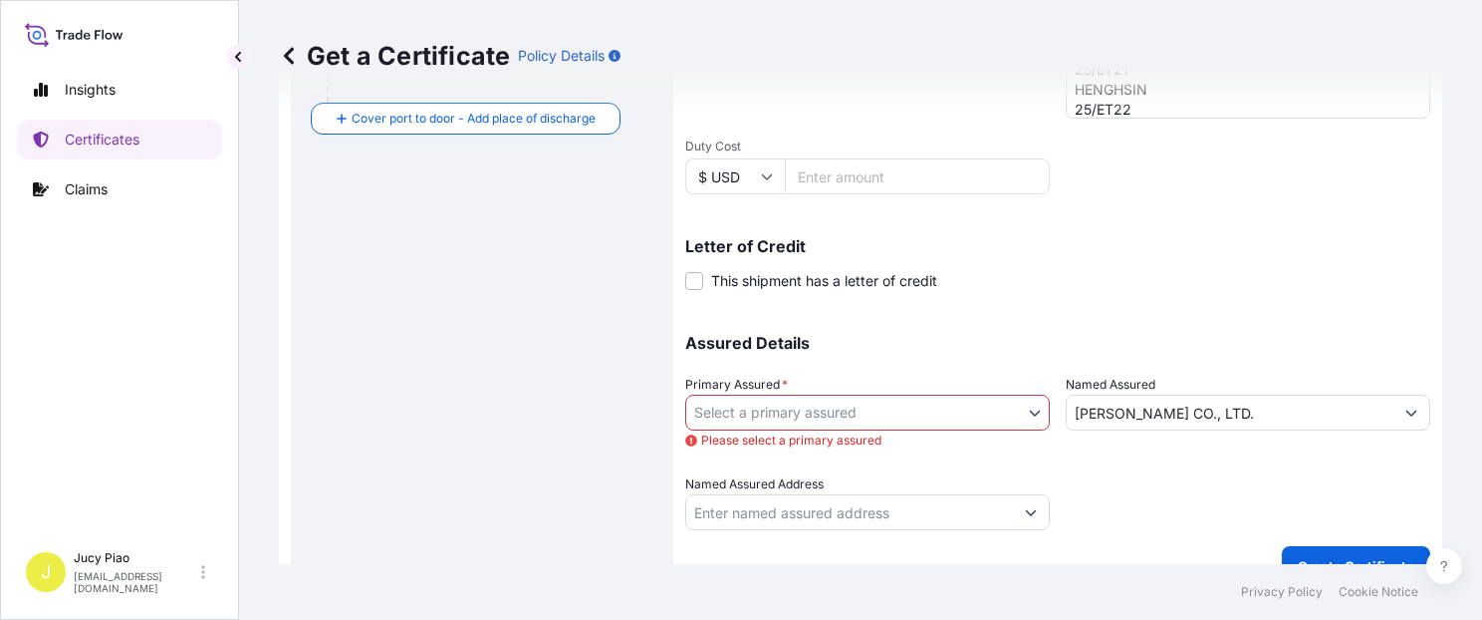
click at [947, 407] on body "0 options available. Insights Certificates Claims J Jucy Piao [EMAIL_ADDRESS][D…" at bounding box center [741, 310] width 1482 height 620
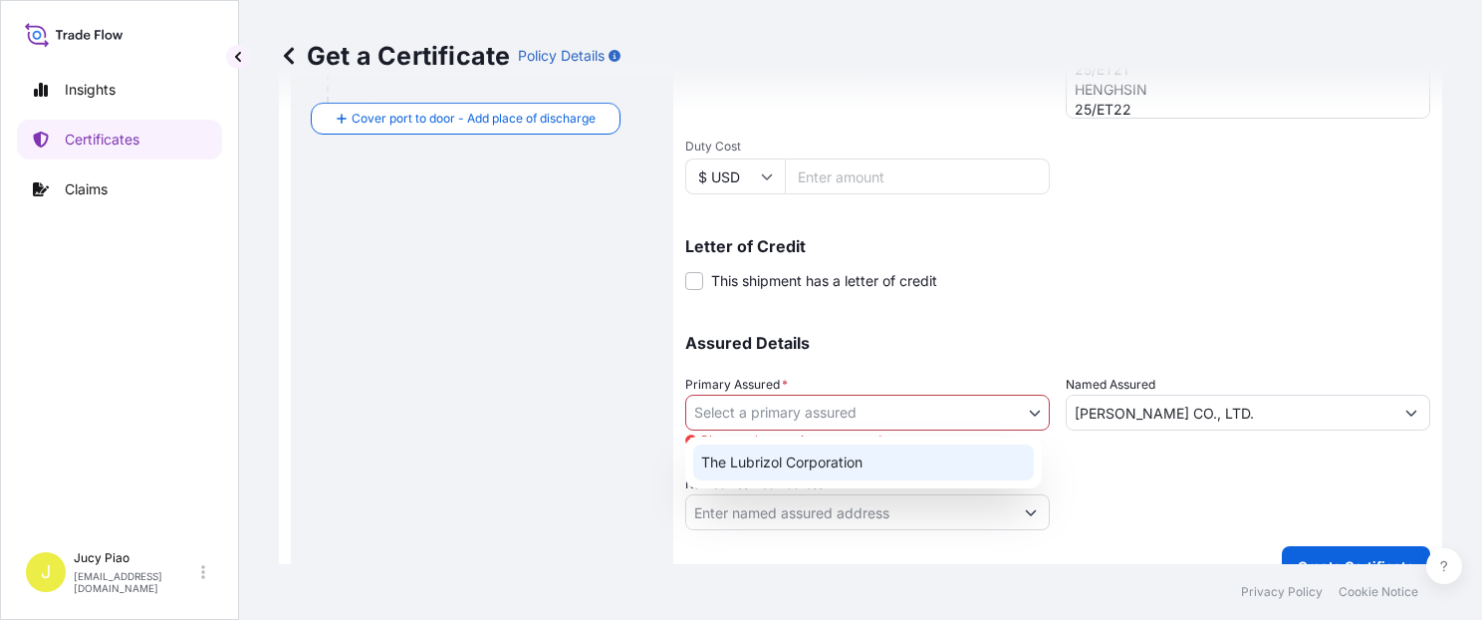
click at [916, 445] on div "The Lubrizol Corporation" at bounding box center [863, 462] width 341 height 36
select select "31566"
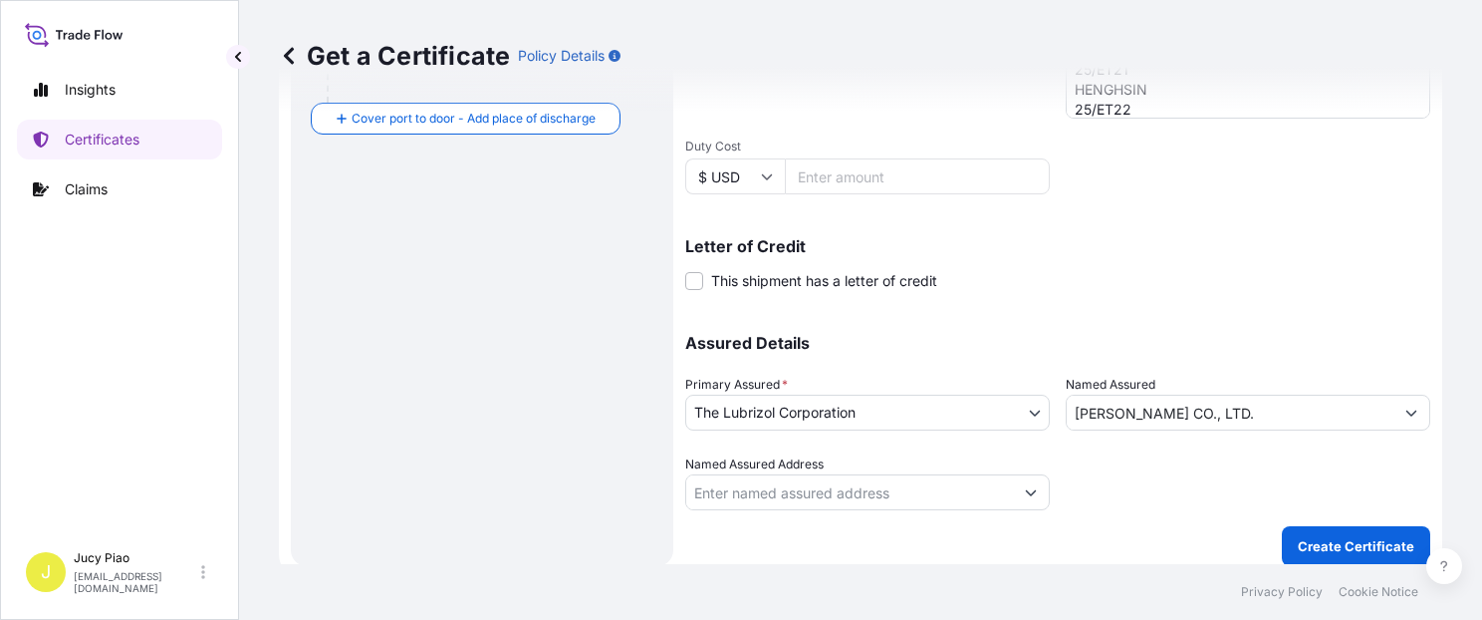
click at [1239, 493] on div at bounding box center [1248, 482] width 365 height 56
click at [1291, 526] on button "Create Certificate" at bounding box center [1356, 546] width 148 height 40
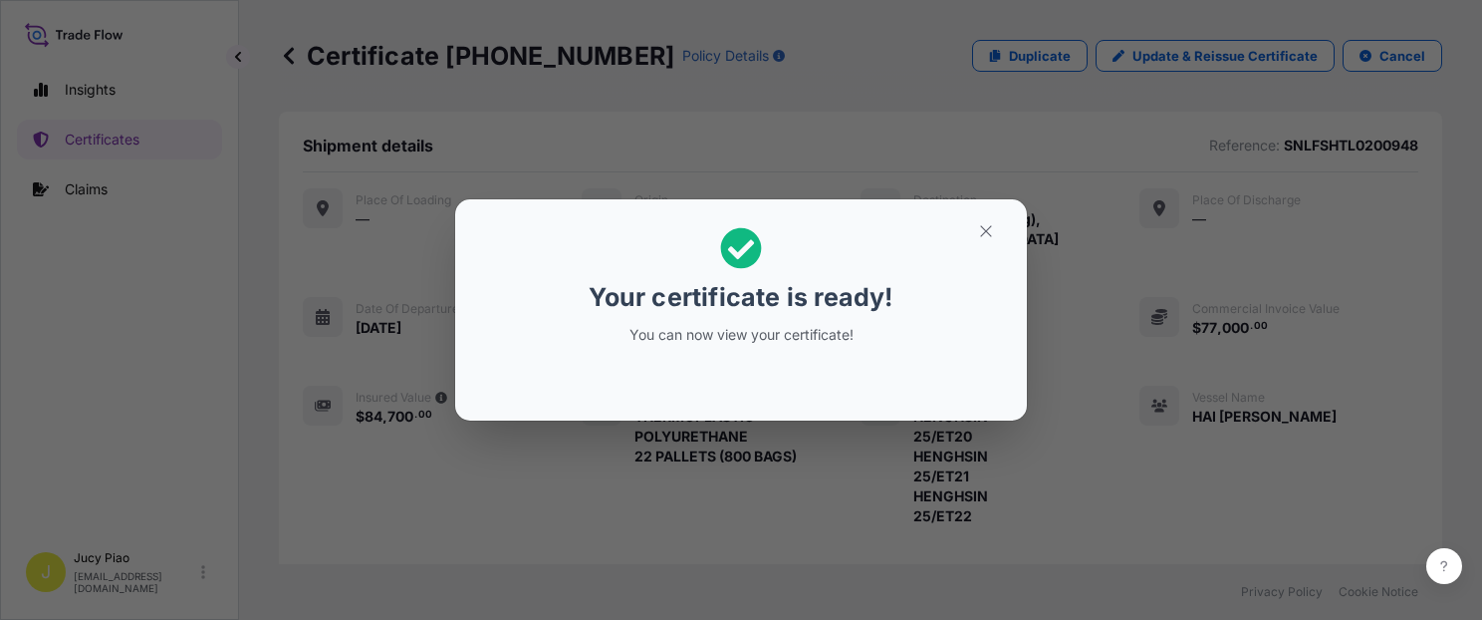
click at [995, 222] on button "button" at bounding box center [986, 231] width 50 height 32
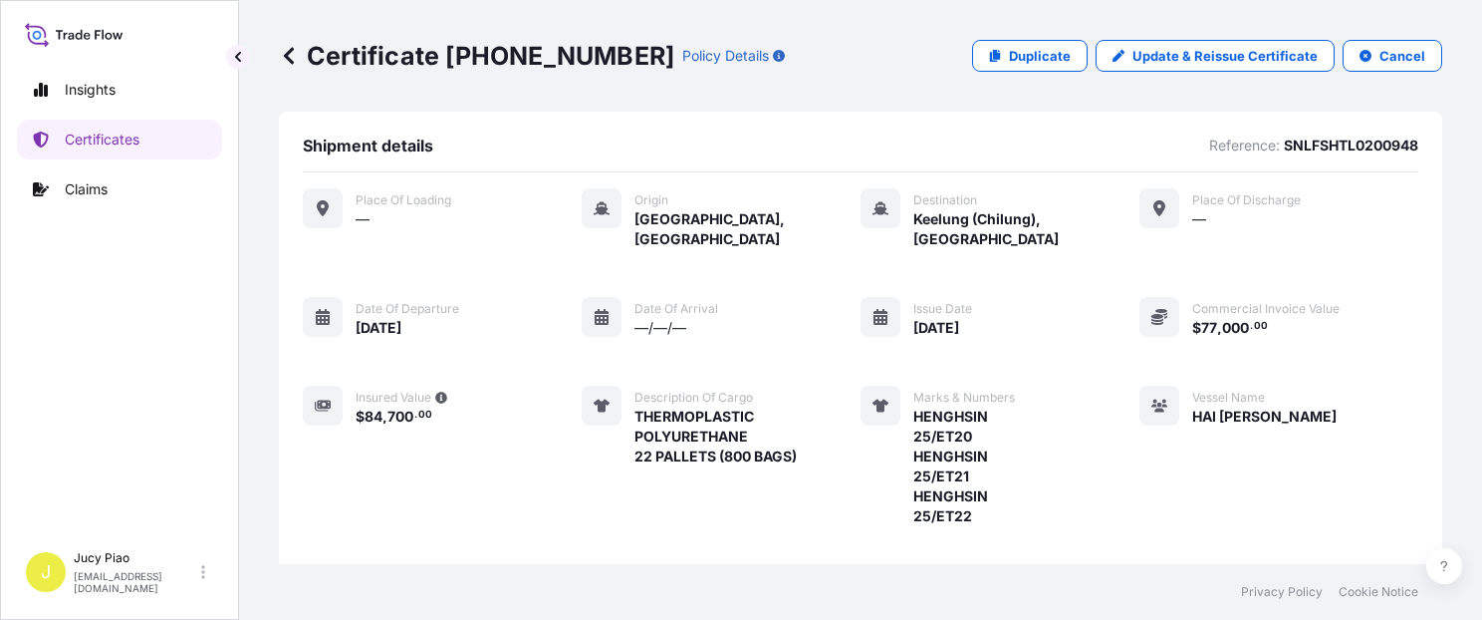
click at [1064, 161] on div "Shipment details Reference: SNLFSHTL0200948" at bounding box center [861, 153] width 1116 height 37
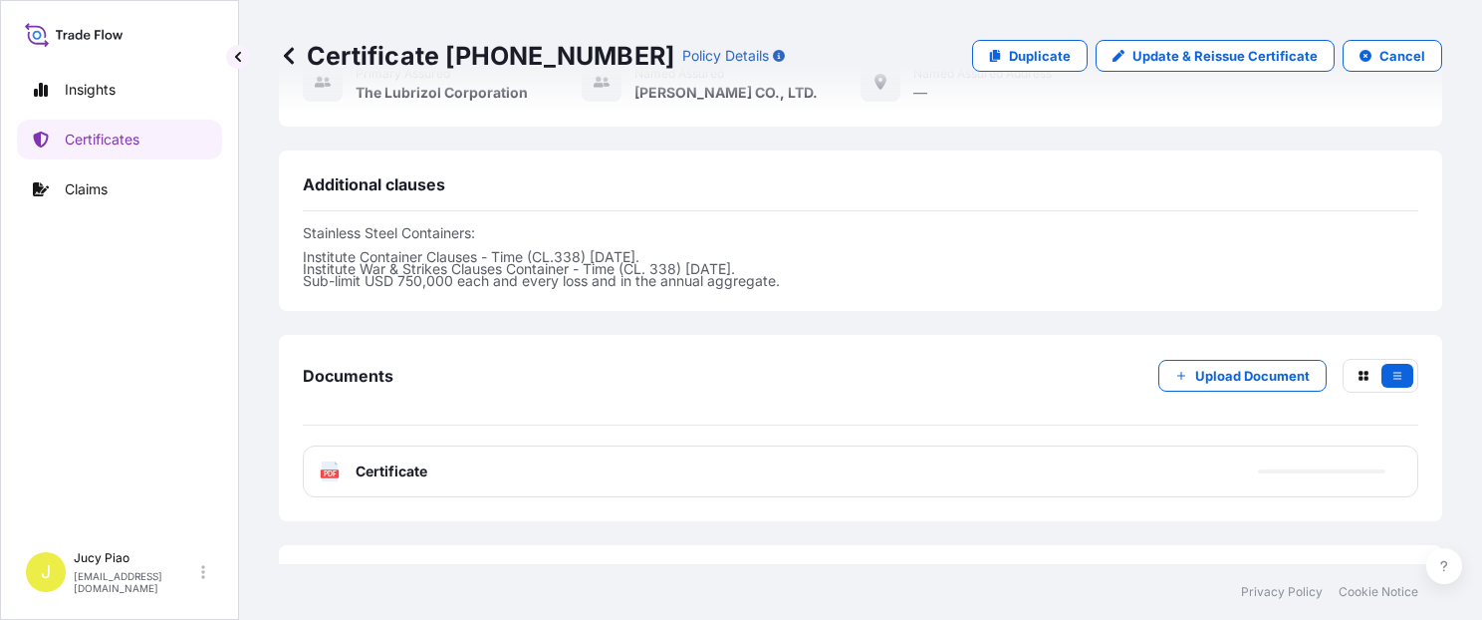
scroll to position [731, 0]
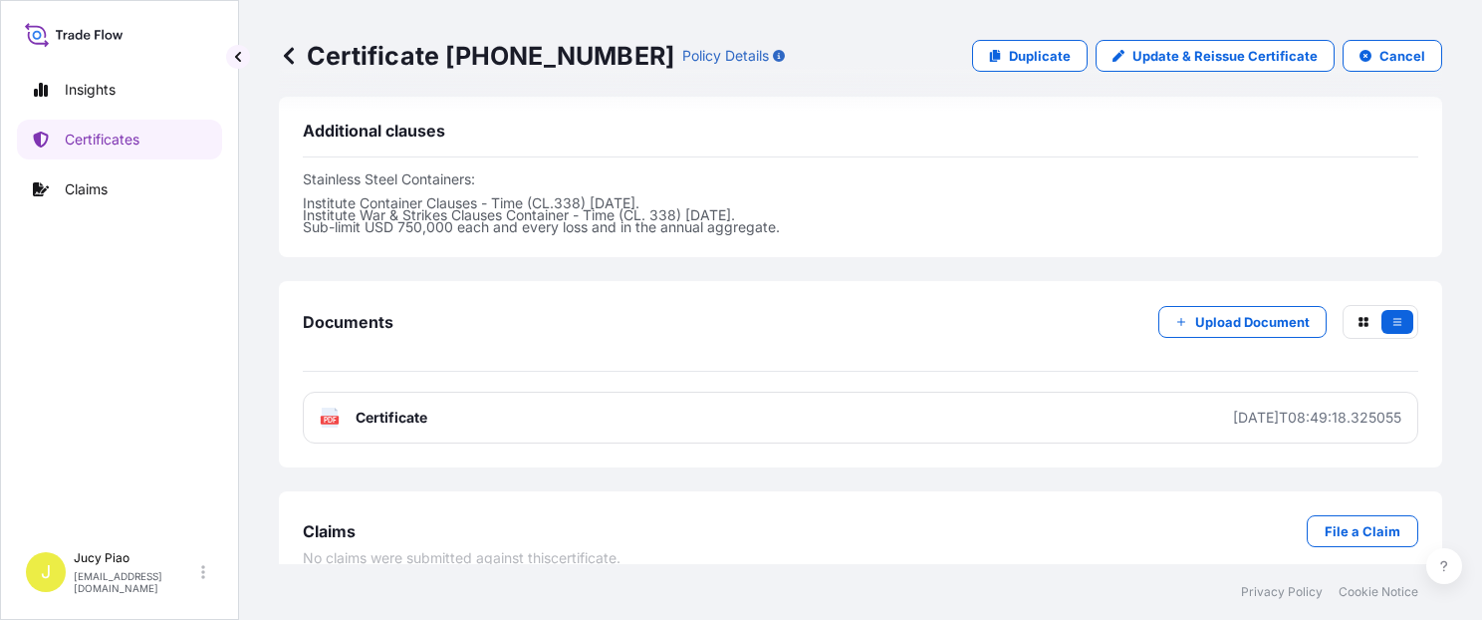
click at [1037, 397] on link "PDF Certificate [DATE]T08:49:18.325055" at bounding box center [861, 418] width 1116 height 52
